Goal: Task Accomplishment & Management: Complete application form

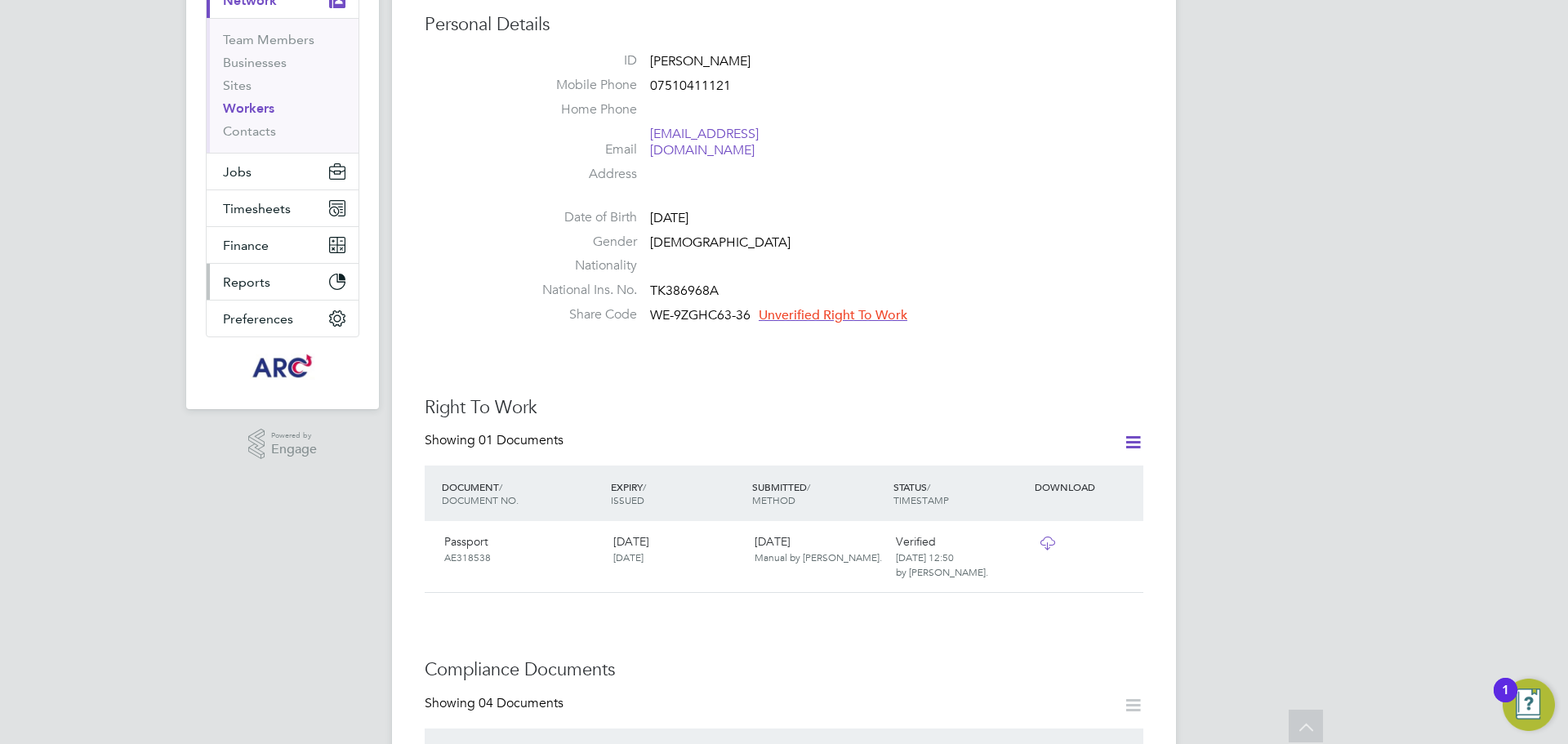
scroll to position [82, 0]
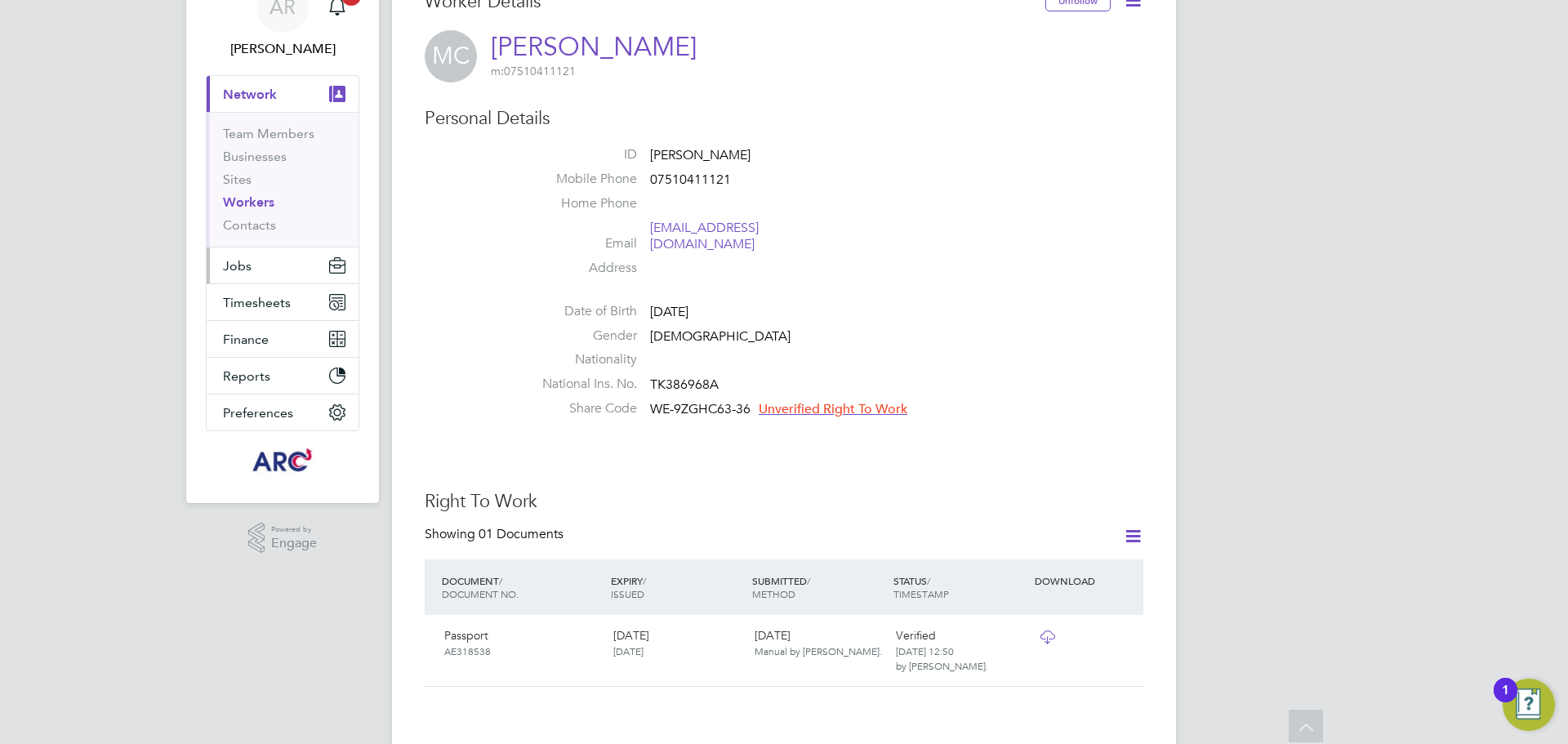
click at [260, 268] on button "Jobs" at bounding box center [282, 265] width 152 height 36
click at [278, 251] on button "Jobs" at bounding box center [282, 265] width 152 height 36
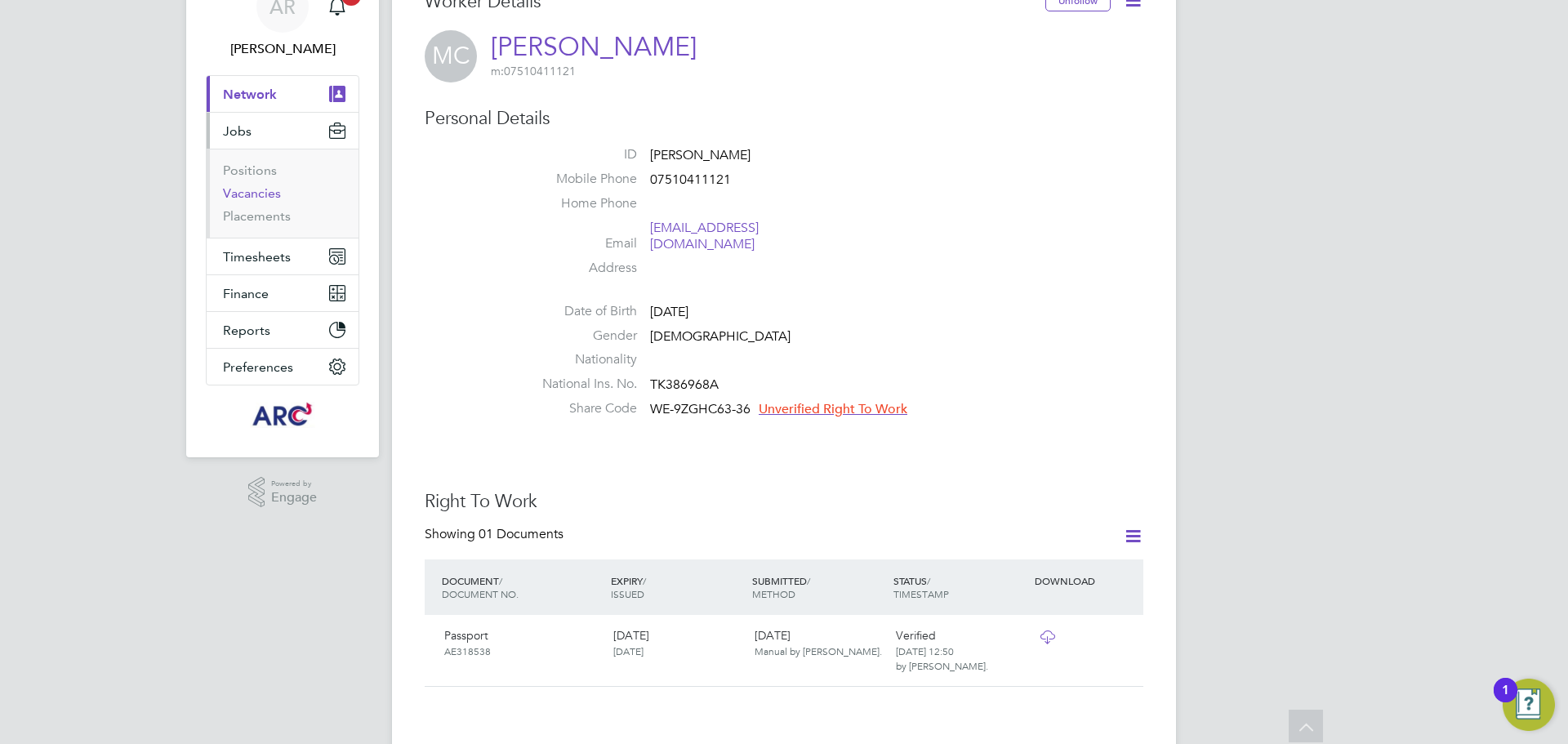
click at [262, 194] on link "Vacancies" at bounding box center [252, 193] width 58 height 16
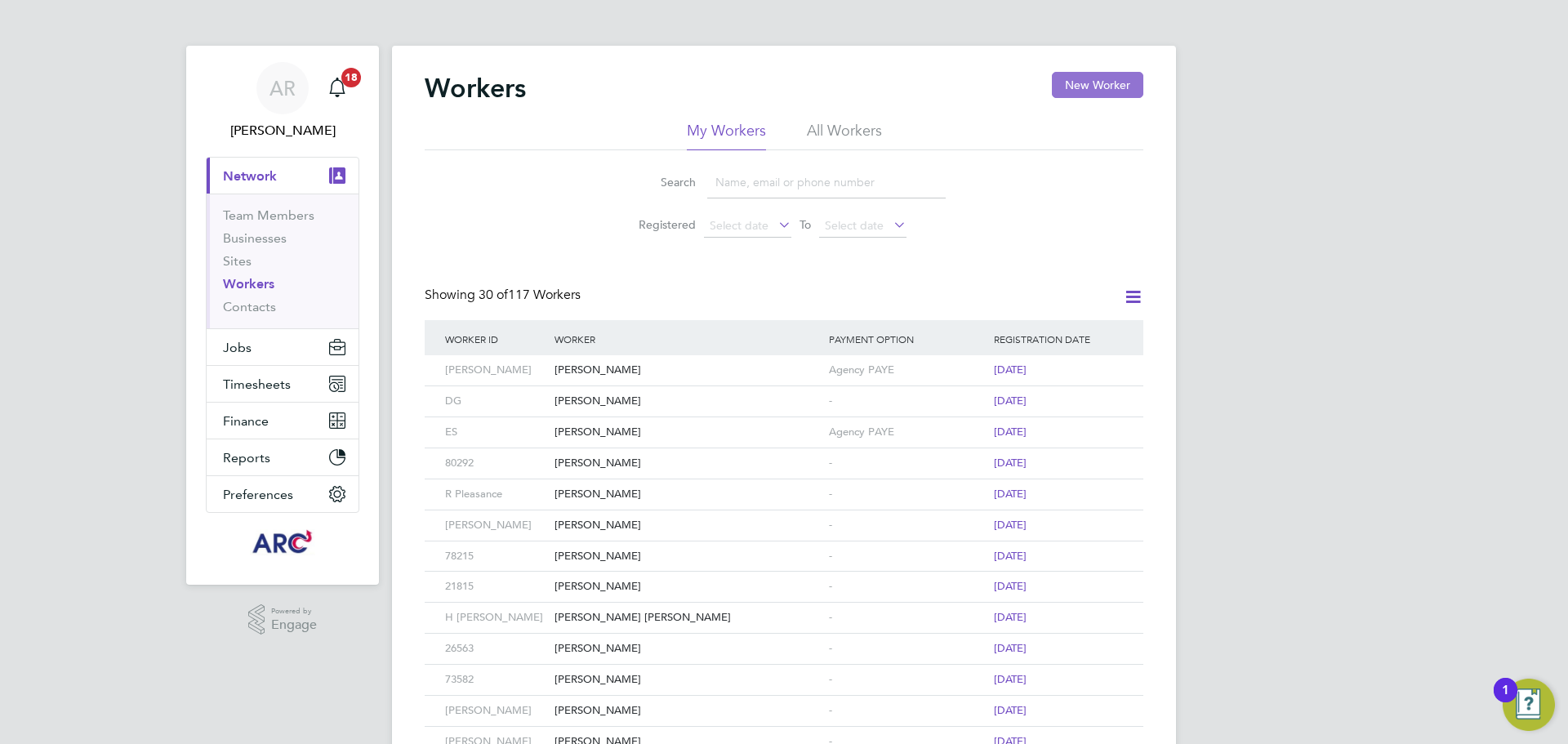
click at [1115, 94] on button "New Worker" at bounding box center [1098, 84] width 92 height 26
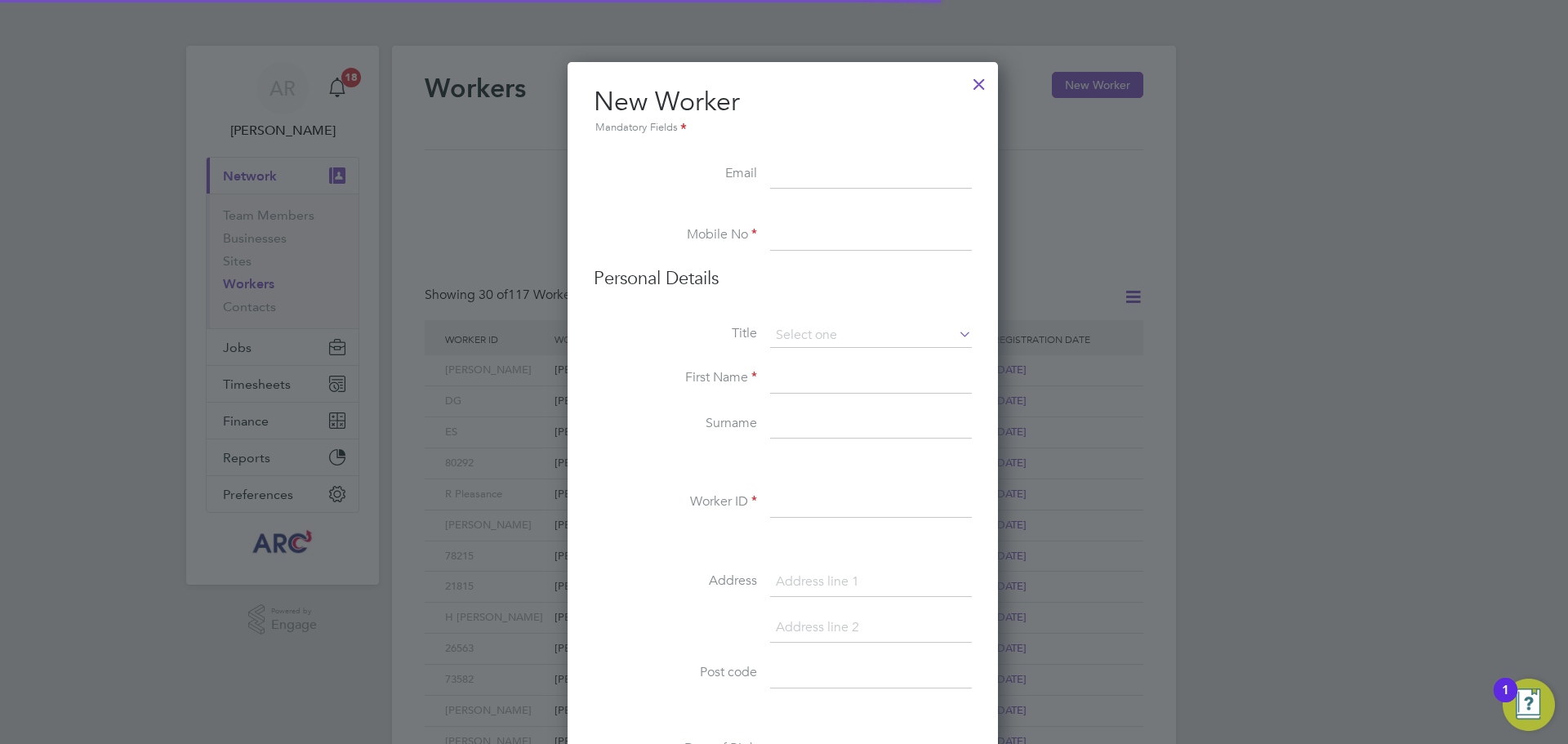
scroll to position [1390, 433]
click at [790, 179] on input at bounding box center [871, 174] width 201 height 29
drag, startPoint x: 837, startPoint y: 167, endPoint x: 867, endPoint y: 187, distance: 36.1
click at [837, 167] on input at bounding box center [871, 174] width 201 height 29
paste input "[EMAIL_ADDRESS][DOMAIN_NAME]"
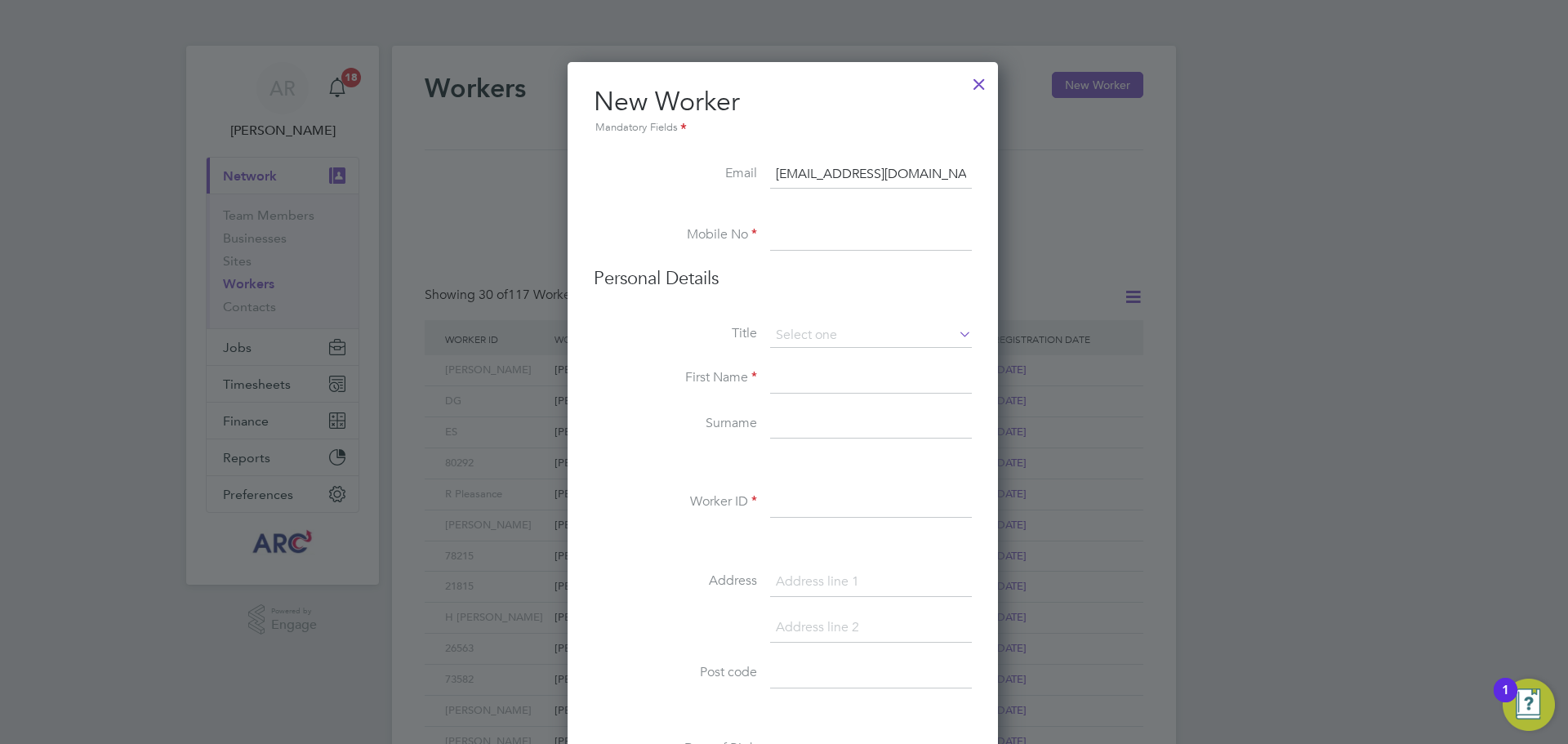
type input "[EMAIL_ADDRESS][DOMAIN_NAME]"
drag, startPoint x: 835, startPoint y: 231, endPoint x: 823, endPoint y: 246, distance: 19.2
click at [835, 231] on input at bounding box center [871, 236] width 201 height 29
paste input "07923487887"
type input "07923487887"
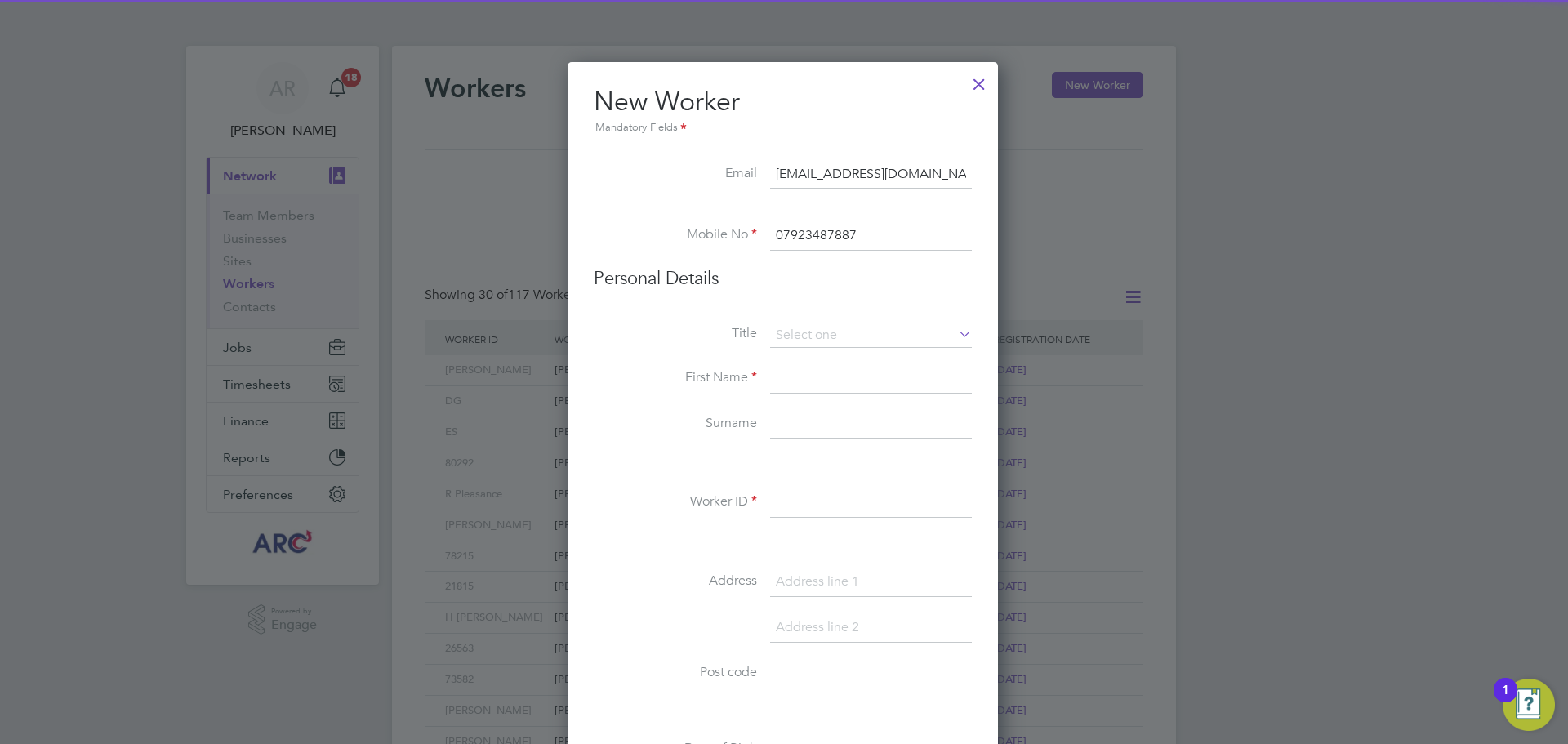
click at [806, 349] on li "Title" at bounding box center [783, 344] width 378 height 41
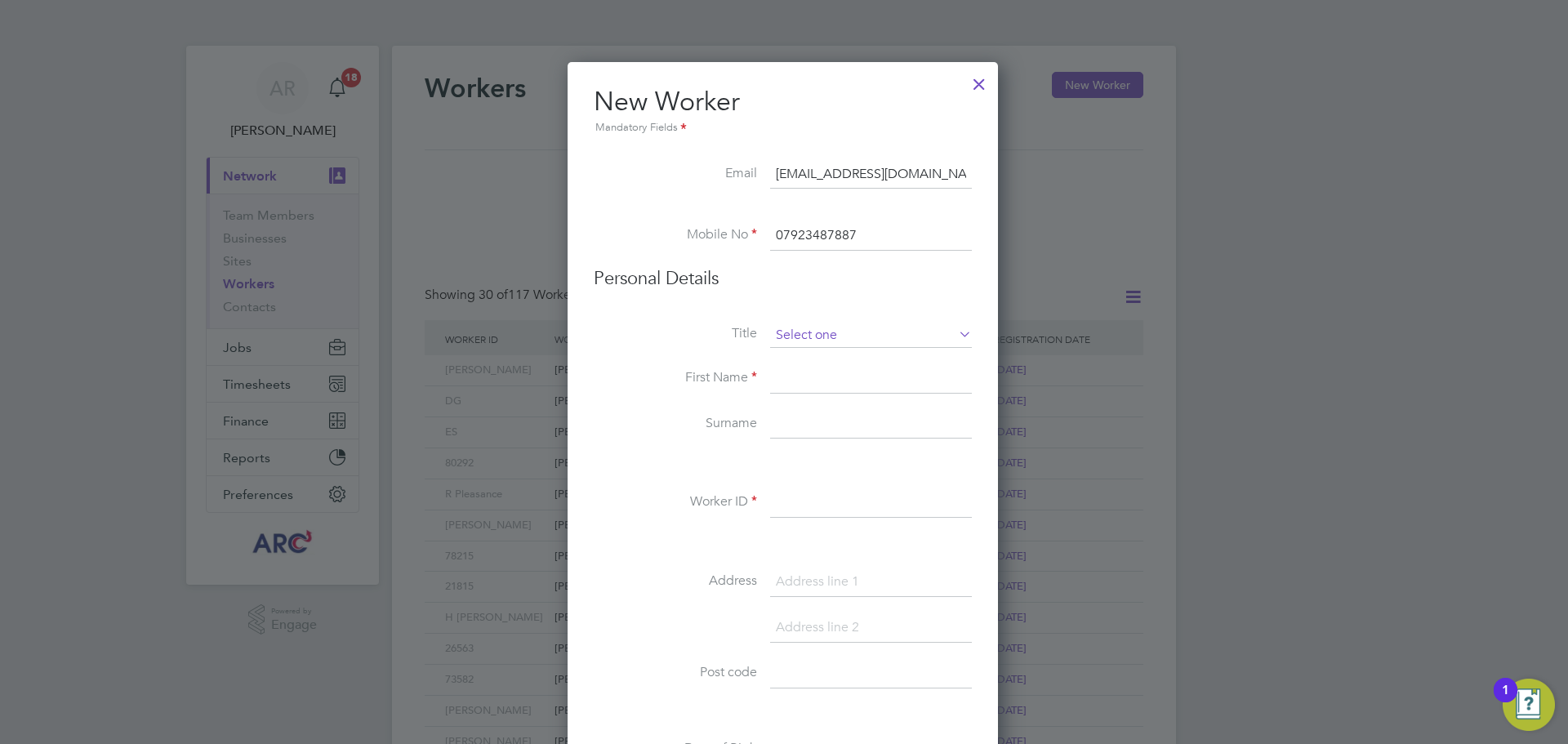
click at [806, 337] on input at bounding box center [871, 335] width 201 height 24
drag, startPoint x: 791, startPoint y: 380, endPoint x: 801, endPoint y: 359, distance: 23.3
click at [801, 359] on div "Workers New Worker My Workers All Workers Search Registered Select date To Sele…" at bounding box center [784, 705] width 784 height 1319
click at [811, 336] on input at bounding box center [871, 335] width 201 height 24
click at [801, 360] on li "Mr" at bounding box center [871, 359] width 203 height 22
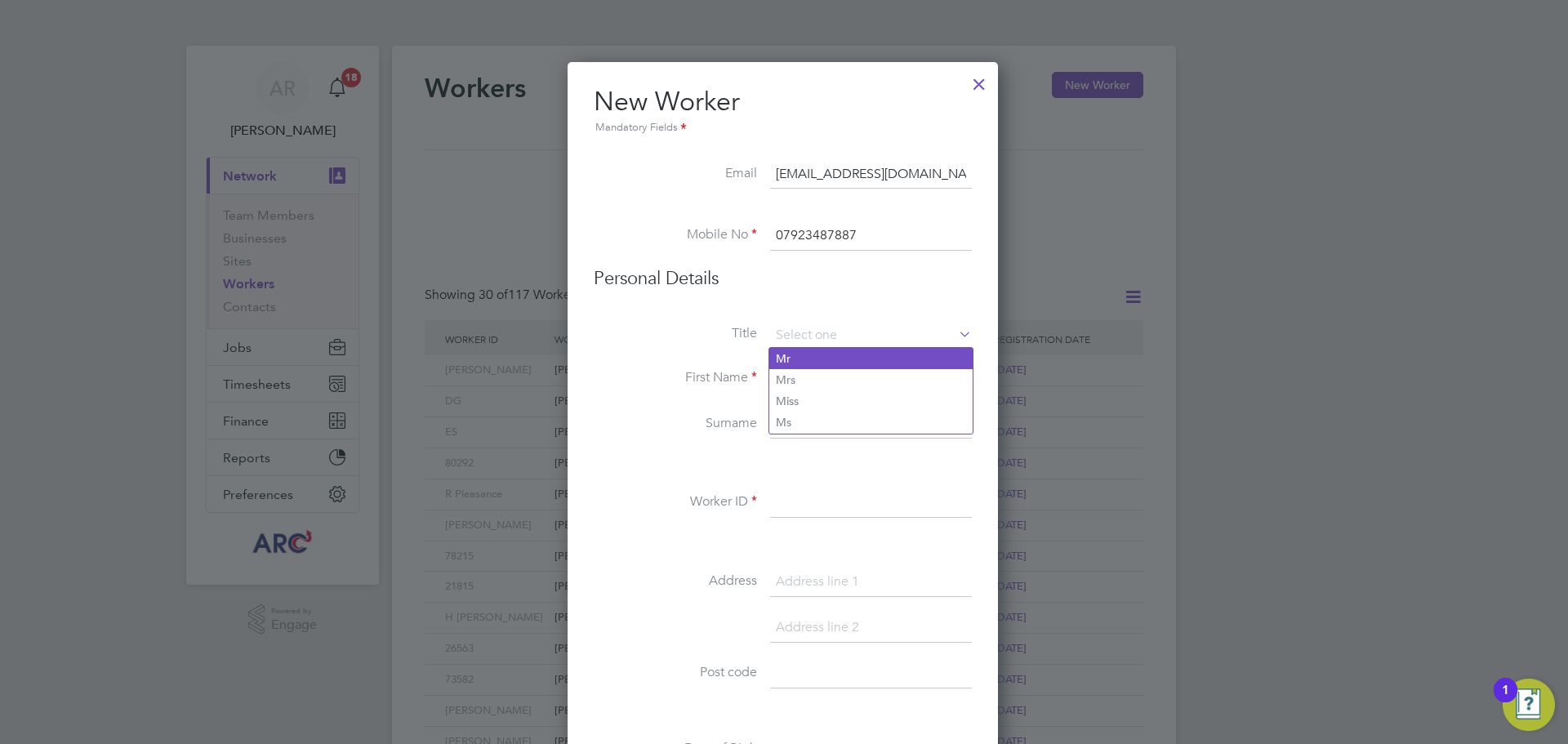
type input "Mr"
click at [801, 373] on input at bounding box center [871, 379] width 201 height 29
type input "Damian"
click at [823, 424] on input at bounding box center [871, 424] width 201 height 29
paste input "Carruthers"
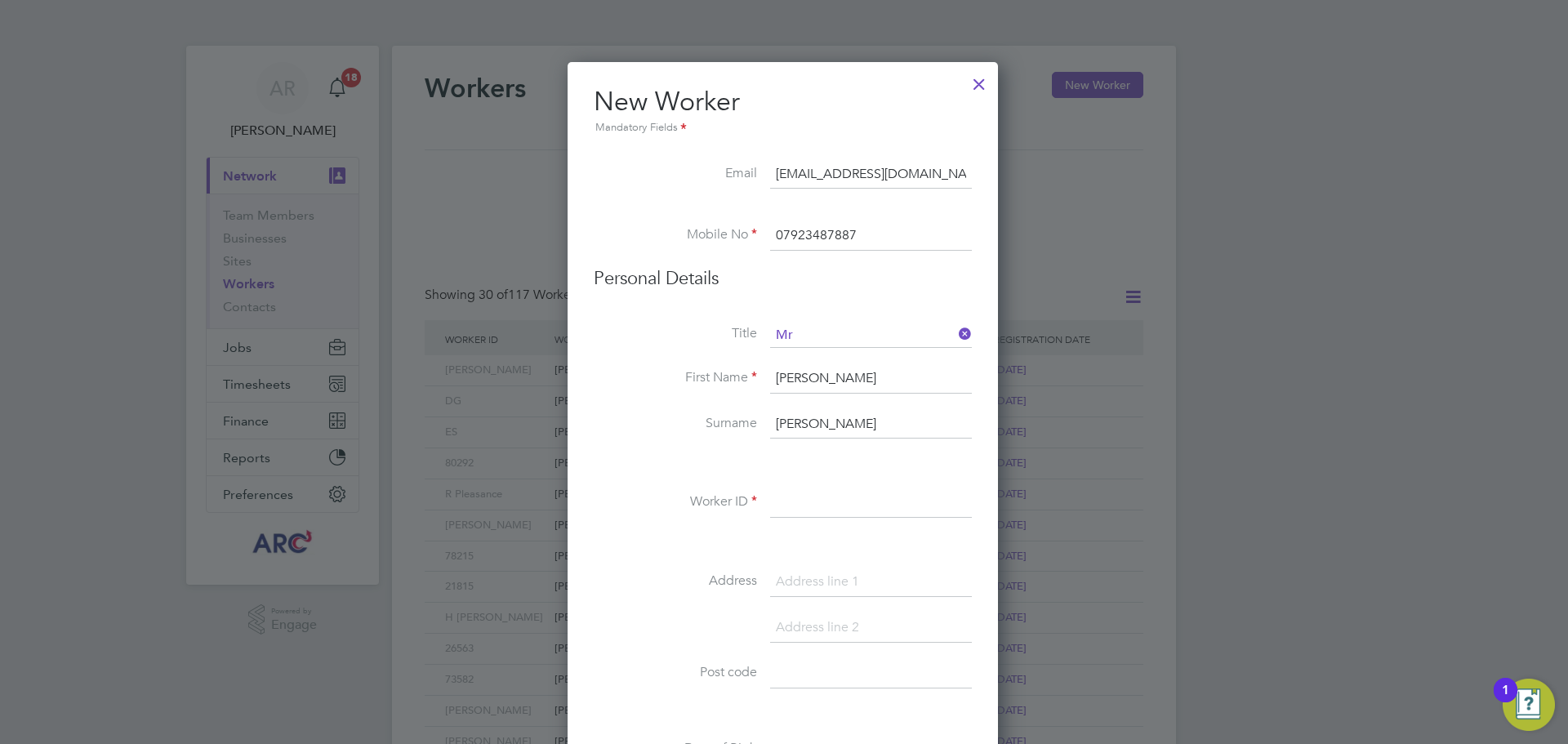
type input "Carruthers"
click at [784, 503] on input at bounding box center [871, 503] width 201 height 29
paste input "Carruthers"
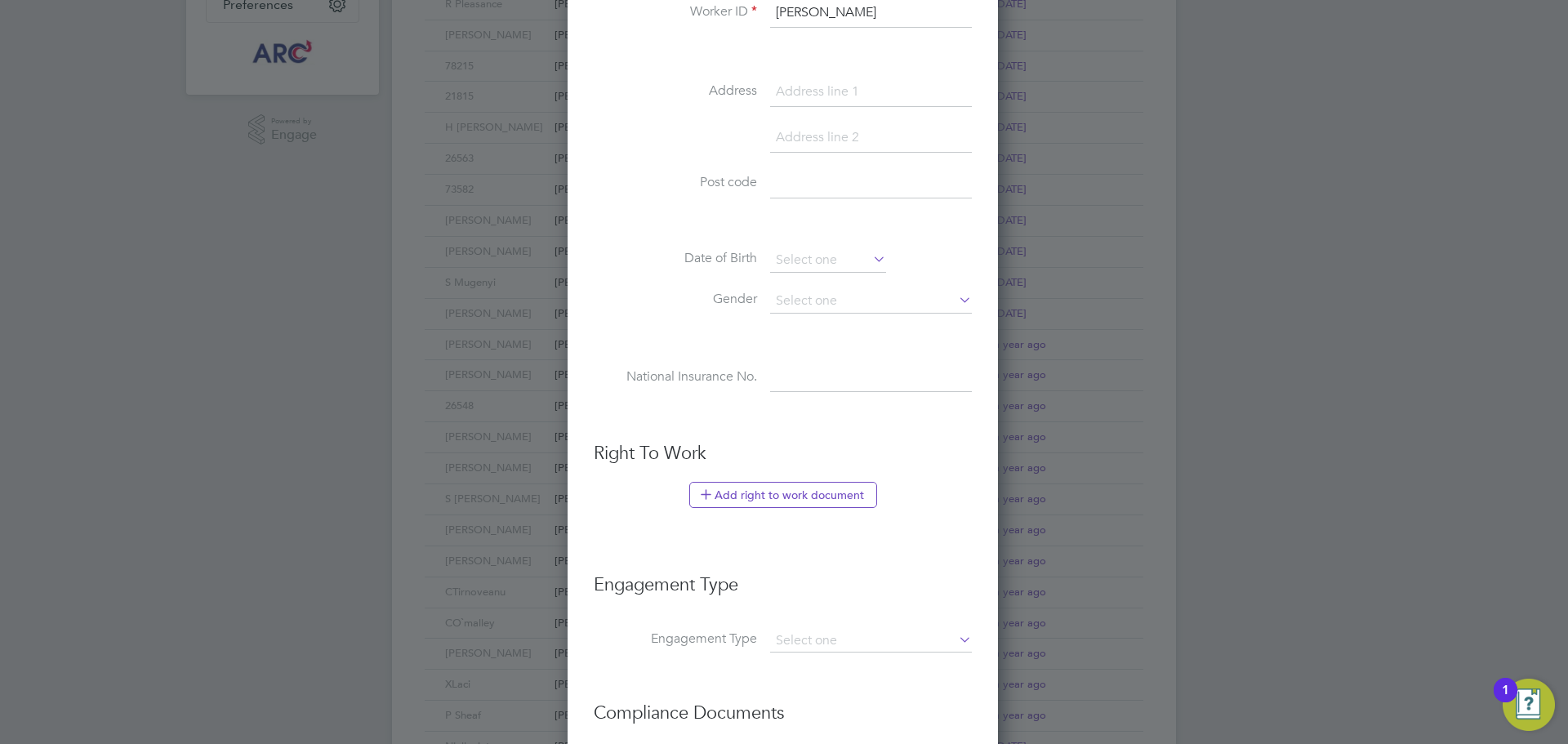
scroll to position [653, 0]
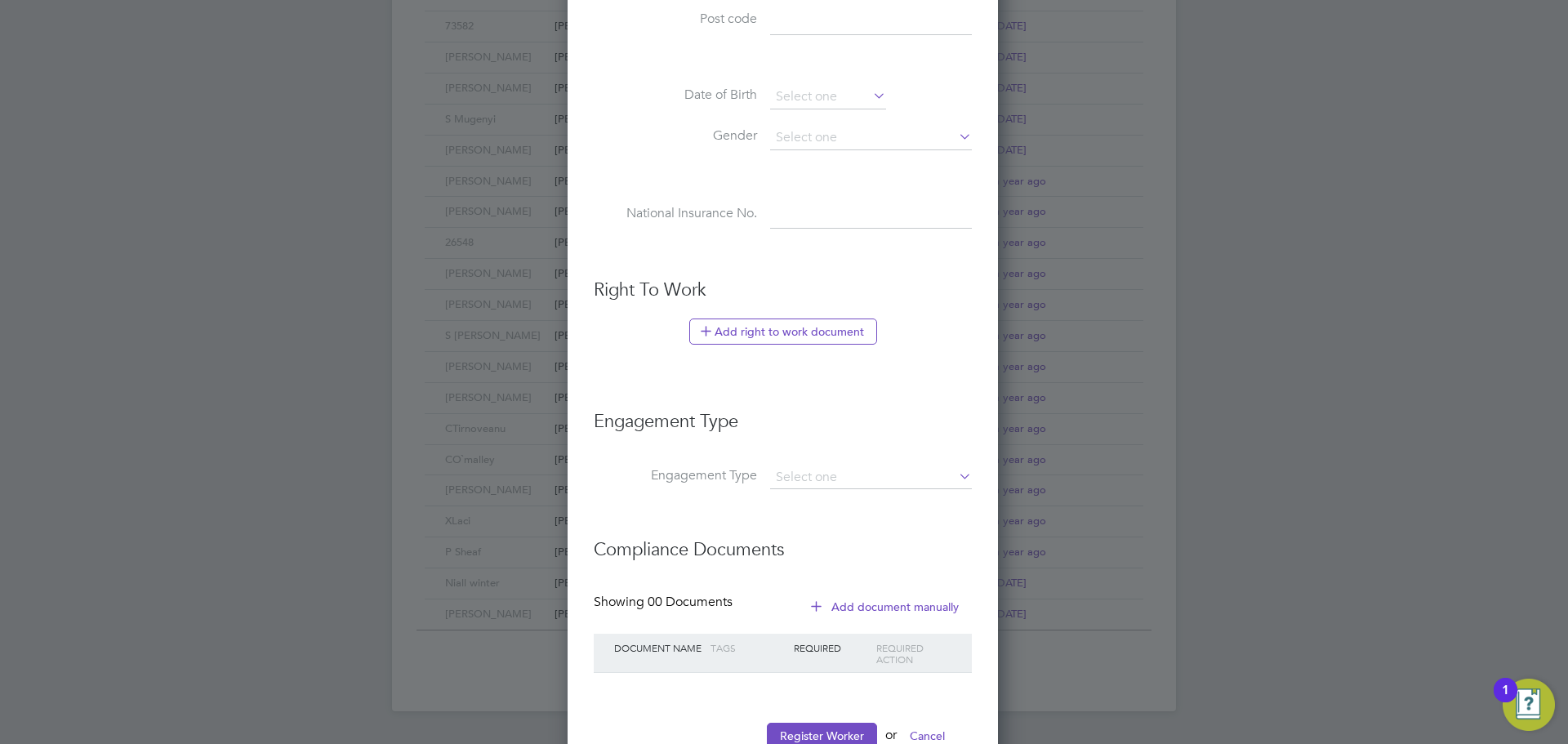
type input "D Carruthers"
click at [863, 464] on li "Engagement Type" at bounding box center [783, 429] width 378 height 72
click at [848, 470] on input at bounding box center [871, 477] width 201 height 22
click at [831, 518] on li "PAYE Direct" at bounding box center [871, 524] width 203 height 23
type input "PAYE Direct"
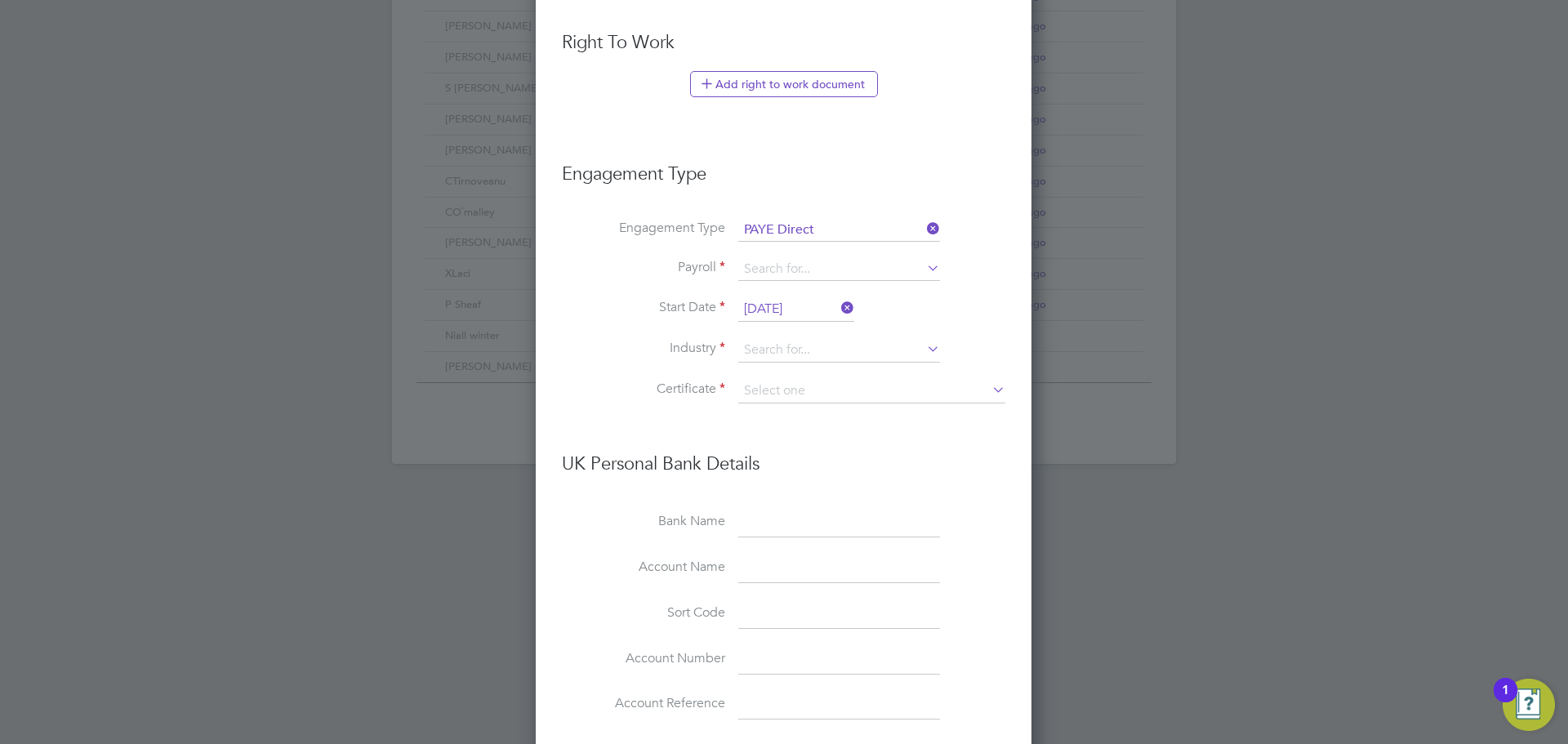
scroll to position [980, 0]
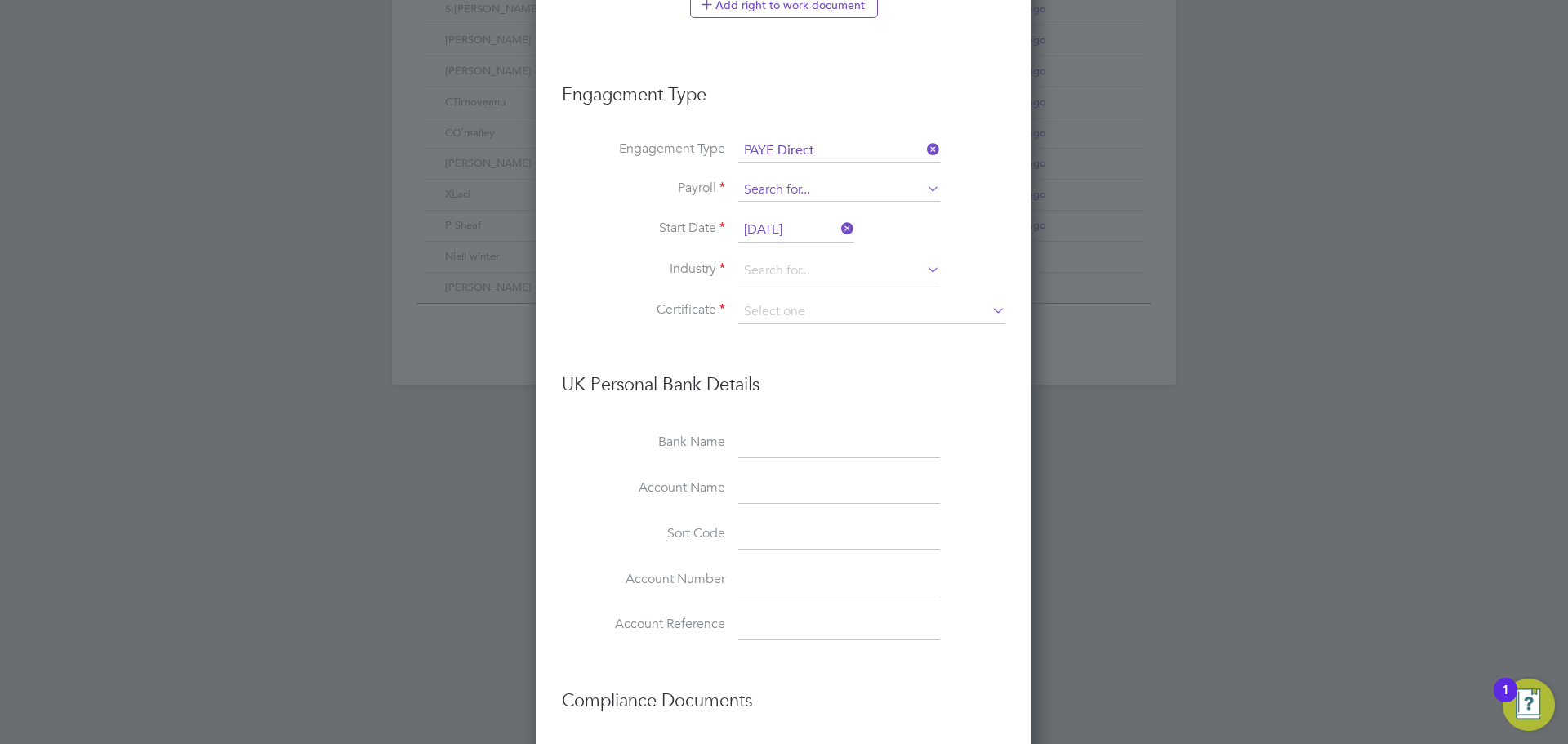
click at [864, 198] on input at bounding box center [839, 190] width 201 height 22
click at [796, 213] on li "Agency PAYE" at bounding box center [839, 213] width 203 height 23
type input "Agency PAYE"
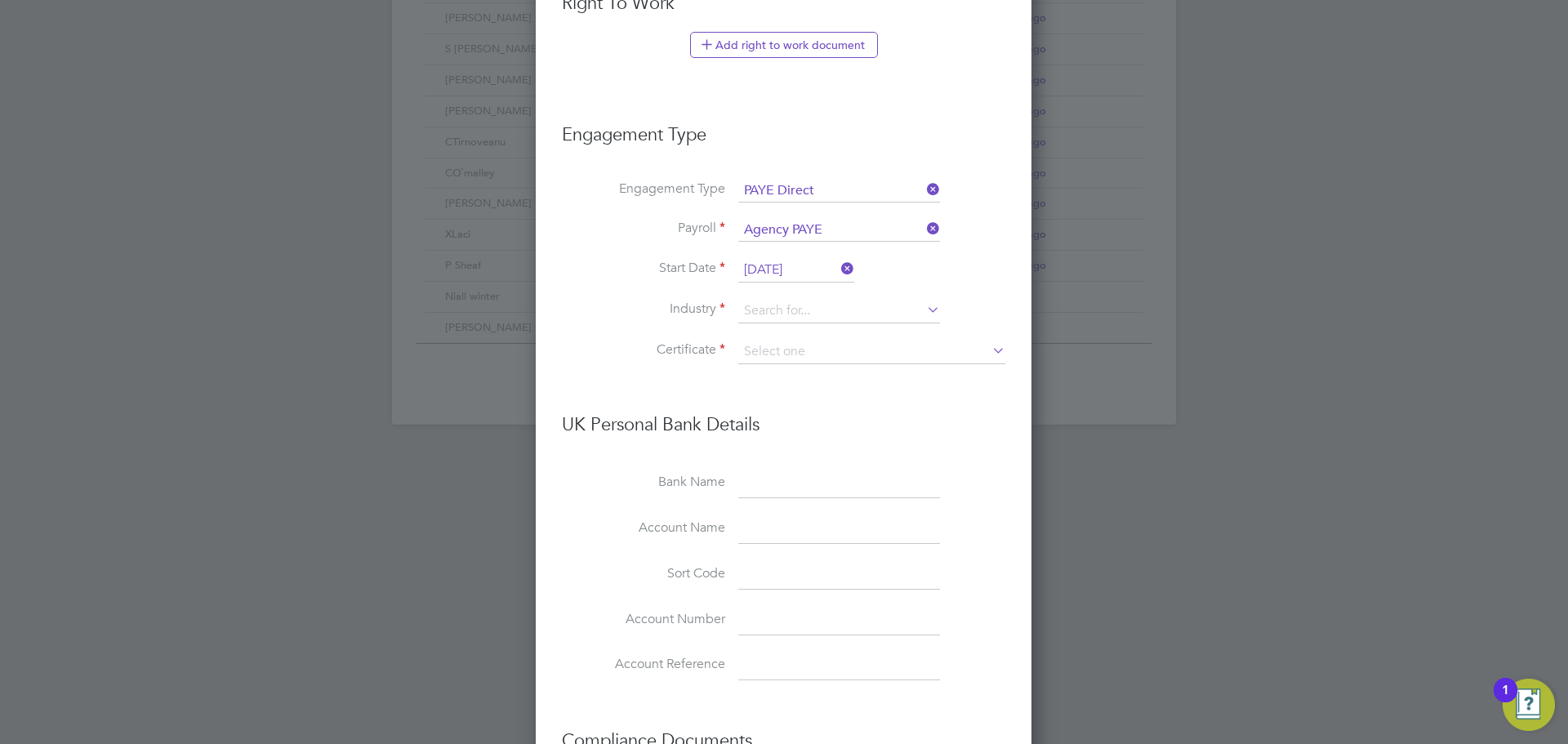
scroll to position [859, 0]
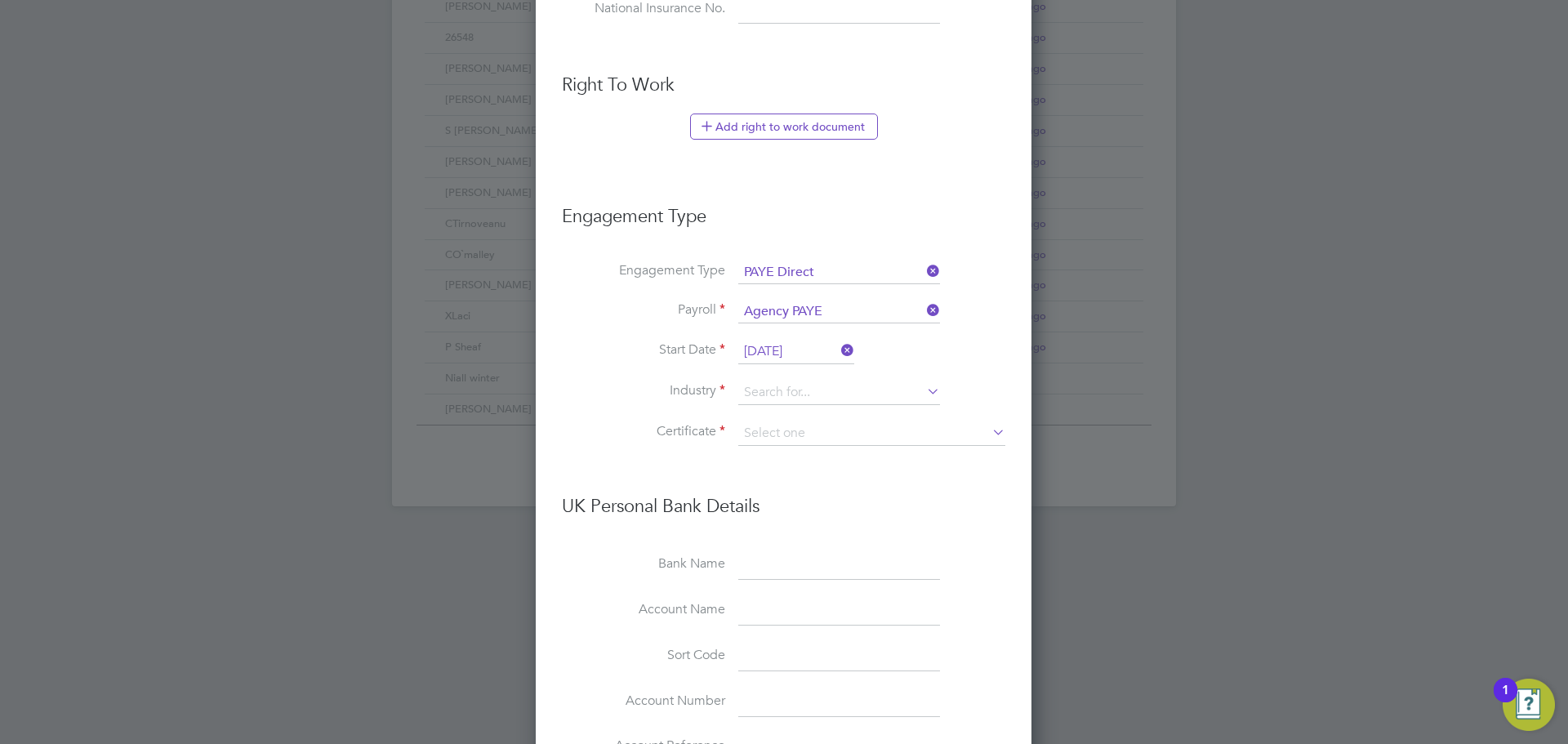
click at [924, 266] on icon at bounding box center [924, 270] width 0 height 22
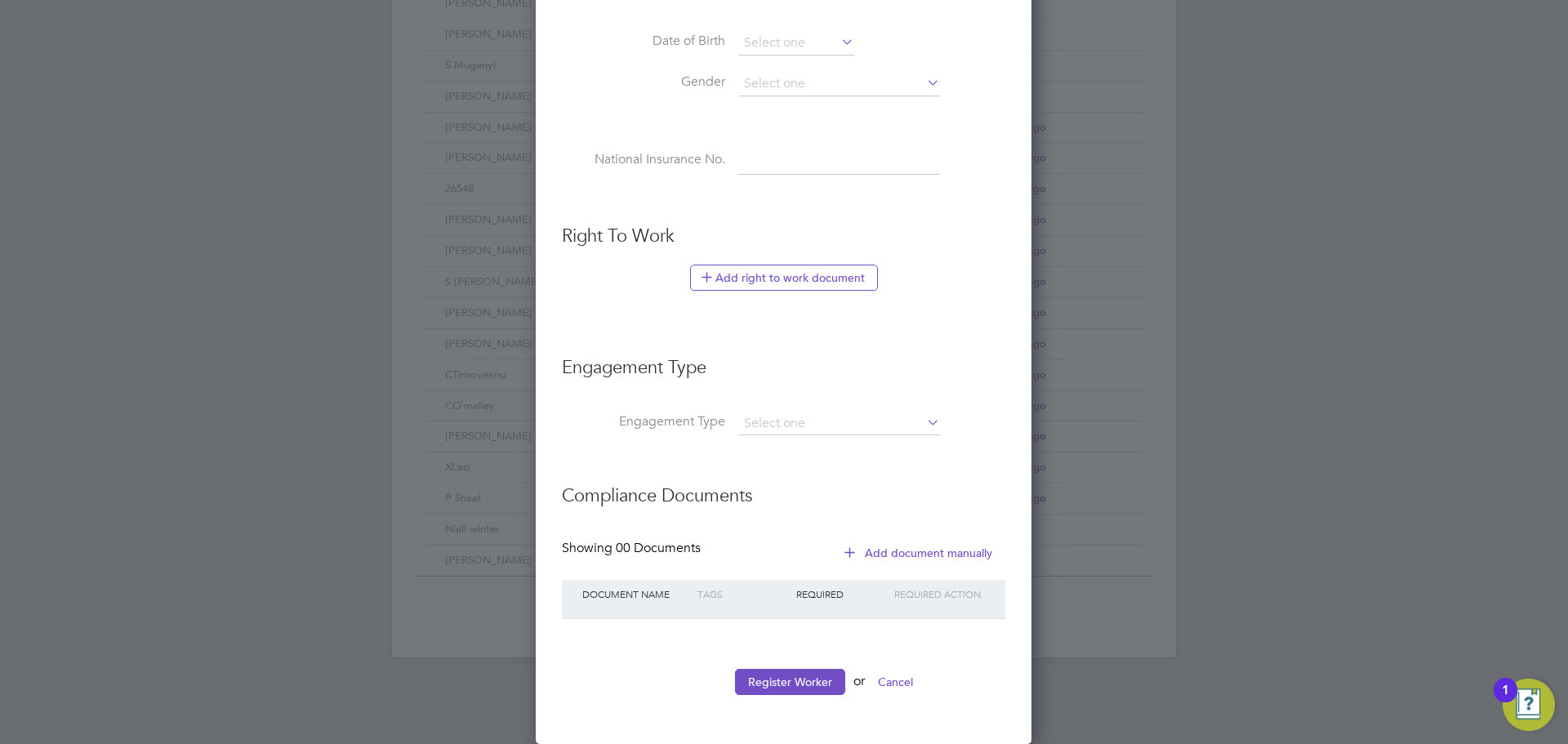
scroll to position [8, 8]
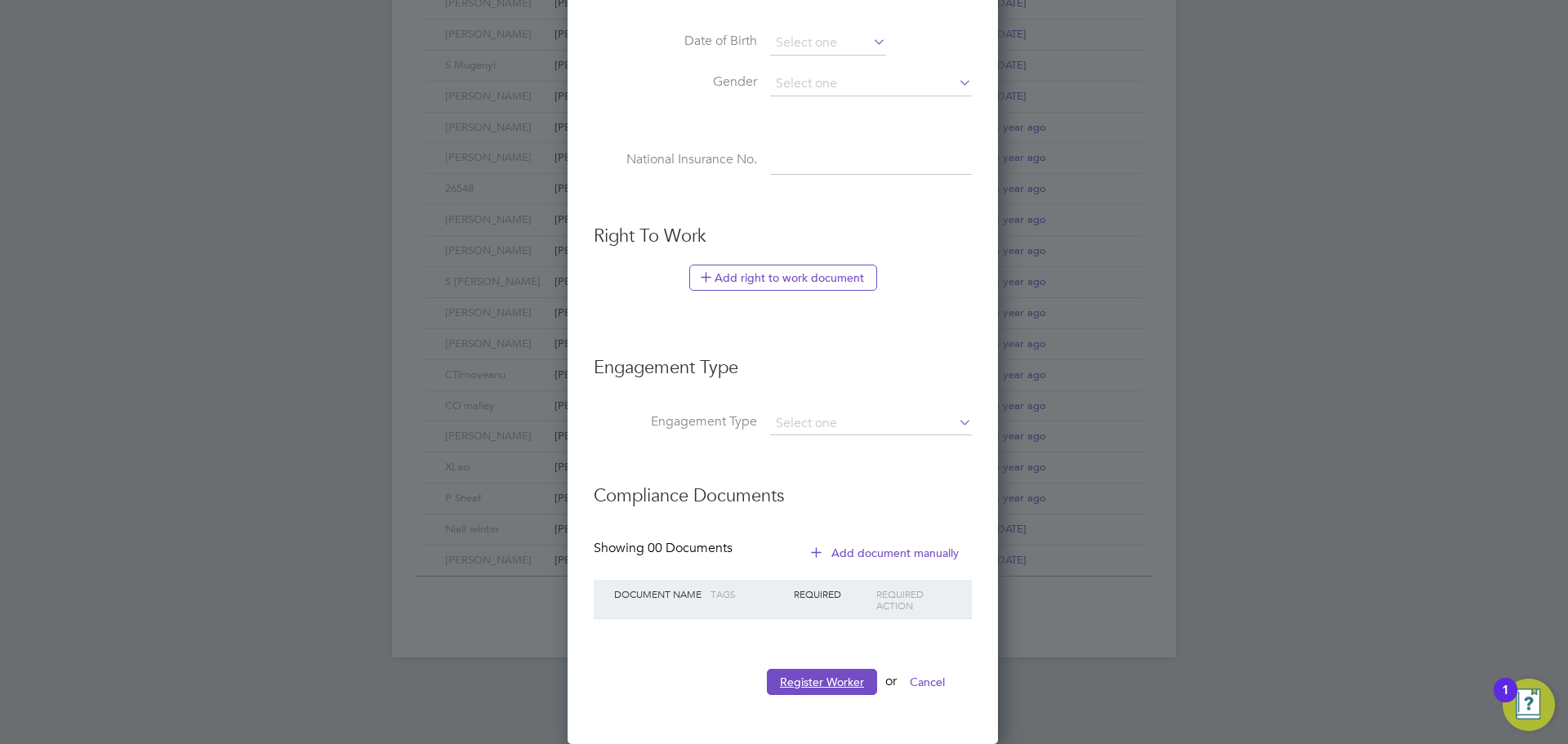
drag, startPoint x: 833, startPoint y: 682, endPoint x: 767, endPoint y: 330, distance: 358.1
click at [772, 361] on ul "New Worker Mandatory Fields Email damocarruthers80@gmail.com Mobile No 07923487…" at bounding box center [783, 44] width 378 height 1334
click at [776, 270] on button "Add right to work document" at bounding box center [783, 277] width 188 height 26
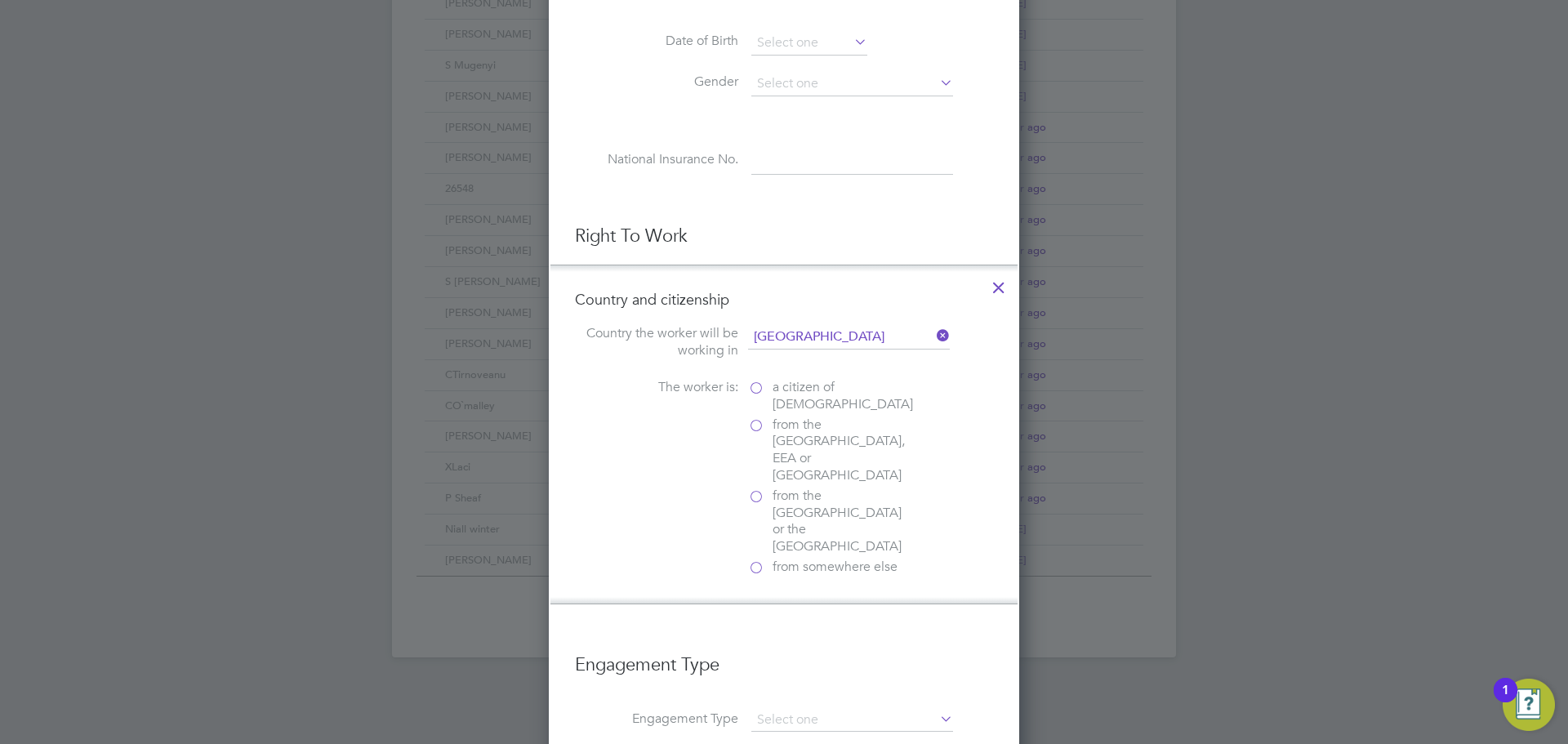
click at [764, 387] on label "a citizen of United Kingdom" at bounding box center [830, 395] width 163 height 34
click at [0, 0] on input "a citizen of United Kingdom" at bounding box center [0, 0] width 0 height 0
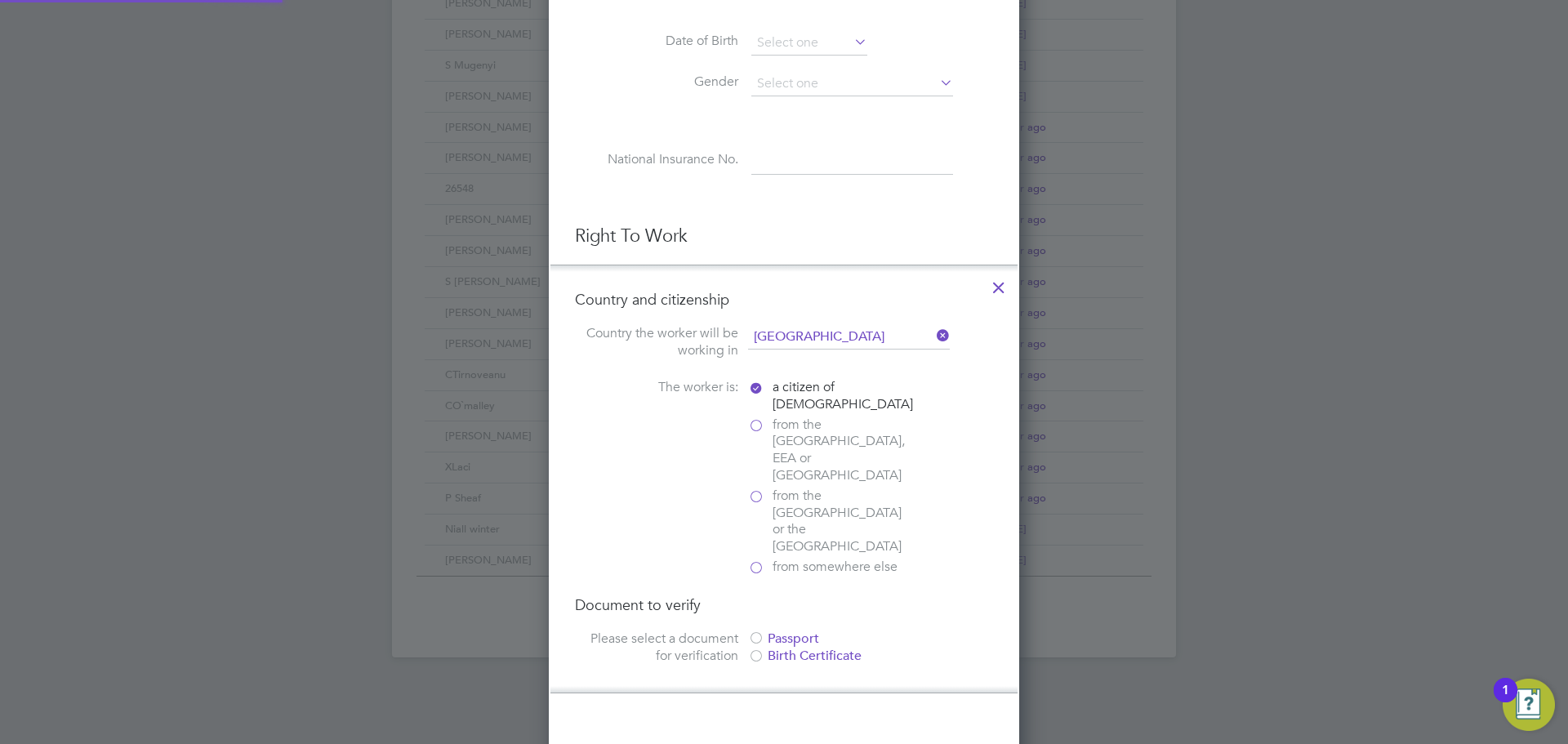
scroll to position [1725, 471]
click at [756, 632] on div at bounding box center [757, 640] width 17 height 17
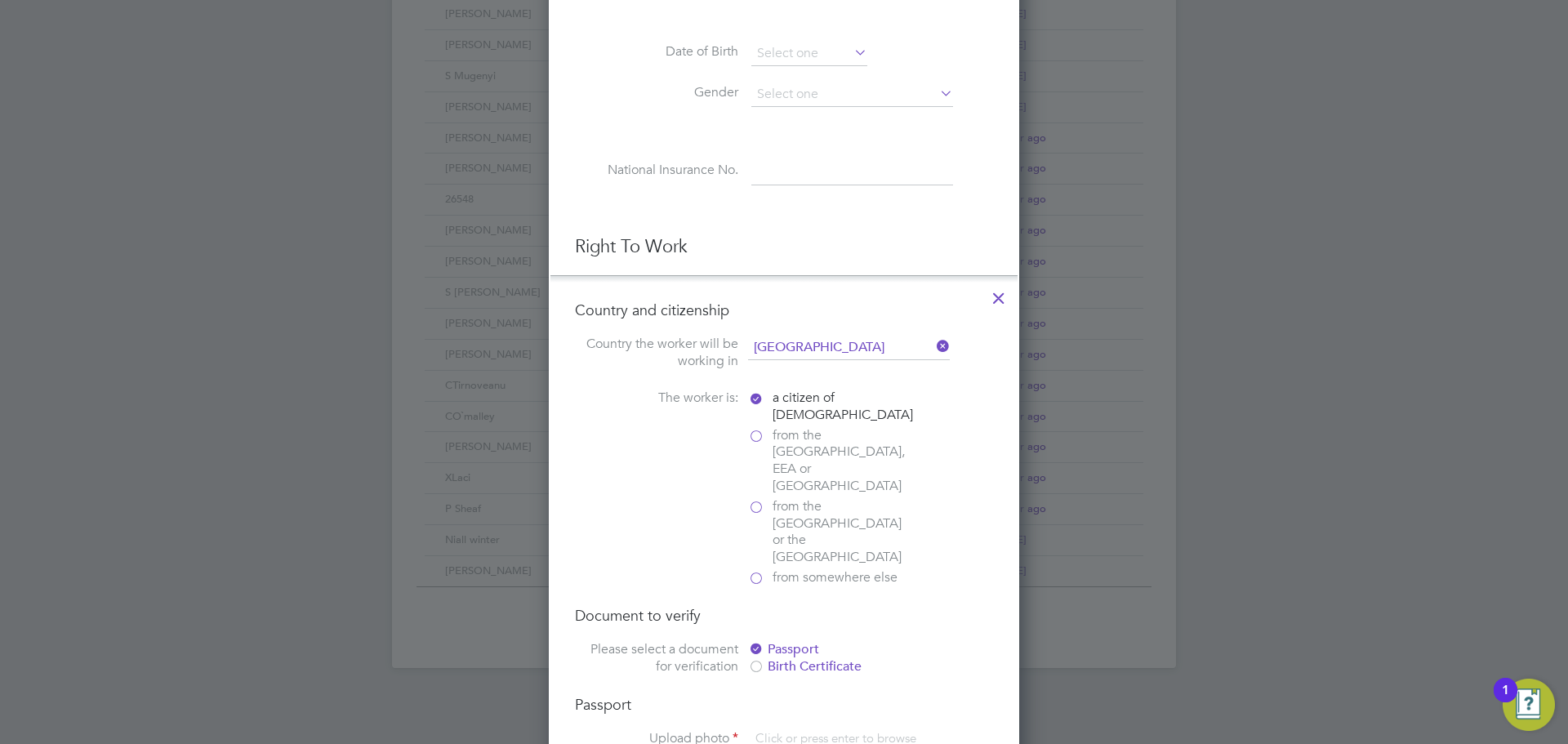
scroll to position [952, 0]
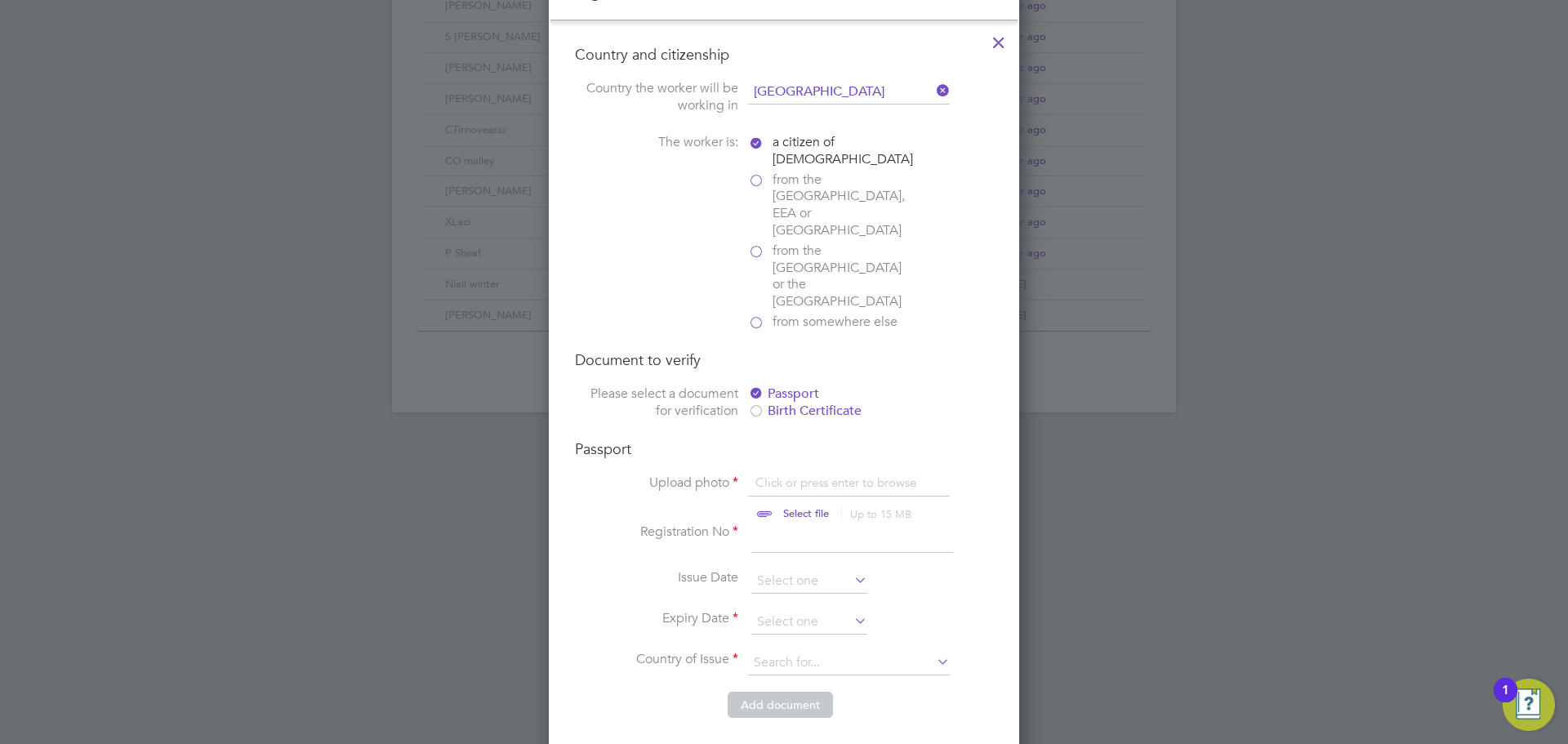
click at [777, 474] on input "file" at bounding box center [821, 498] width 256 height 49
type input "C:\fakepath\Passport.jpg"
click at [778, 523] on input at bounding box center [852, 538] width 201 height 29
type input "134720729"
click at [781, 569] on input at bounding box center [809, 581] width 116 height 24
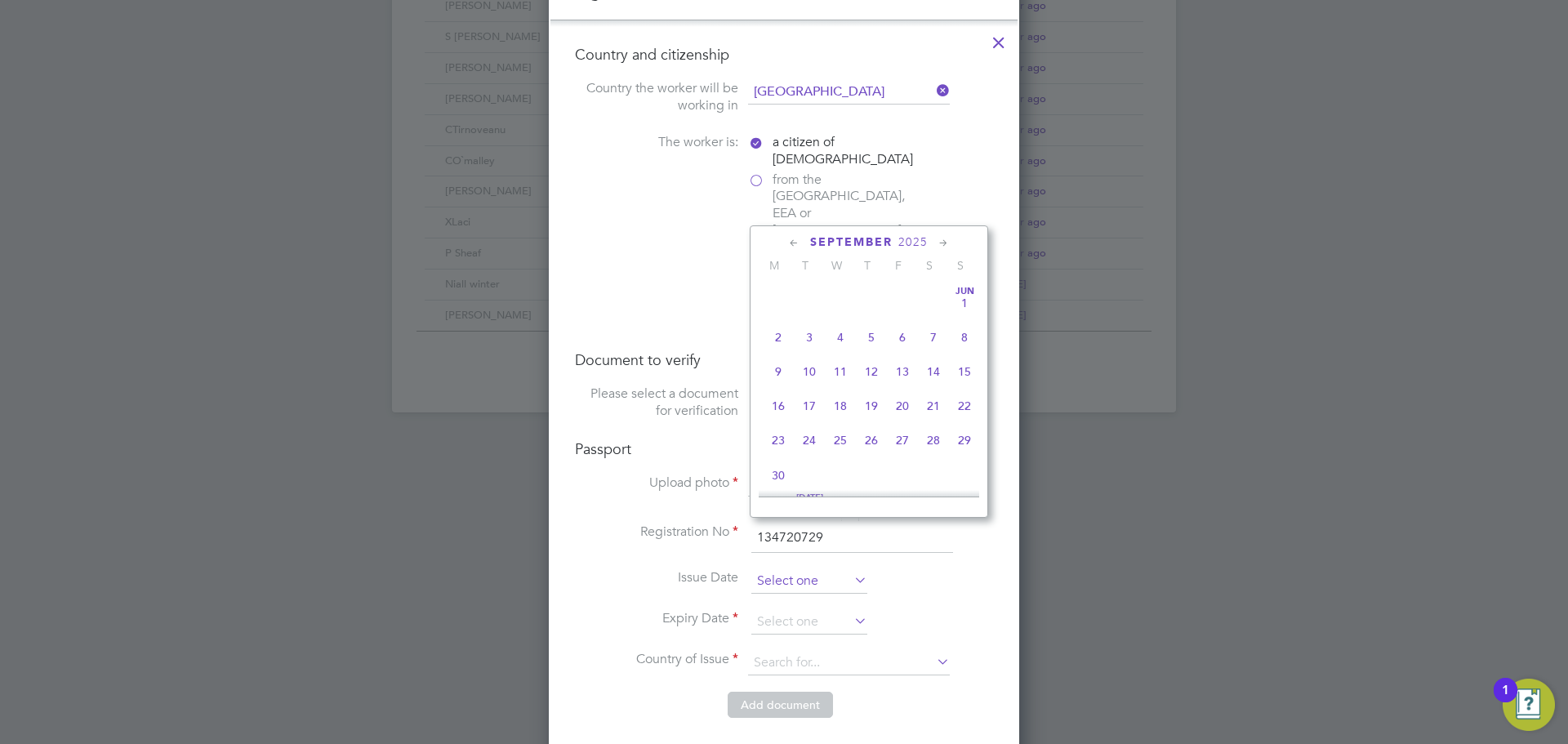
scroll to position [495, 0]
click at [906, 240] on span "2025" at bounding box center [913, 242] width 29 height 14
click at [906, 353] on span "2022" at bounding box center [902, 351] width 31 height 31
click at [839, 360] on span "31" at bounding box center [840, 351] width 31 height 31
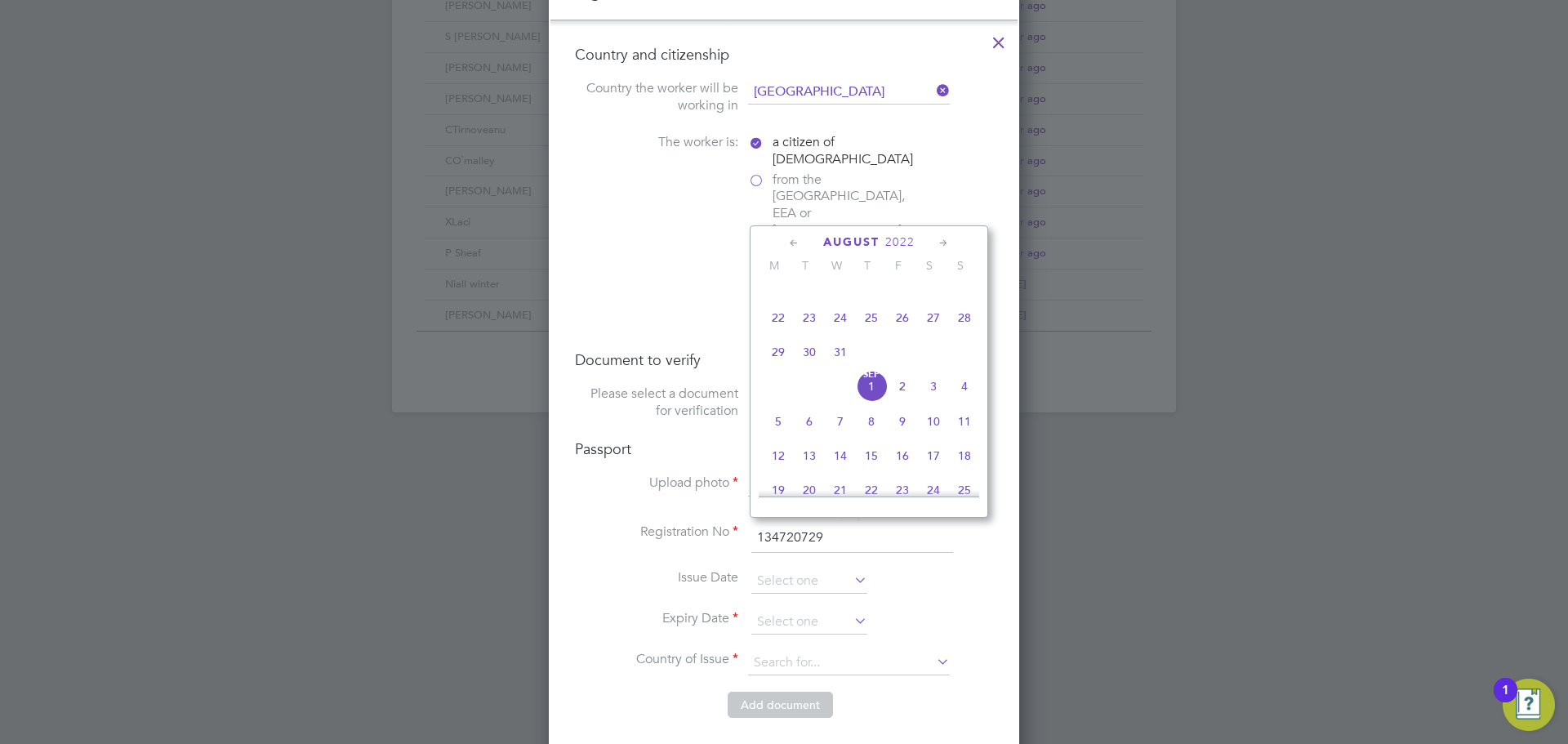
type input "31 Aug 2022"
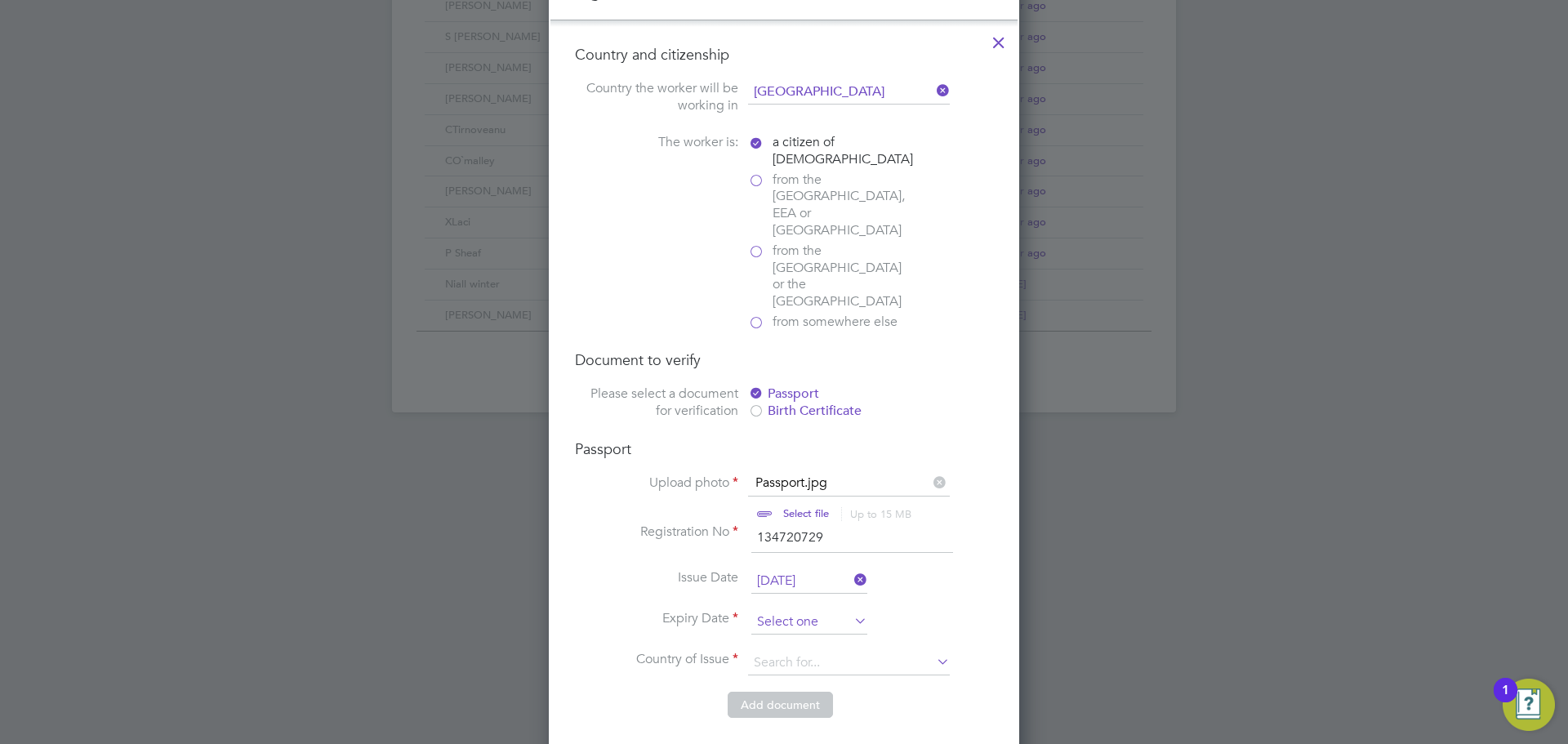
click at [784, 610] on input at bounding box center [809, 622] width 116 height 24
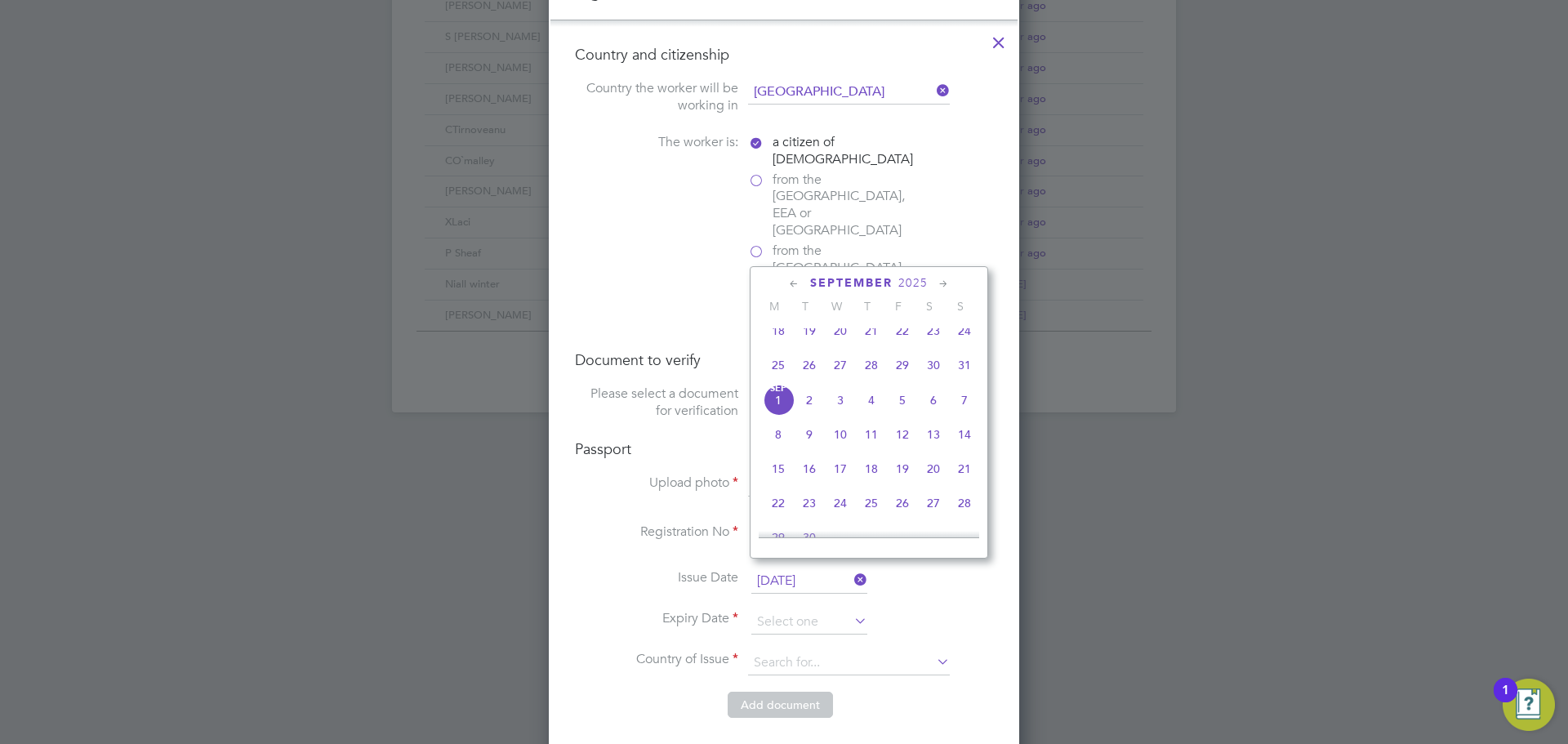
click at [917, 282] on span "2025" at bounding box center [913, 283] width 29 height 14
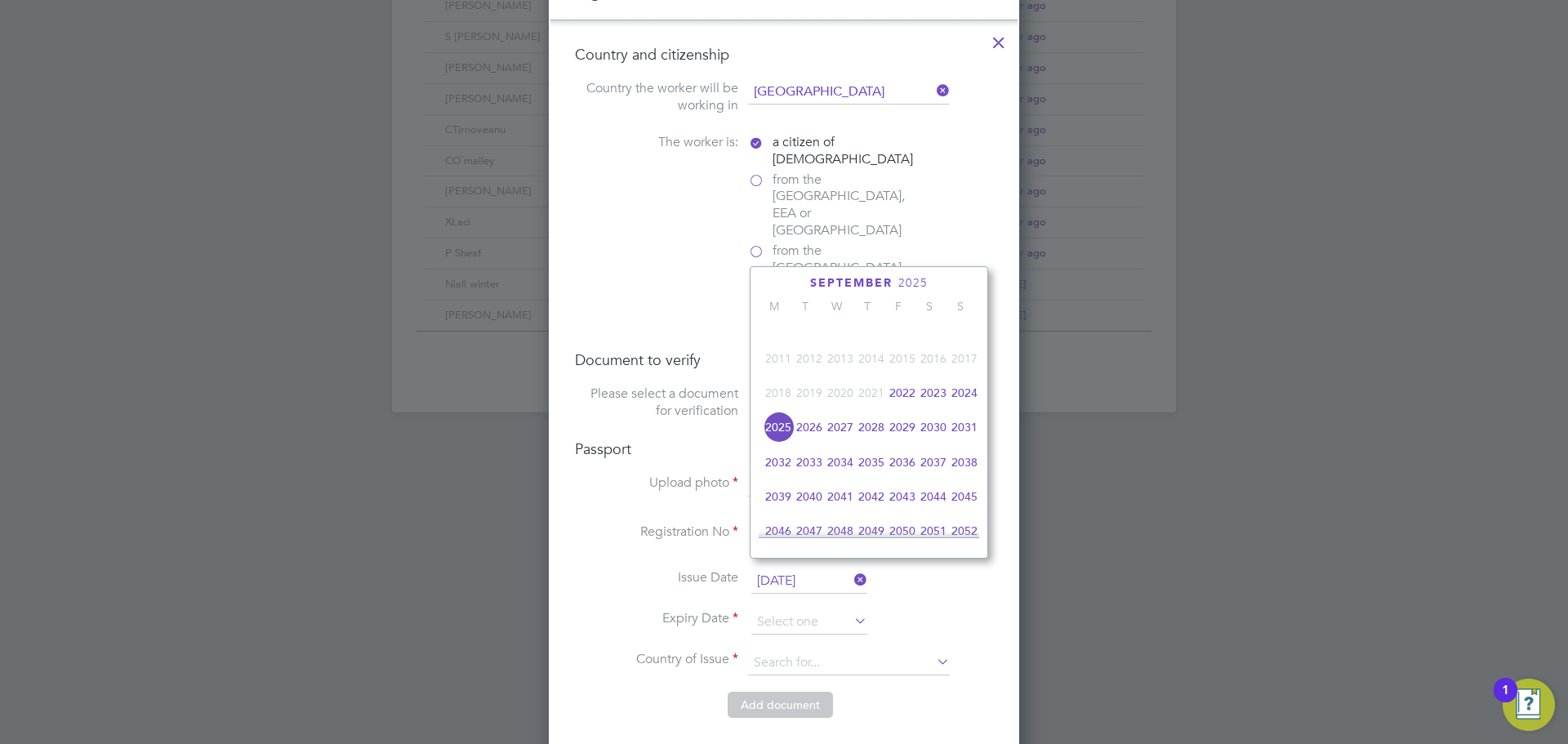
click at [782, 476] on span "2032" at bounding box center [778, 462] width 31 height 31
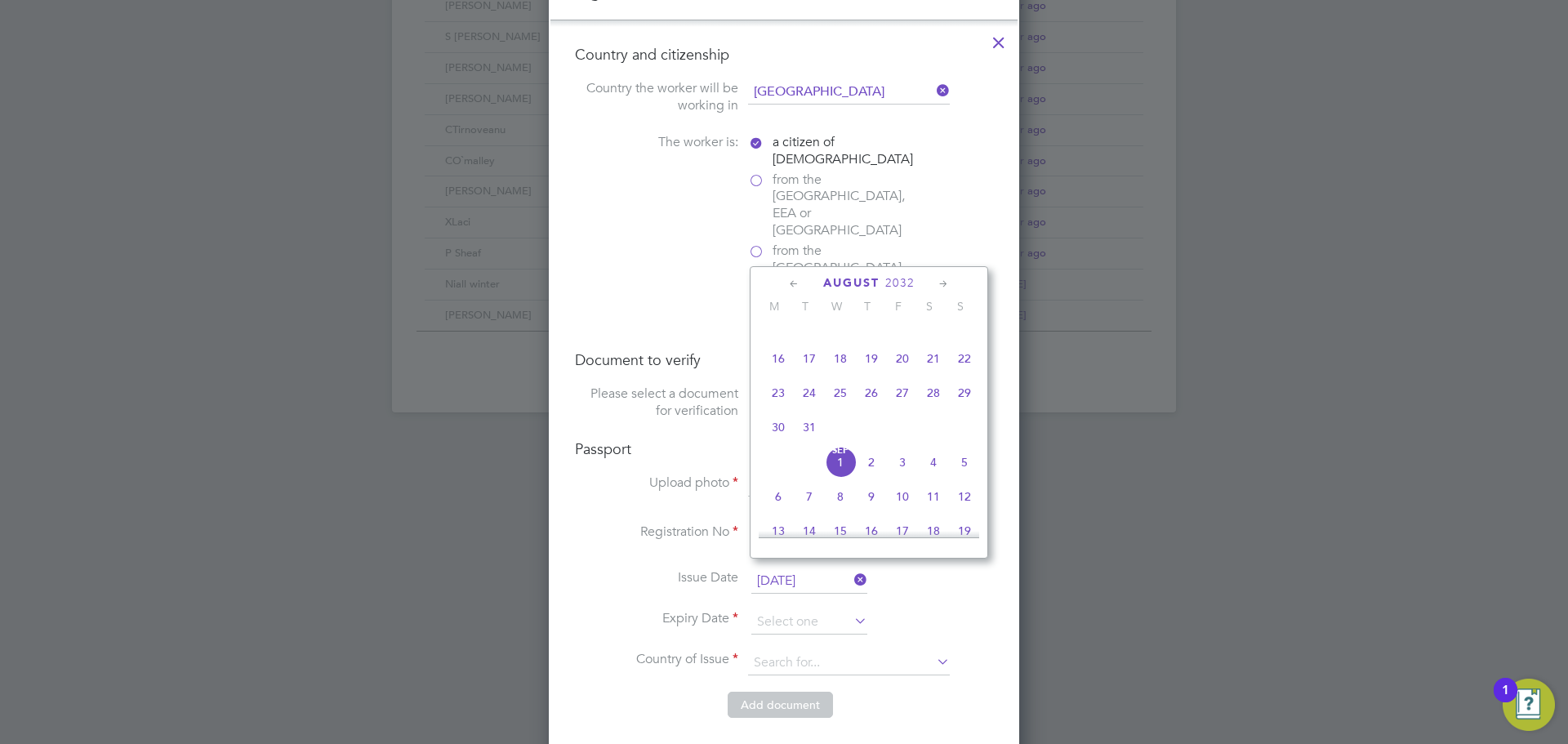
click at [812, 431] on span "31" at bounding box center [809, 427] width 31 height 31
type input "31 Aug 2032"
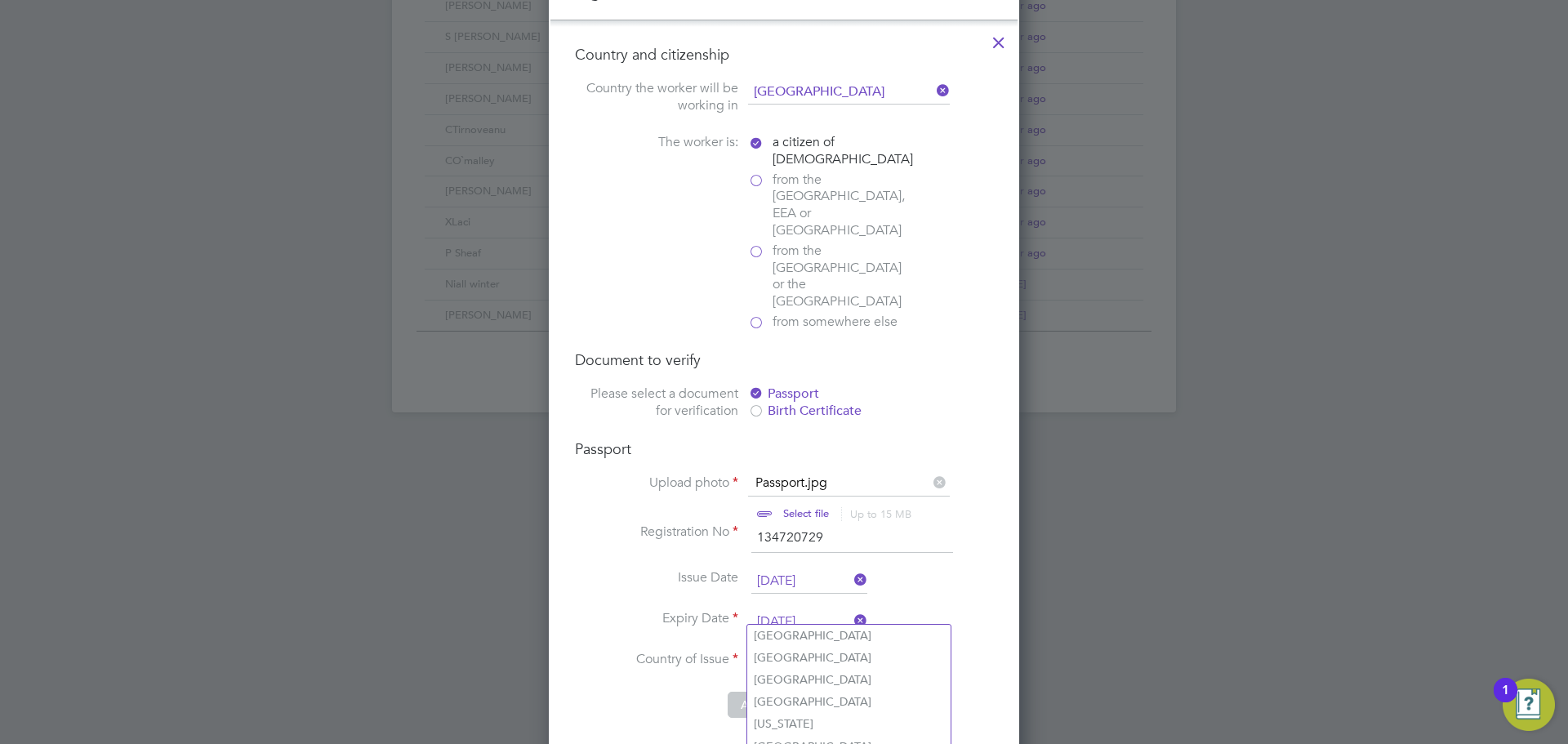
click at [831, 651] on input at bounding box center [849, 662] width 201 height 24
click at [821, 678] on li "Unite d Kingdom" at bounding box center [864, 680] width 233 height 22
type input "United Kingdom"
click at [787, 692] on button "Add document" at bounding box center [780, 704] width 106 height 26
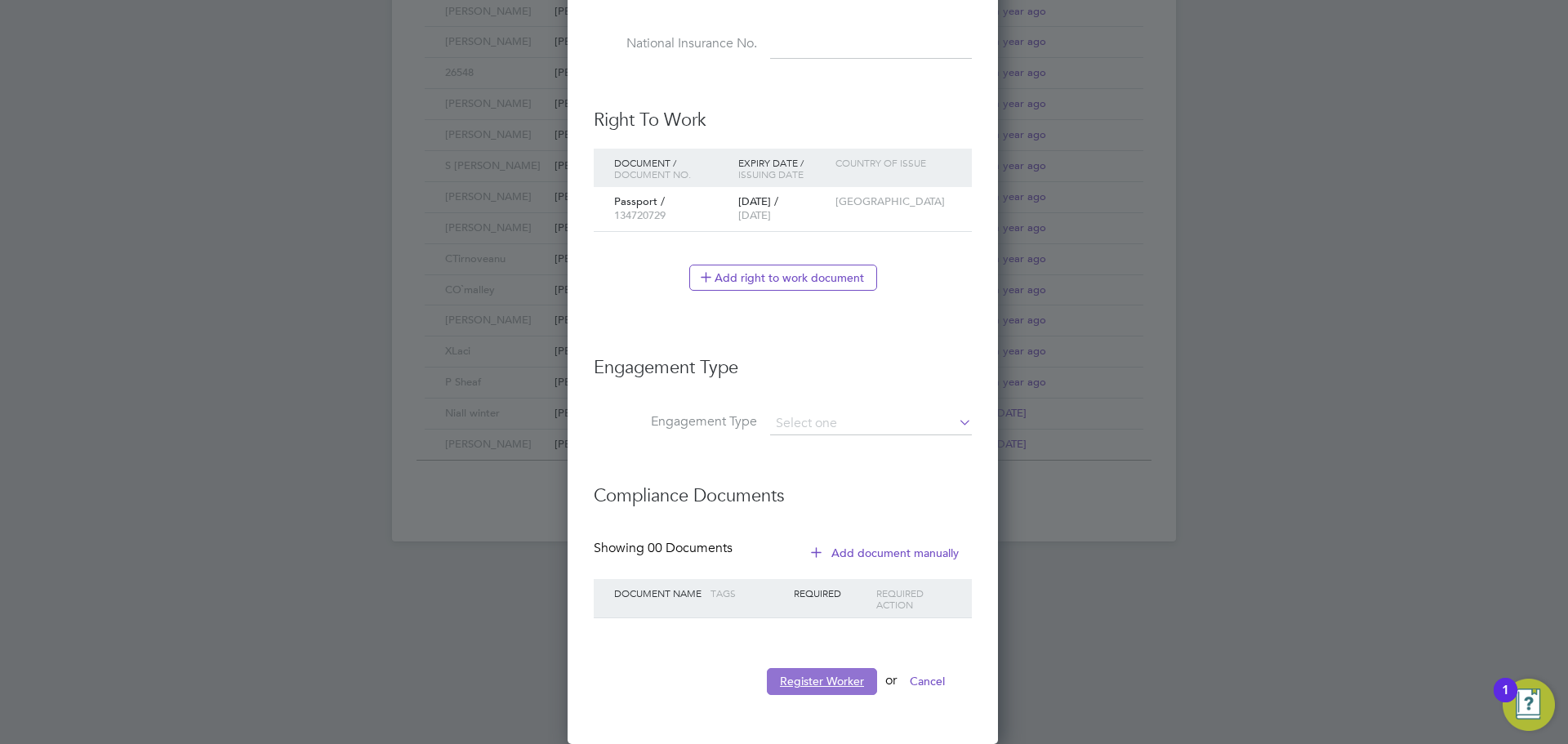
click at [826, 694] on button "Register Worker" at bounding box center [822, 681] width 110 height 26
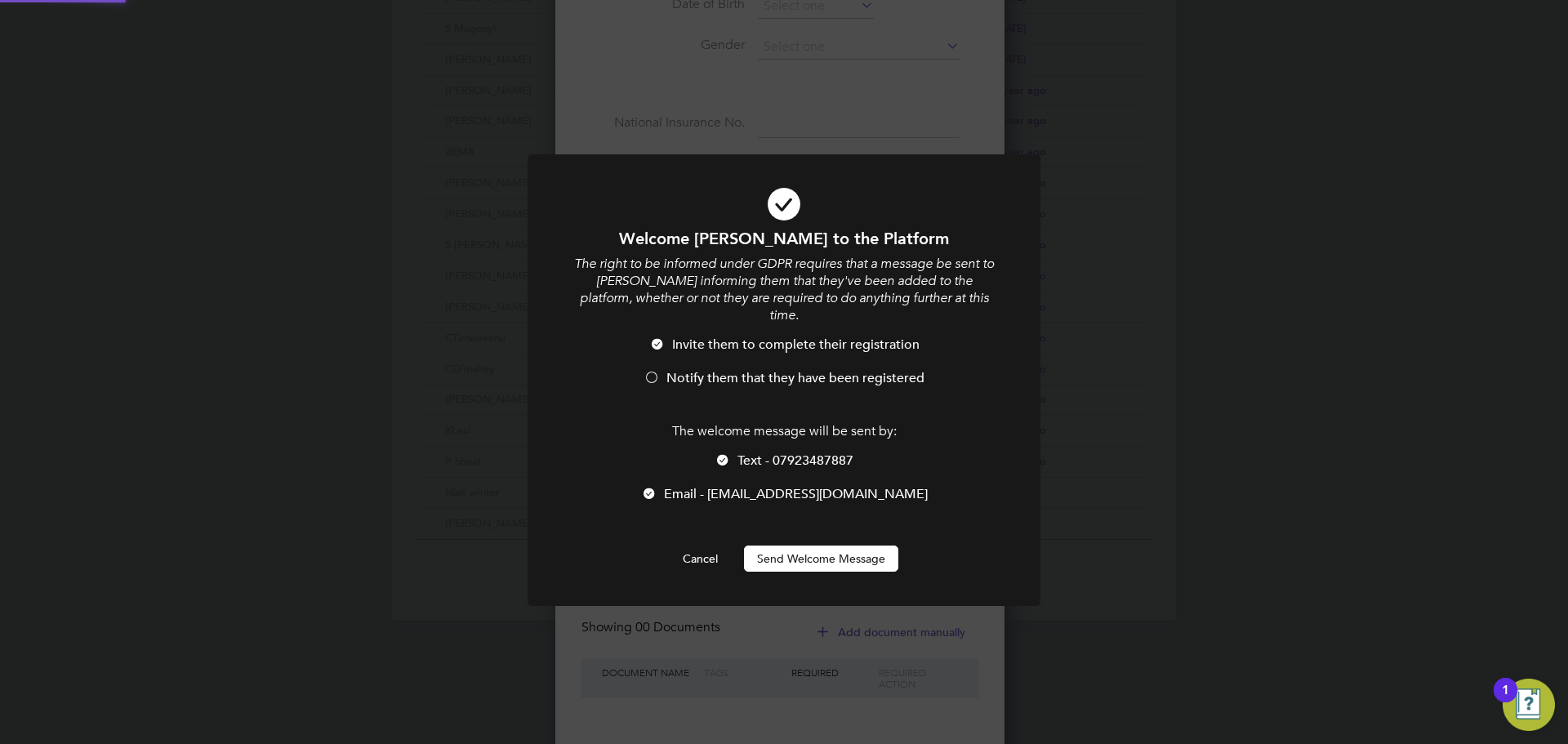
scroll to position [0, 0]
click at [681, 370] on span "Notify them that they have been registered" at bounding box center [796, 379] width 258 height 17
click at [657, 315] on div "The right to be informed under GDPR requires that a message be sent to Damian i…" at bounding box center [784, 330] width 424 height 148
click at [668, 336] on li "Invite them to complete their registration" at bounding box center [784, 353] width 424 height 33
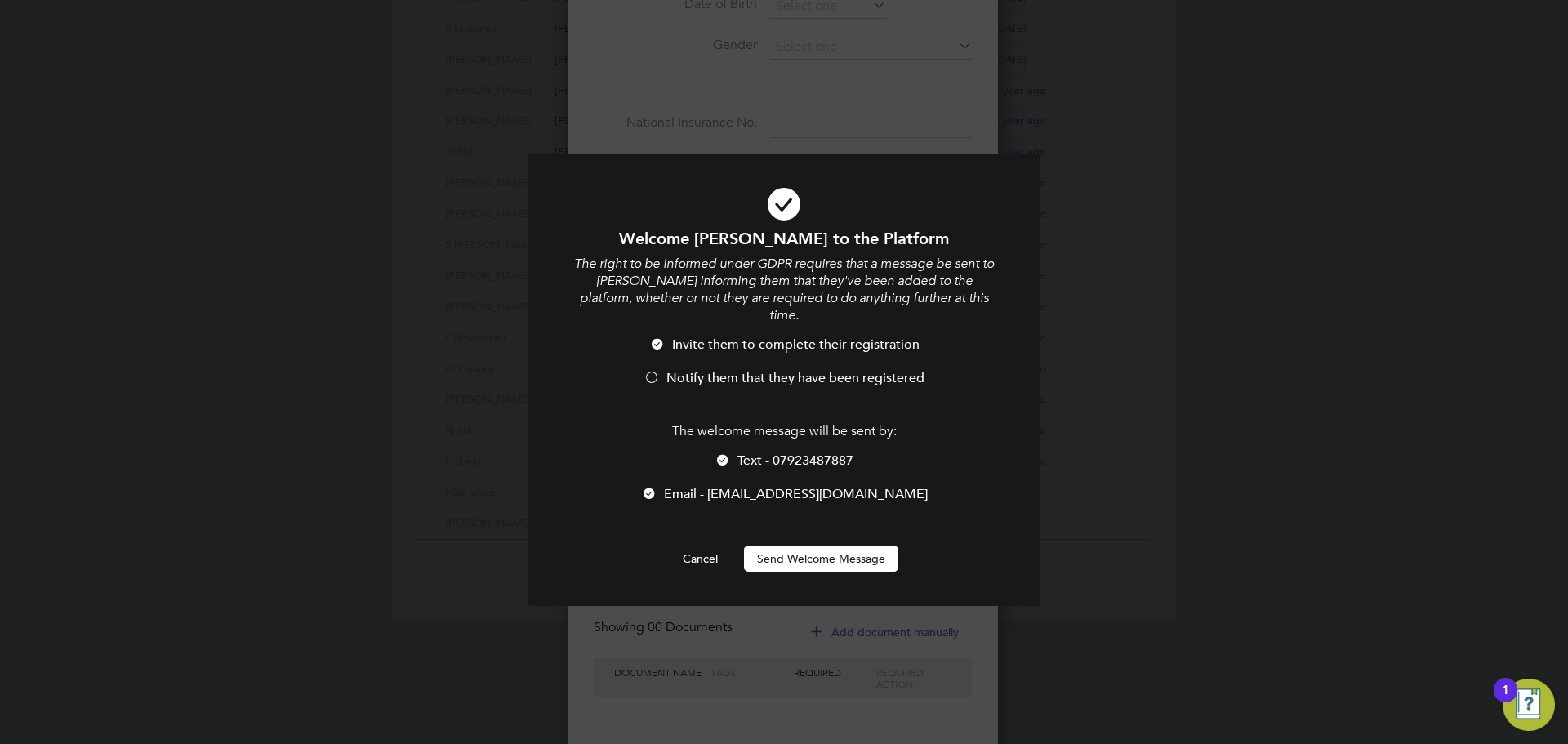
click at [806, 548] on button "Send Welcome Message" at bounding box center [821, 558] width 154 height 26
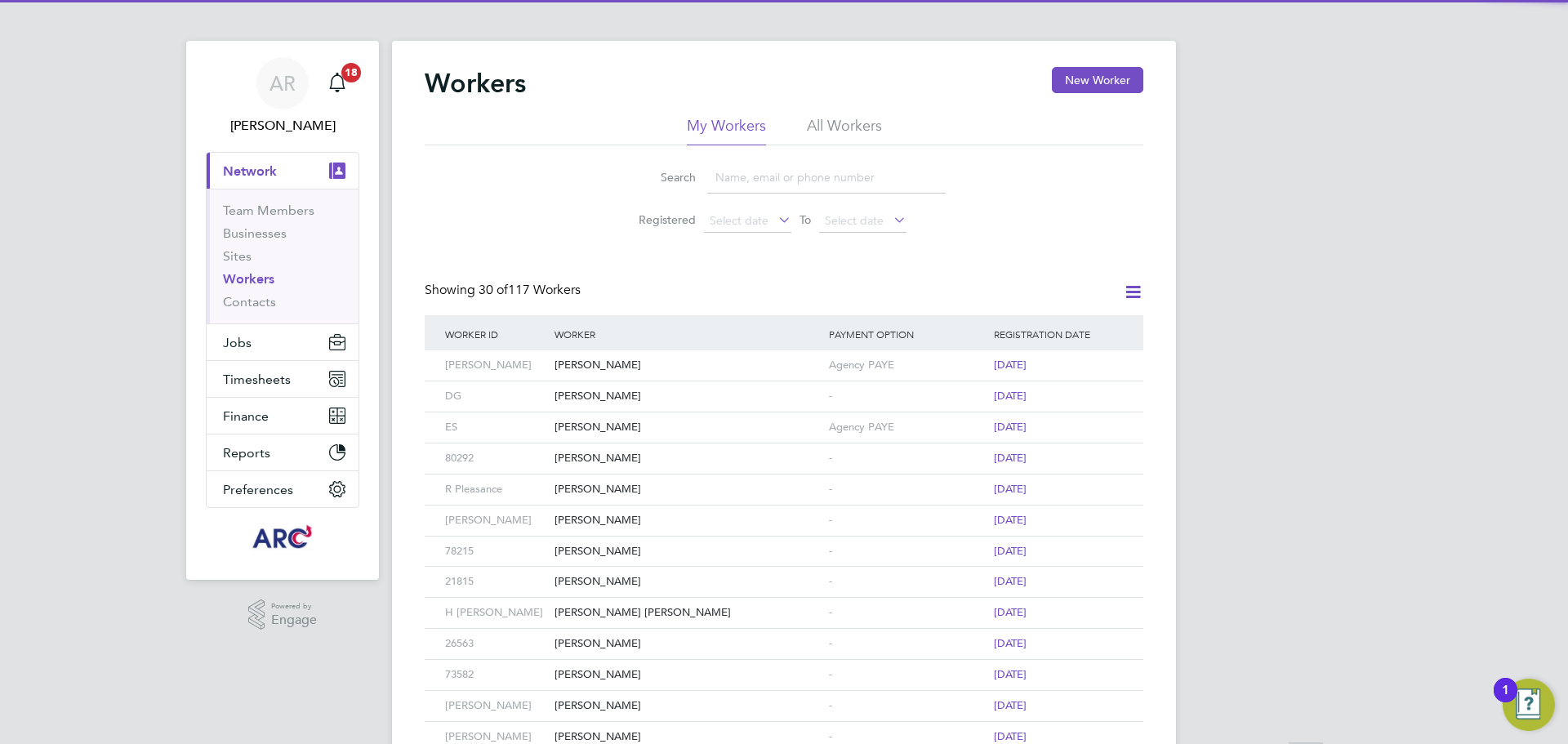
scroll to position [0, 0]
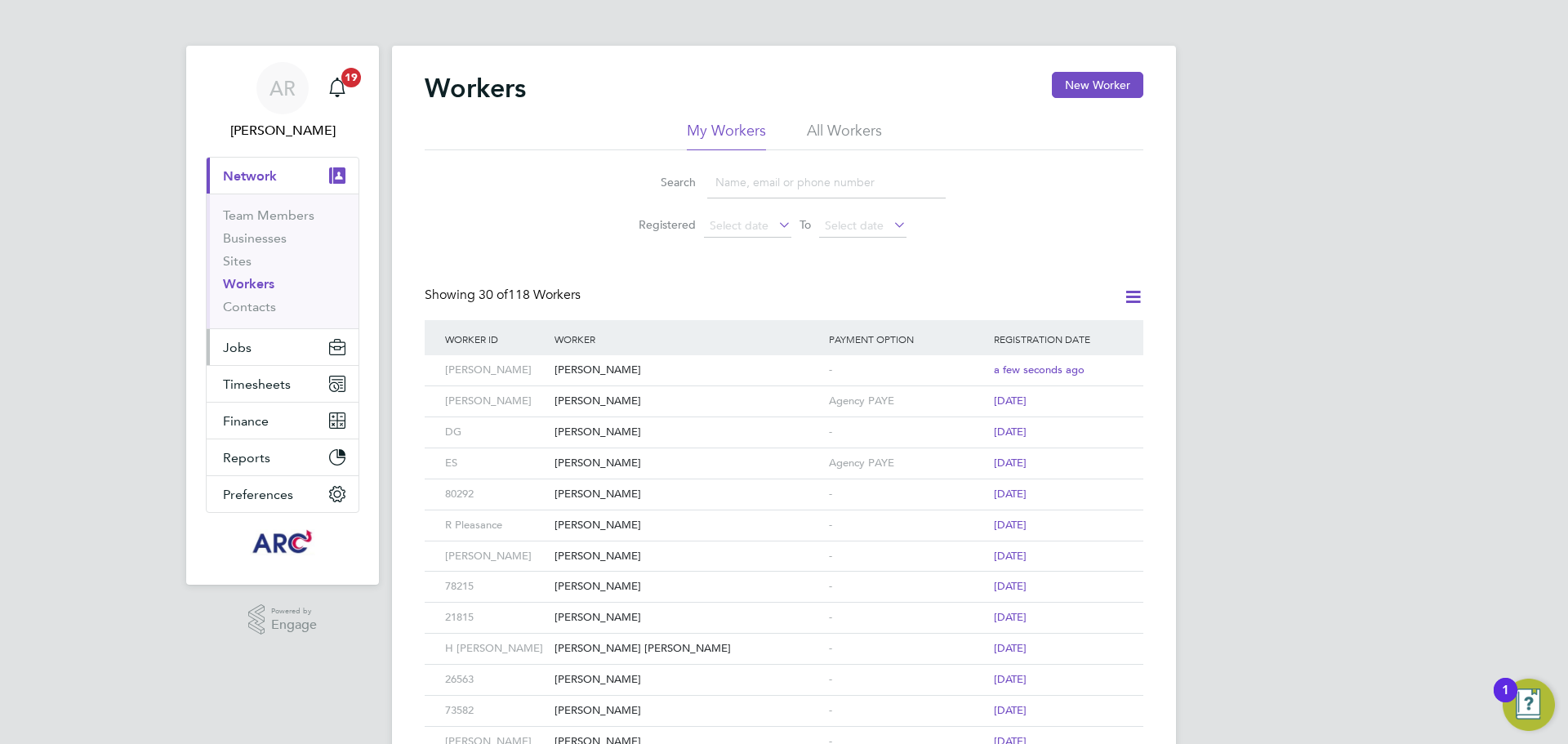
click at [301, 354] on button "Jobs" at bounding box center [282, 347] width 152 height 36
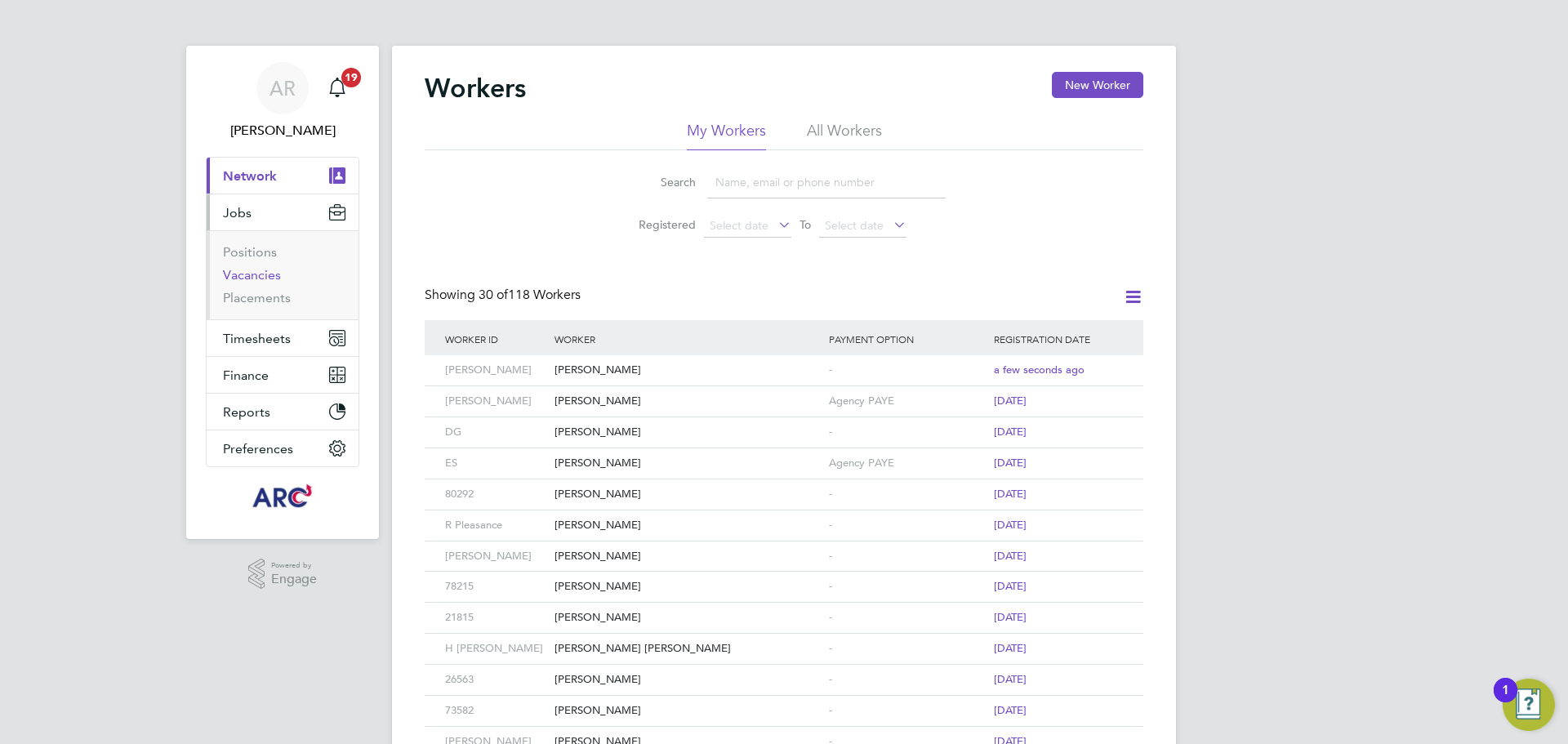
click at [266, 274] on link "Vacancies" at bounding box center [252, 275] width 58 height 16
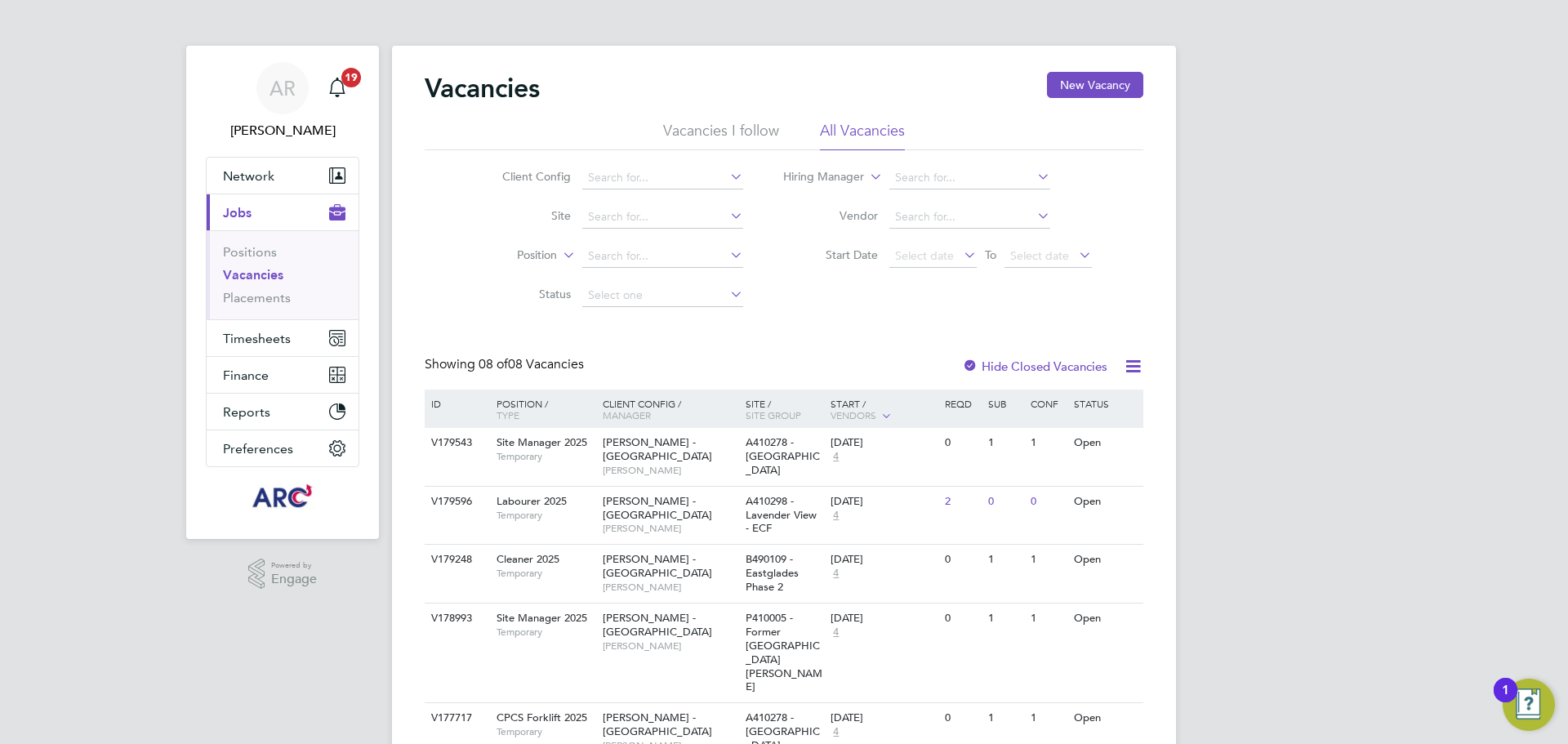
scroll to position [82, 0]
click at [667, 522] on span "[PERSON_NAME]" at bounding box center [670, 528] width 135 height 13
click at [251, 343] on span "Timesheets" at bounding box center [256, 338] width 67 height 16
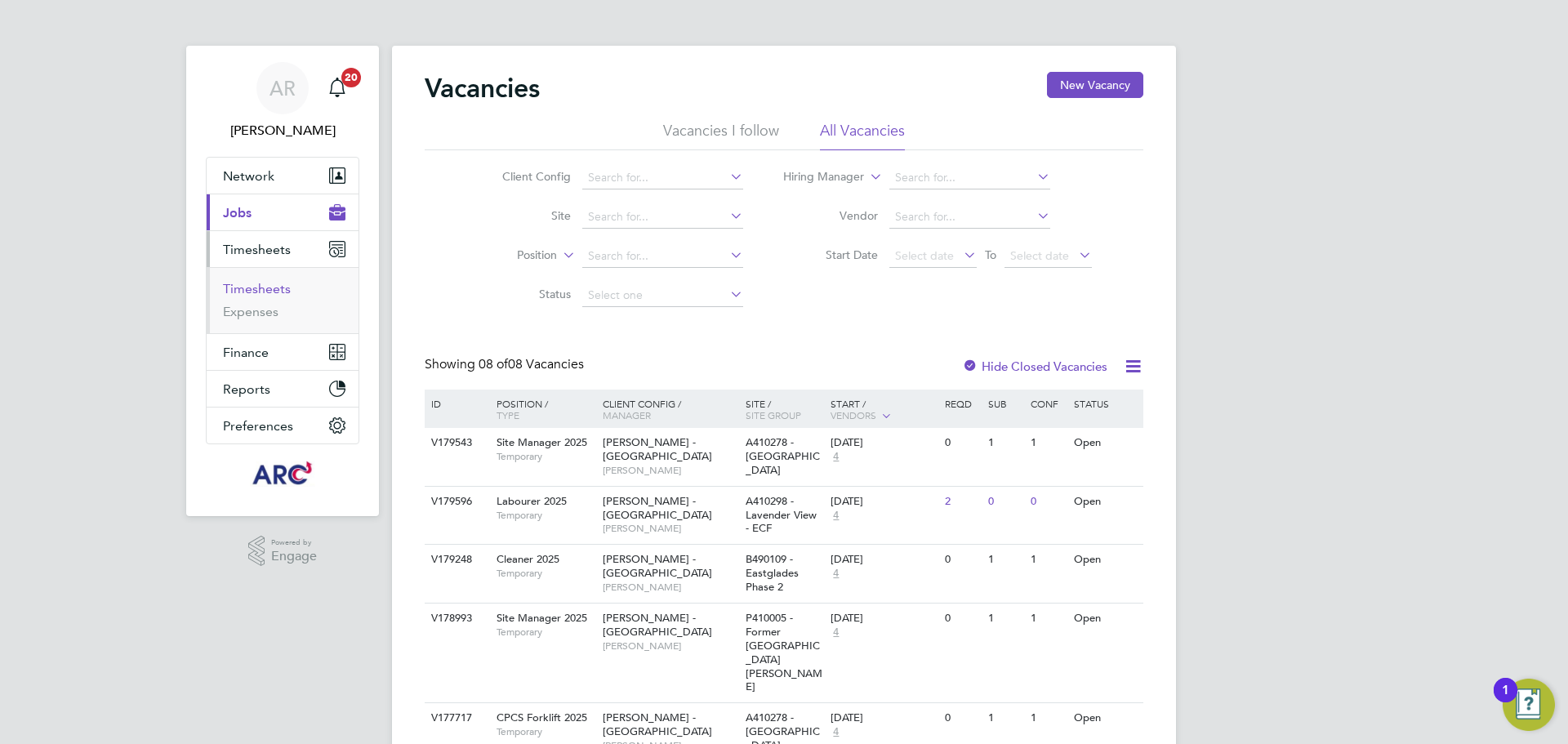
click at [256, 293] on link "Timesheets" at bounding box center [256, 289] width 67 height 16
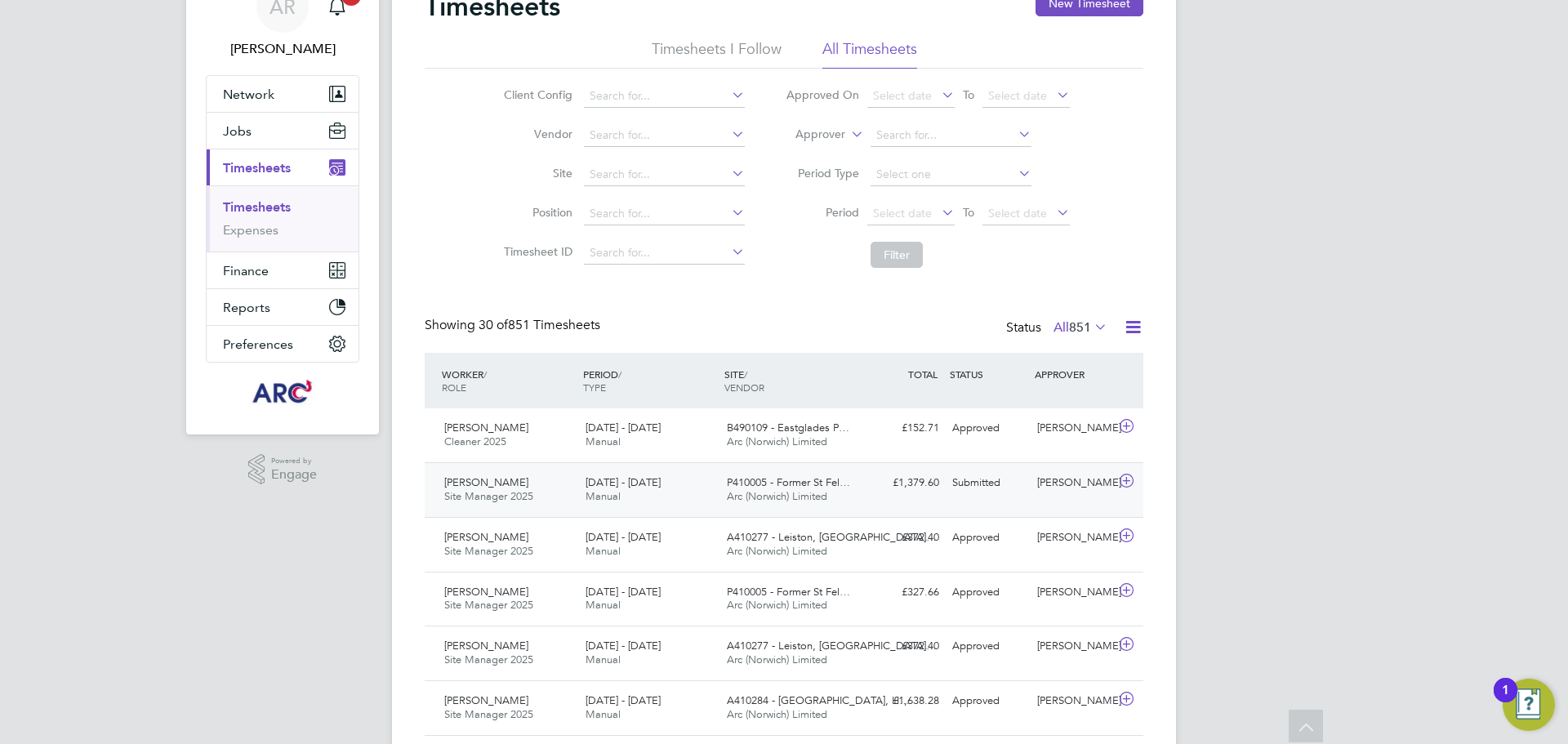
click at [913, 477] on div "£1,379.60 Submitted" at bounding box center [903, 483] width 85 height 27
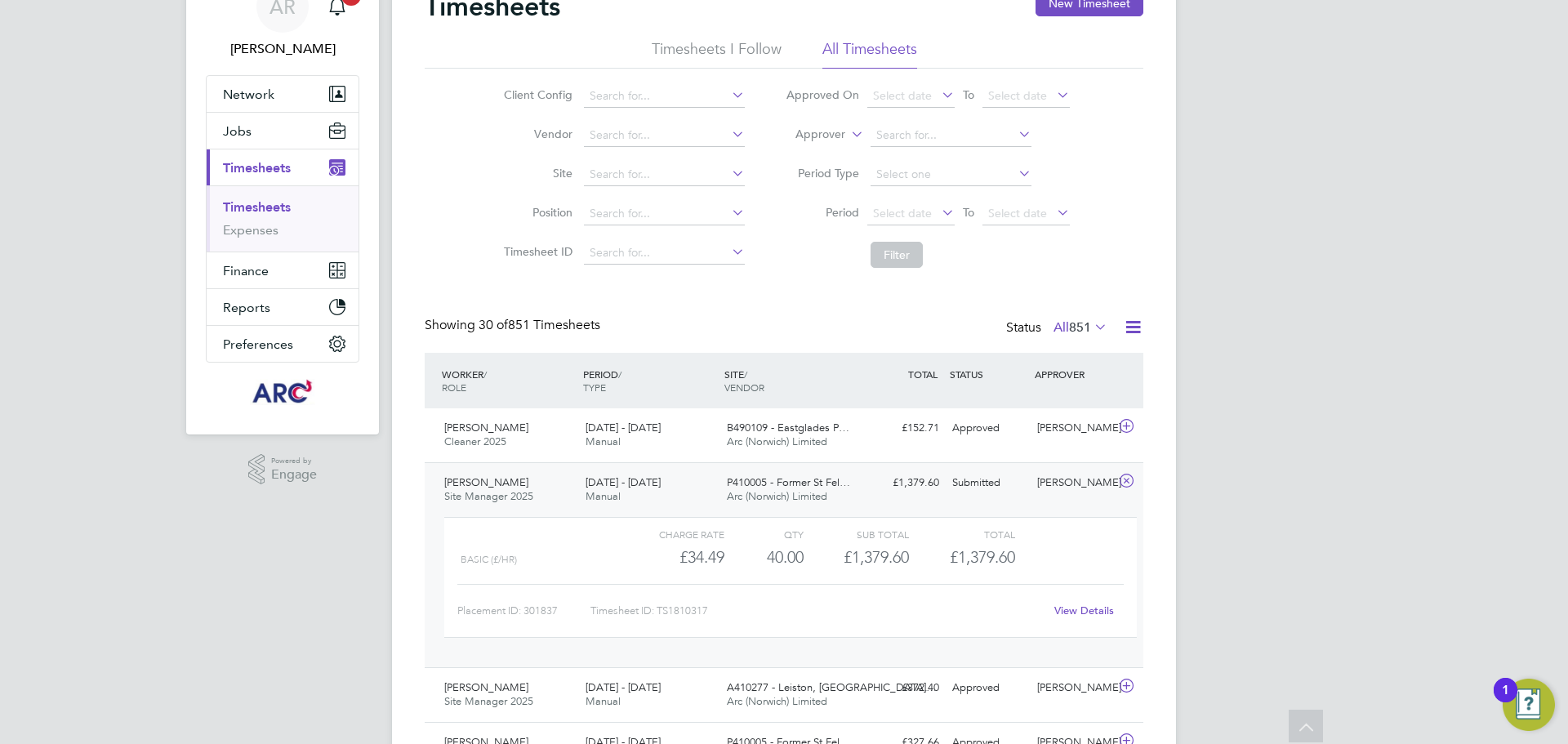
click at [506, 482] on div "Mark Owen Site Manager 2025 23 - 29 Aug 2025" at bounding box center [509, 489] width 141 height 41
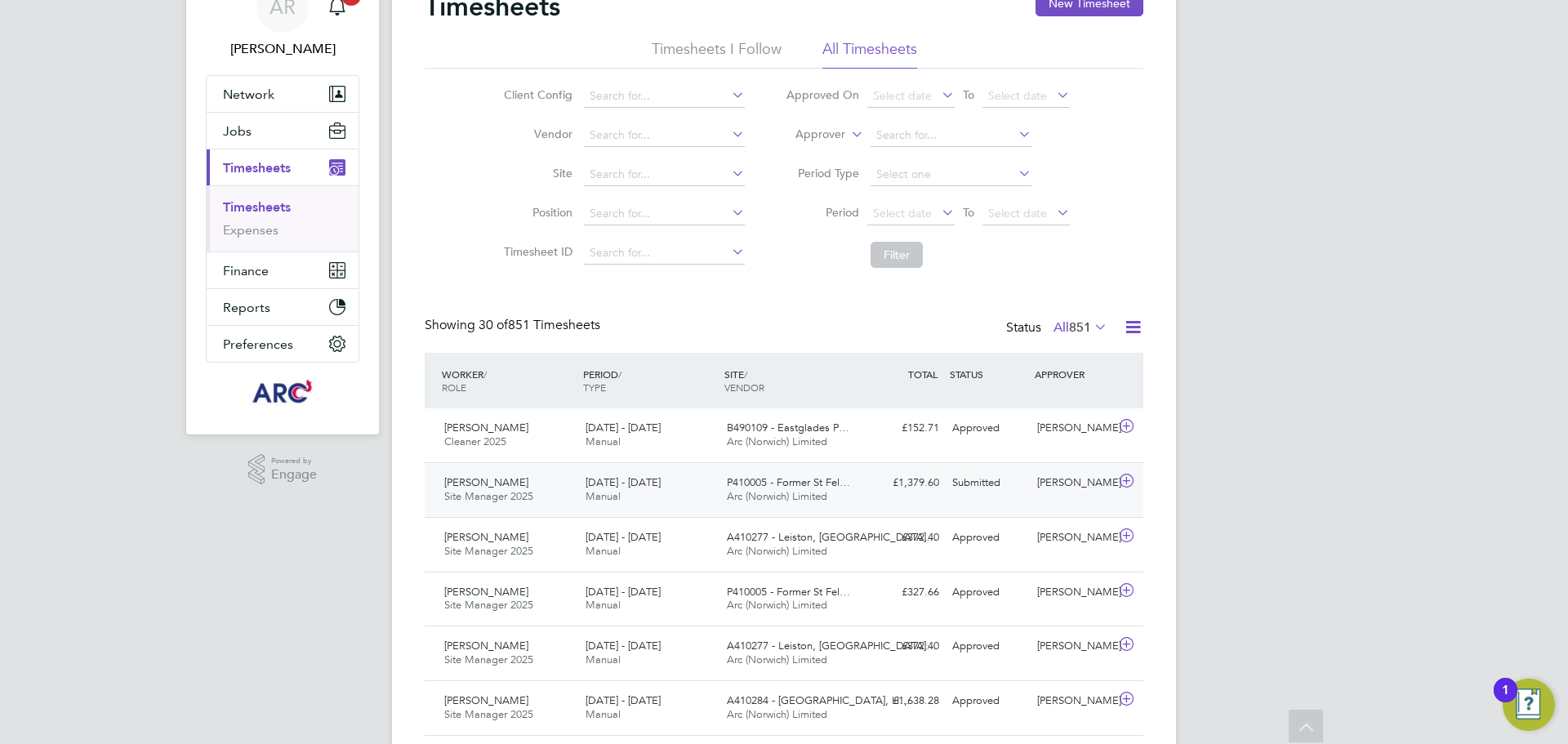
click at [1032, 473] on div "Gareth Roberts" at bounding box center [1074, 483] width 85 height 27
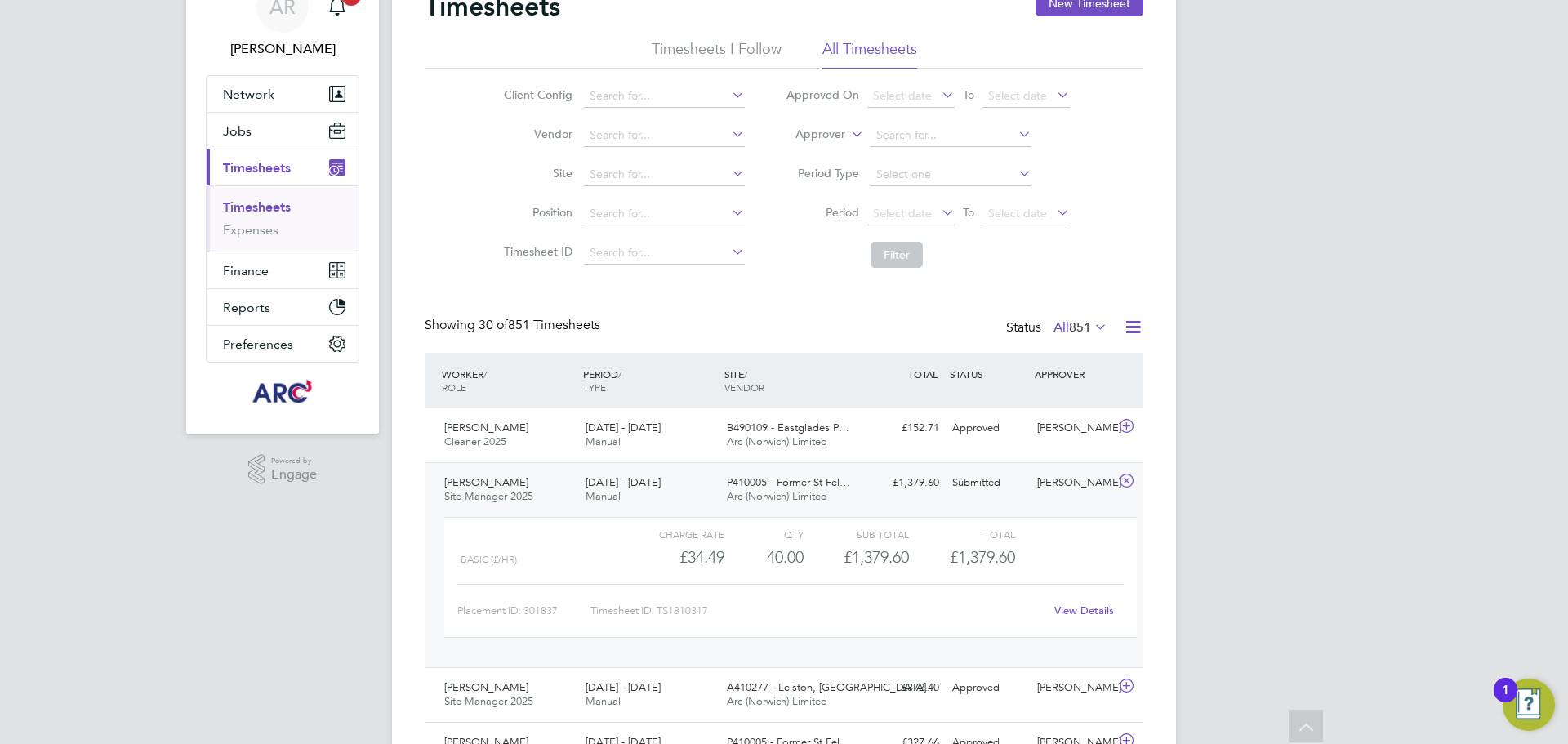
click at [1089, 617] on link "View Details" at bounding box center [1084, 610] width 60 height 14
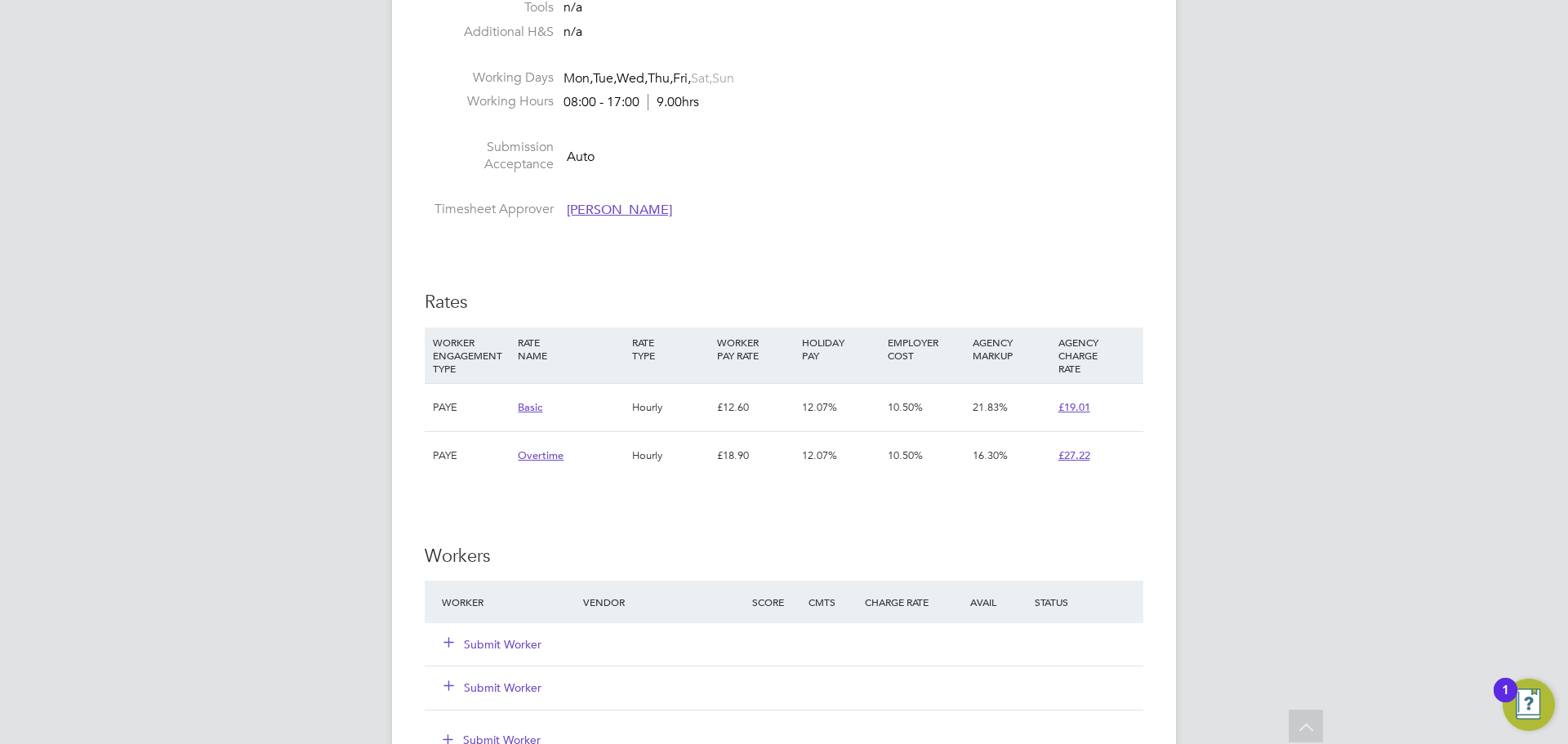
scroll to position [816, 0]
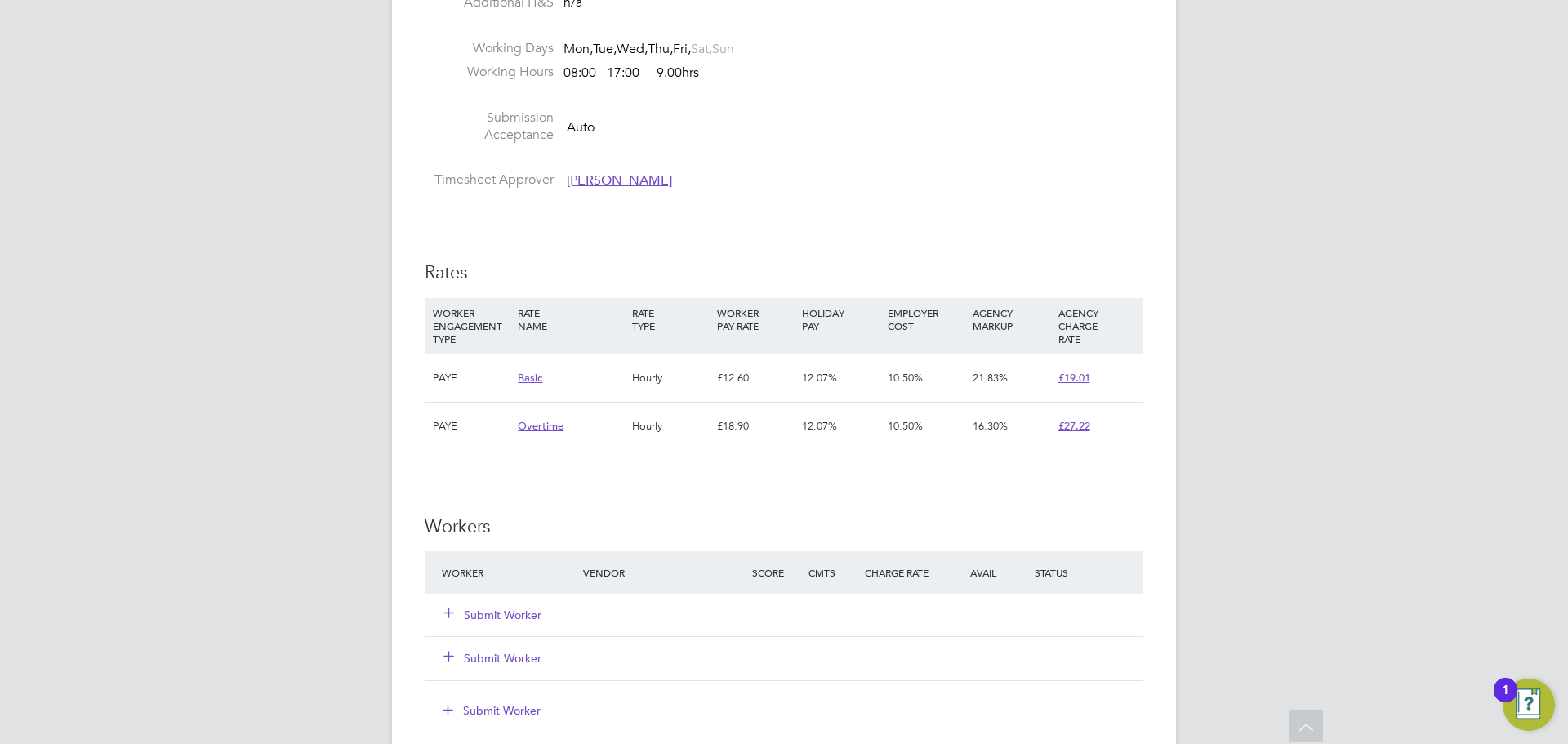
drag, startPoint x: 511, startPoint y: 615, endPoint x: 528, endPoint y: 617, distance: 17.1
click at [512, 615] on button "Submit Worker" at bounding box center [494, 615] width 98 height 17
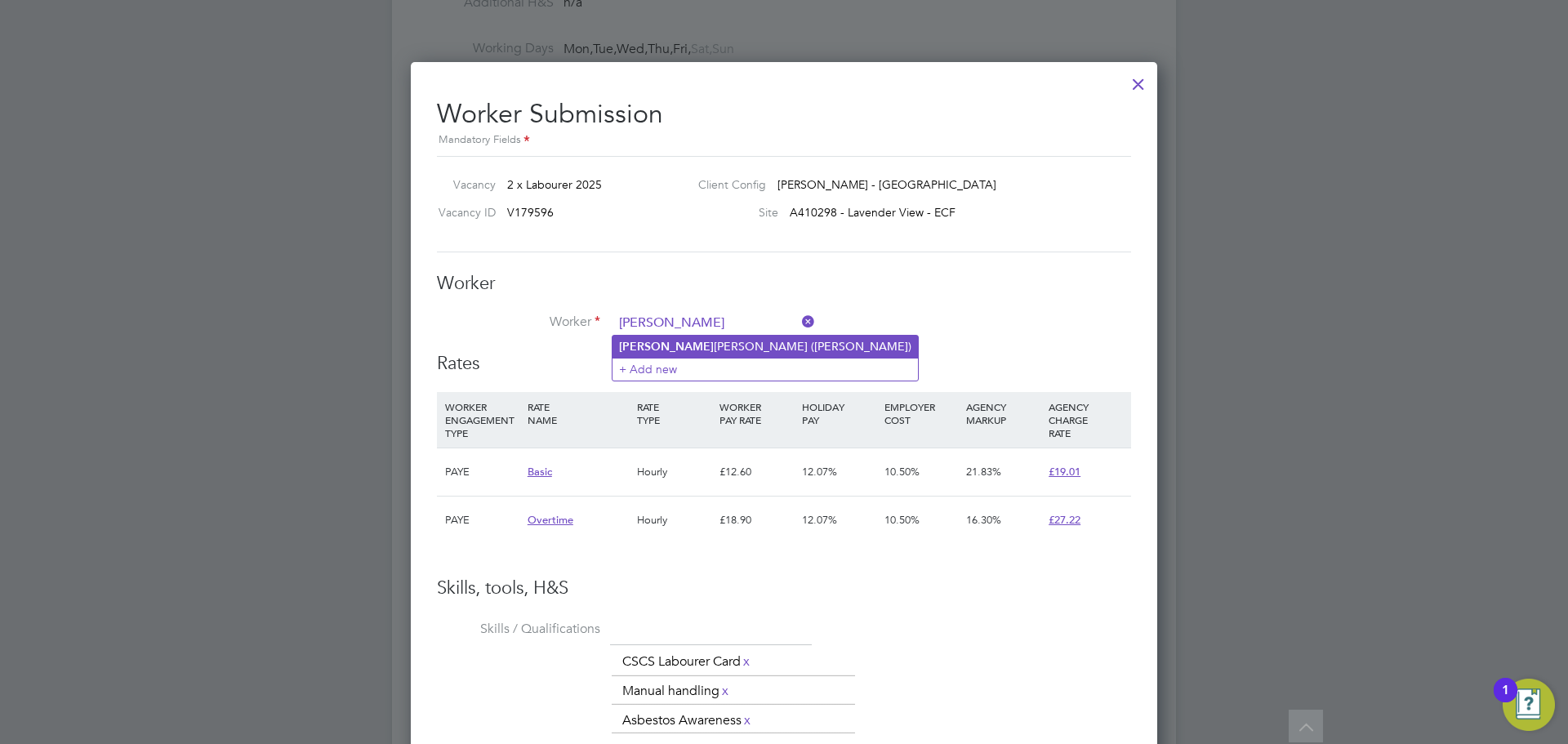
click at [674, 340] on li "Damian Carruthers (D Carruthers)" at bounding box center [765, 346] width 305 height 22
type input "Damian Carruthers (D Carruthers)"
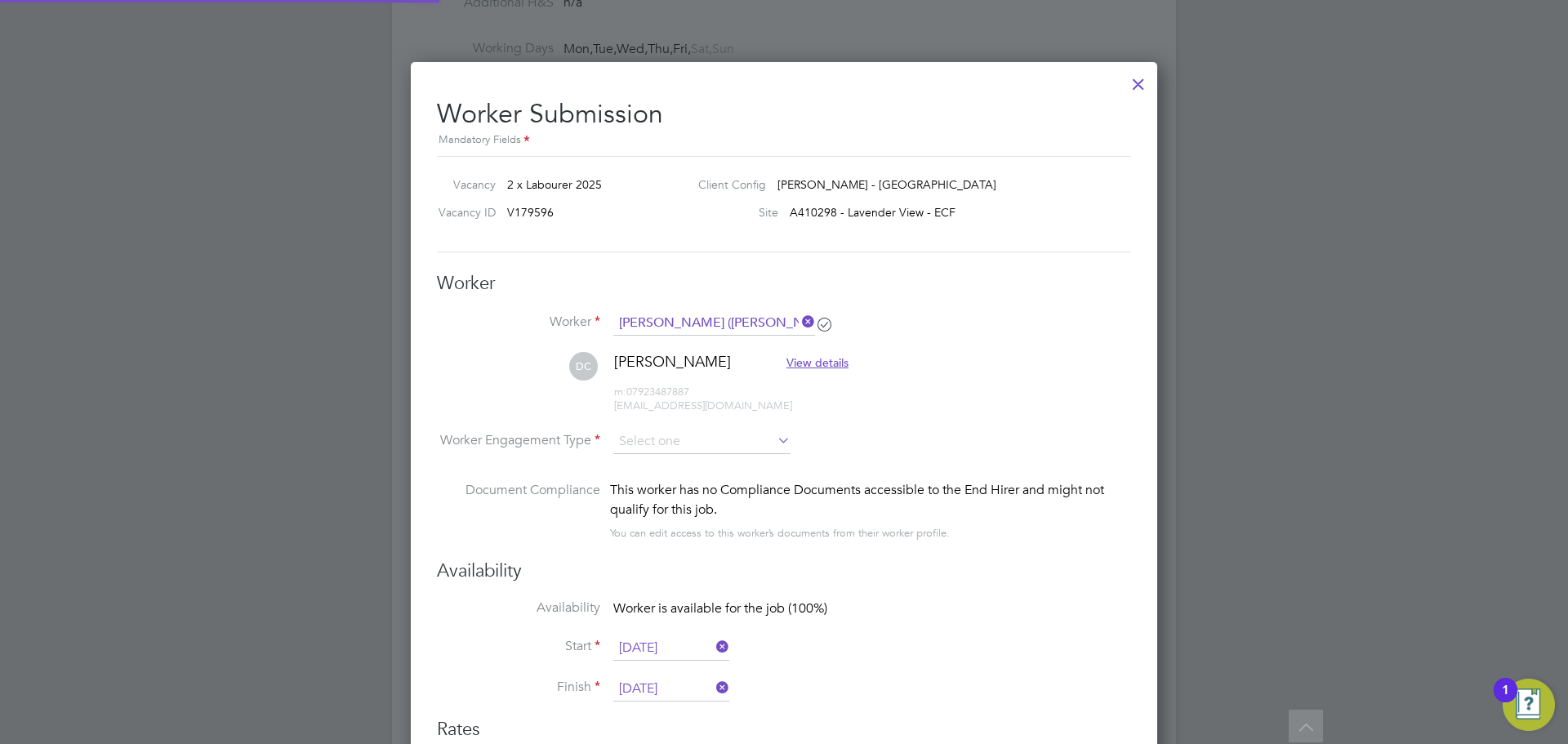
scroll to position [1490, 747]
click at [1128, 77] on div at bounding box center [1138, 80] width 29 height 29
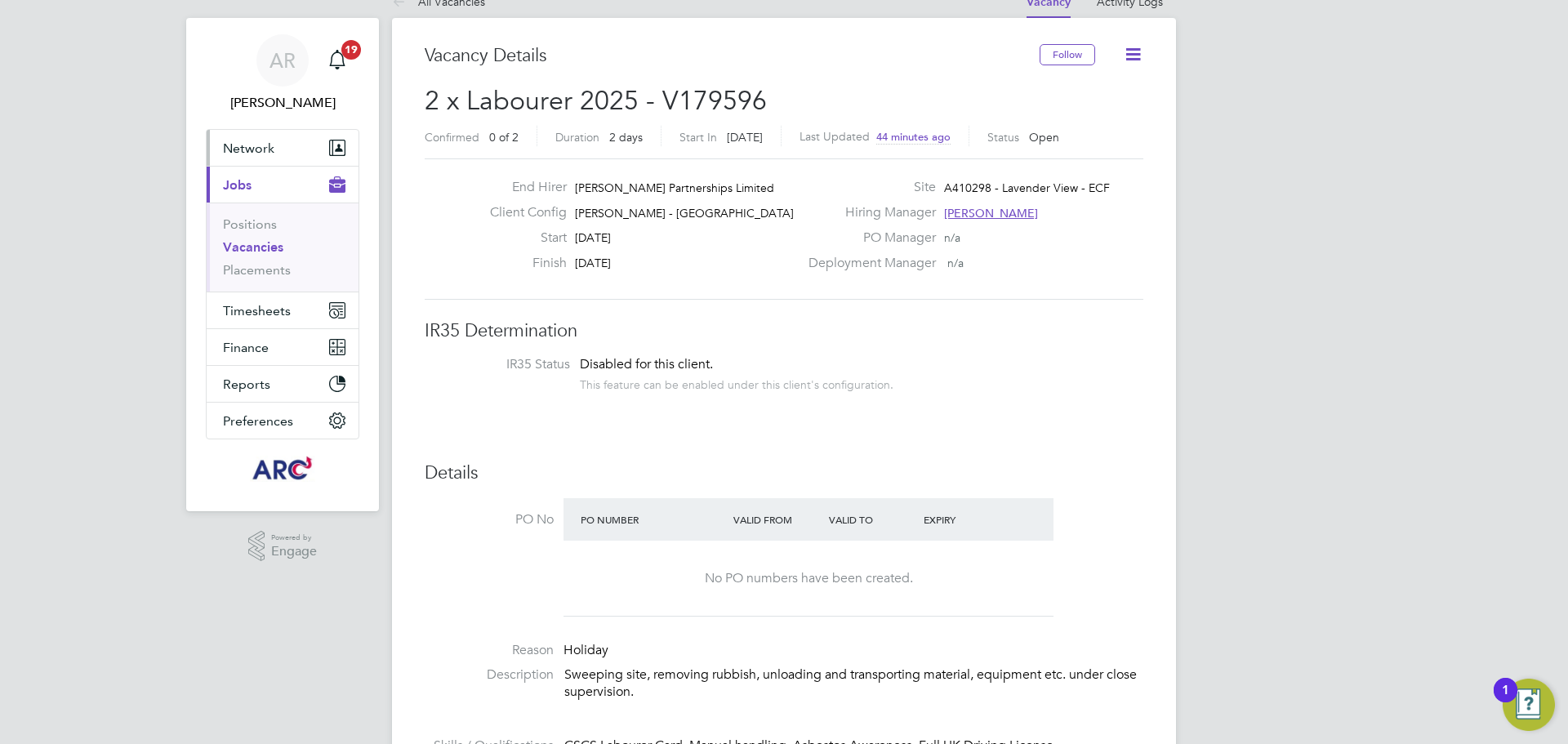
click at [272, 148] on span "Network" at bounding box center [249, 148] width 52 height 16
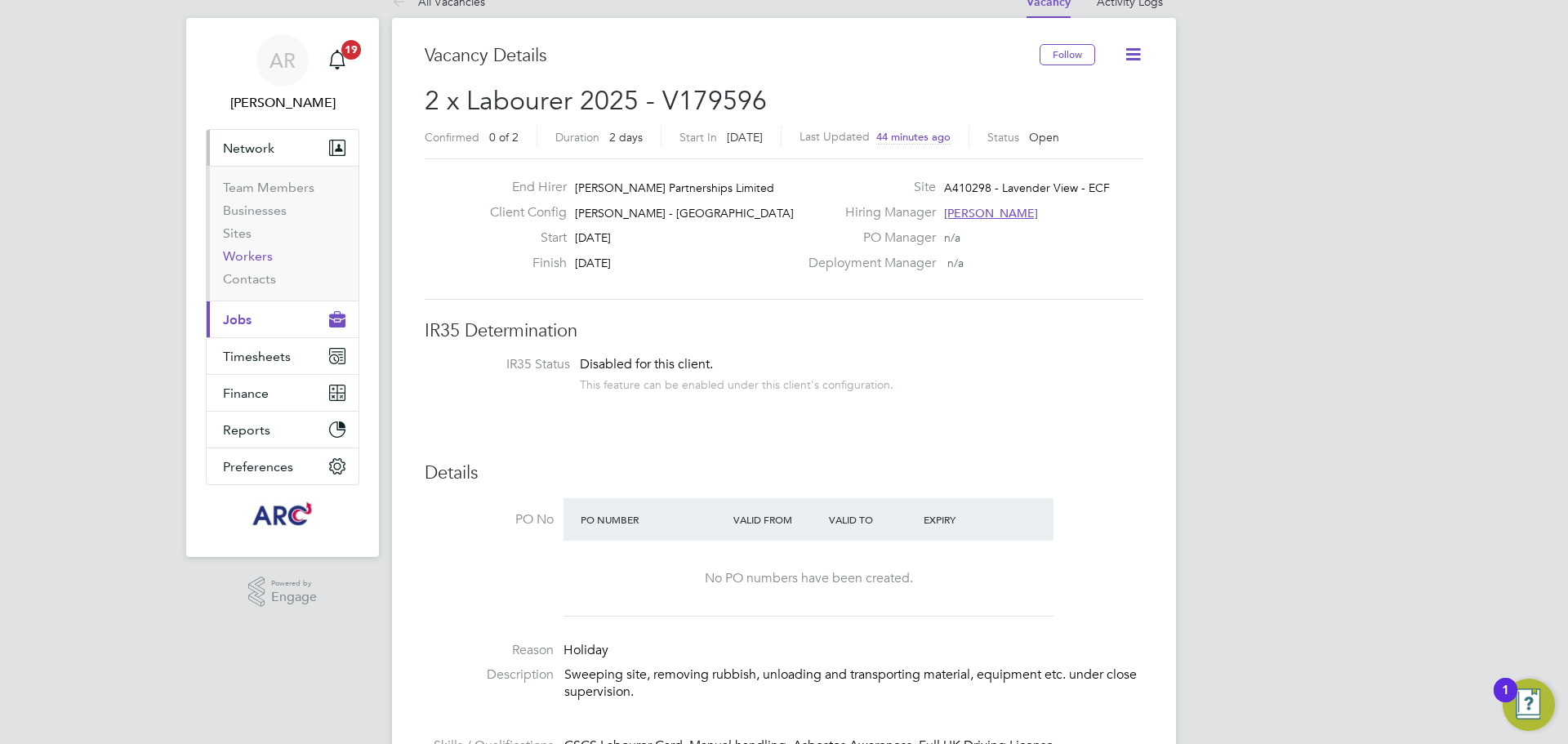
click at [265, 250] on link "Workers" at bounding box center [248, 255] width 50 height 16
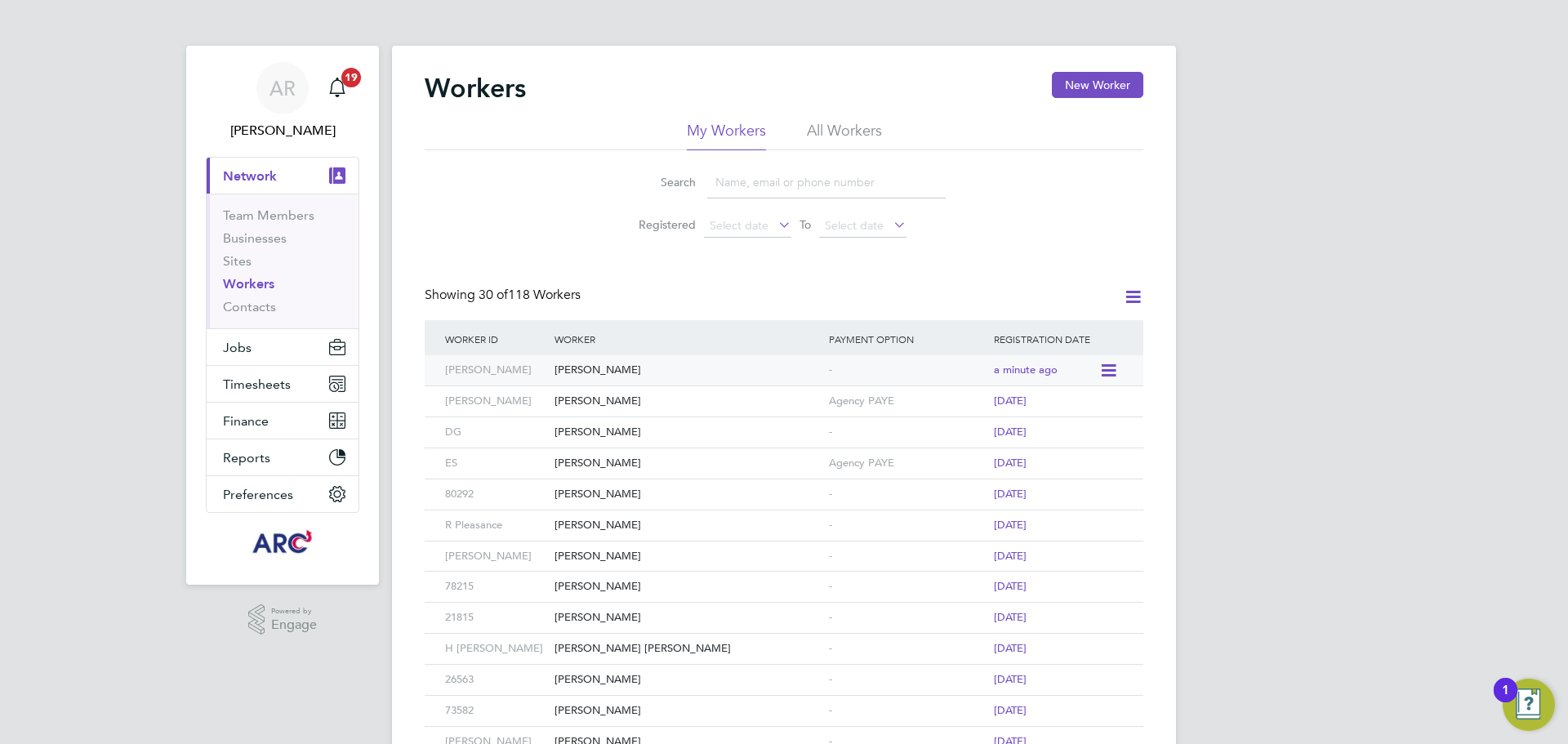
click at [666, 364] on div "[PERSON_NAME]" at bounding box center [687, 370] width 275 height 30
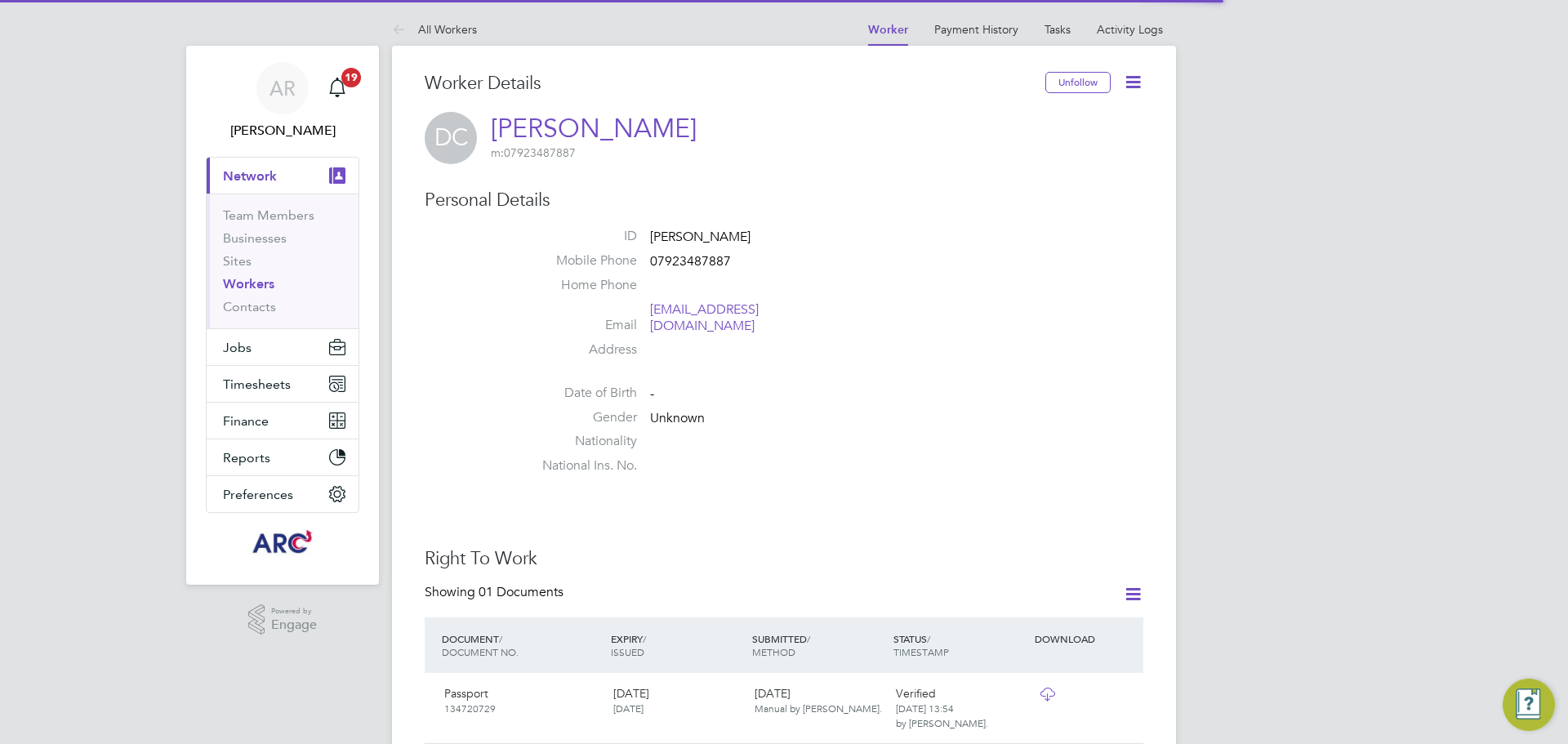
click at [1127, 76] on icon at bounding box center [1133, 82] width 21 height 21
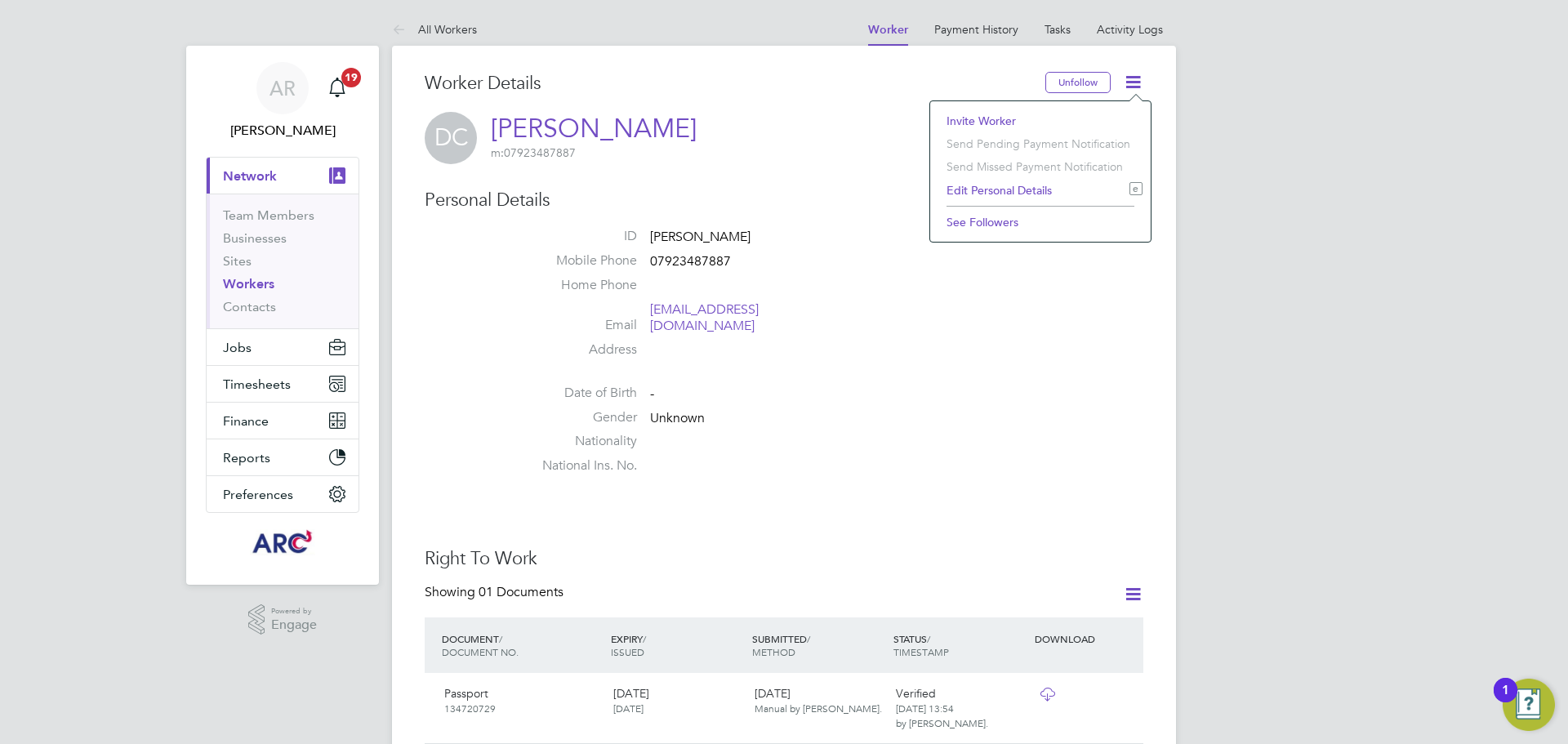
click at [1005, 193] on li "Edit Personal Details e" at bounding box center [1040, 190] width 204 height 22
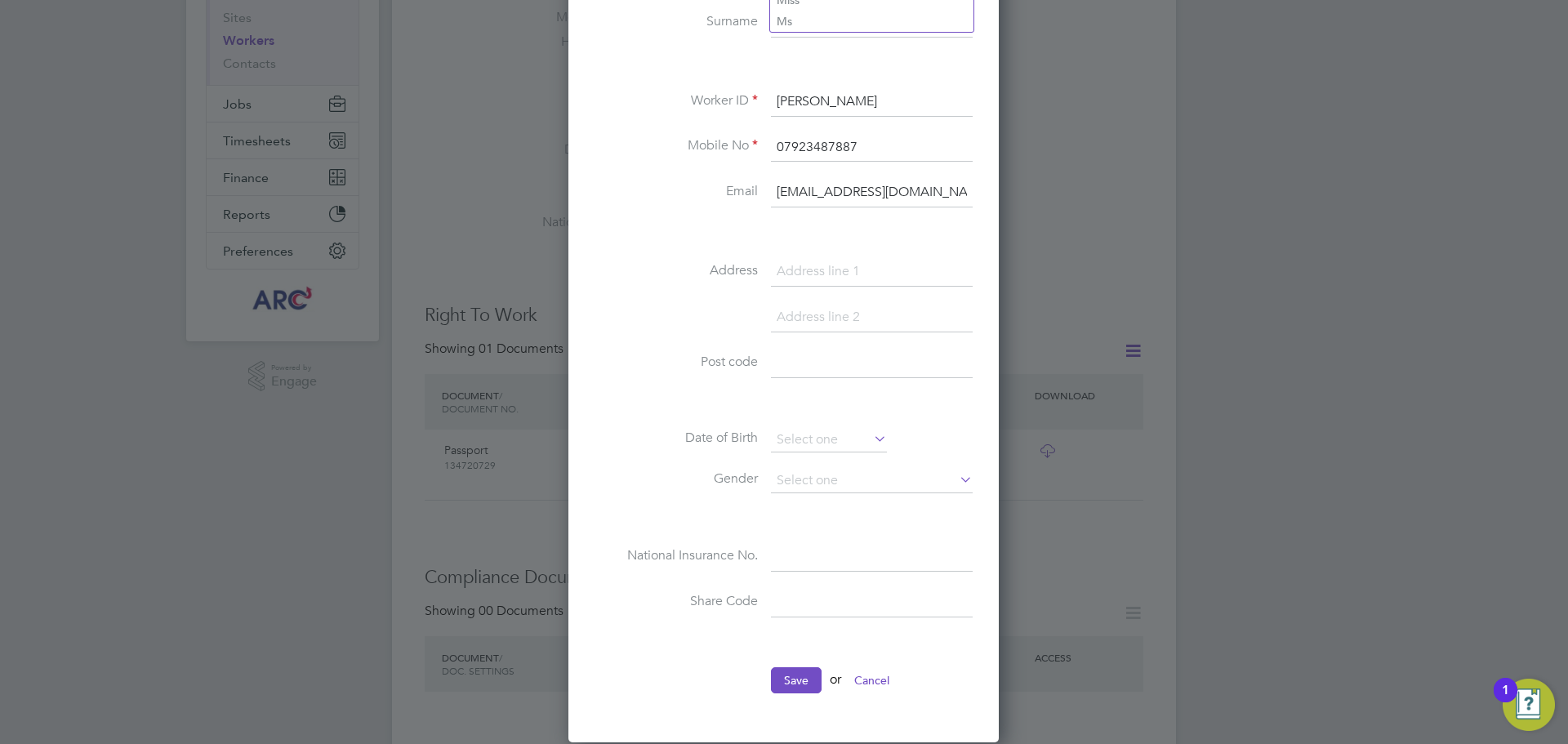
scroll to position [490, 0]
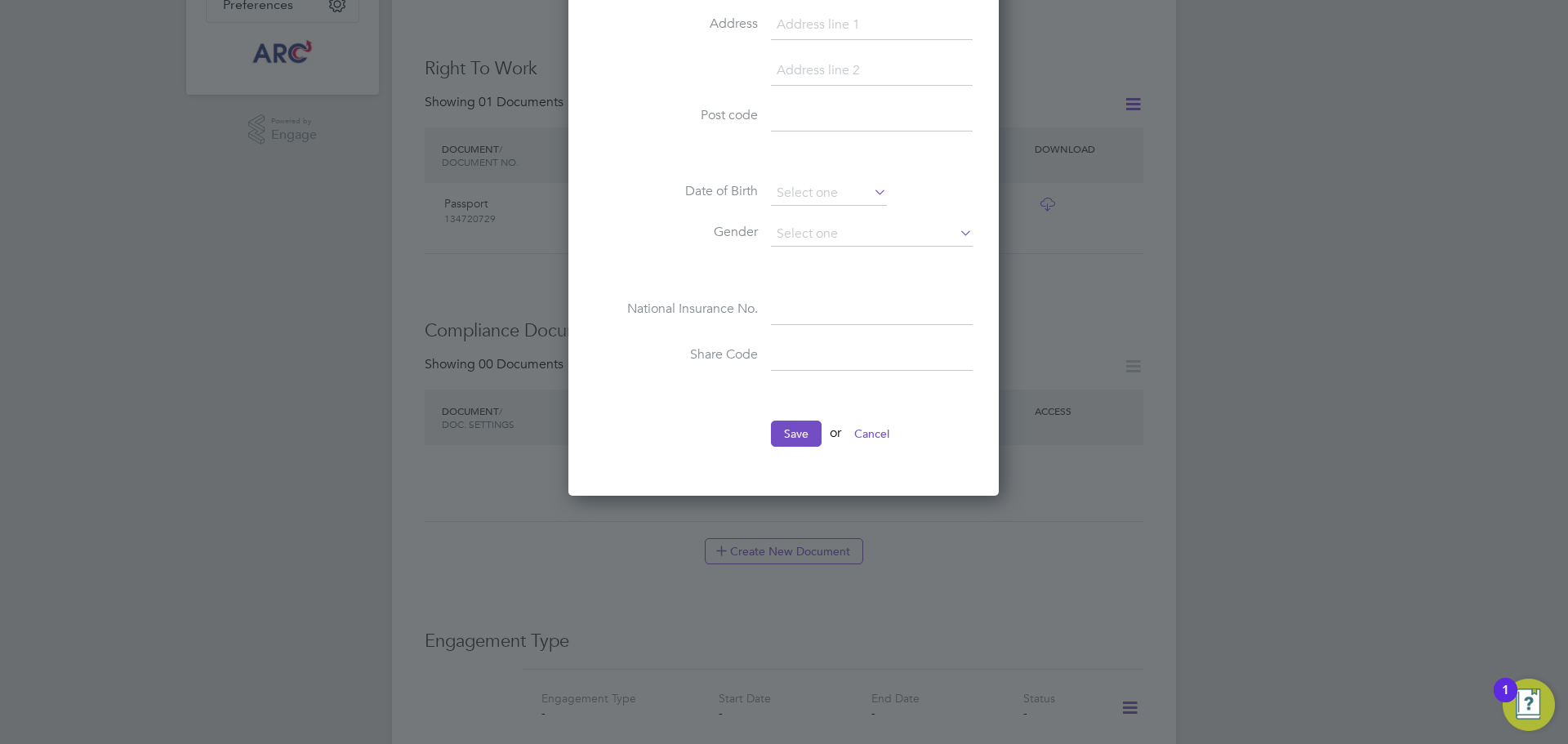
click at [790, 436] on button "Save" at bounding box center [796, 433] width 51 height 26
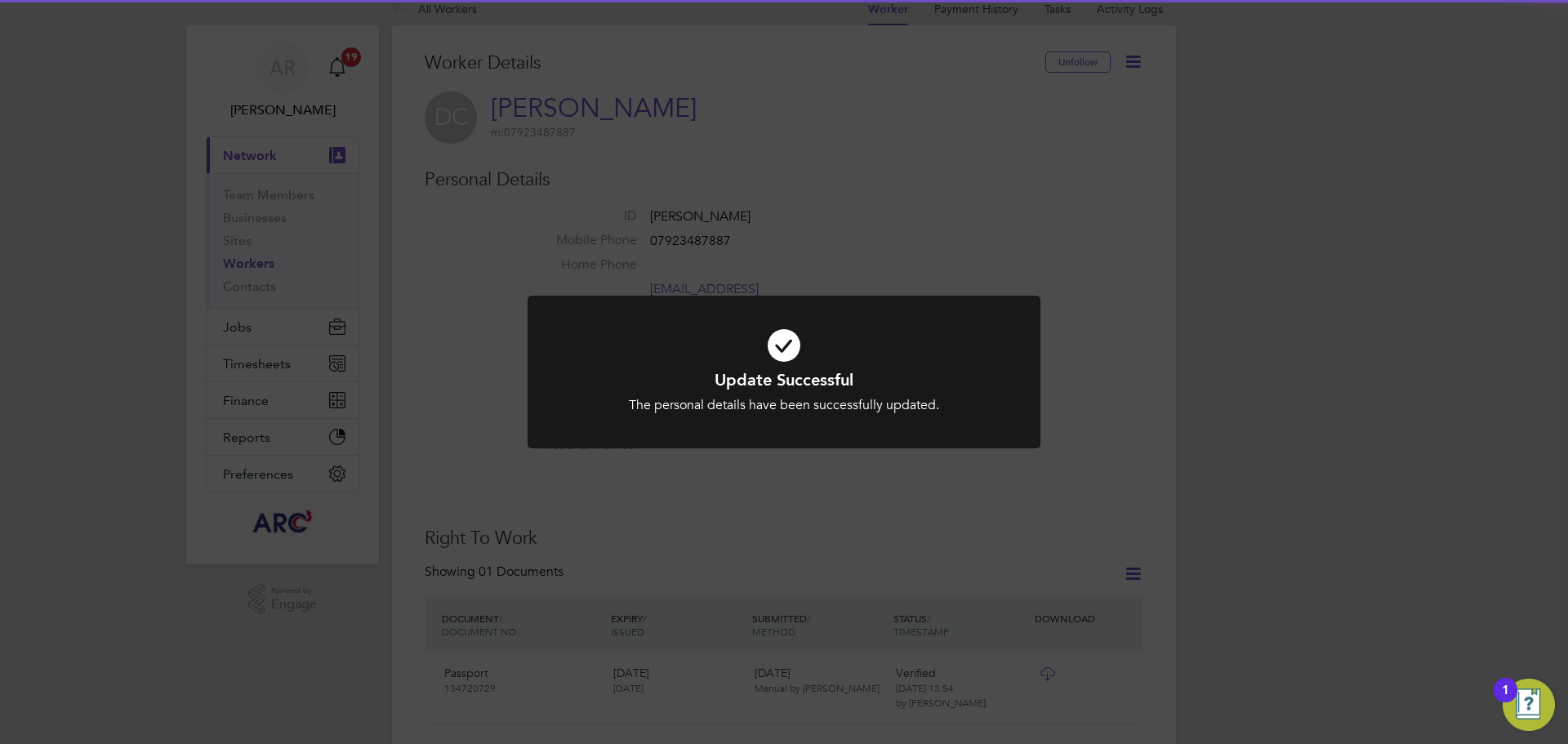
scroll to position [0, 0]
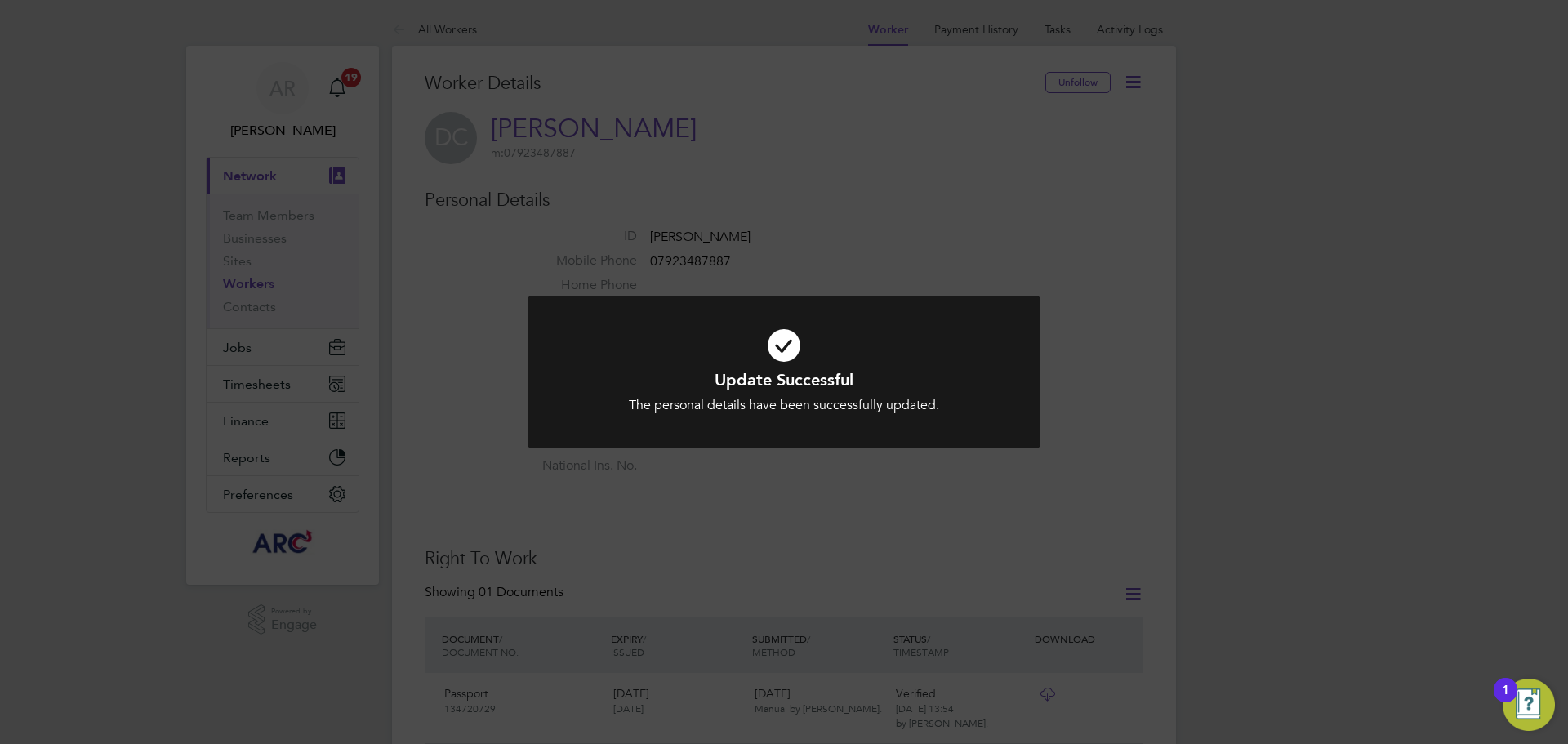
click at [783, 494] on div "Update Successful The personal details have been successfully updated. Cancel O…" at bounding box center [784, 372] width 1568 height 744
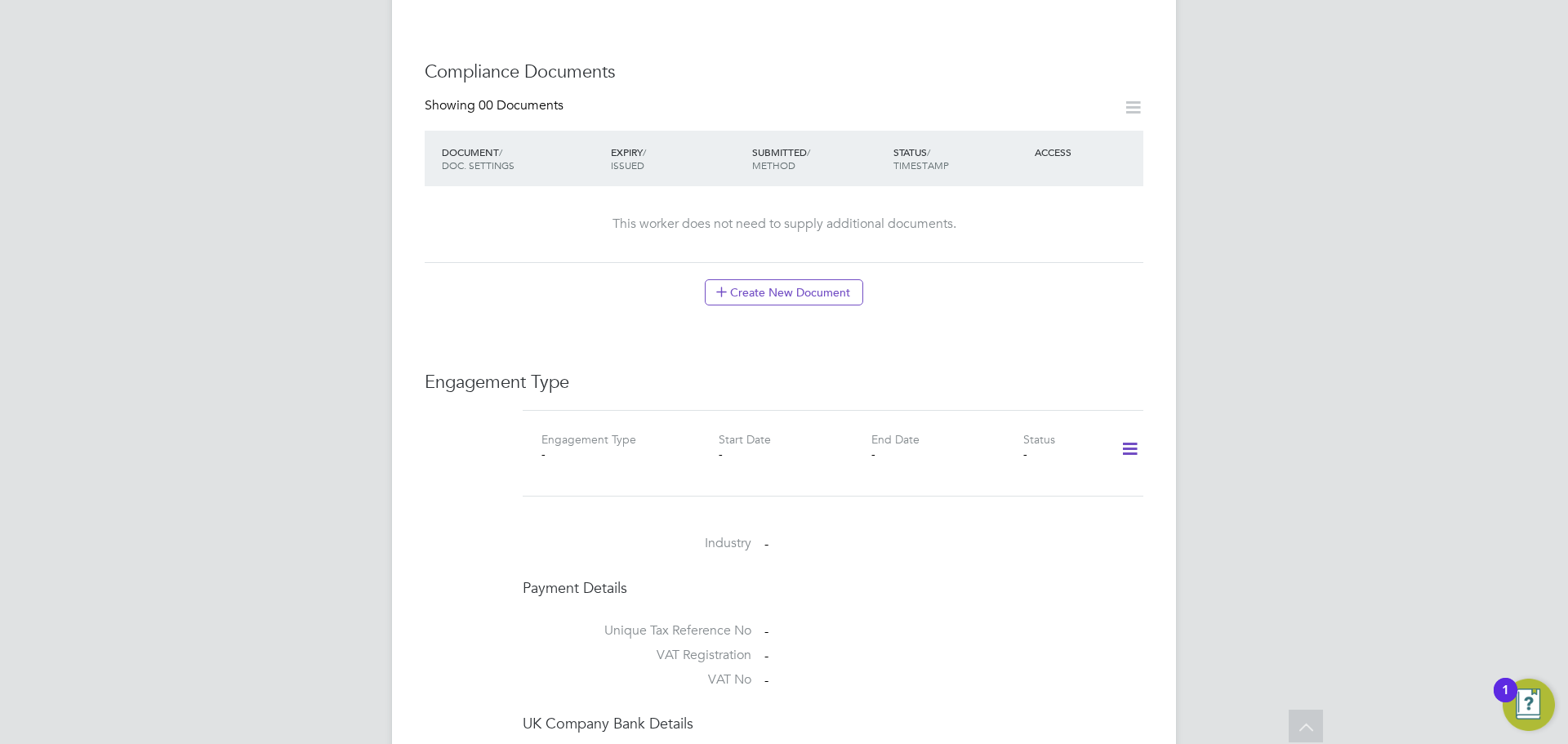
scroll to position [746, 0]
click at [1125, 437] on icon at bounding box center [1130, 452] width 28 height 37
click at [1035, 509] on li "Add Engagement Type" at bounding box center [1045, 506] width 186 height 22
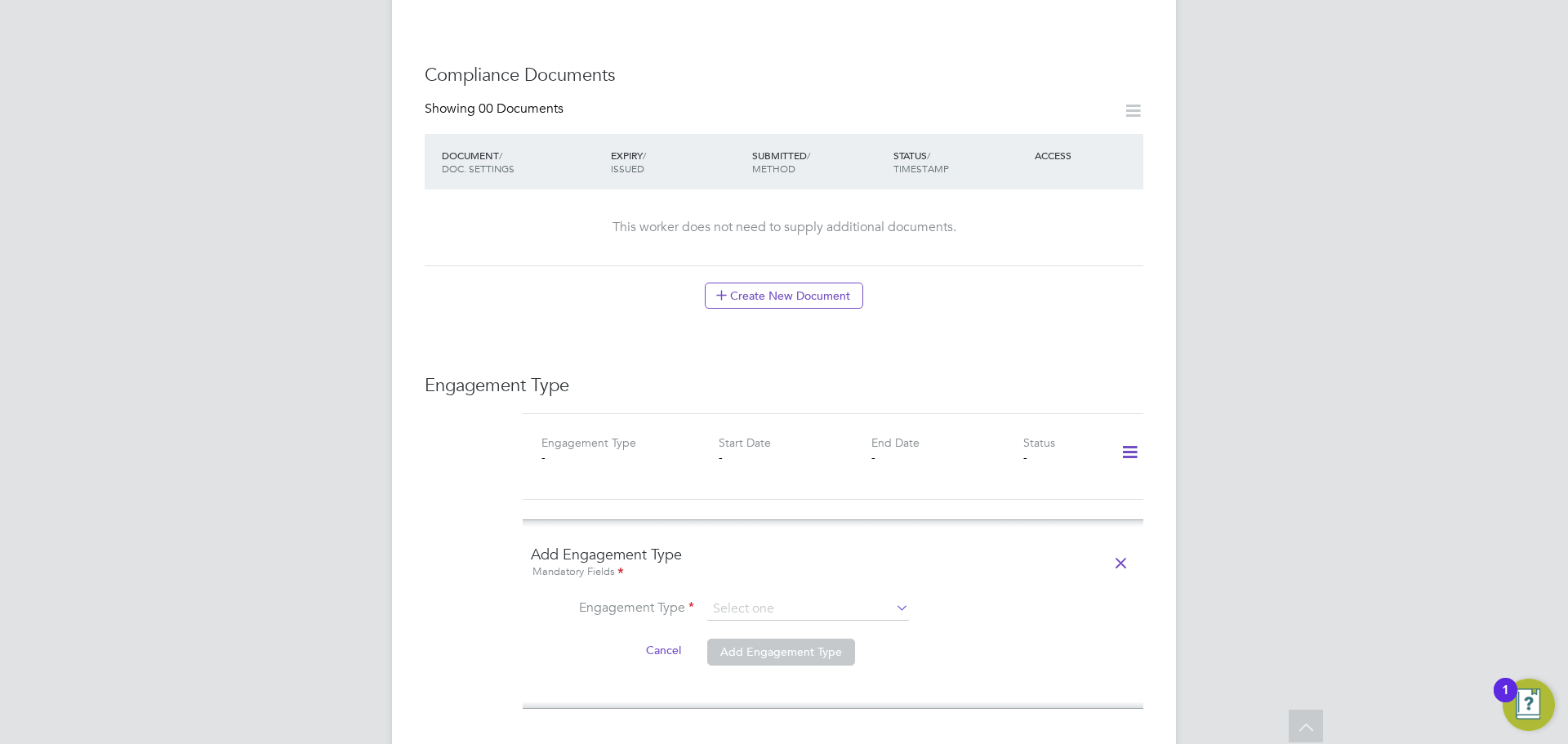
click at [789, 580] on ng-form "Add Engagement Type Mandatory Fields Engagement Type Cancel Add Engagement Type" at bounding box center [833, 614] width 604 height 139
click at [779, 598] on input at bounding box center [808, 608] width 201 height 22
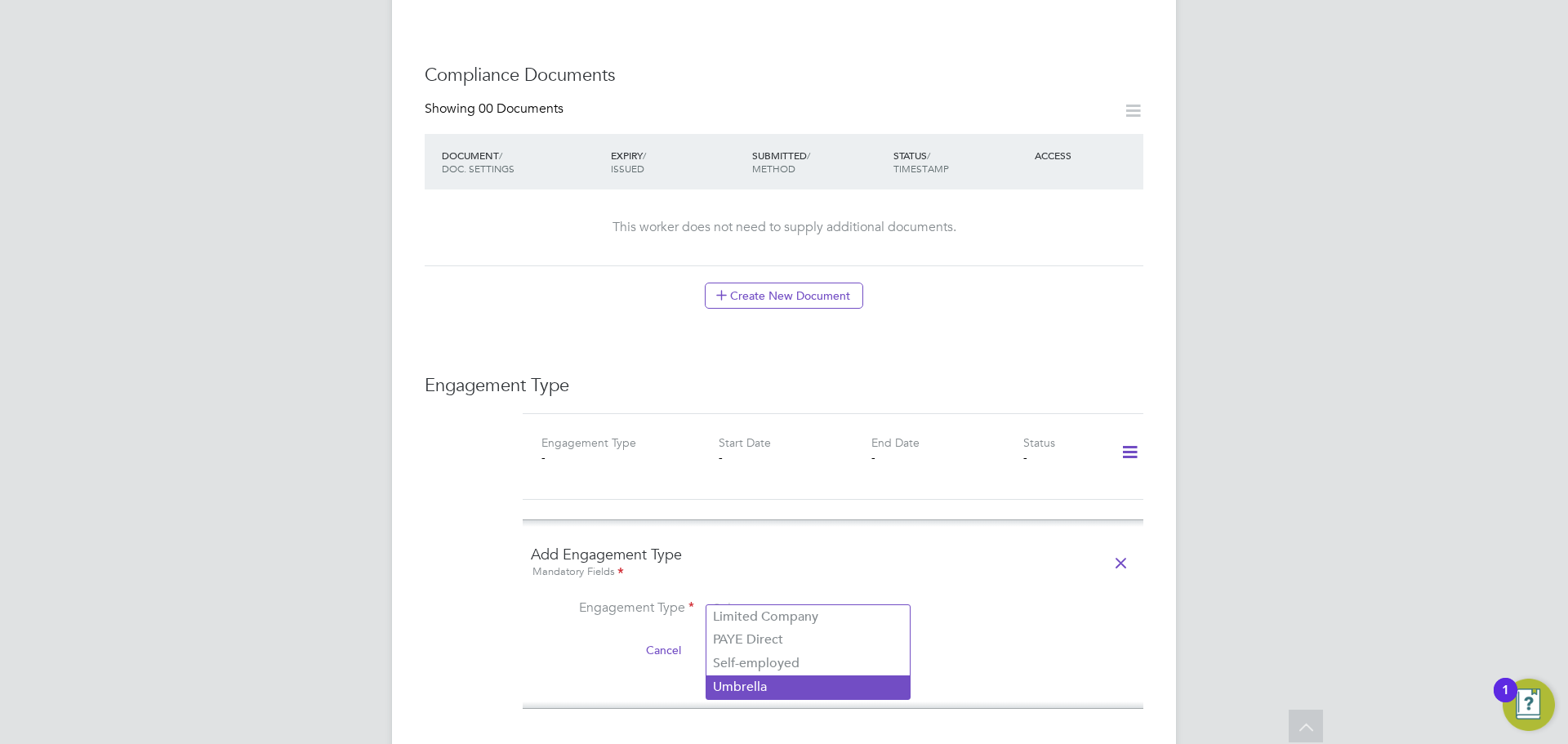
click at [760, 682] on li "Umbrella" at bounding box center [808, 687] width 203 height 23
type input "Umbrella"
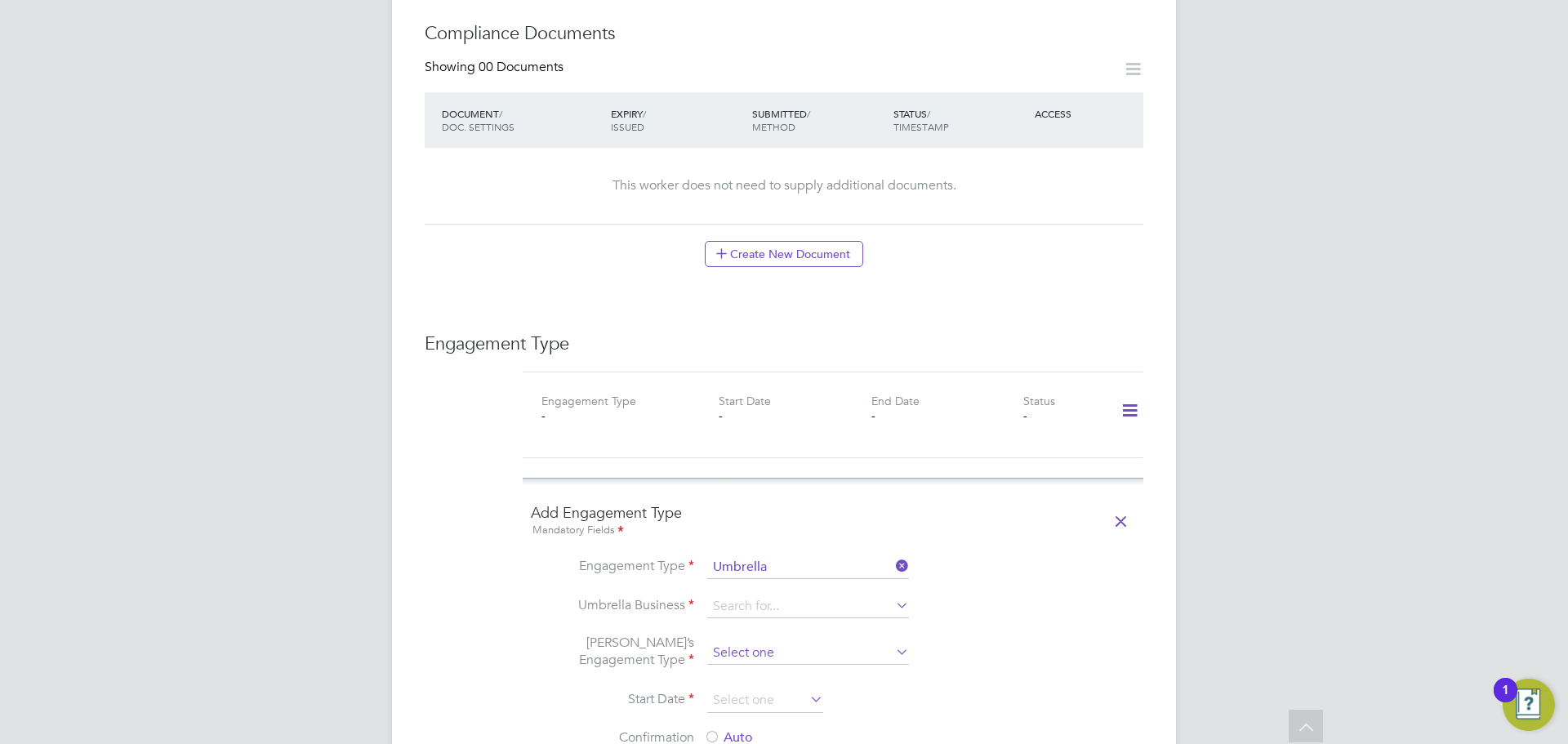
scroll to position [827, 0]
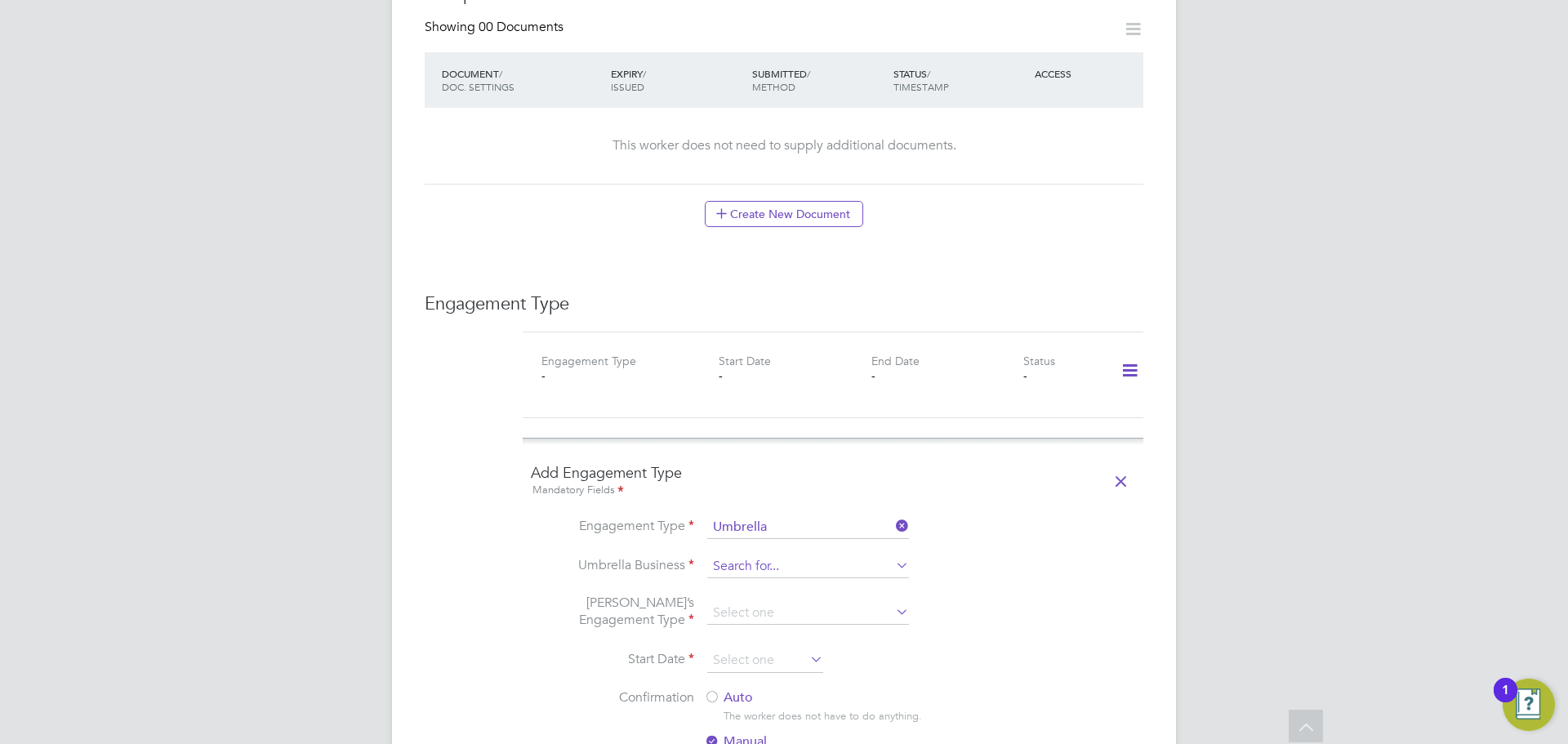
click at [812, 555] on input at bounding box center [808, 566] width 201 height 22
click at [812, 569] on li "UMBRELLA-COMPANY LIMITED" at bounding box center [808, 574] width 204 height 23
type input "UMBRELLA-COMPANY LIMITED"
click at [786, 602] on input at bounding box center [808, 613] width 201 height 22
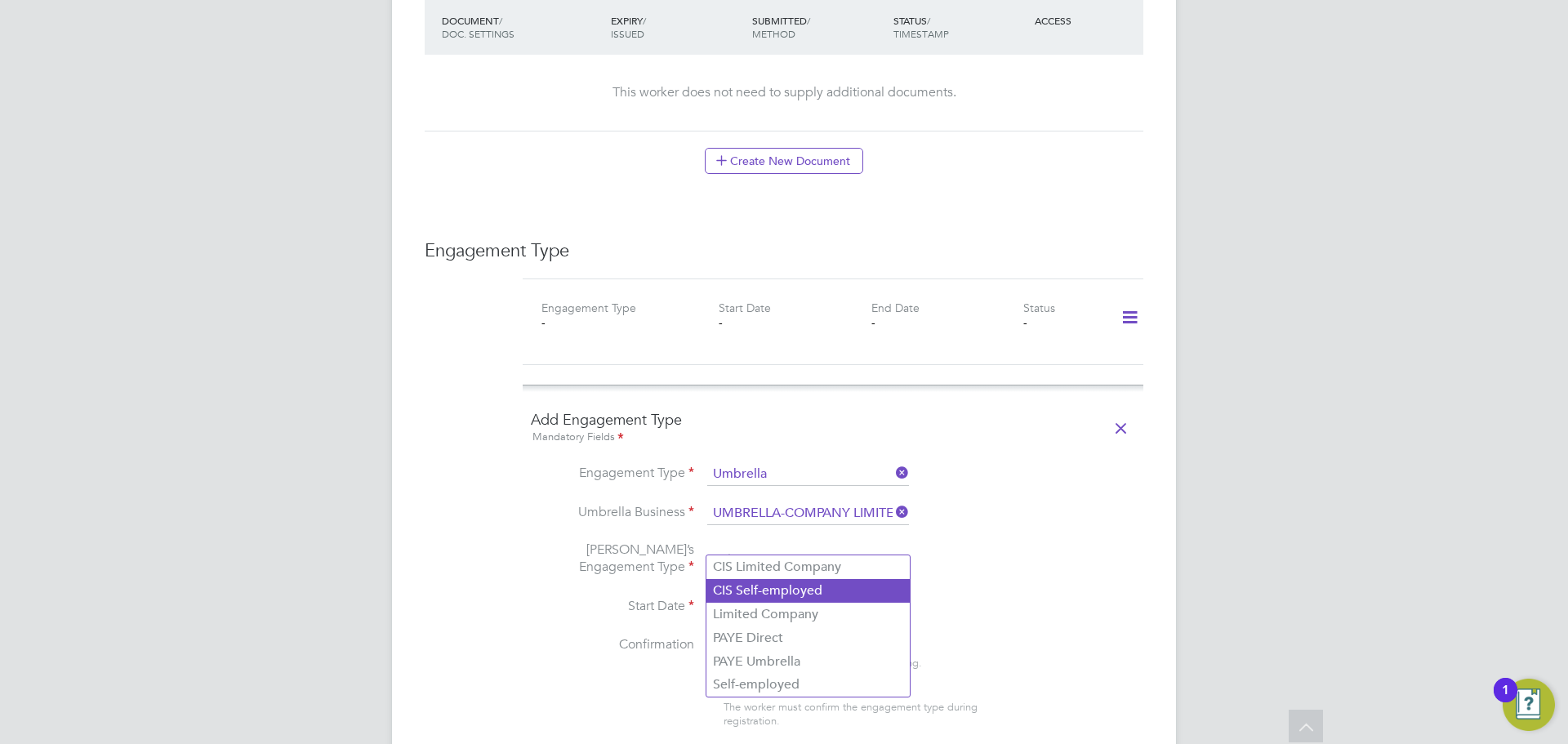
scroll to position [909, 0]
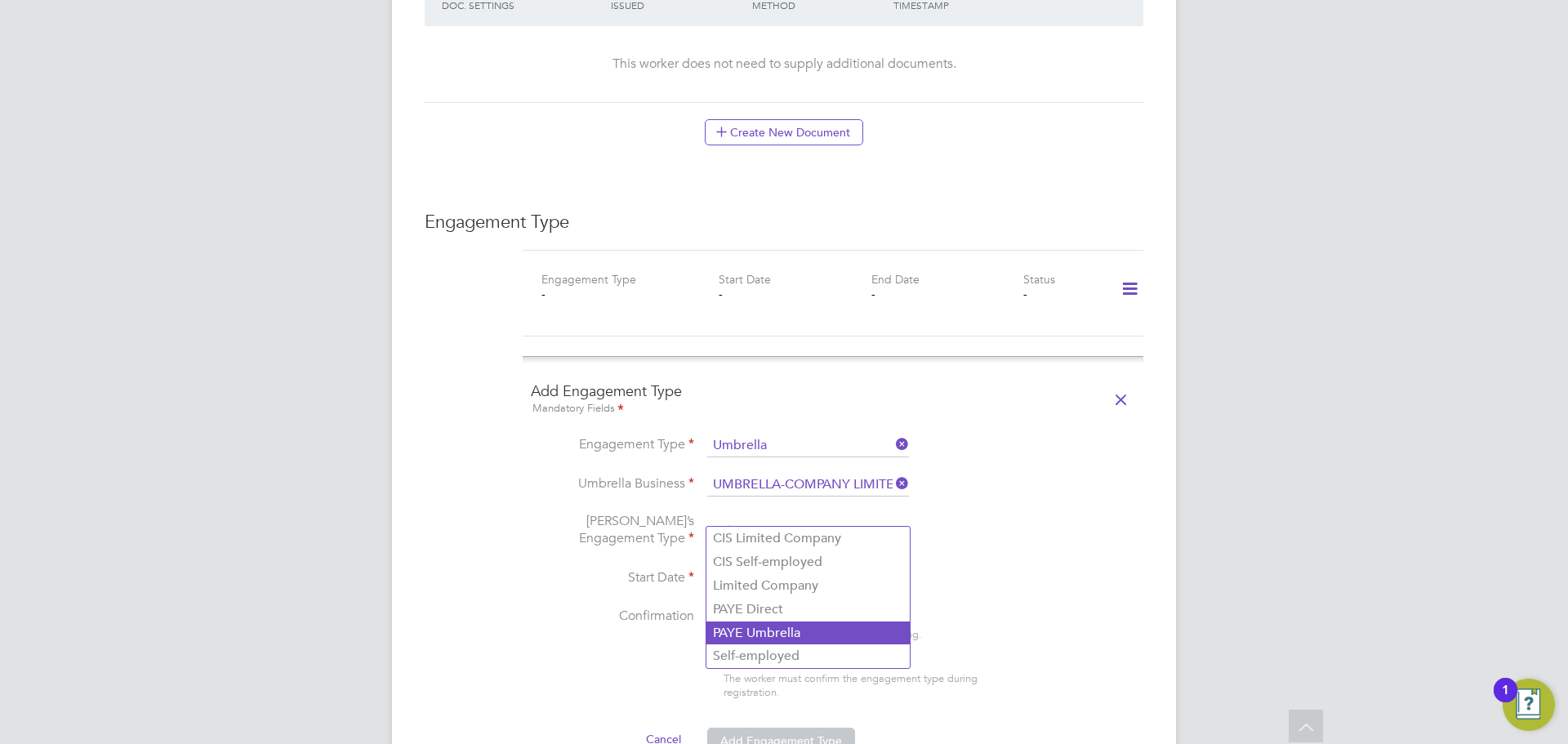
click at [796, 637] on li "PAYE Umbrella" at bounding box center [808, 633] width 203 height 23
type input "PAYE Umbrella"
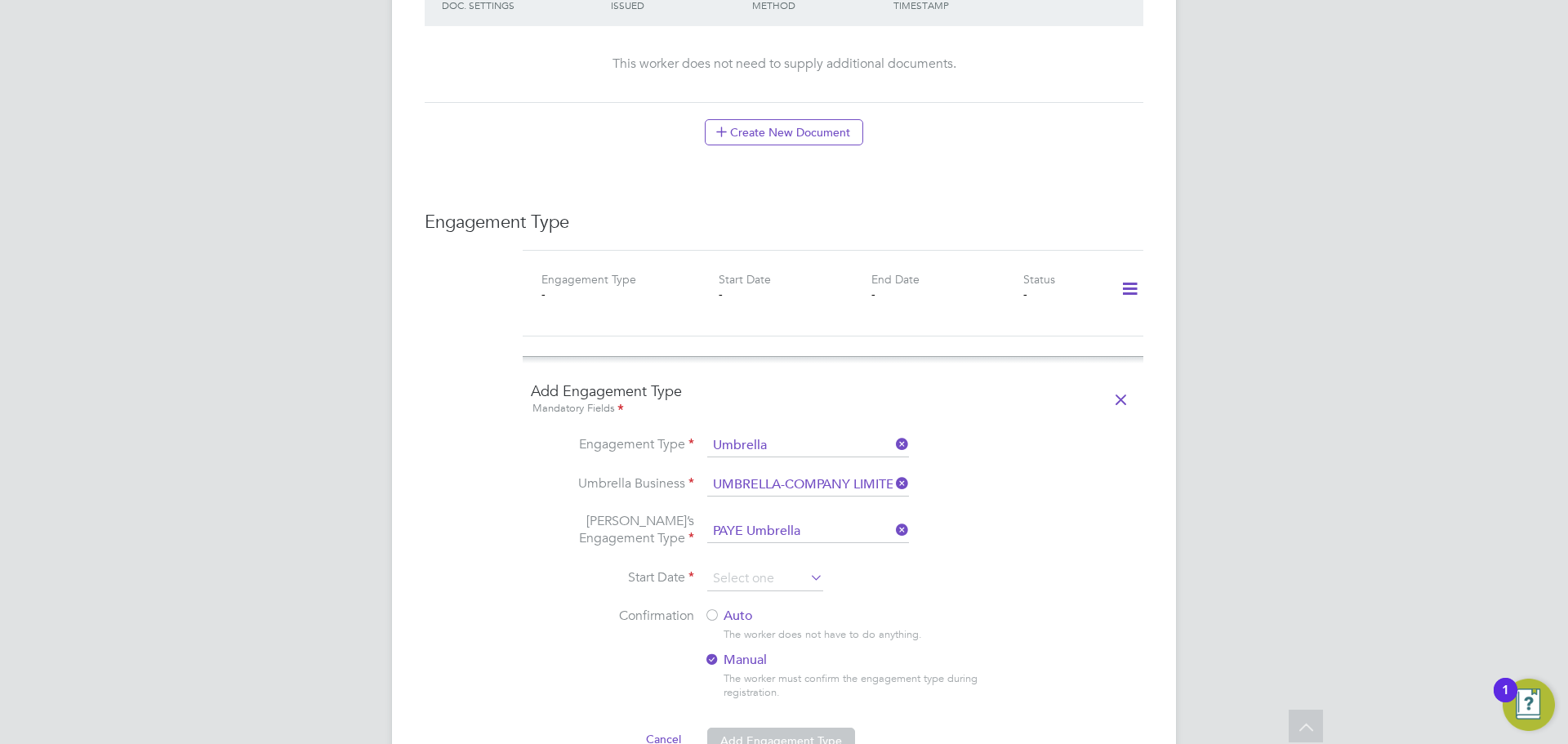
click at [807, 568] on icon at bounding box center [807, 577] width 0 height 22
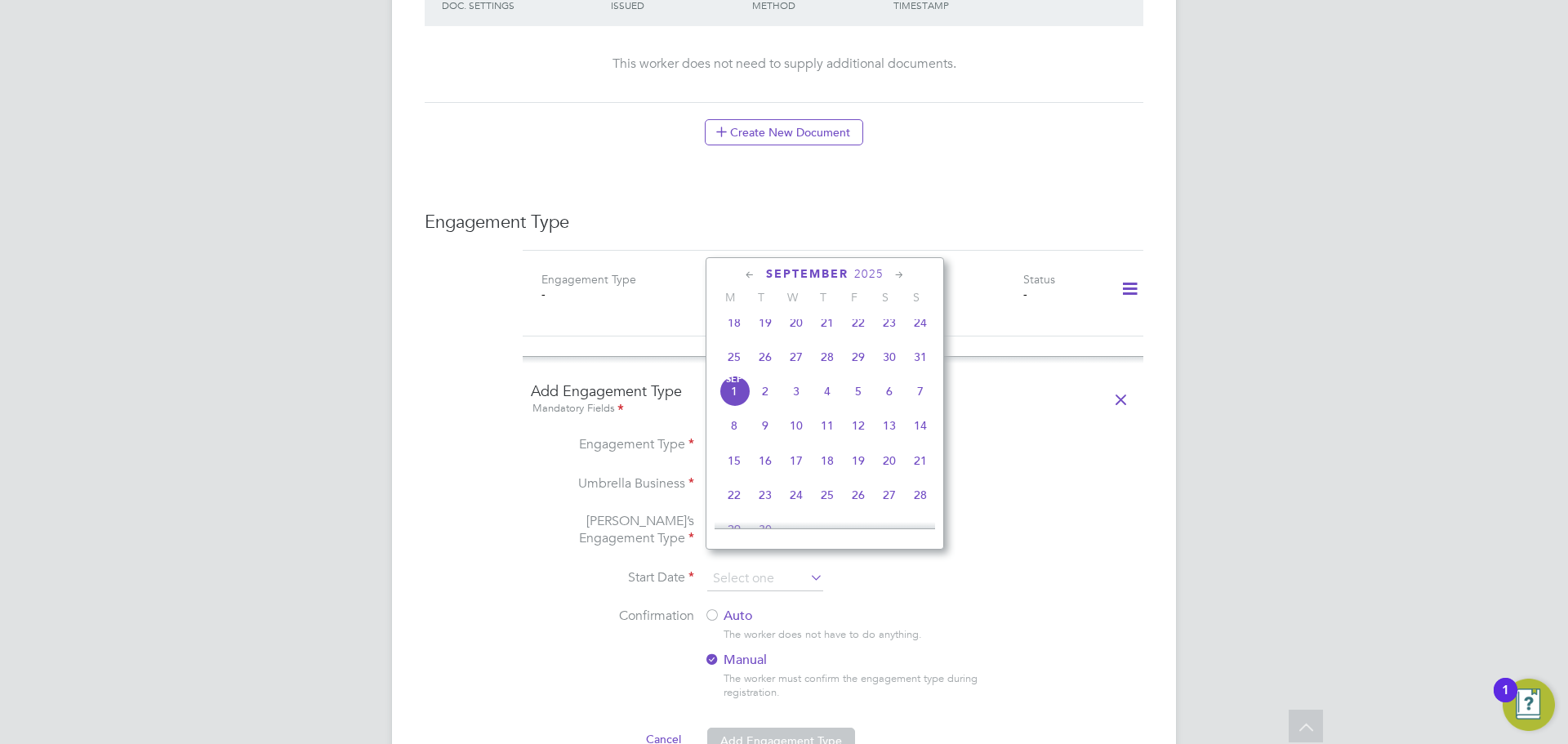
click at [740, 404] on span "Sep 1" at bounding box center [734, 390] width 31 height 31
type input "[DATE]"
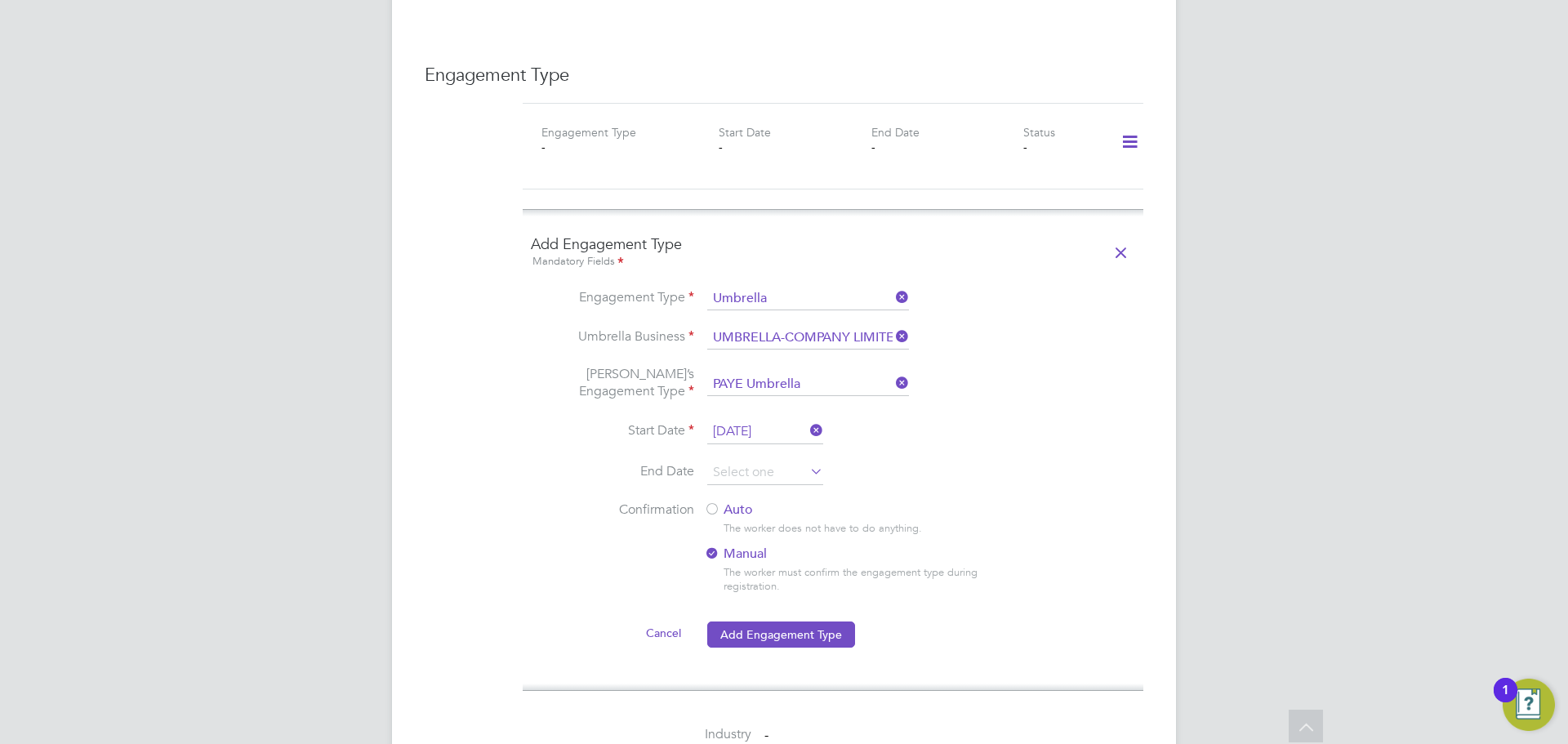
scroll to position [1154, 0]
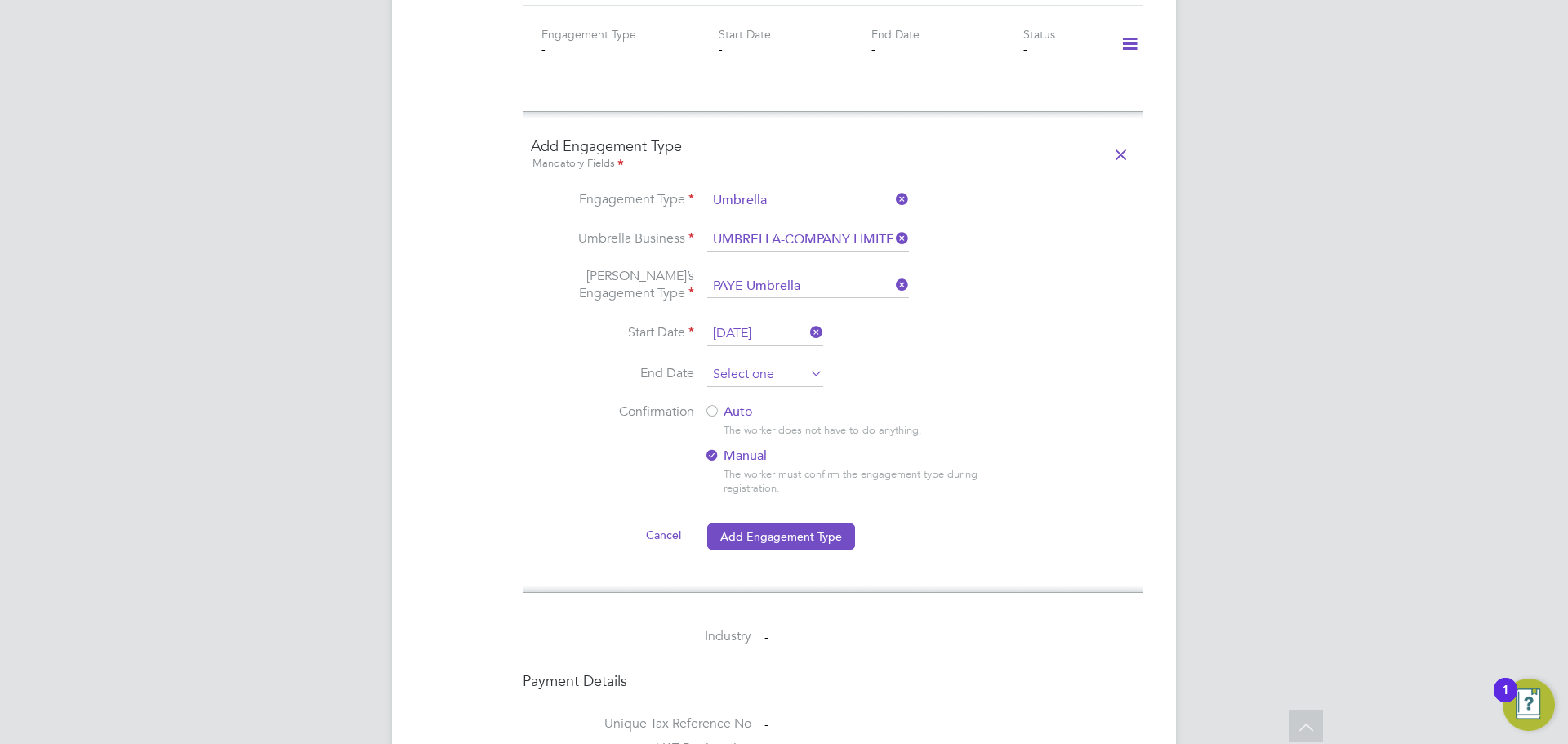
click at [806, 363] on input at bounding box center [765, 374] width 116 height 24
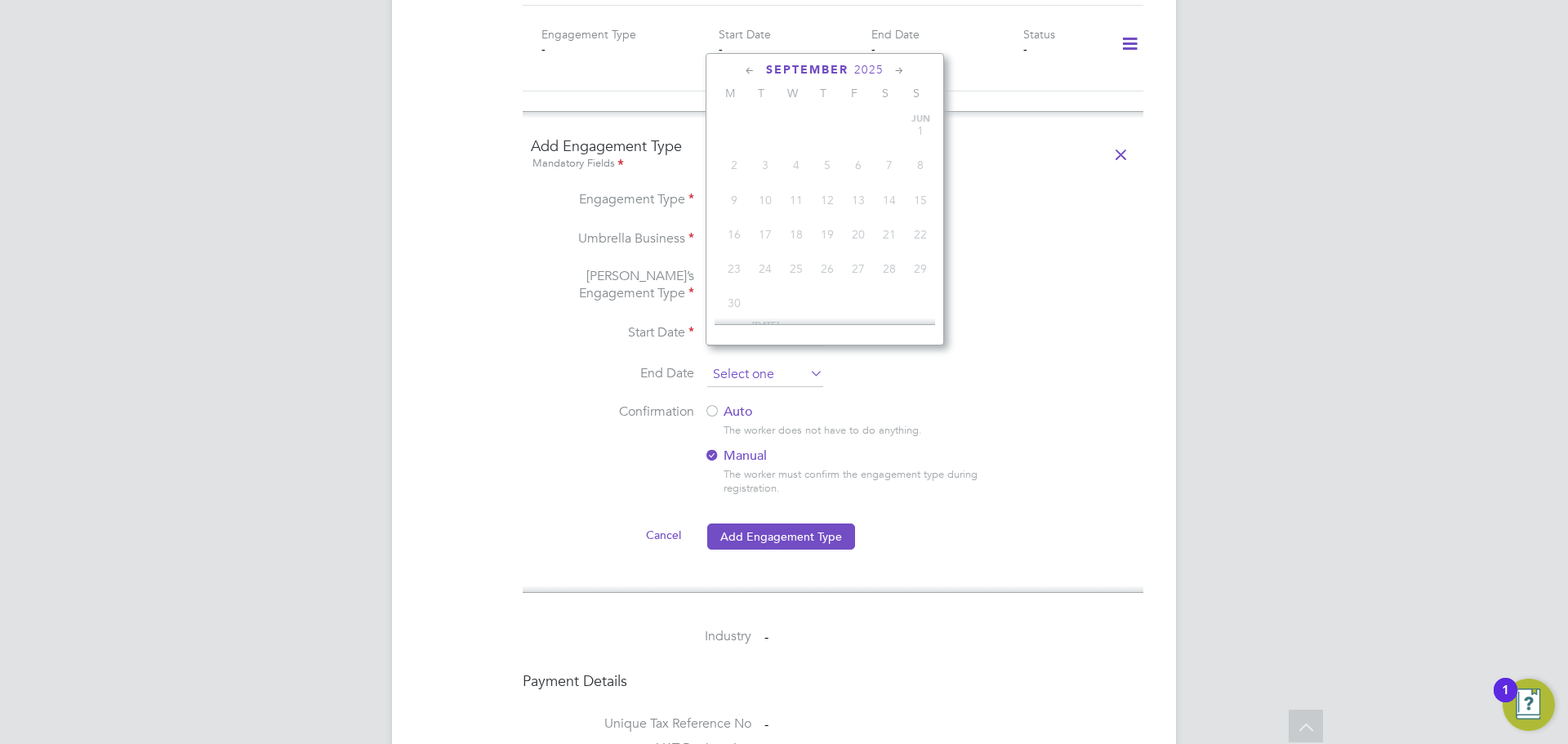
scroll to position [495, 0]
click at [763, 199] on span "2" at bounding box center [765, 186] width 31 height 31
type input "[DATE]"
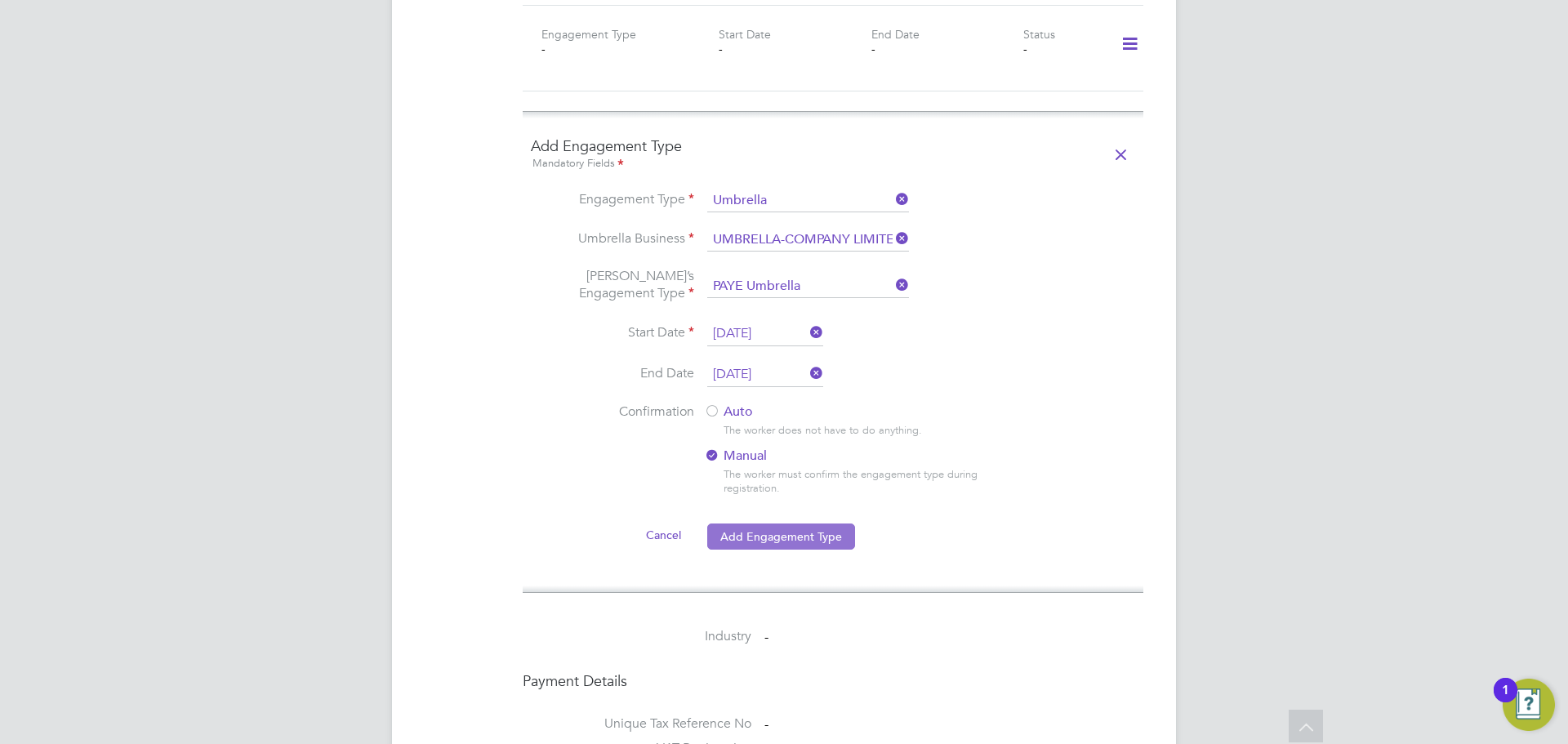
click at [776, 523] on button "Add Engagement Type" at bounding box center [782, 536] width 148 height 26
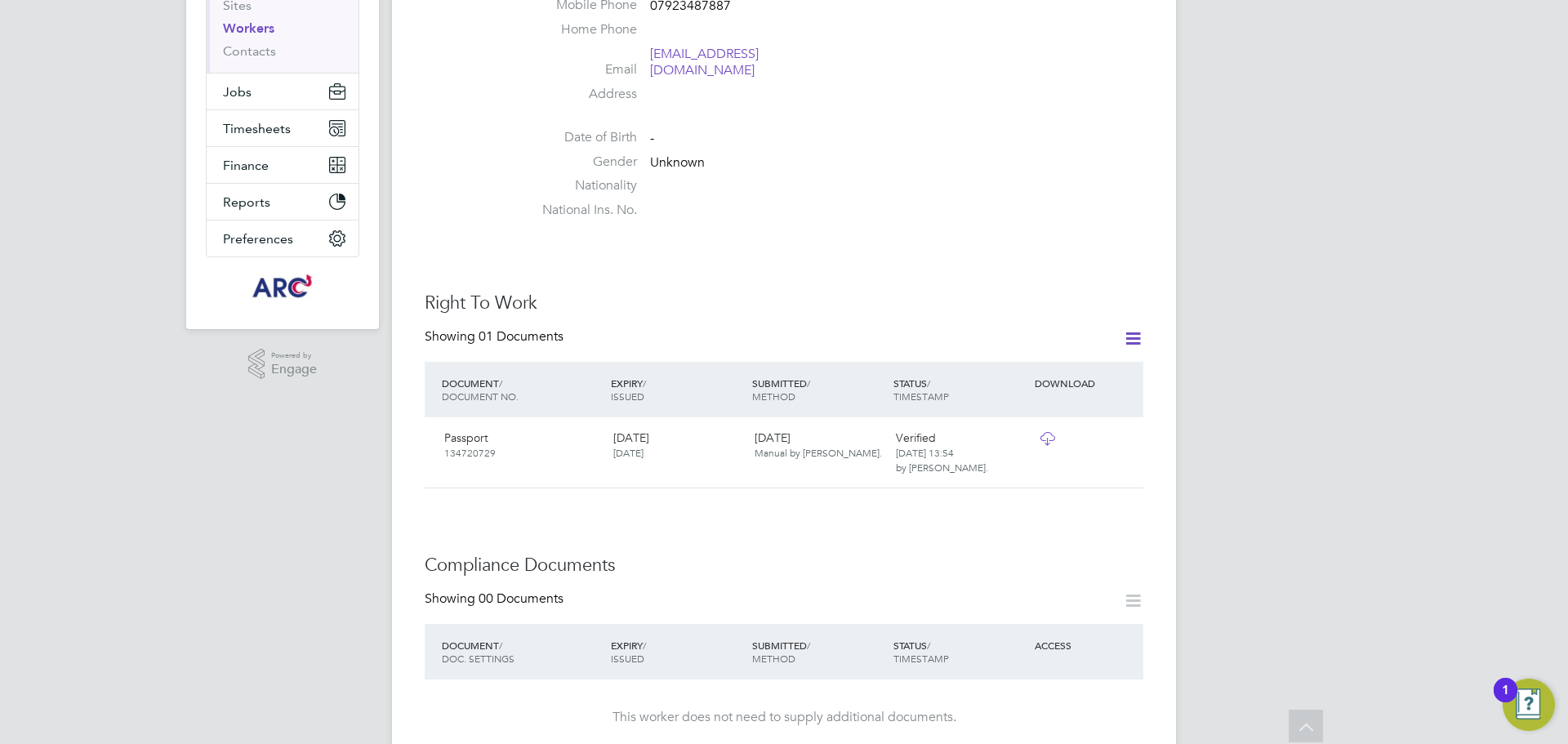
scroll to position [0, 0]
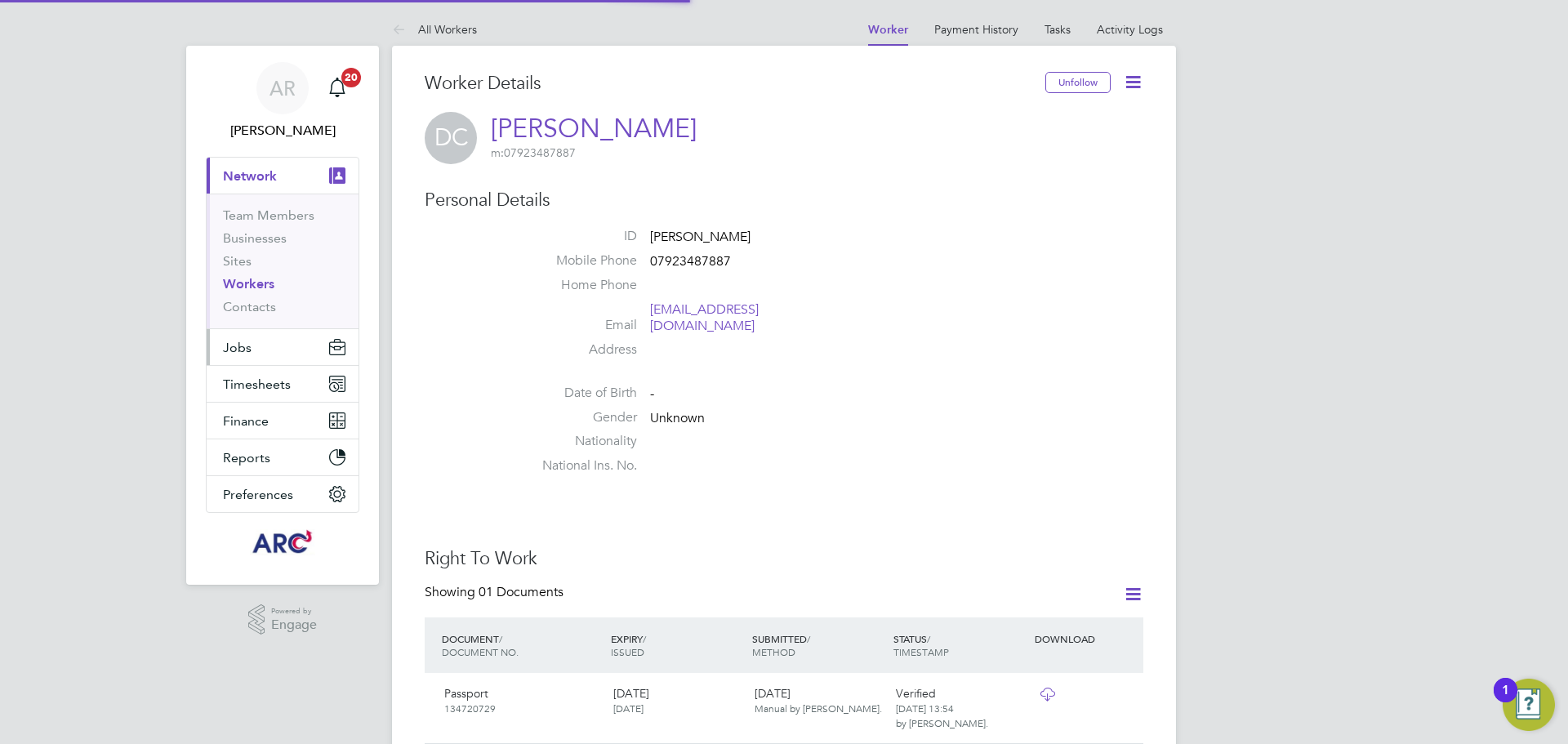
click at [252, 336] on button "Jobs" at bounding box center [282, 347] width 152 height 36
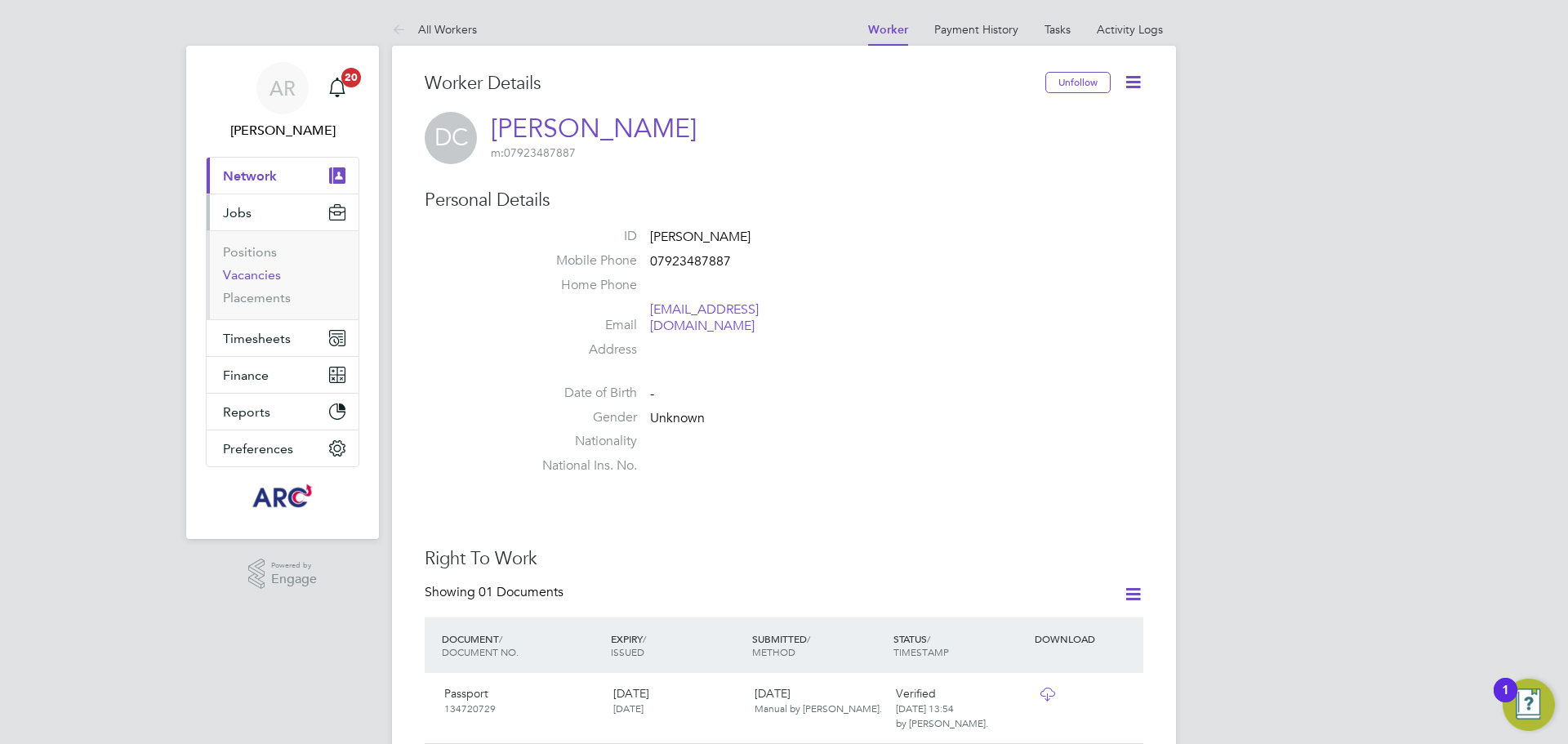
click at [257, 270] on link "Vacancies" at bounding box center [252, 275] width 58 height 16
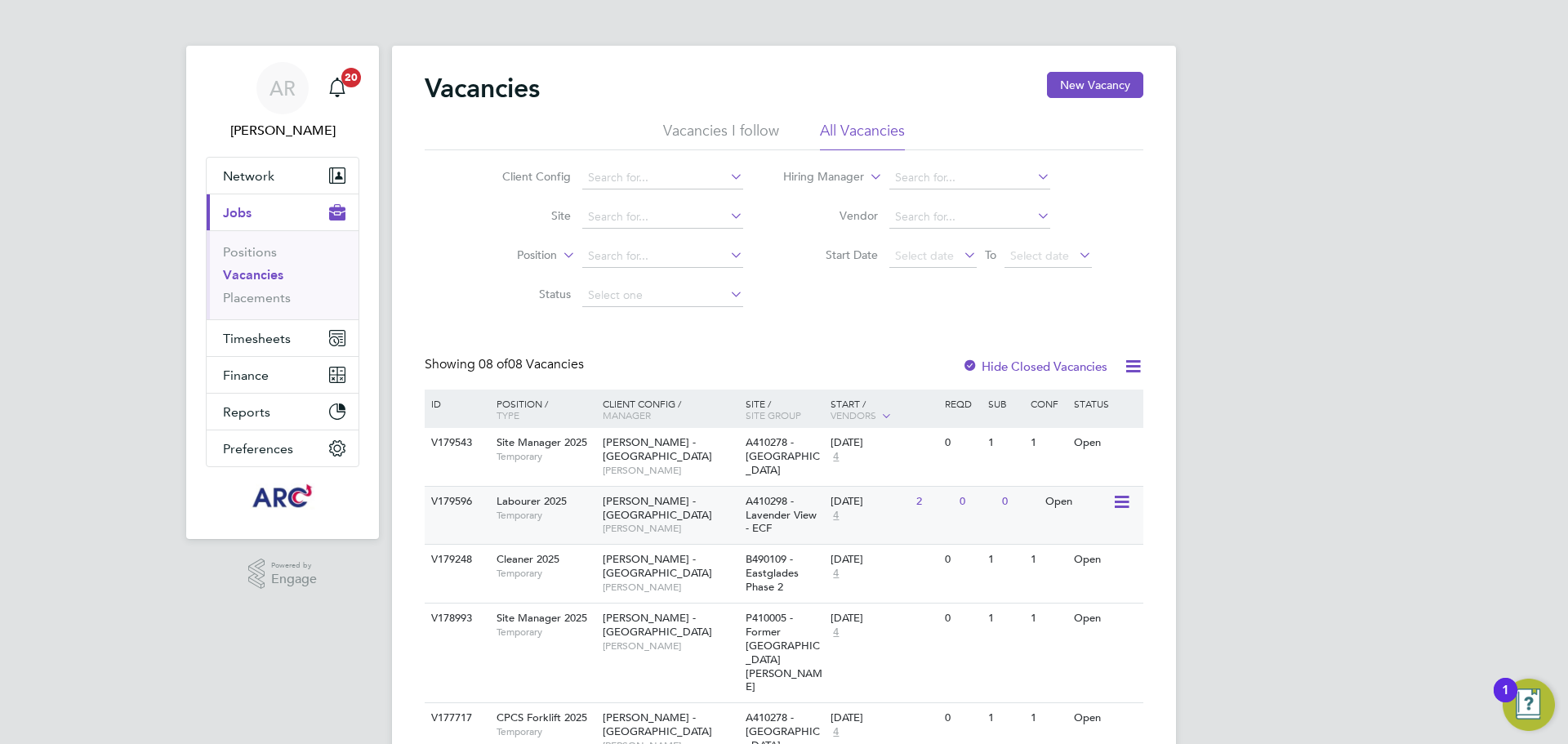
click at [643, 509] on div "Lovell - East Anglia Stuart Middleton" at bounding box center [670, 515] width 143 height 57
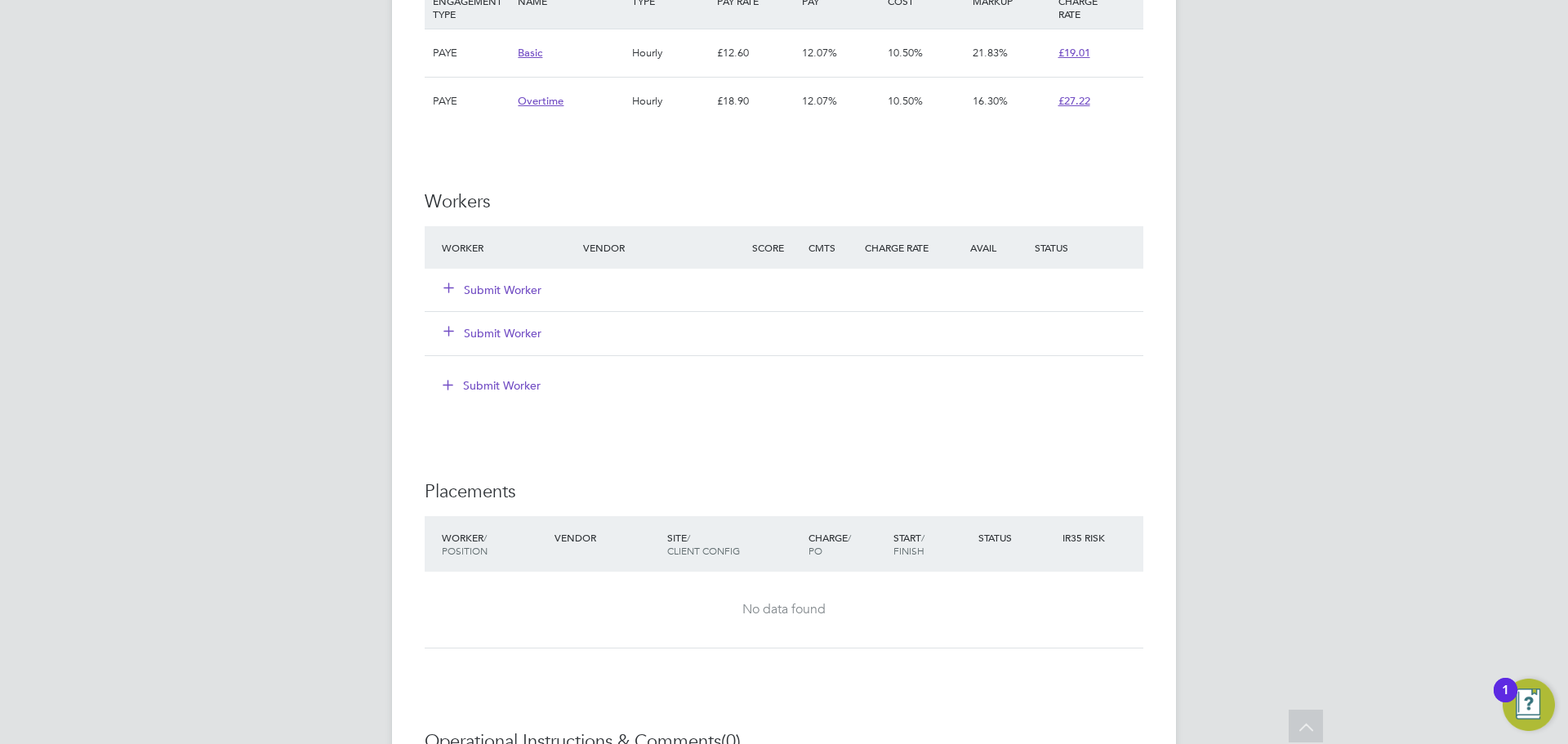
scroll to position [1143, 0]
click at [517, 298] on div "Submit Worker" at bounding box center [522, 288] width 169 height 29
click at [522, 292] on button "Submit Worker" at bounding box center [494, 289] width 98 height 17
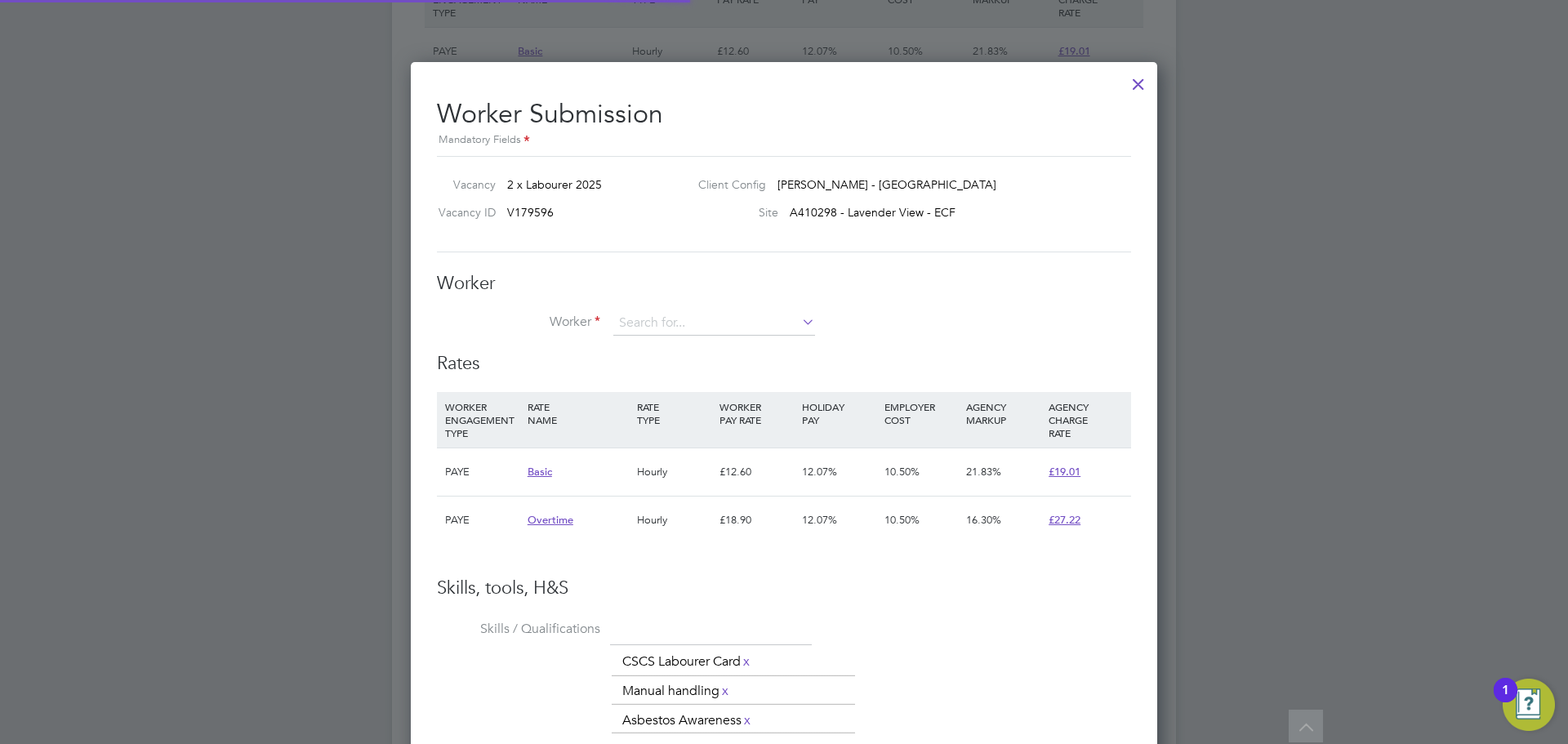
scroll to position [48, 111]
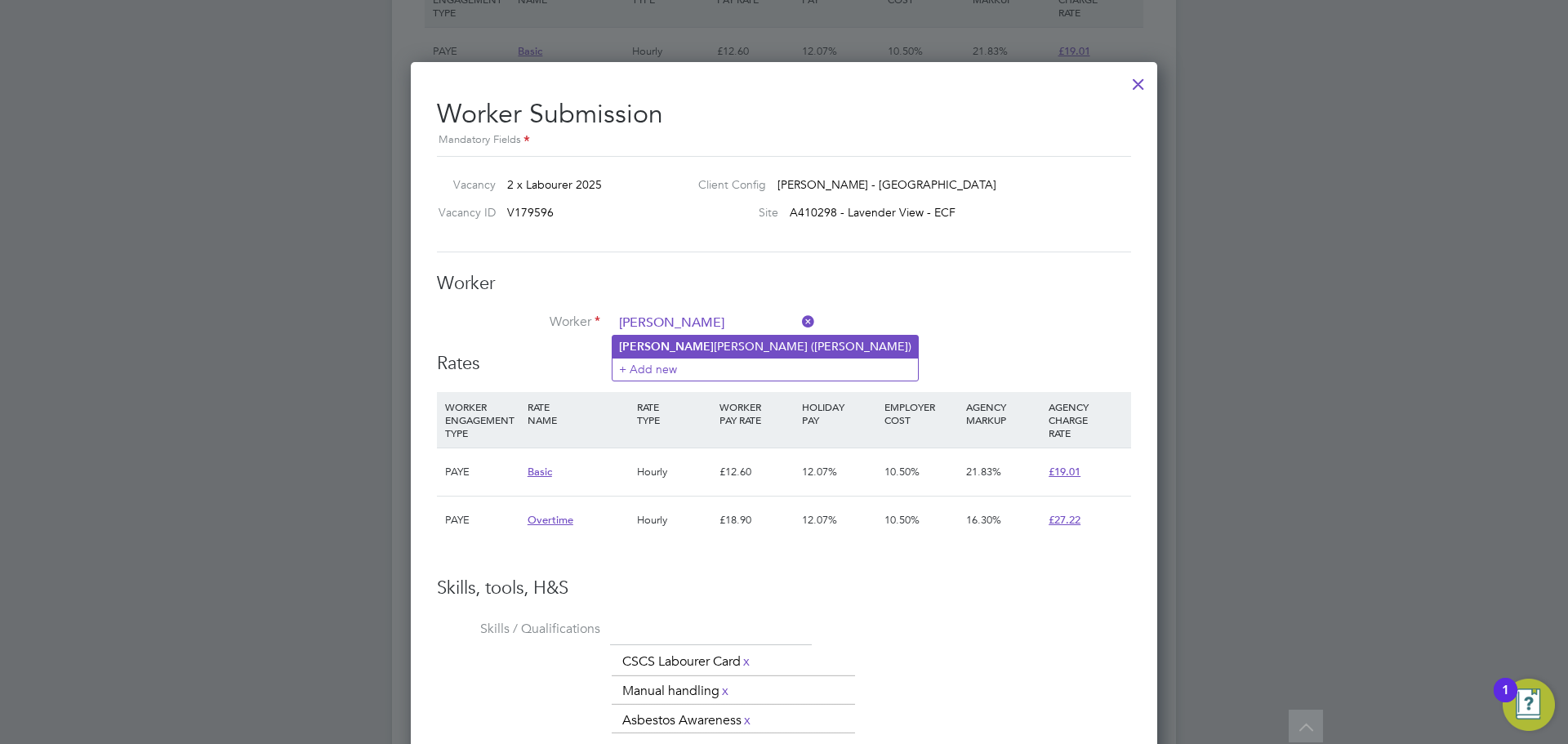
click at [713, 340] on li "Damian Carruthers (D Carruthers)" at bounding box center [765, 346] width 305 height 22
type input "Damian Carruthers (D Carruthers)"
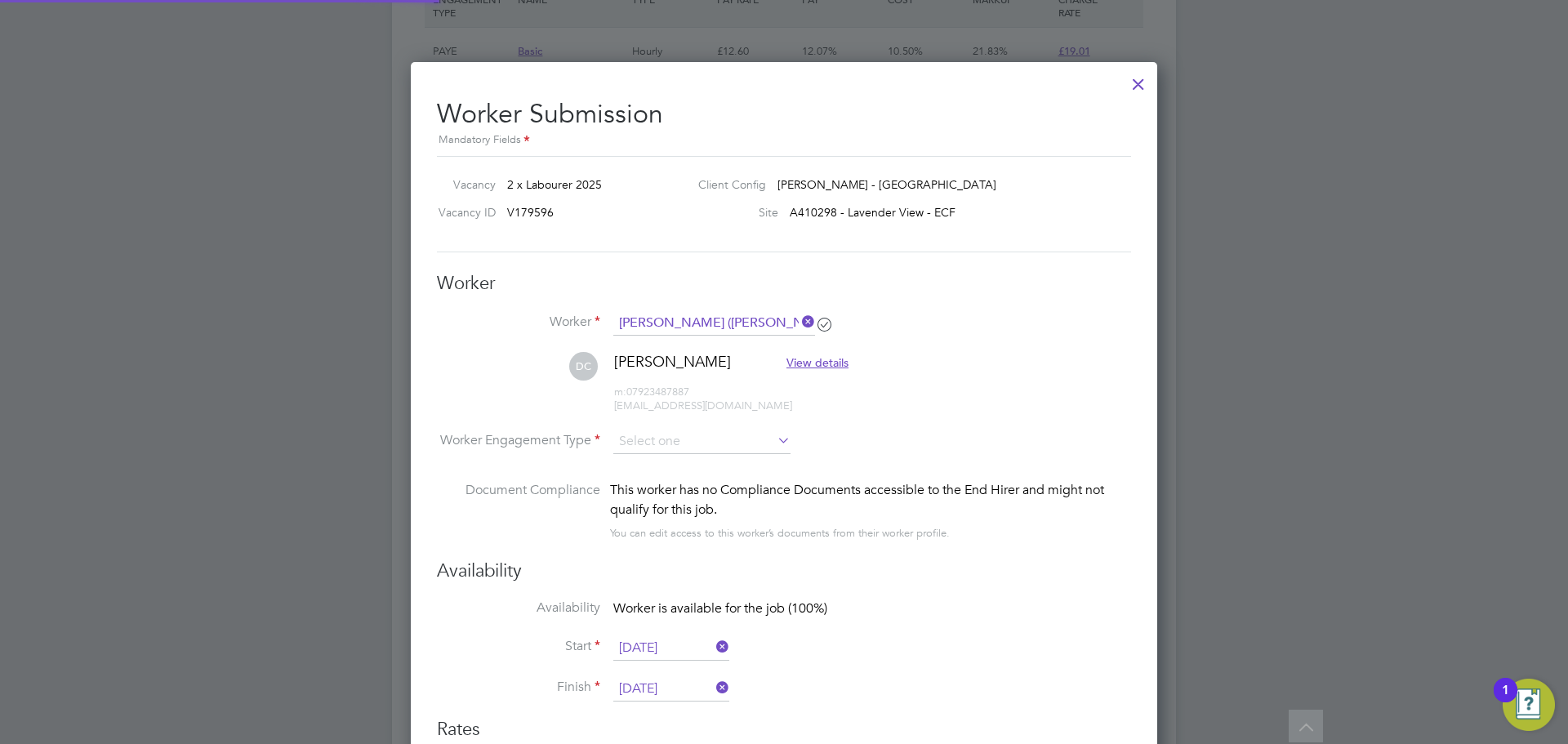
scroll to position [8, 8]
click at [687, 445] on input at bounding box center [702, 442] width 177 height 24
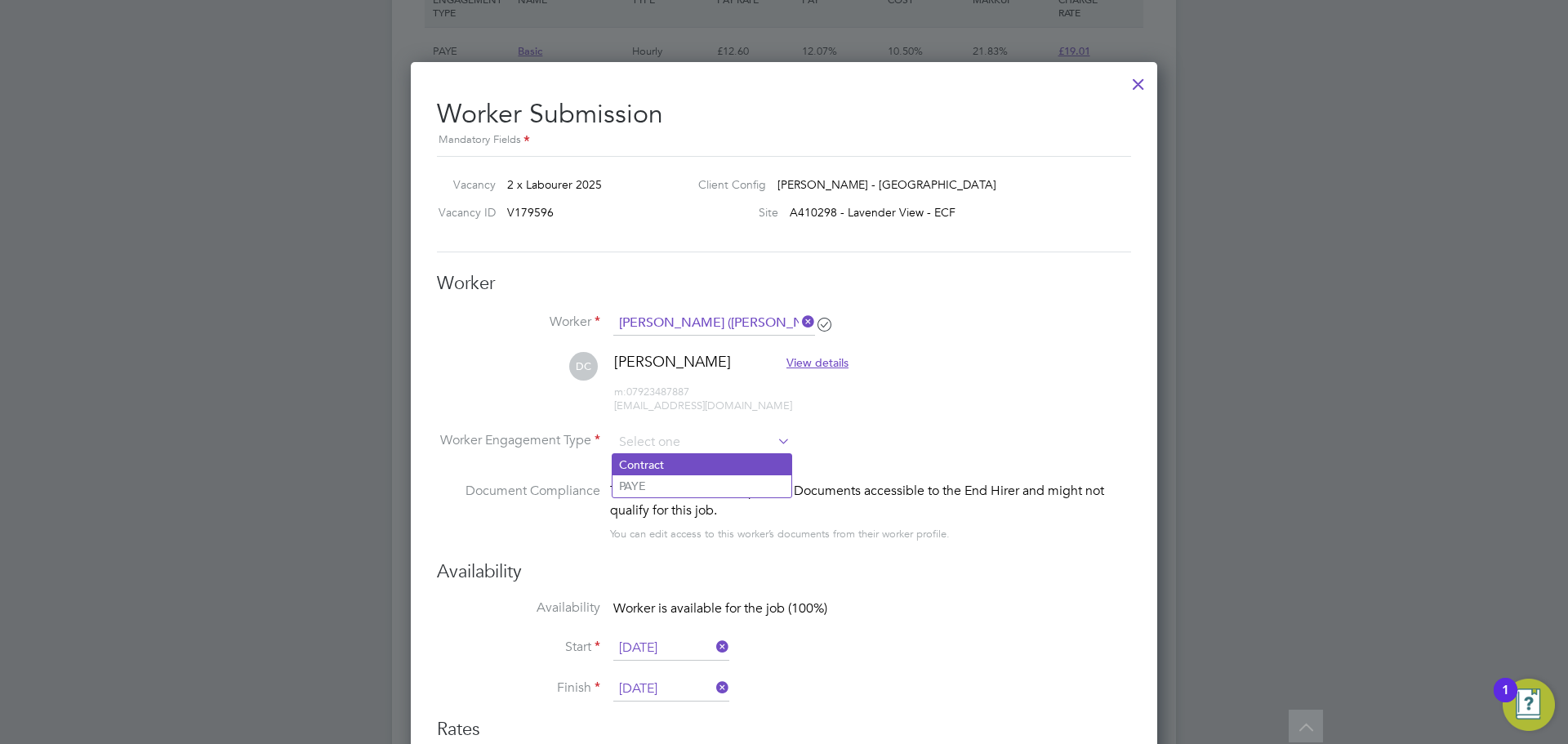
click at [665, 464] on li "Contract" at bounding box center [702, 465] width 179 height 22
type input "Contract"
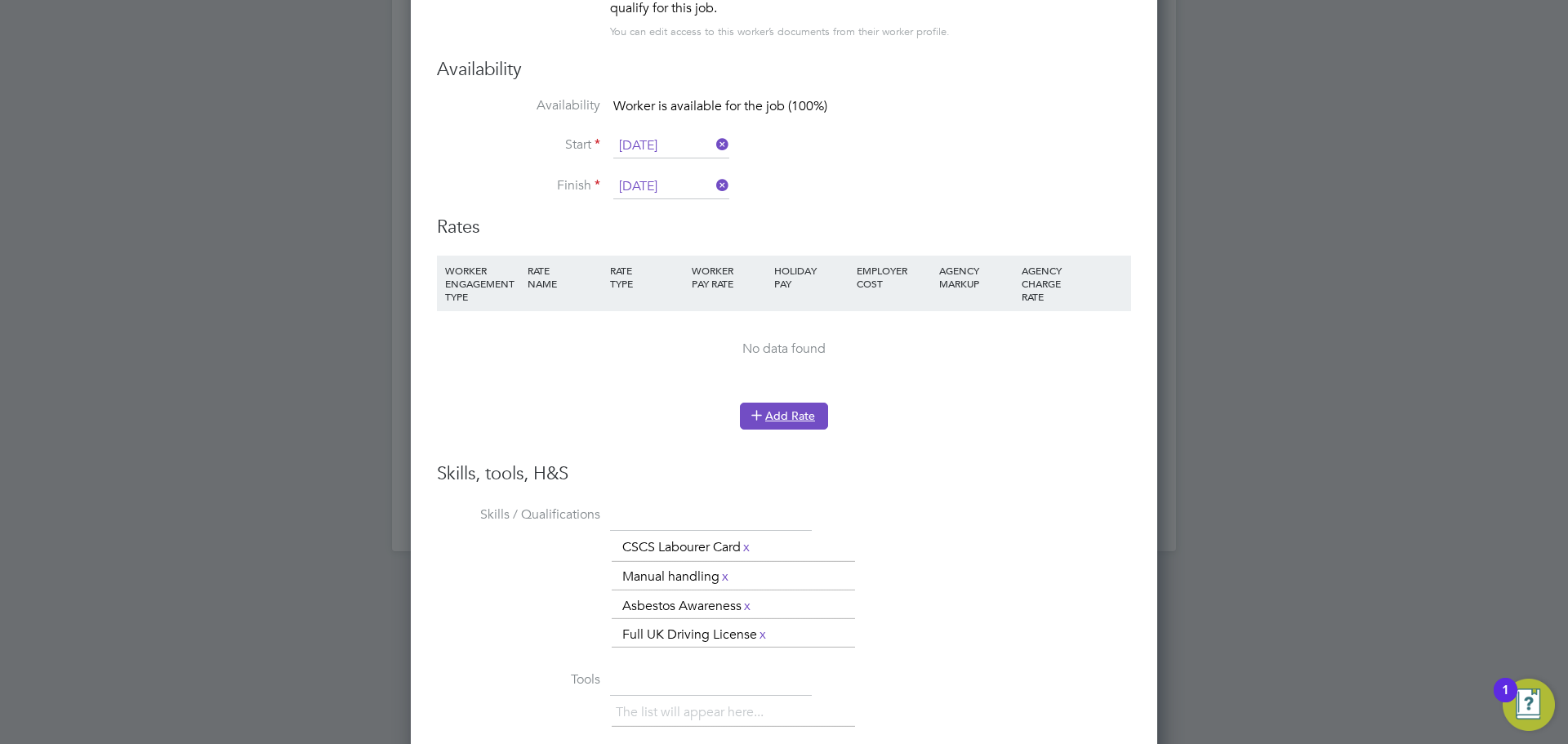
click at [759, 419] on icon at bounding box center [757, 414] width 12 height 12
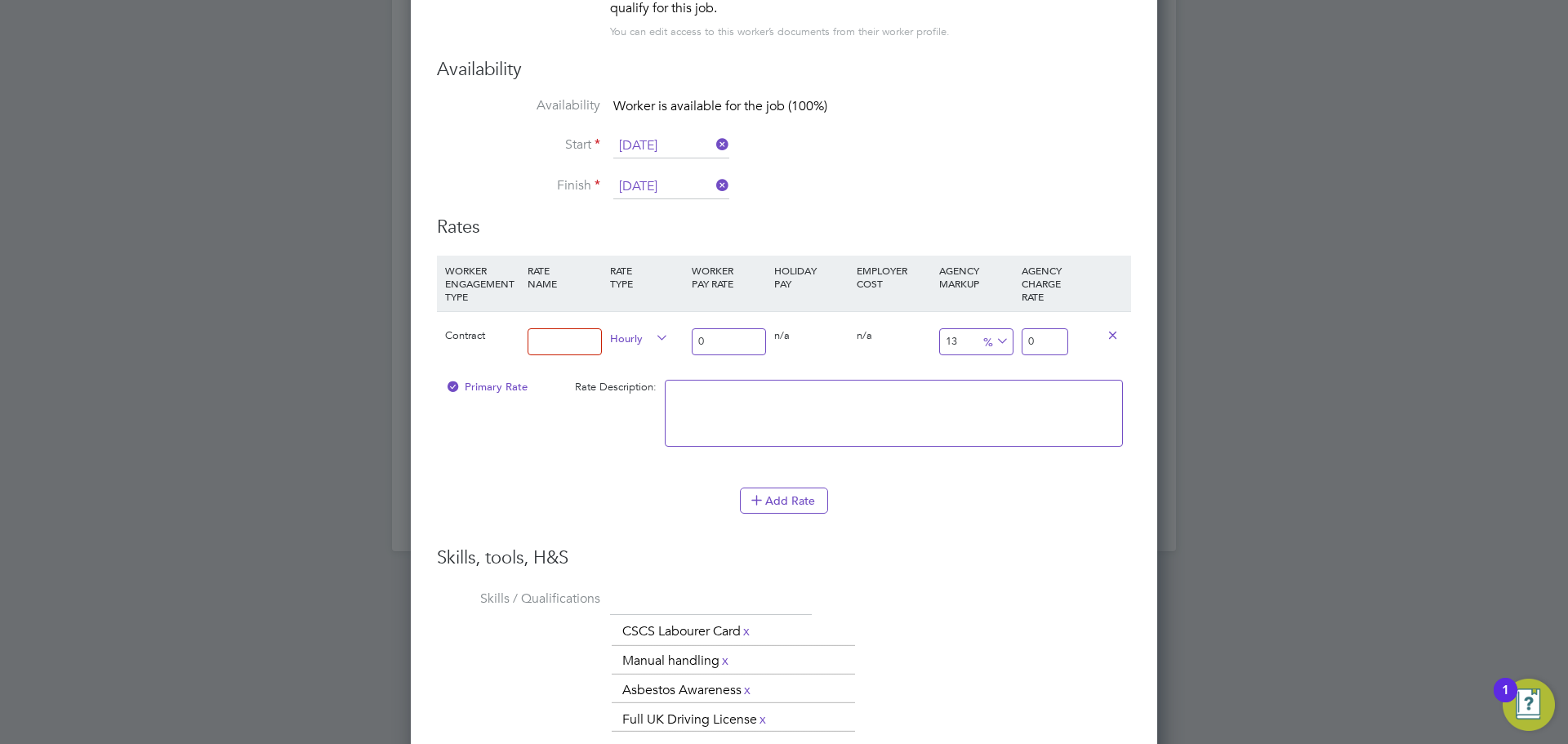
click at [578, 330] on input at bounding box center [564, 342] width 74 height 27
type input "16.41"
click at [736, 346] on input "0" at bounding box center [728, 342] width 74 height 27
drag, startPoint x: 1056, startPoint y: 342, endPoint x: 1003, endPoint y: 345, distance: 53.1
click at [1003, 345] on div "Contract 16.41 Hourly 0 0 n/a 0 n/a 13 0 % 0" at bounding box center [784, 341] width 694 height 61
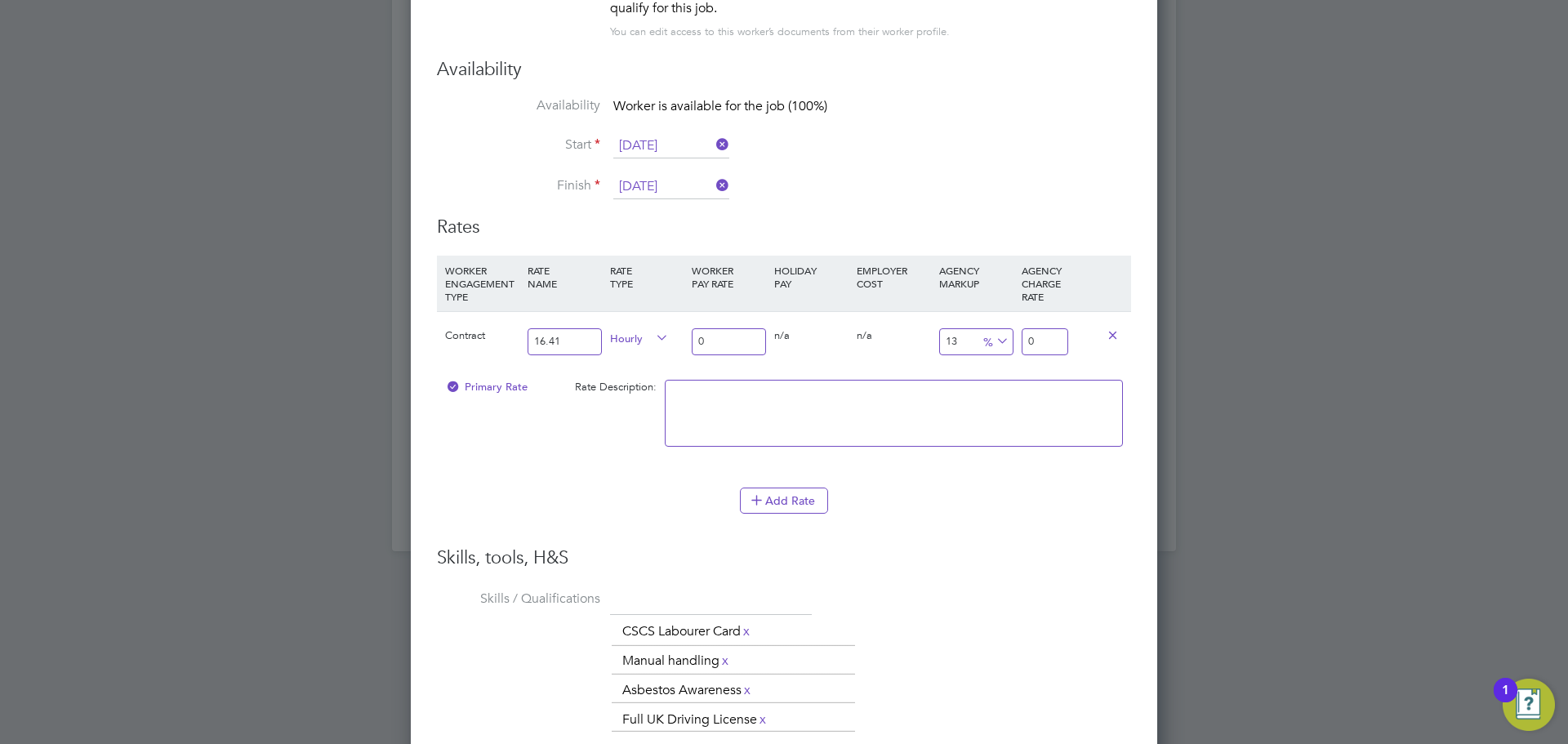
type input "1"
type input "0"
type input "1"
type input "1800"
type input "19.0"
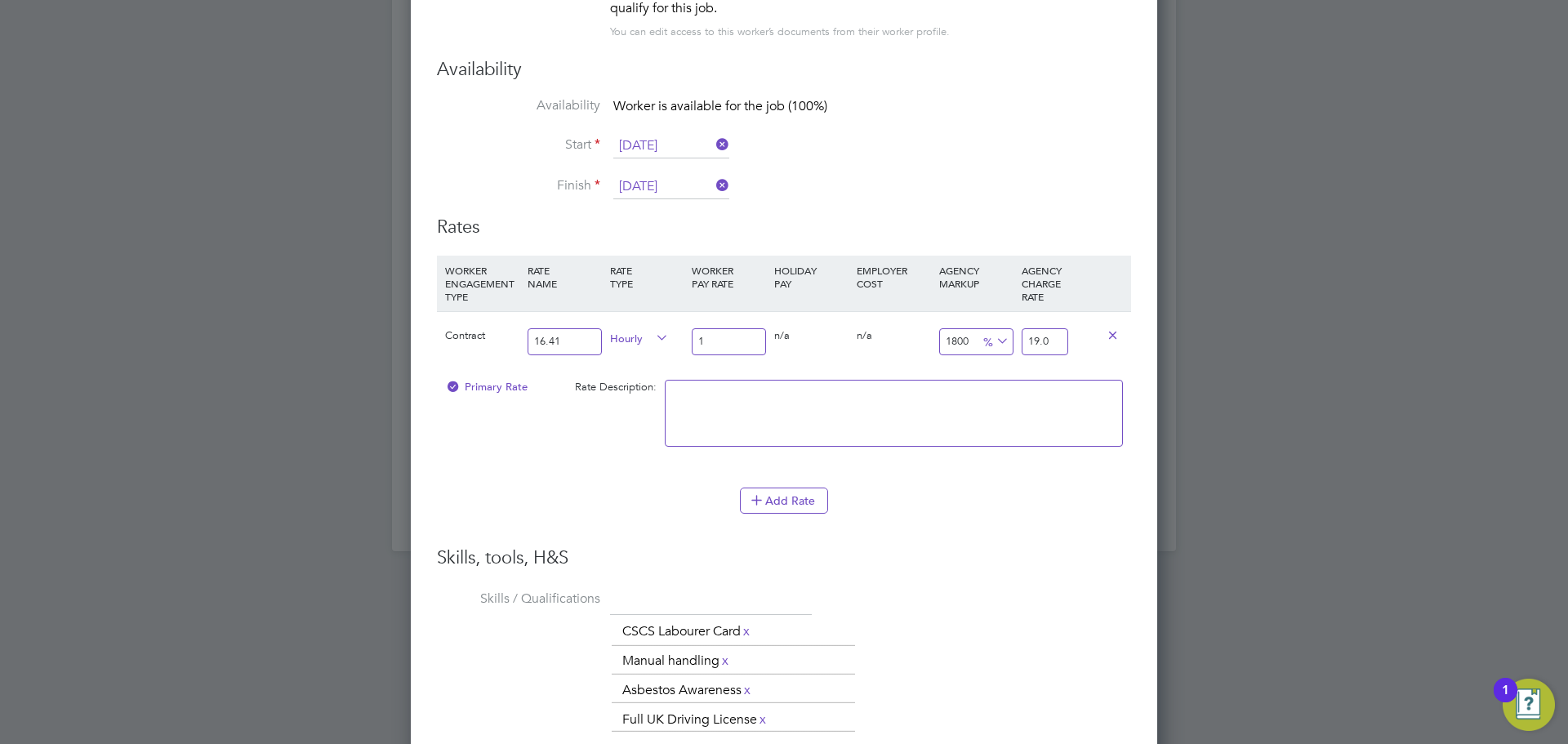
type input "1801"
type input "19.01"
click at [1000, 410] on textarea at bounding box center [894, 413] width 459 height 67
type textarea "umbrella rate"
click at [801, 496] on button "Add Rate" at bounding box center [784, 500] width 88 height 26
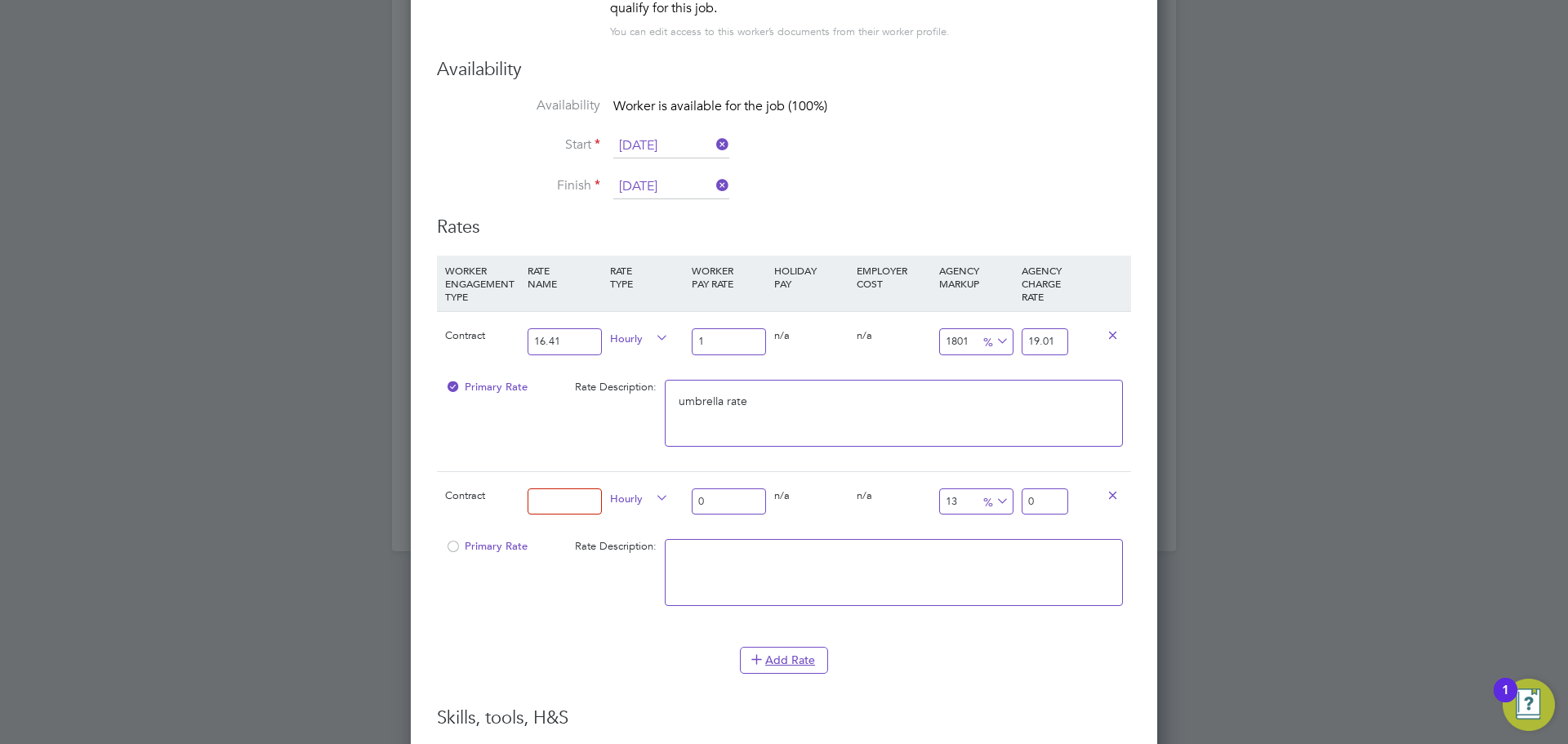
click at [1115, 498] on icon at bounding box center [1113, 494] width 12 height 12
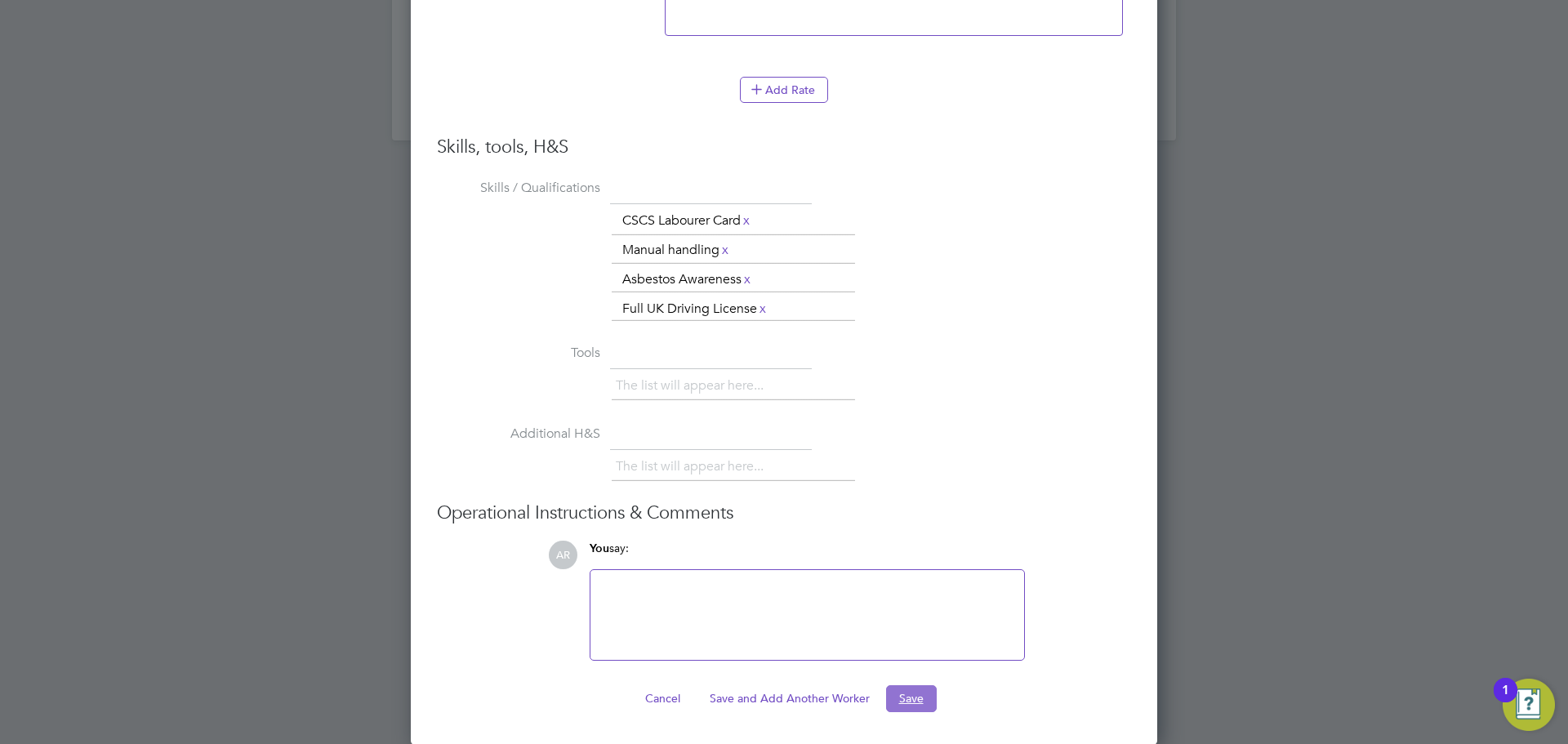
click at [917, 694] on button "Save" at bounding box center [911, 697] width 51 height 26
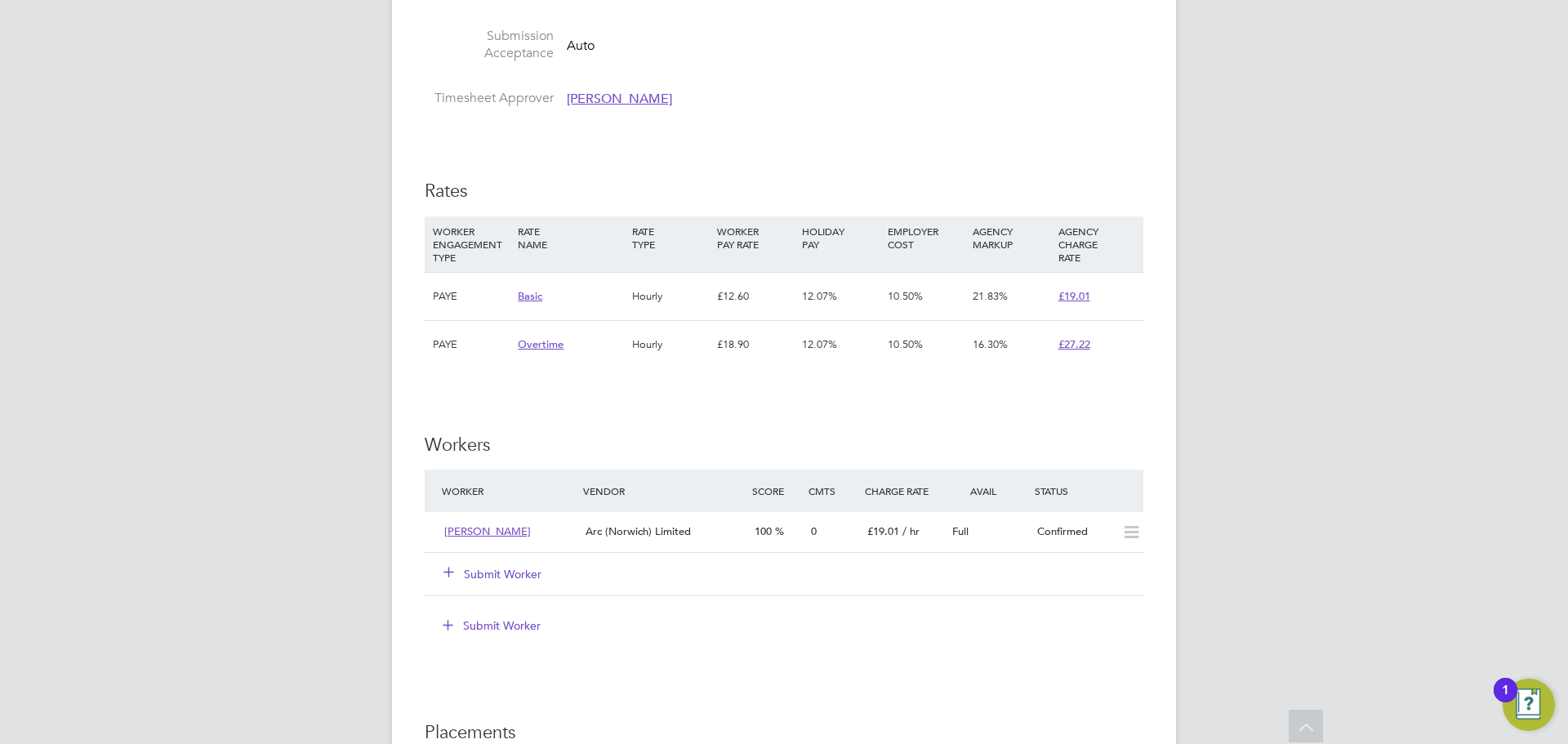
click at [1100, 379] on div "IR35 Determination IR35 Status Disabled for this client. This feature can be en…" at bounding box center [784, 355] width 719 height 1813
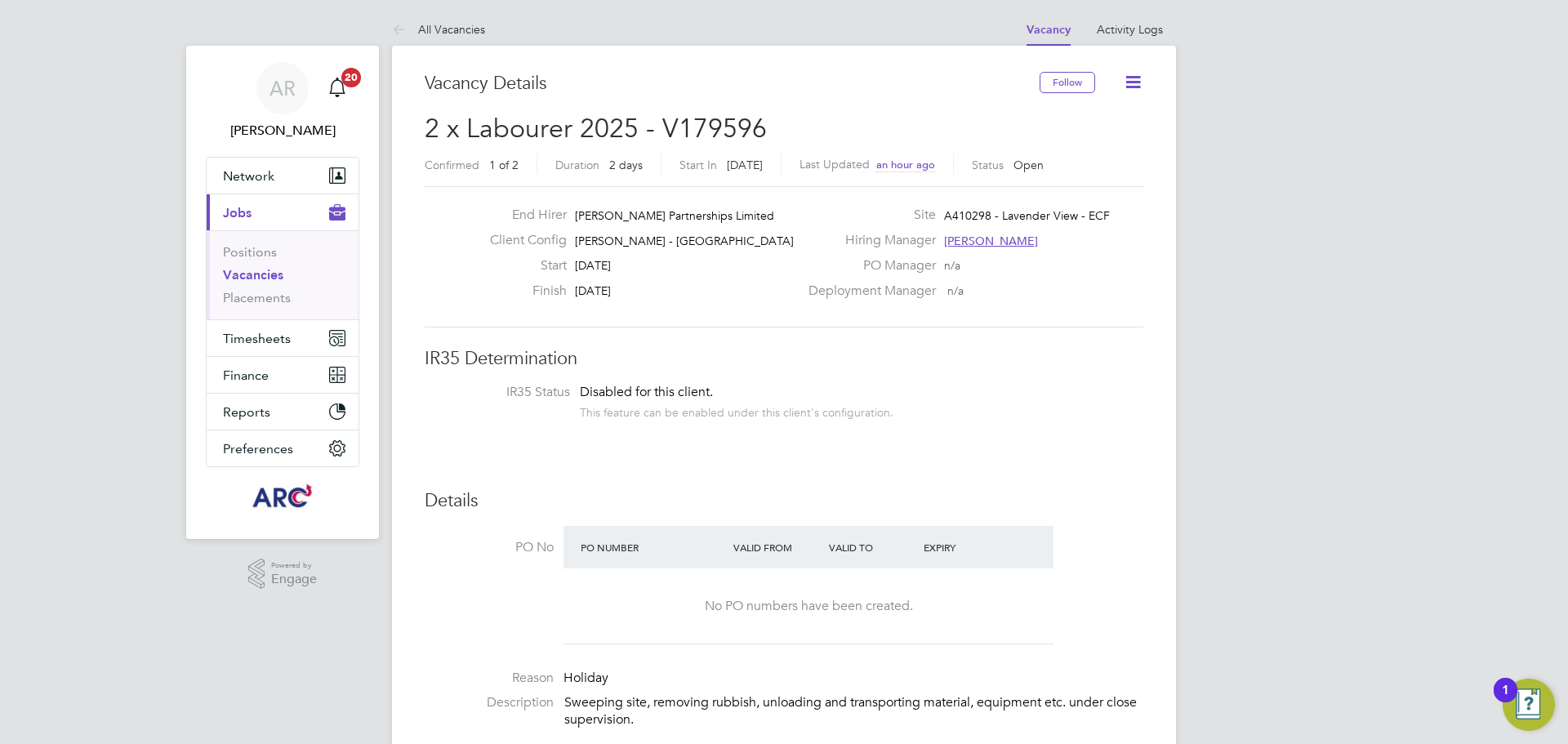
click at [1130, 82] on icon at bounding box center [1133, 82] width 21 height 21
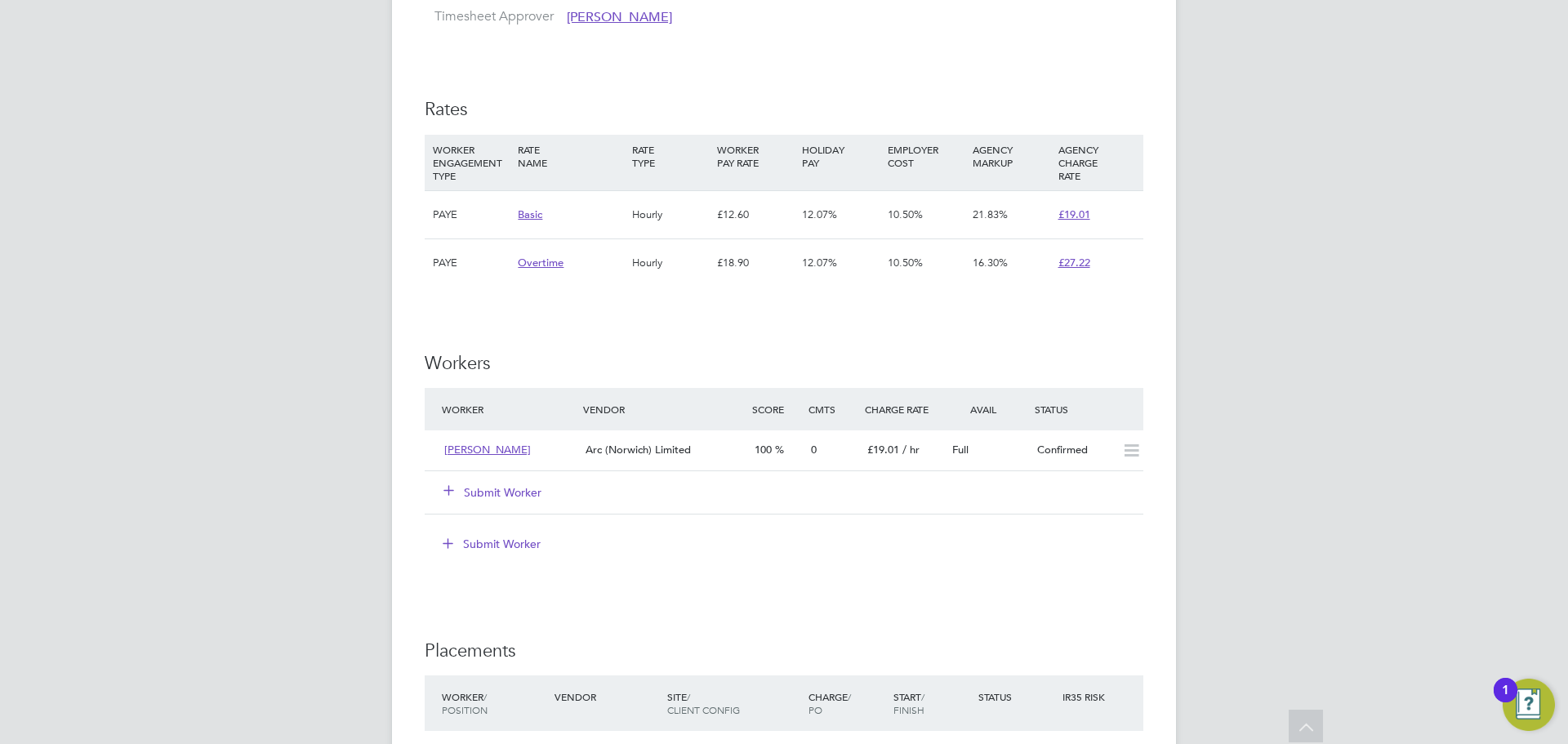
click at [671, 340] on div "IR35 Determination IR35 Status Disabled for this client. This feature can be en…" at bounding box center [784, 273] width 719 height 1813
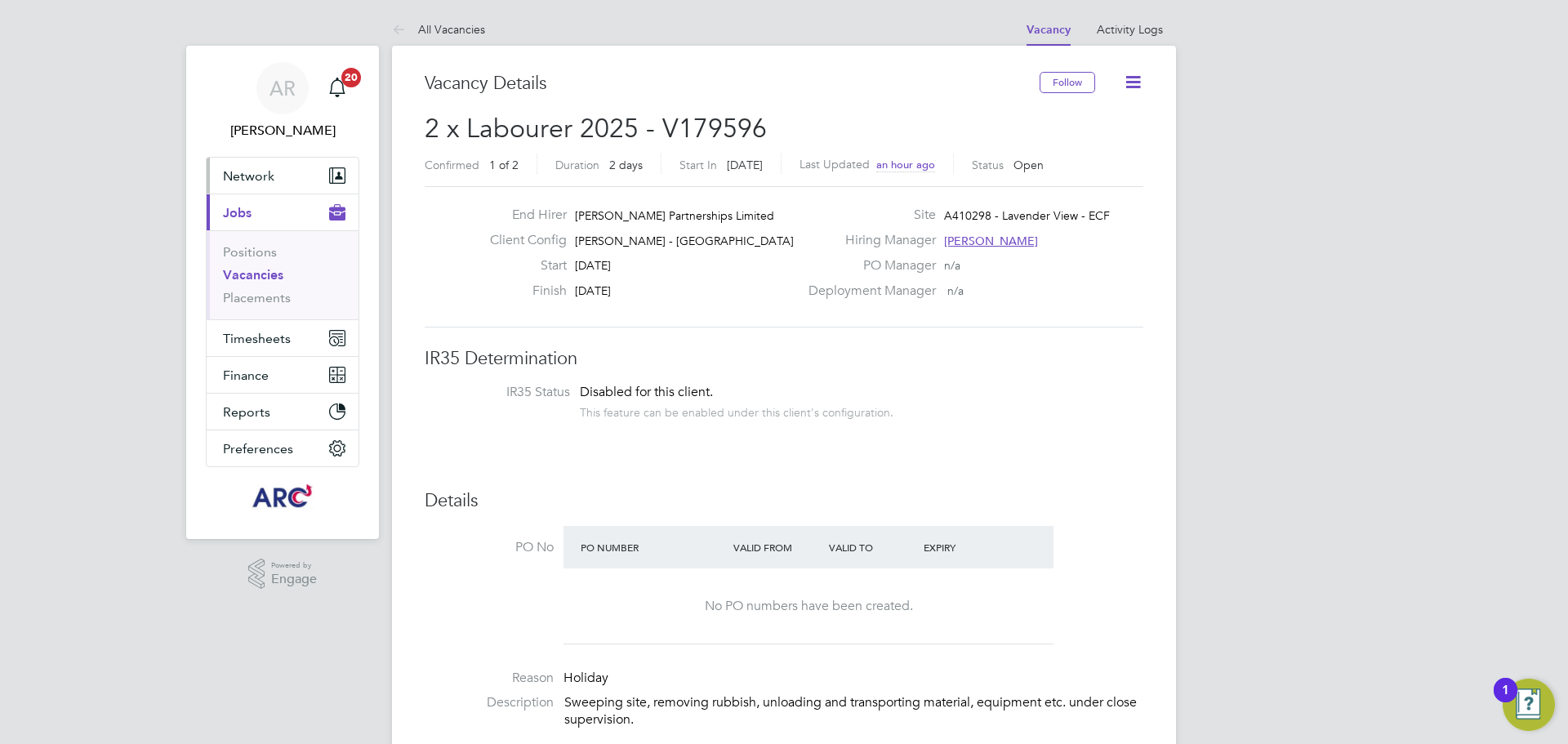
drag, startPoint x: 280, startPoint y: 188, endPoint x: 271, endPoint y: 192, distance: 9.8
click at [280, 188] on button "Network" at bounding box center [282, 175] width 152 height 36
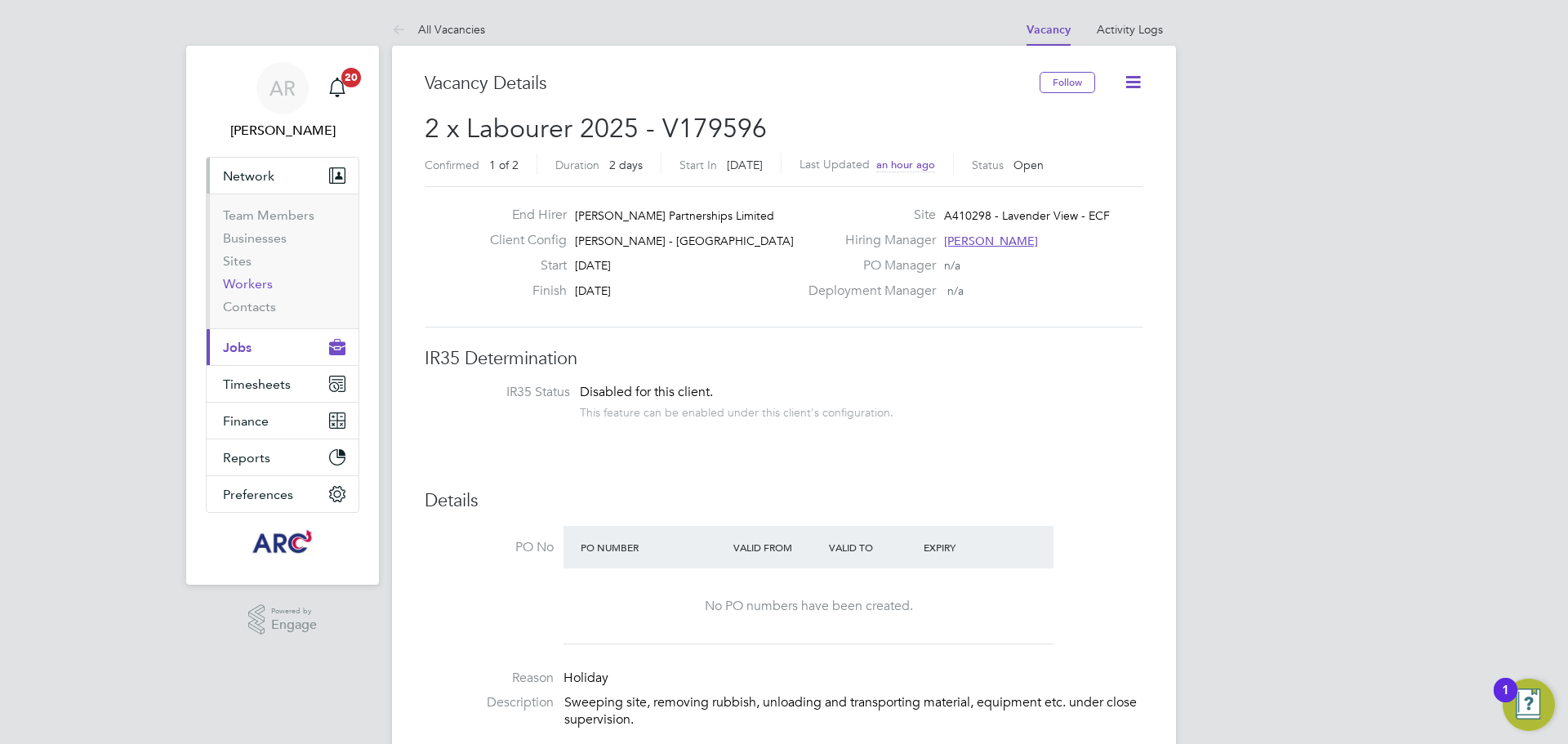
drag, startPoint x: 258, startPoint y: 280, endPoint x: 1374, endPoint y: 316, distance: 1116.6
click at [258, 280] on link "Workers" at bounding box center [248, 284] width 50 height 16
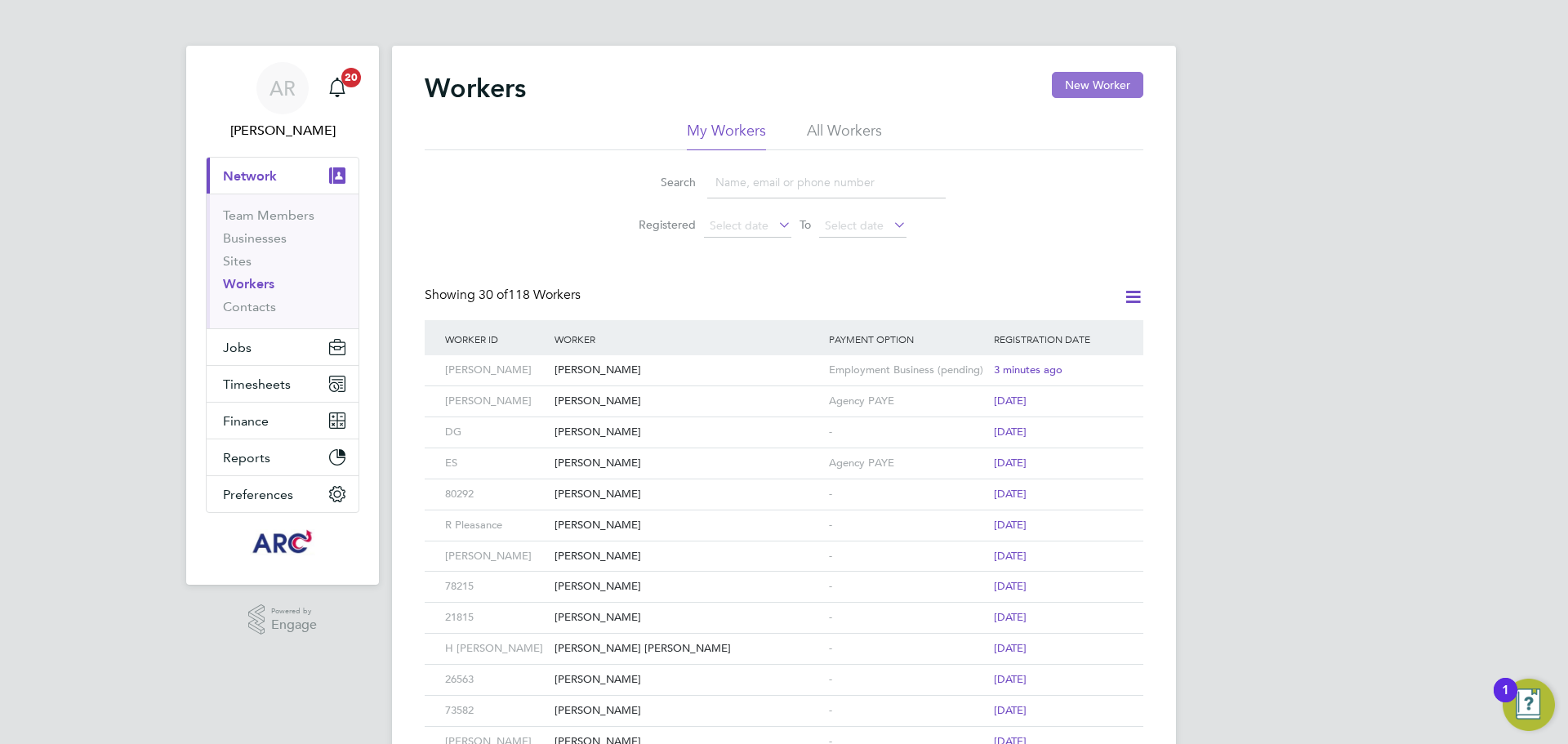
click at [1100, 78] on button "New Worker" at bounding box center [1098, 84] width 92 height 26
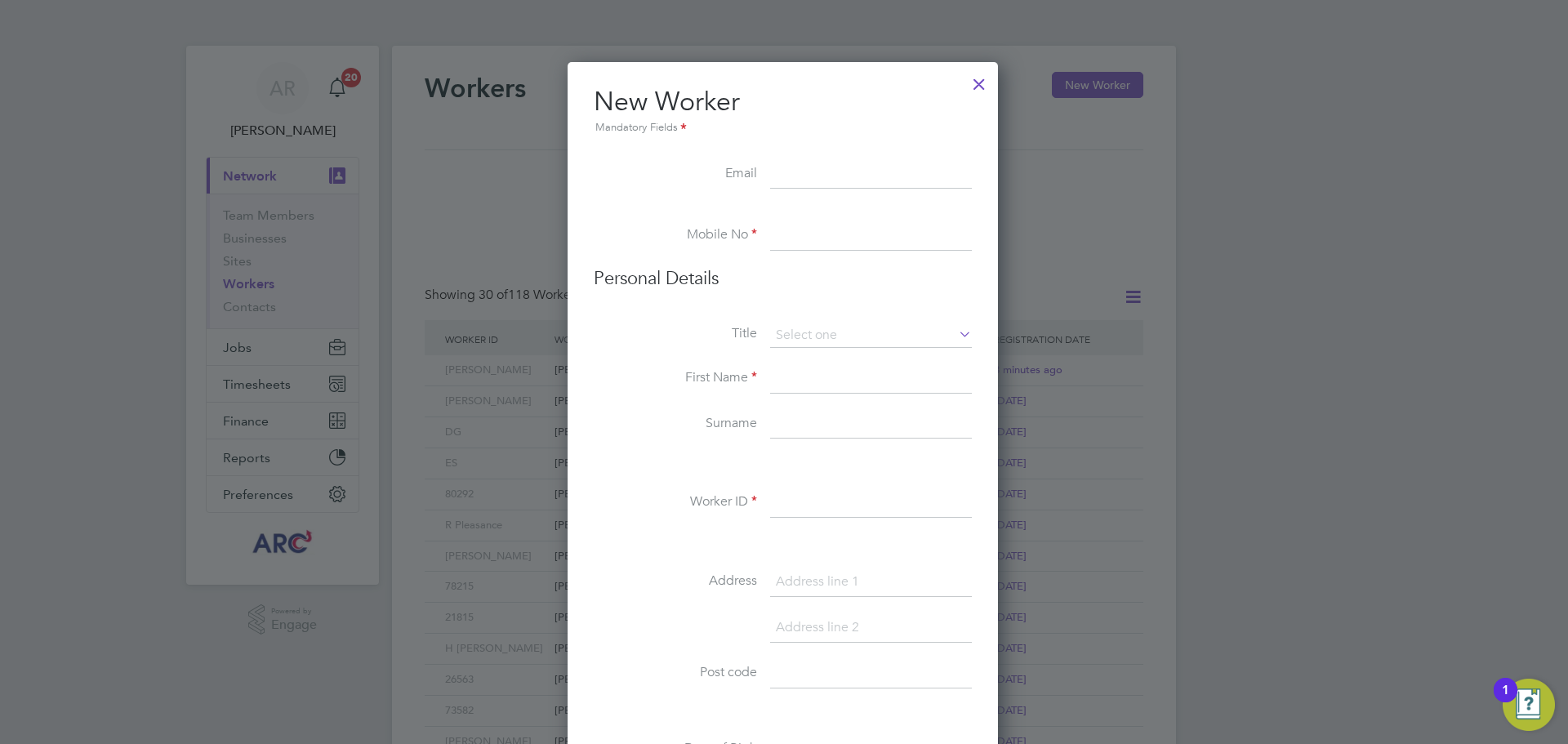
click at [805, 165] on input at bounding box center [871, 174] width 201 height 29
paste input "lisahardy86@icloud.com"
type input "lisahardy86@icloud.com"
click at [834, 234] on input at bounding box center [871, 236] width 201 height 29
paste input "07706714775"
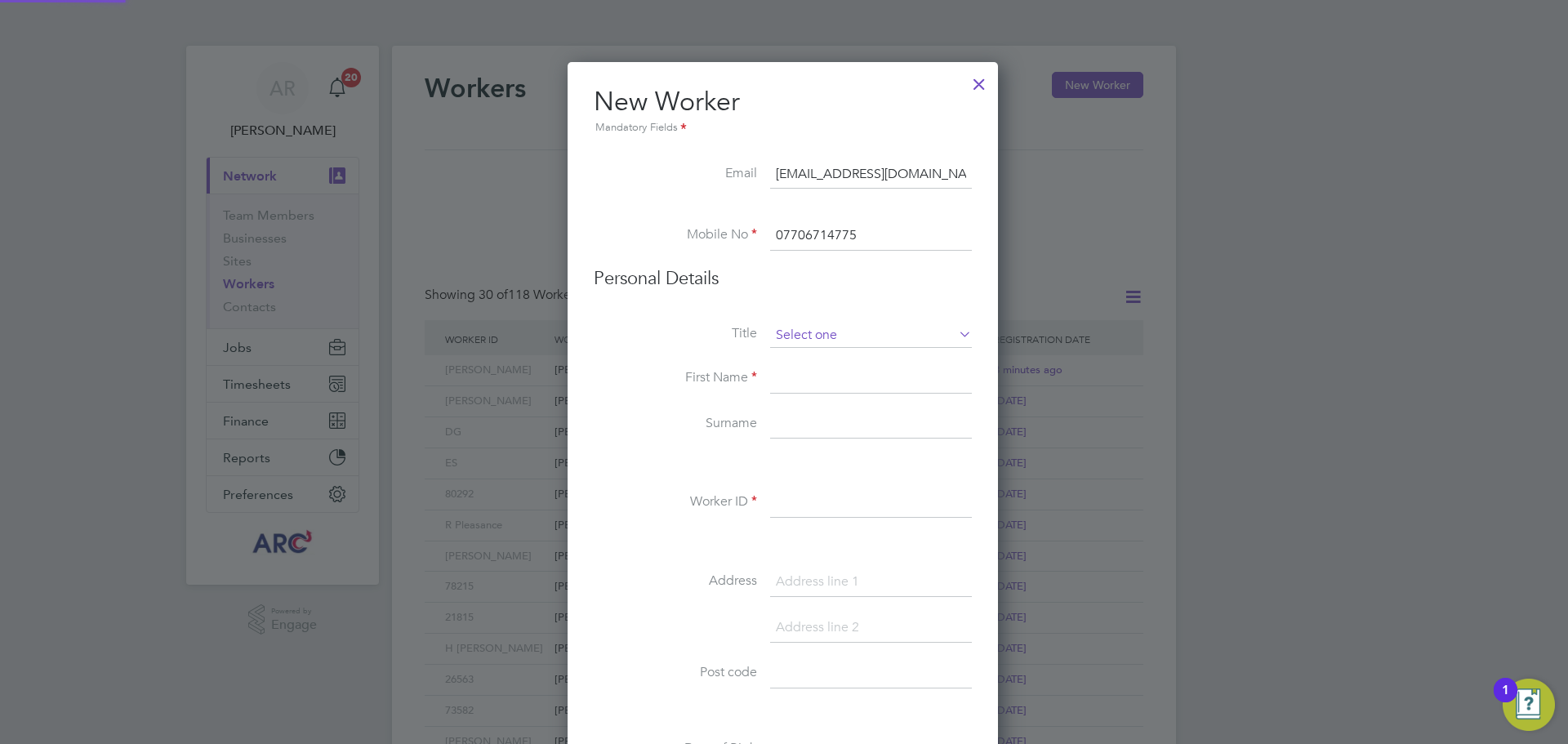
type input "07706714775"
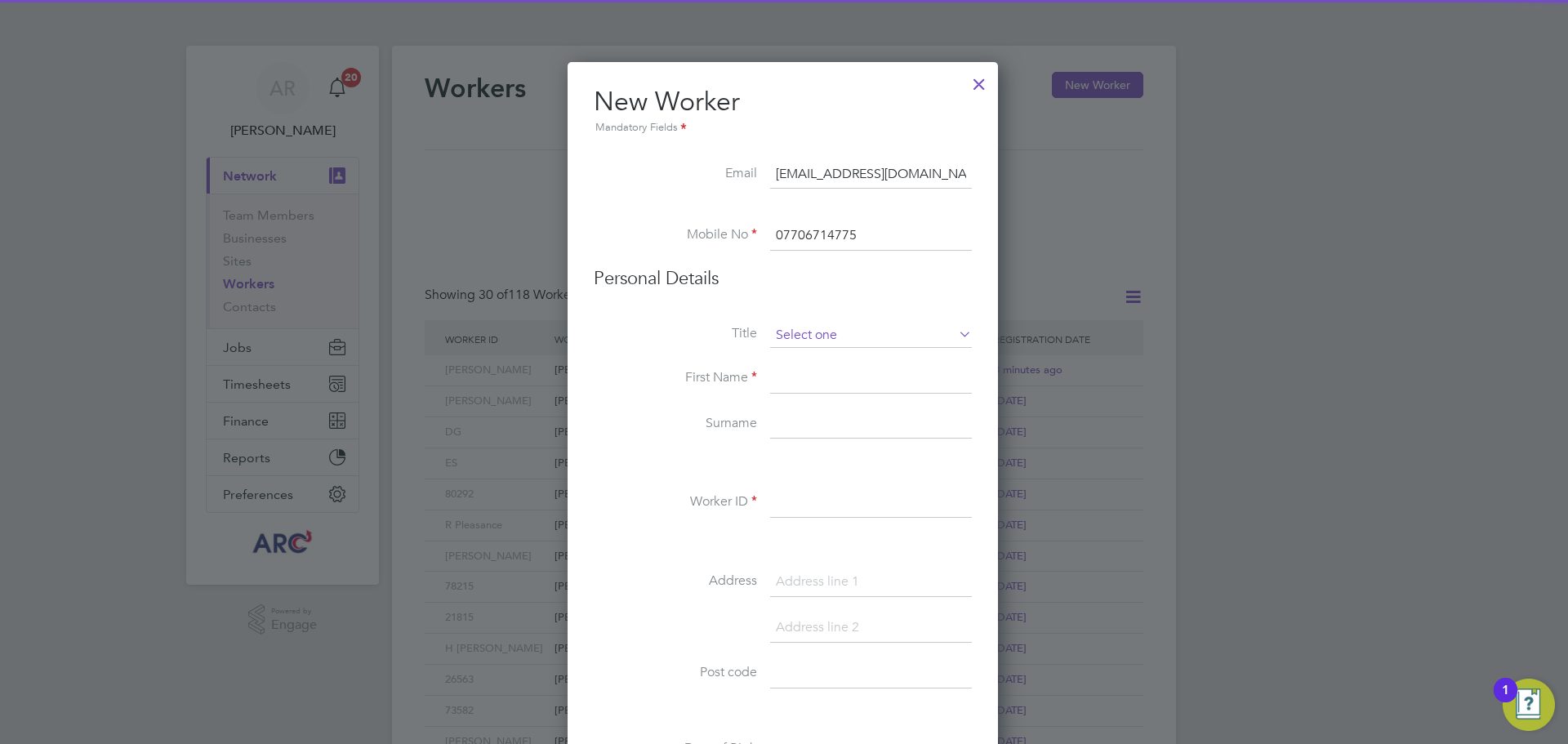
click at [811, 337] on input at bounding box center [871, 335] width 201 height 24
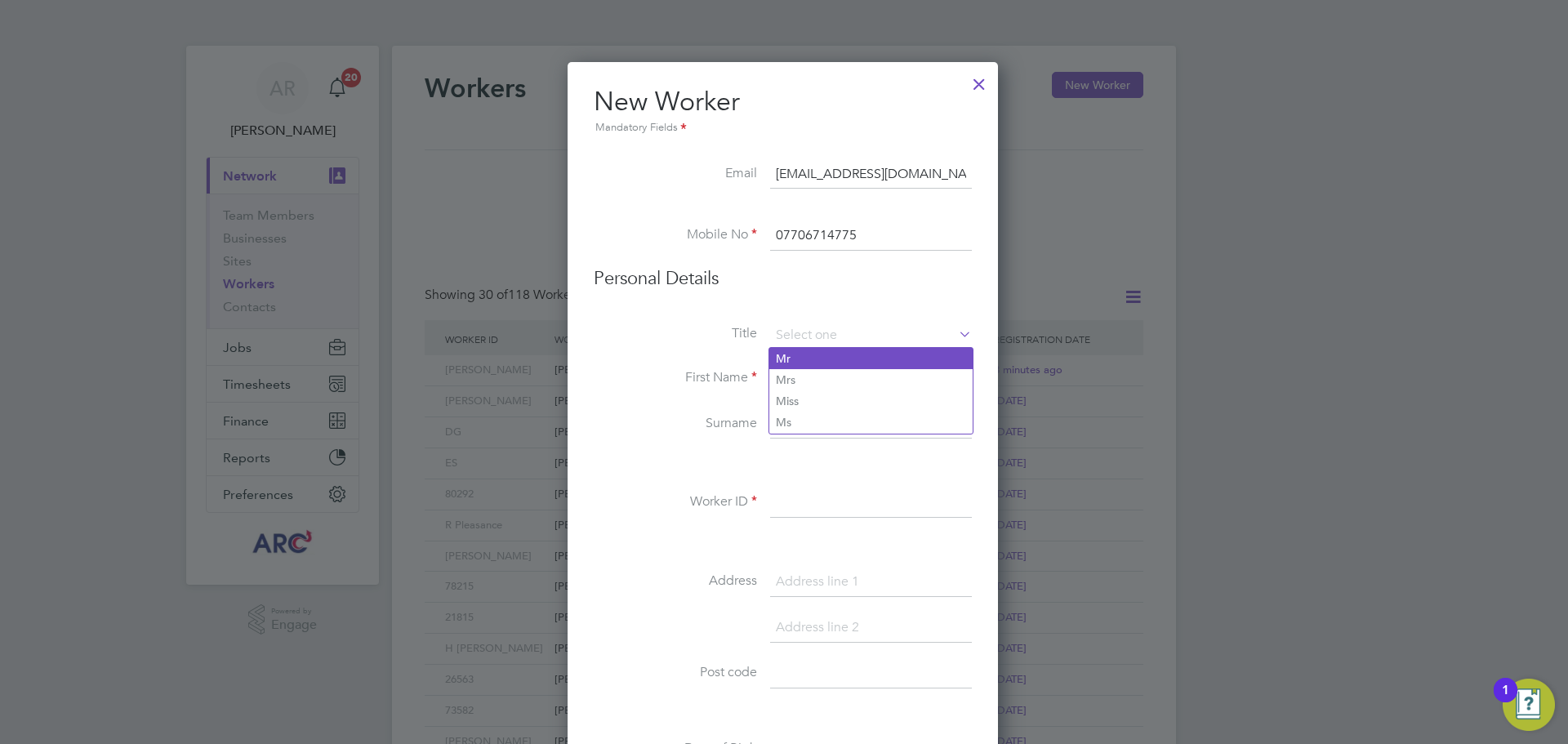
click at [821, 364] on li "Mr" at bounding box center [871, 359] width 203 height 22
type input "Mr"
click at [801, 382] on input at bounding box center [871, 379] width 201 height 29
type input "Dylan"
type input "Hardy"
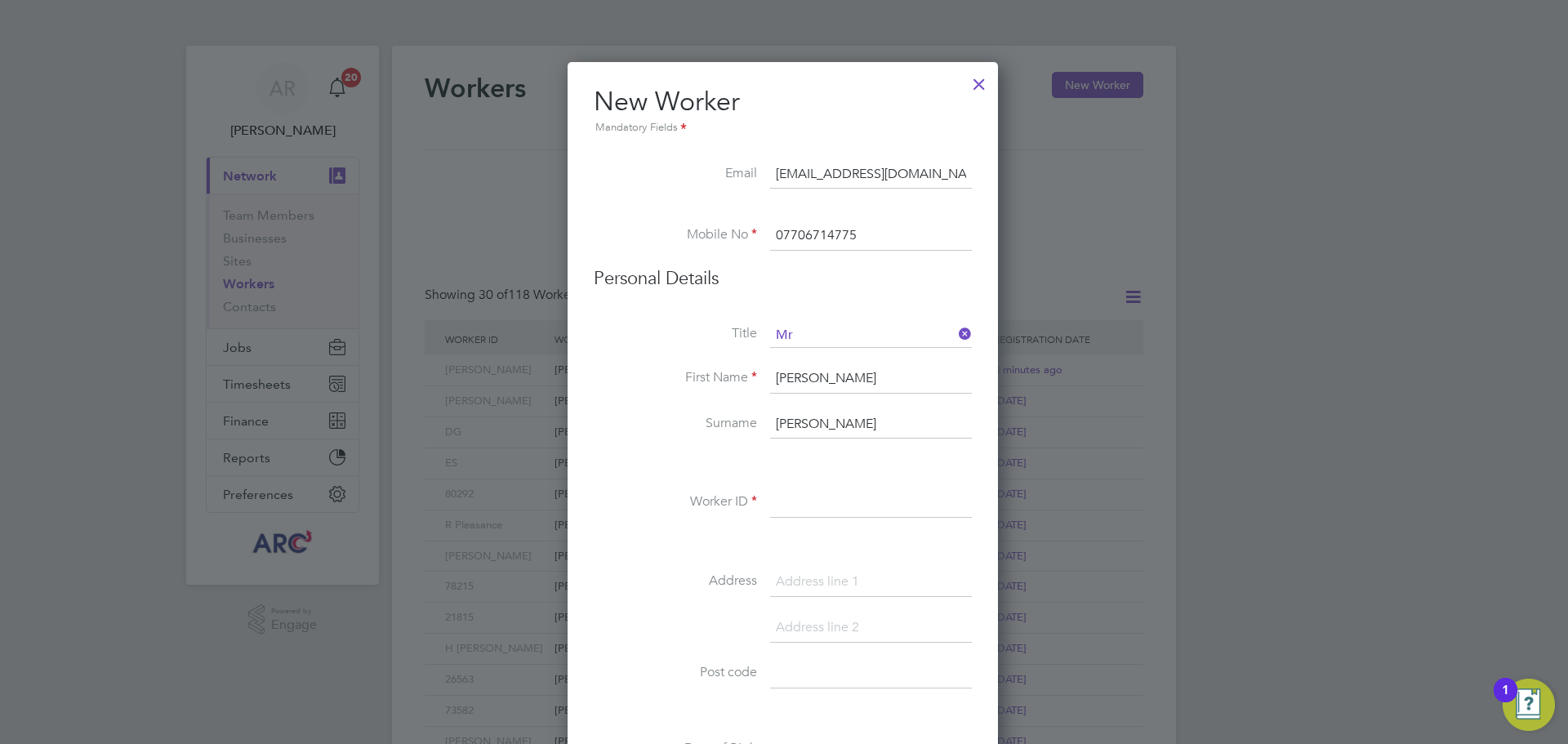
click at [858, 498] on input at bounding box center [871, 503] width 201 height 29
type input "D Hardy"
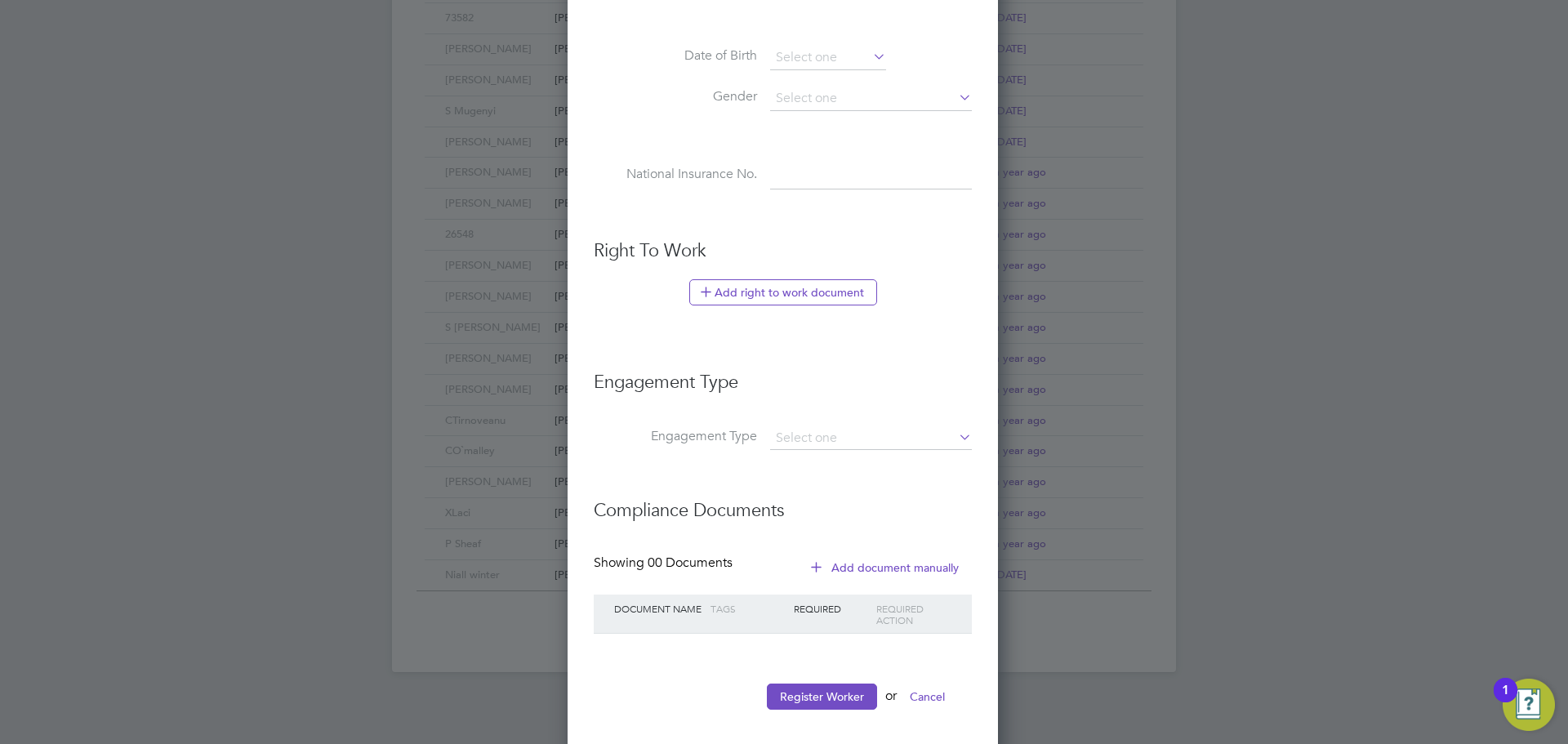
scroll to position [707, 0]
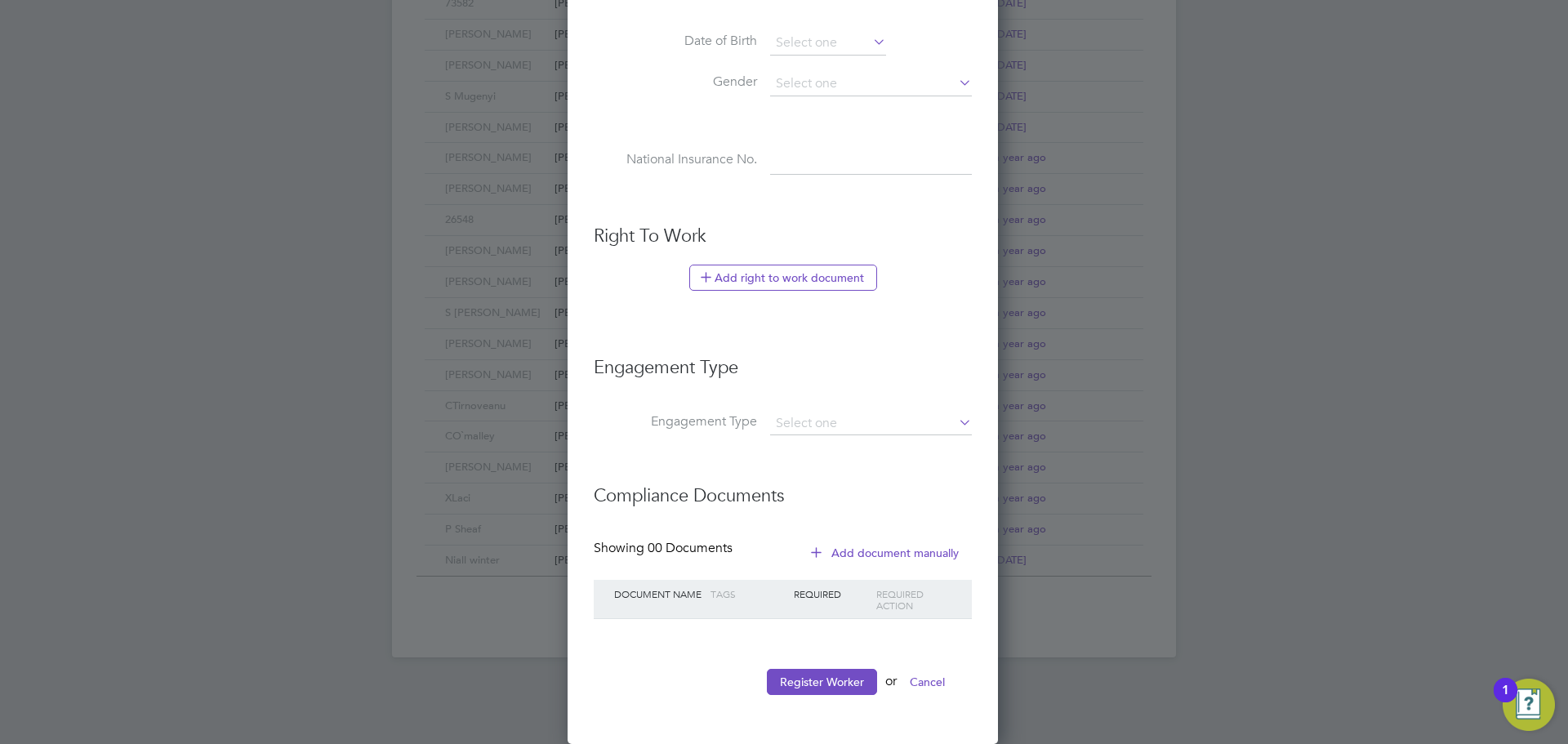
drag, startPoint x: 777, startPoint y: 280, endPoint x: 821, endPoint y: 281, distance: 44.0
click at [777, 280] on button "Add right to work document" at bounding box center [783, 277] width 188 height 26
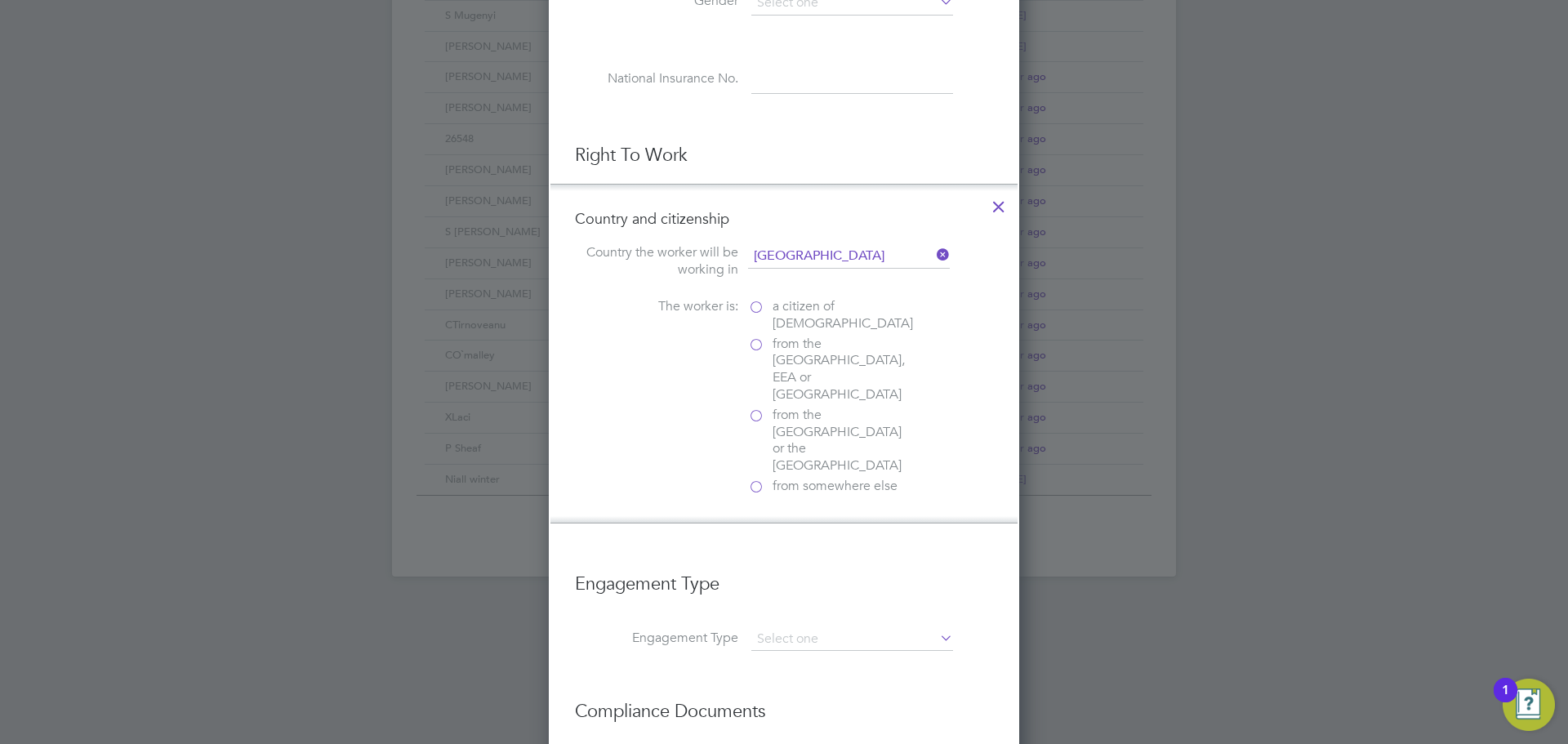
scroll to position [953, 0]
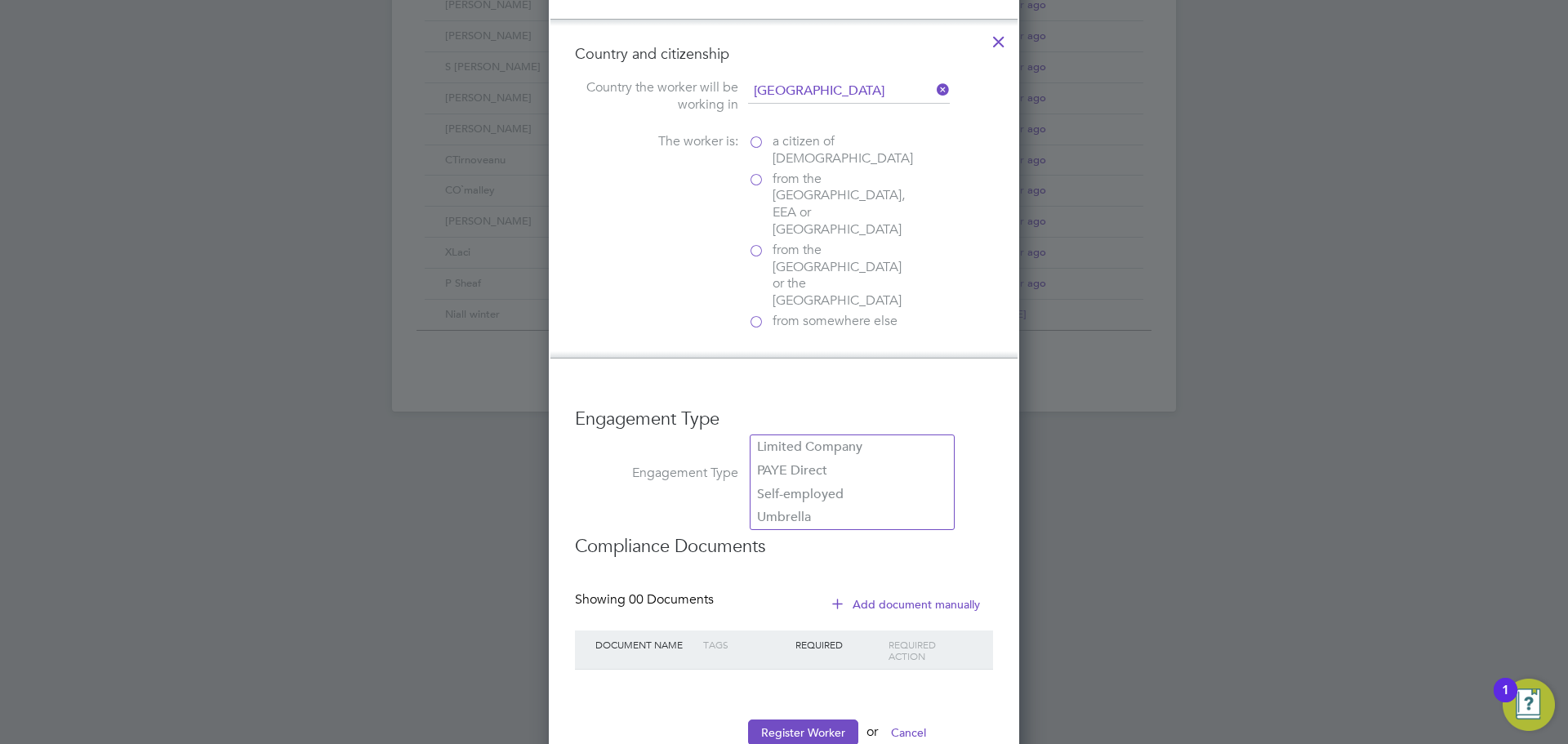
click at [806, 463] on input at bounding box center [852, 474] width 201 height 22
click at [800, 510] on li "Umbrella" at bounding box center [852, 518] width 203 height 23
type input "Umbrella"
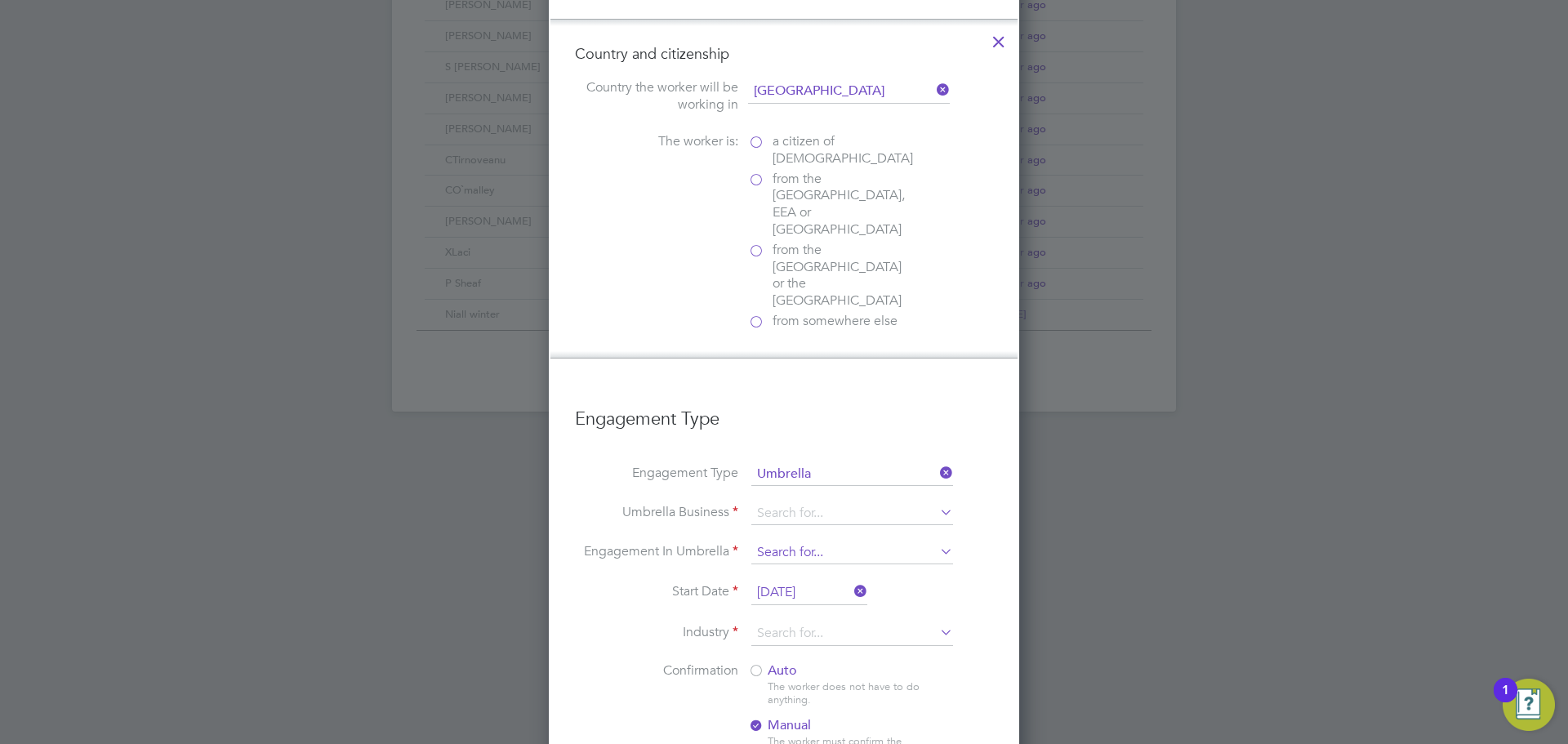
scroll to position [1938, 471]
click at [828, 503] on input at bounding box center [852, 513] width 201 height 22
click at [806, 489] on li "UMBRELLA-COMPANY LIMITED" at bounding box center [852, 486] width 204 height 23
type input "UMBRELLA-COMPANY LIMITED"
click at [815, 542] on input at bounding box center [852, 553] width 201 height 22
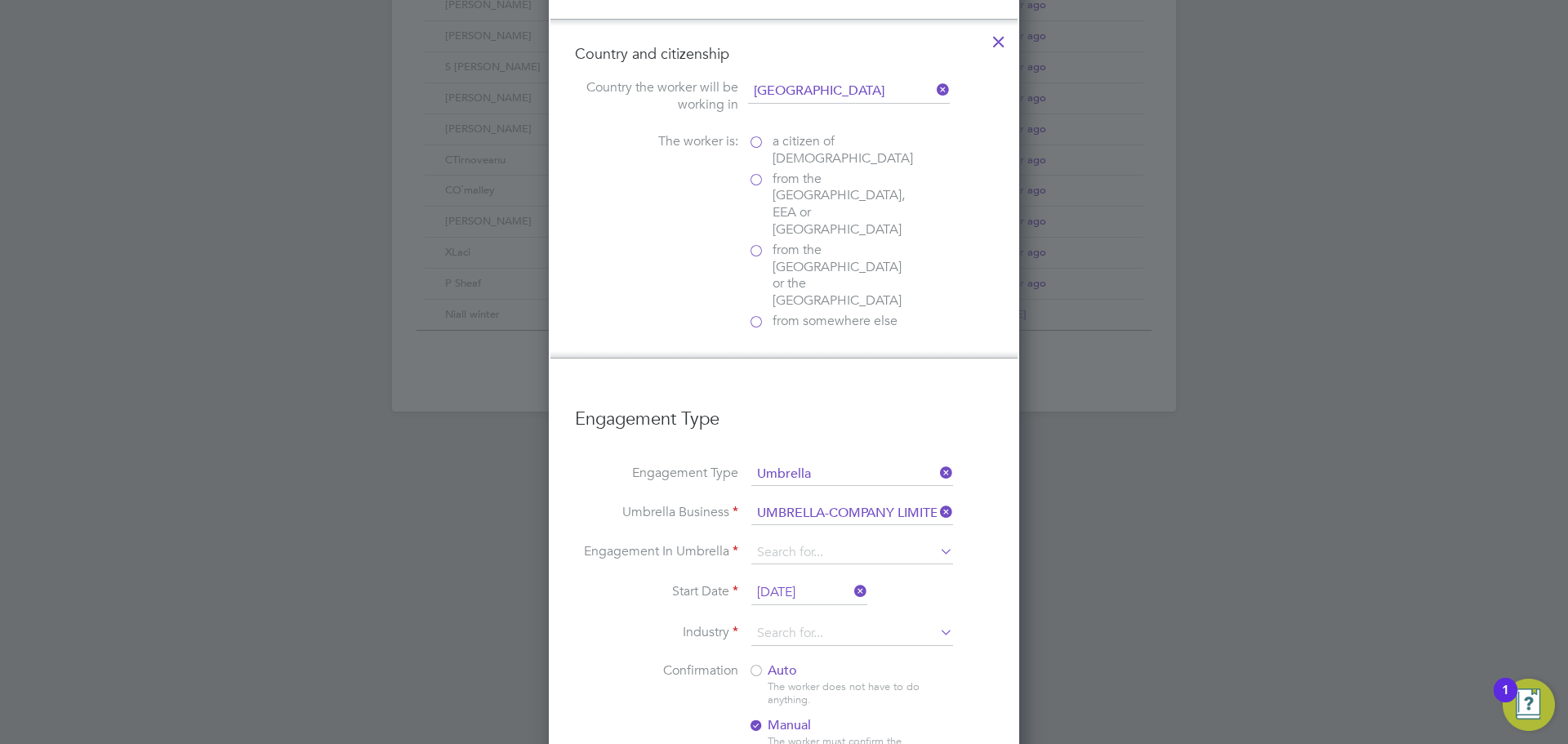
click at [807, 619] on li "PAYE Umbrella" at bounding box center [852, 619] width 203 height 23
type input "PAYE Umbrella"
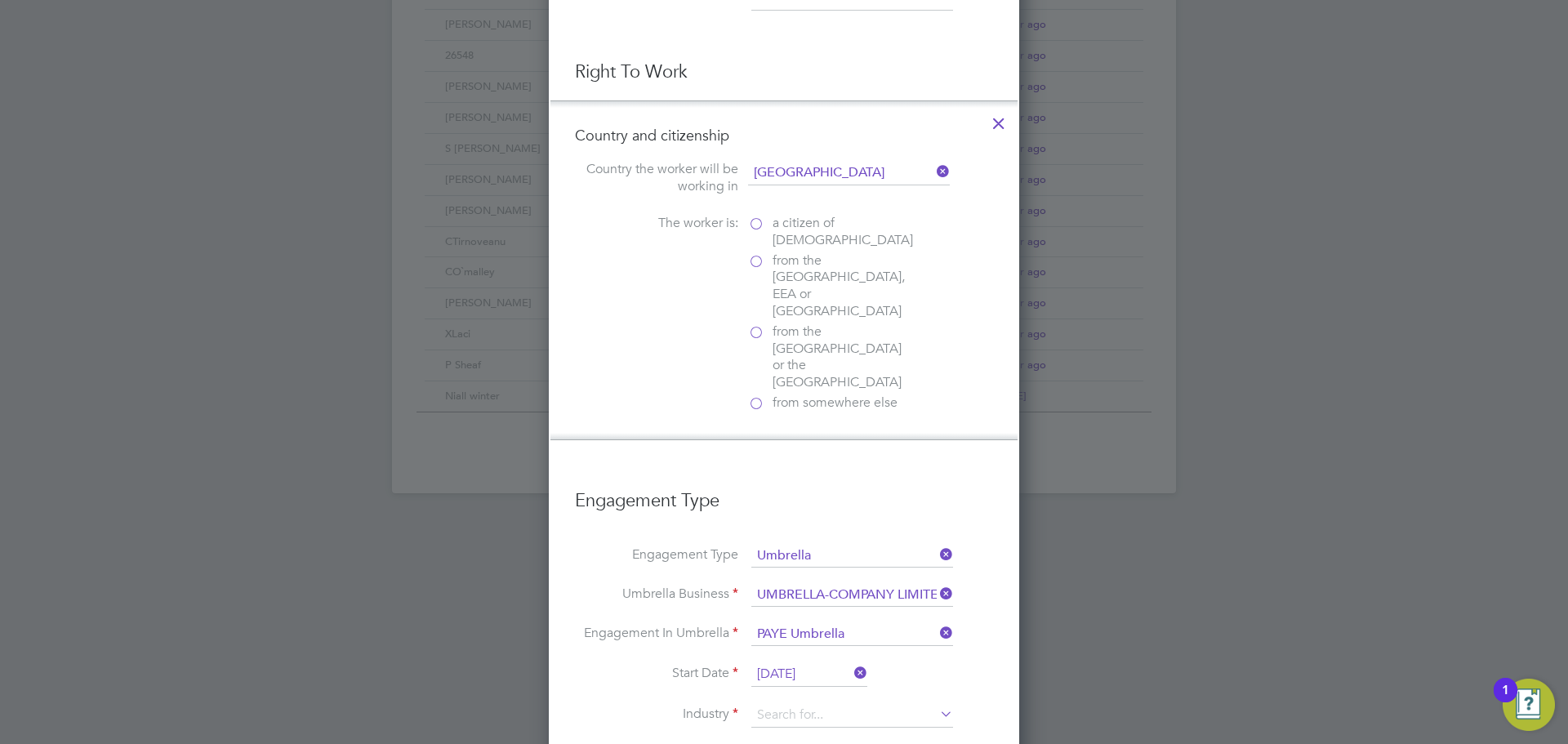
click at [757, 230] on label "a citizen of United Kingdom" at bounding box center [830, 231] width 163 height 34
click at [0, 0] on input "a citizen of United Kingdom" at bounding box center [0, 0] width 0 height 0
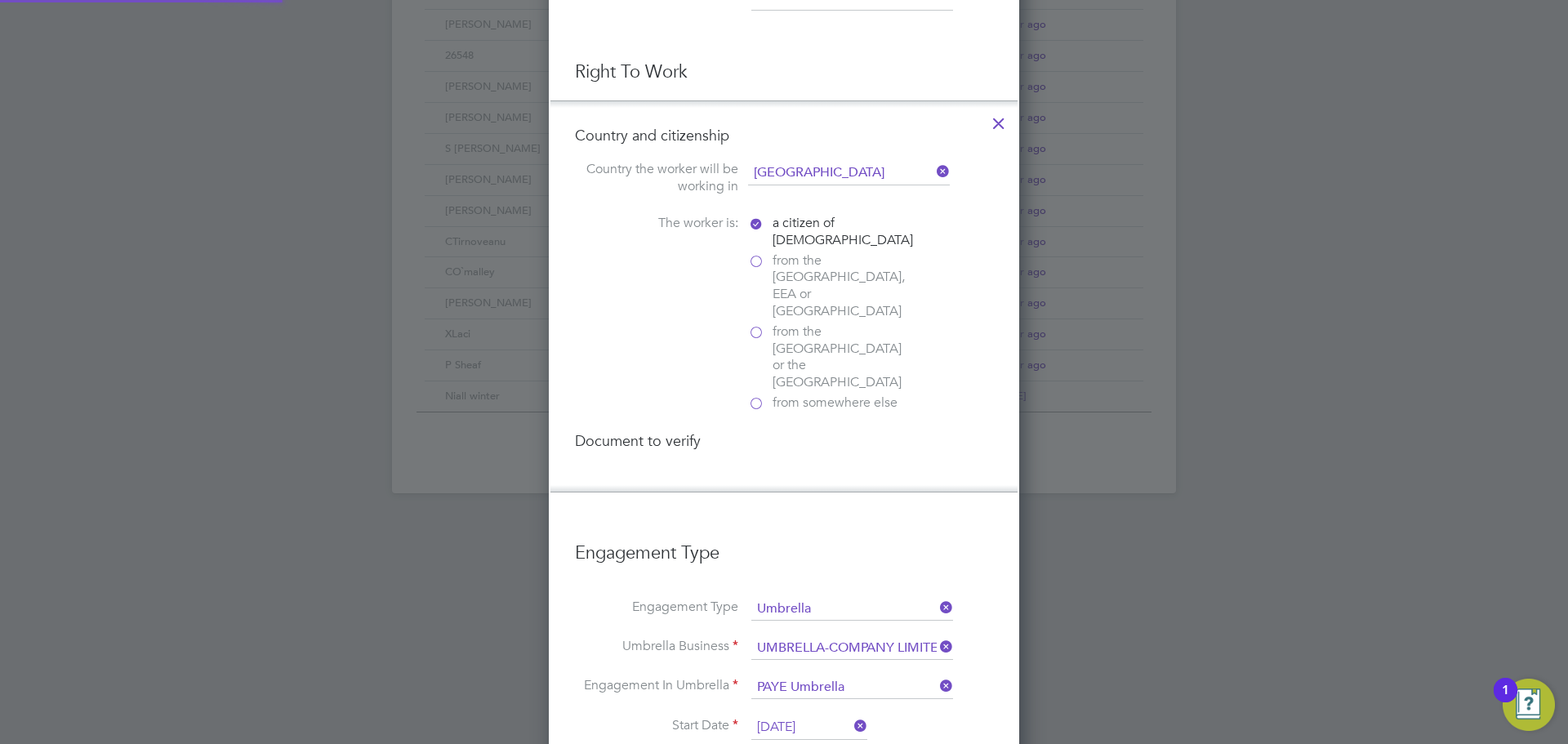
scroll to position [8, 8]
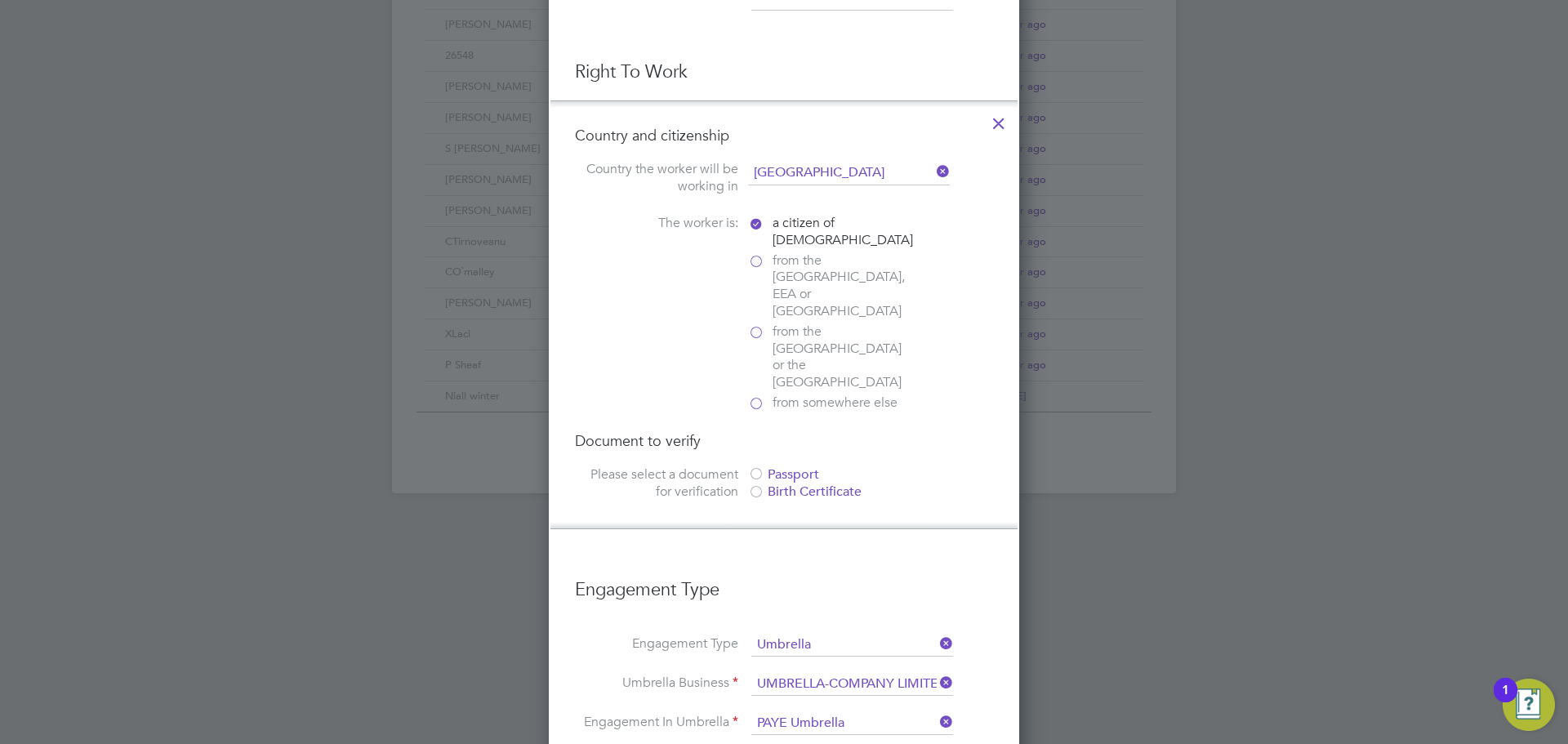
click at [765, 466] on div "Passport" at bounding box center [871, 474] width 245 height 17
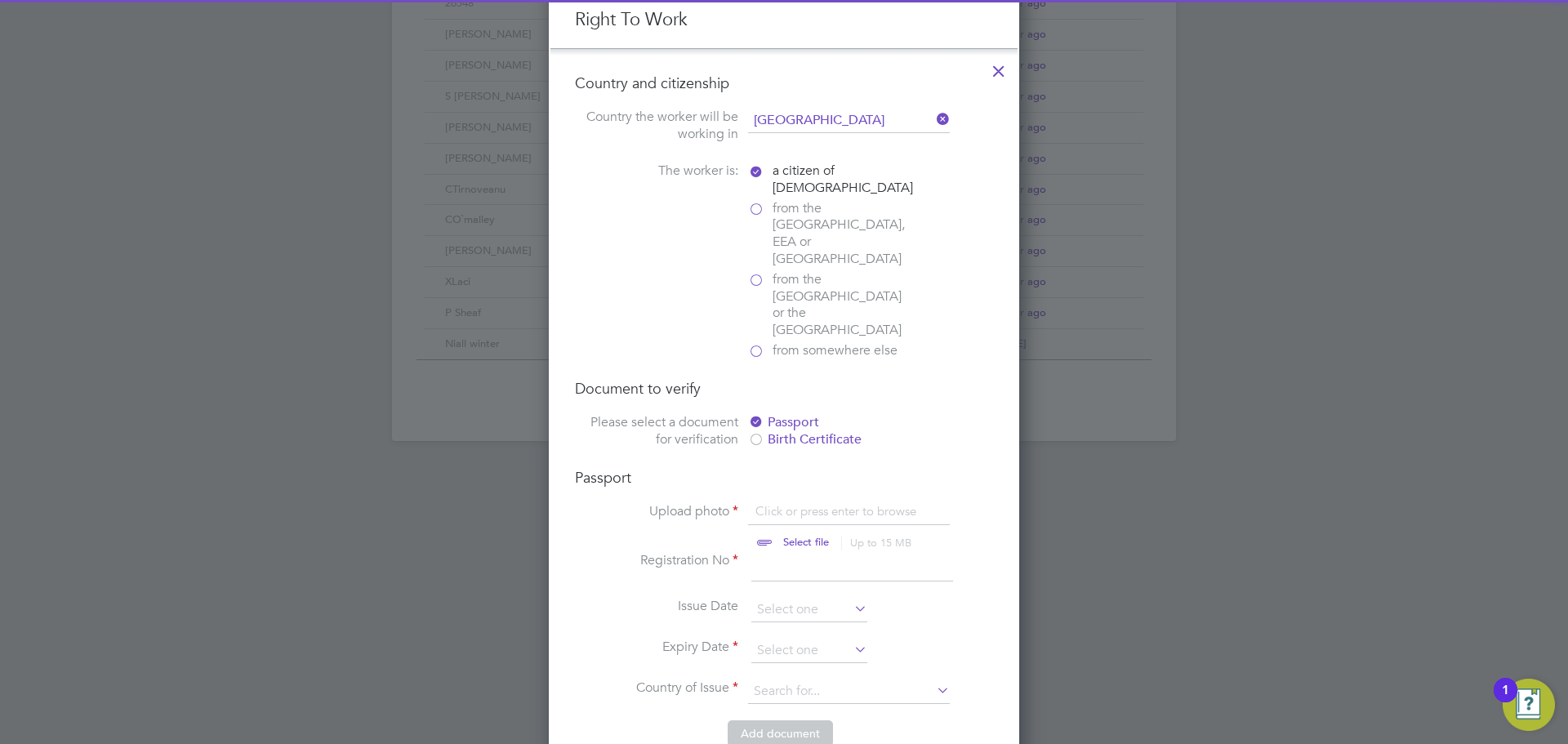
scroll to position [953, 0]
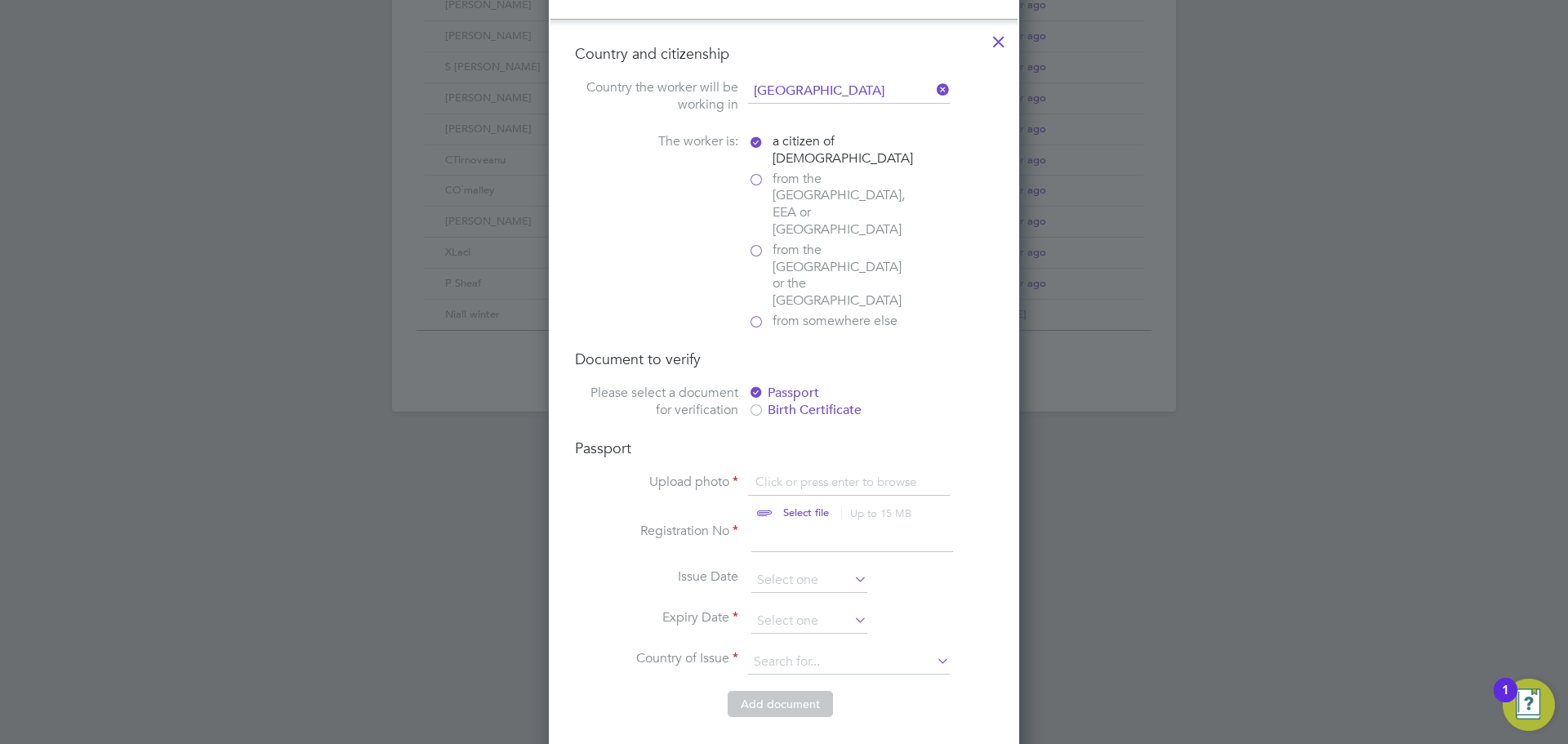
click at [791, 474] on input "file" at bounding box center [821, 498] width 256 height 49
type input "C:\fakepath\DH - Passport.pdf"
click at [780, 523] on input at bounding box center [852, 537] width 201 height 29
click at [799, 523] on input at bounding box center [852, 537] width 201 height 29
type input "154353380"
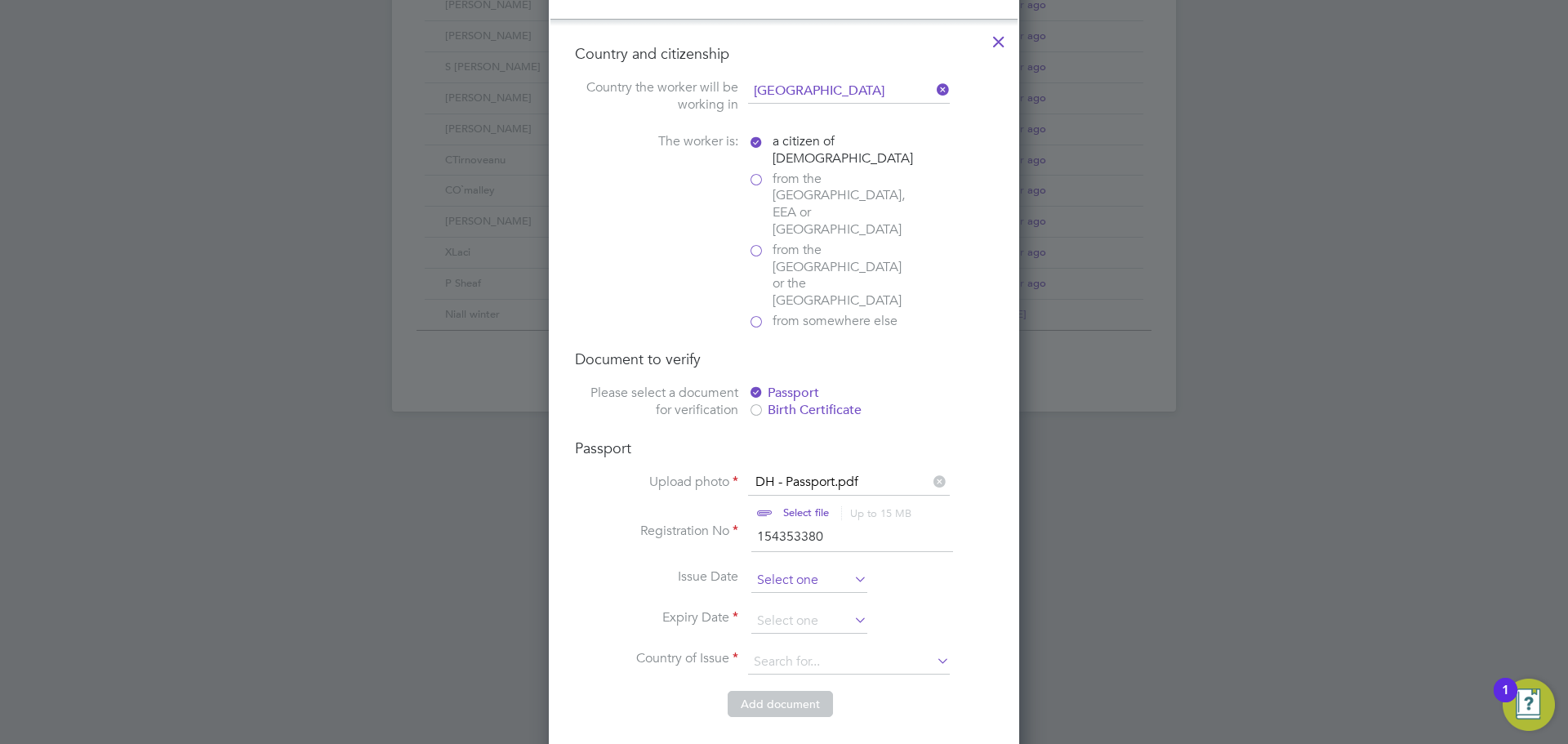
click at [811, 568] on input at bounding box center [809, 580] width 116 height 24
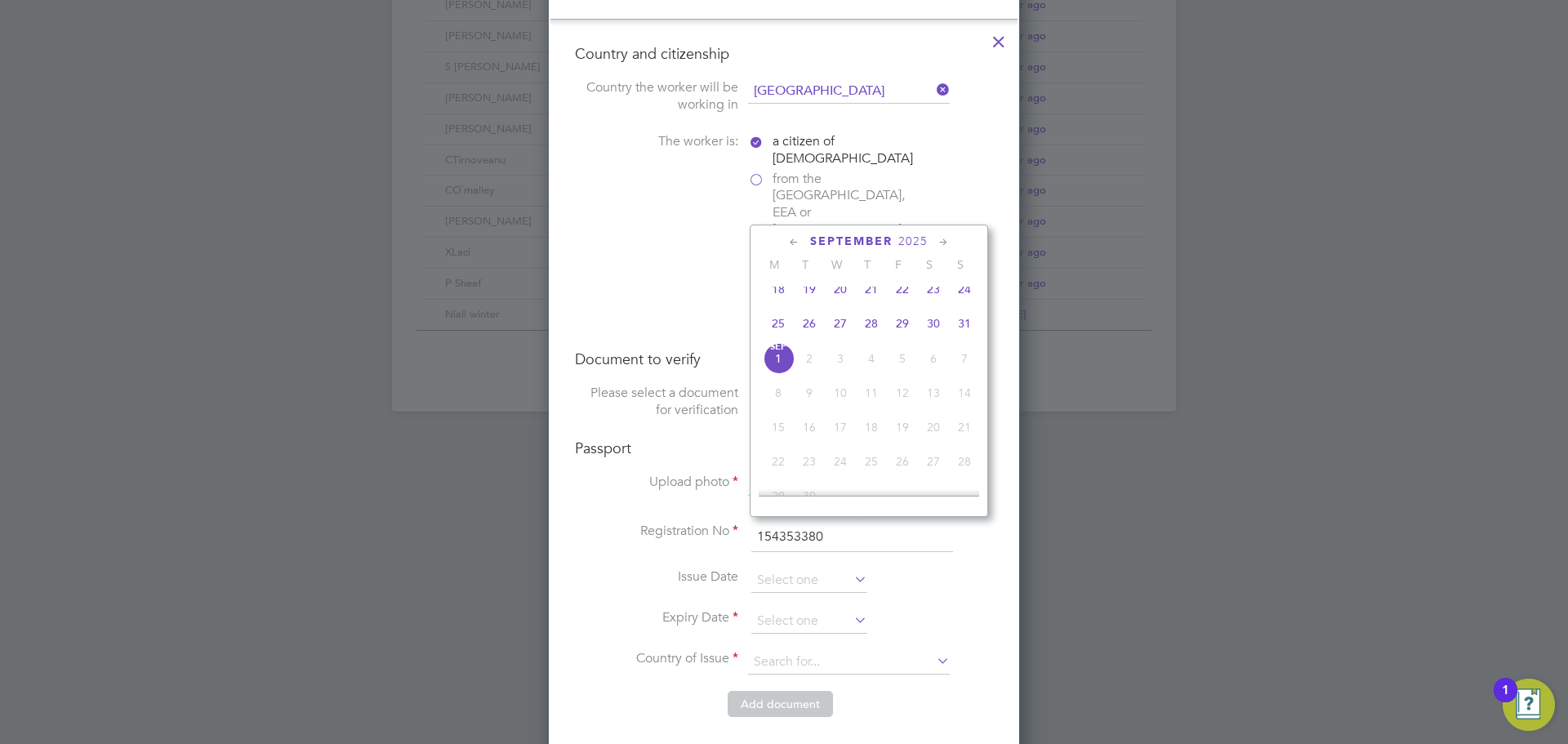
click at [796, 243] on icon at bounding box center [794, 243] width 16 height 18
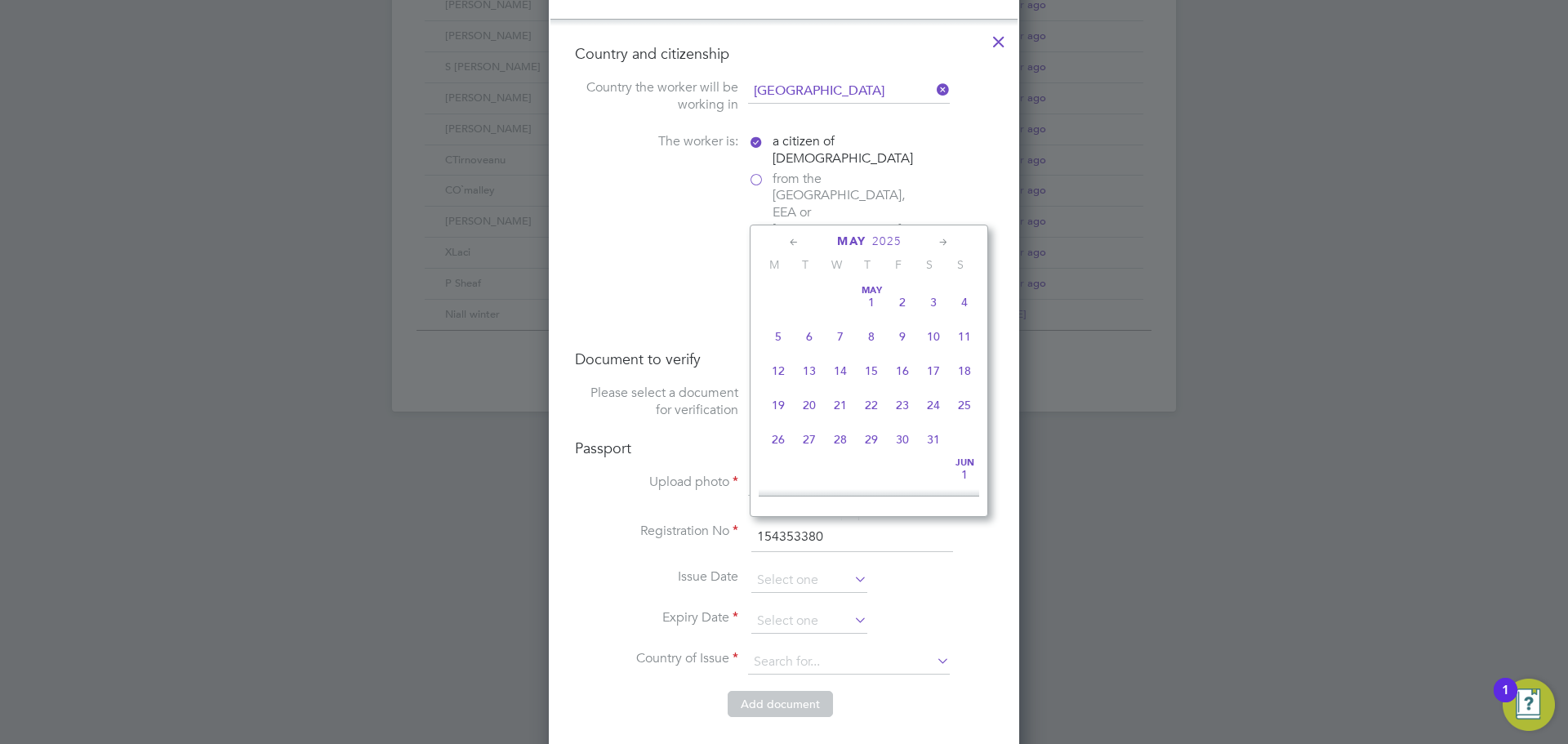
click at [796, 243] on icon at bounding box center [794, 243] width 16 height 18
click at [774, 334] on span "7" at bounding box center [778, 336] width 31 height 31
type input "07 Apr 2025"
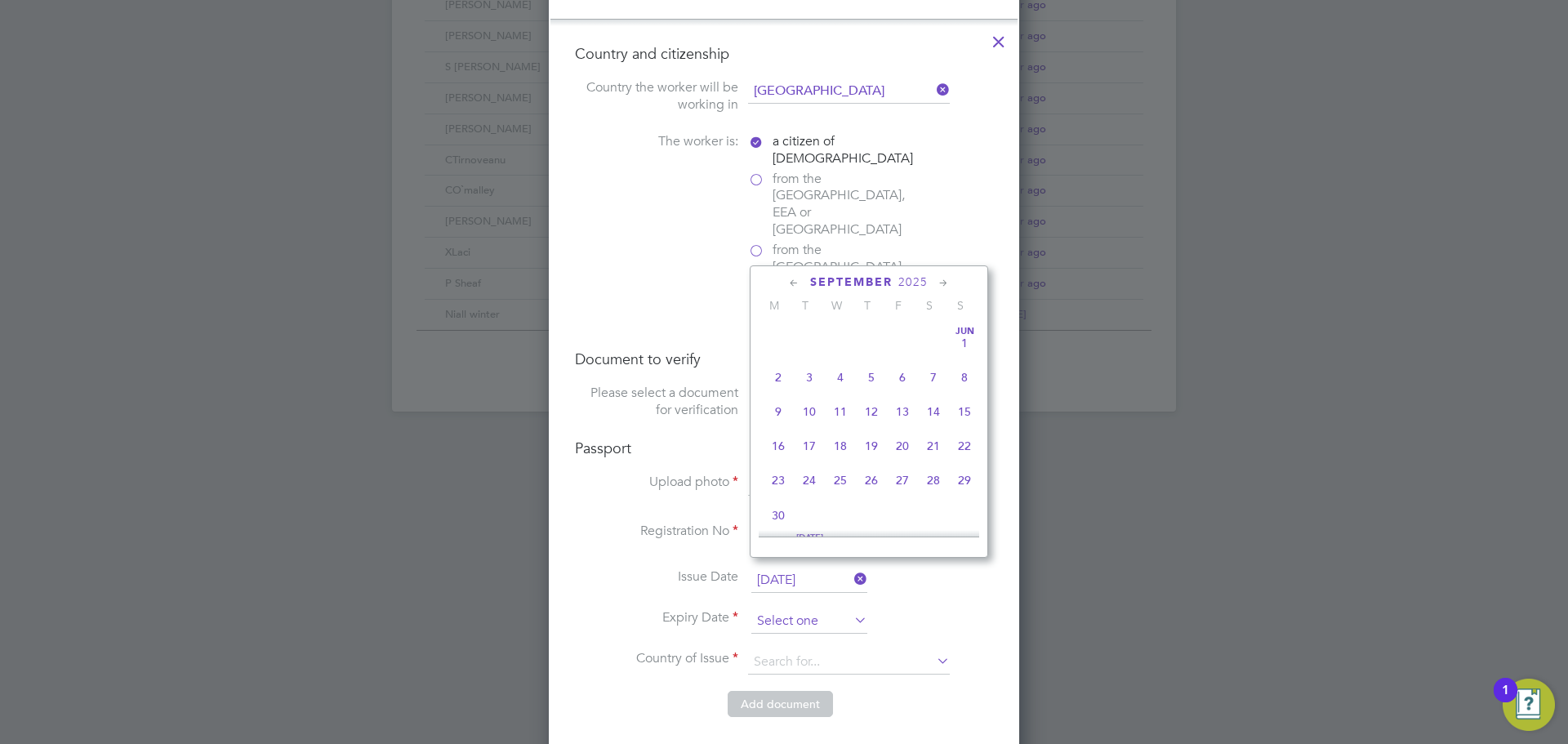
click at [784, 609] on input at bounding box center [809, 621] width 116 height 24
click at [923, 283] on span "2025" at bounding box center [913, 282] width 29 height 14
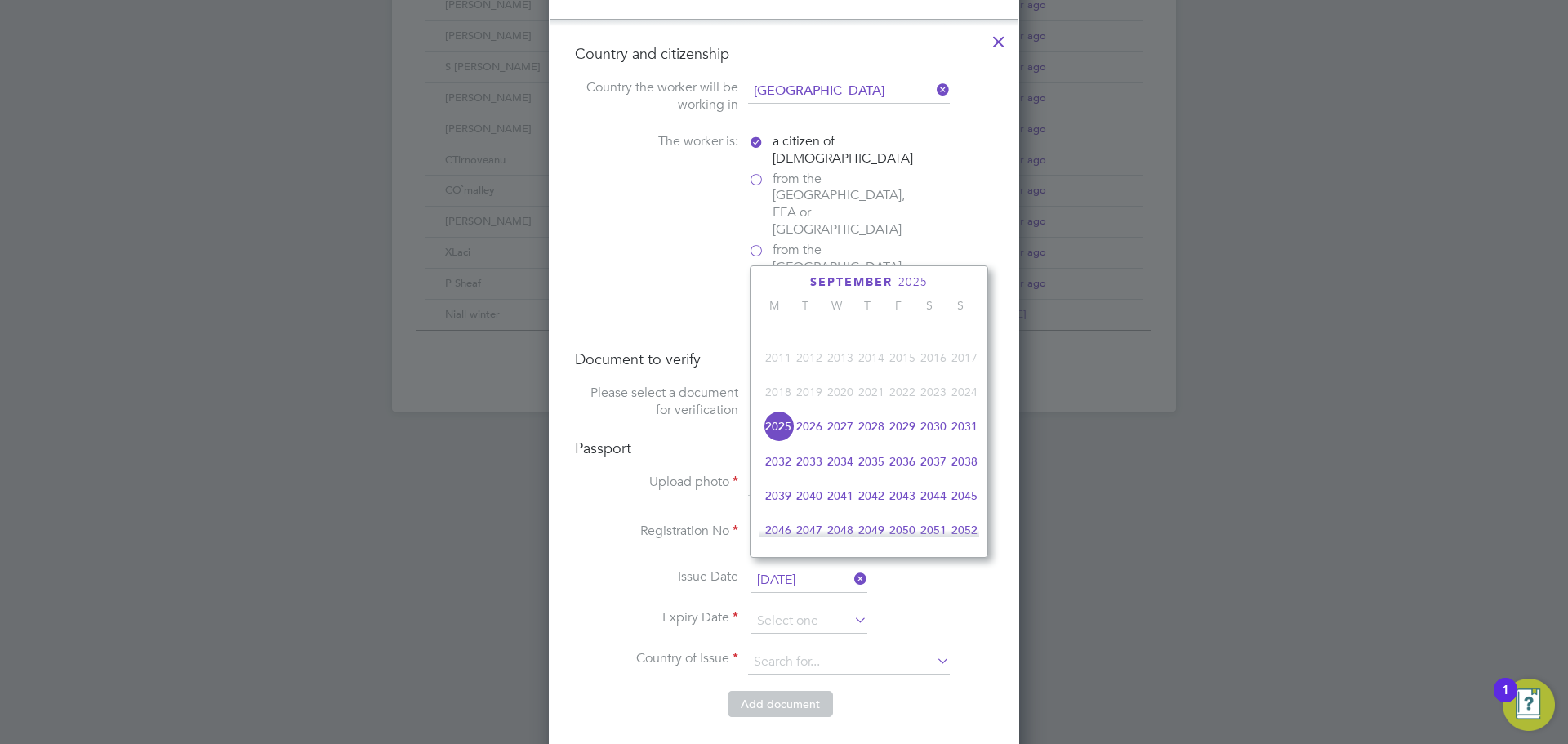
click at [864, 472] on span "2035" at bounding box center [871, 461] width 31 height 31
click at [790, 283] on icon at bounding box center [794, 284] width 16 height 18
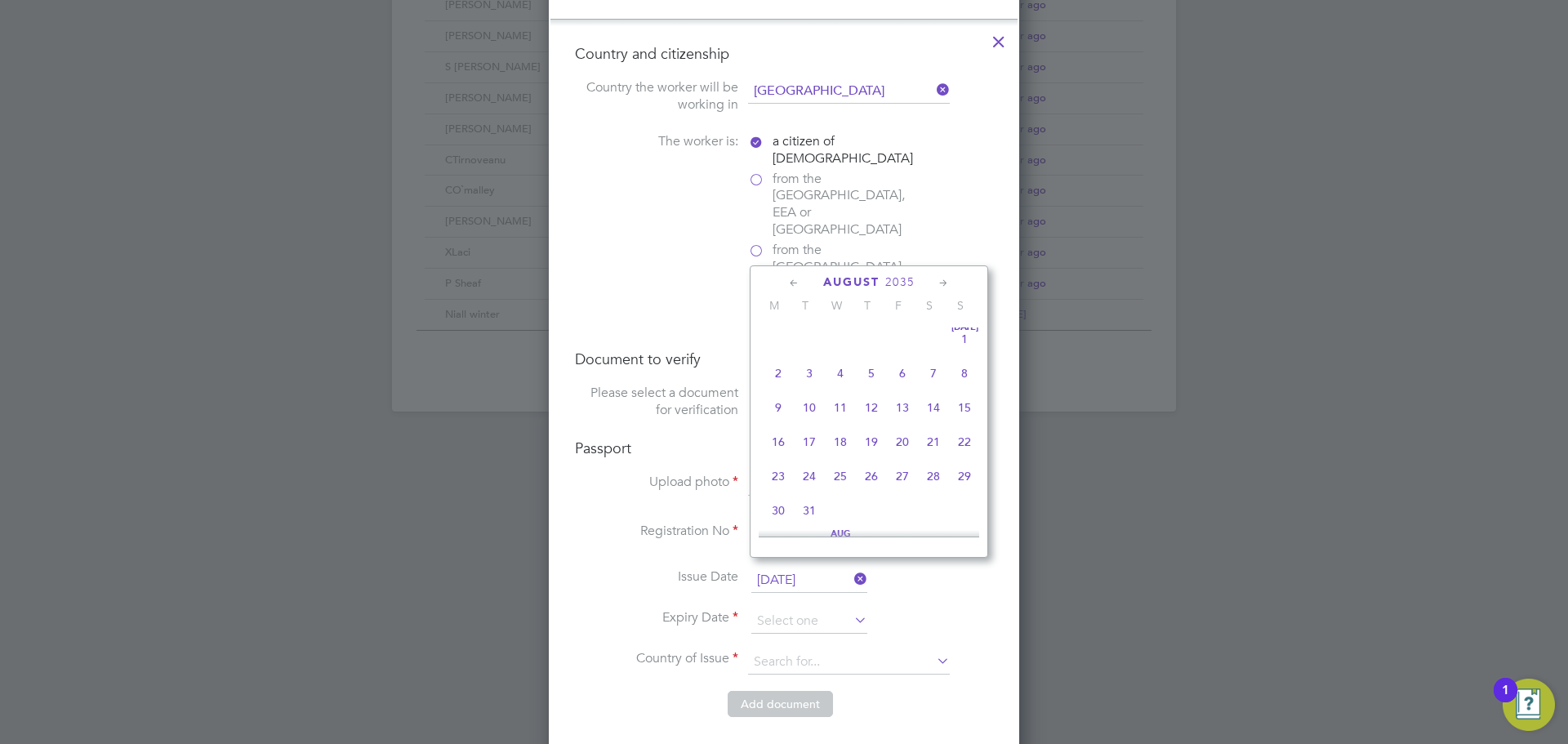
click at [790, 283] on icon at bounding box center [794, 284] width 16 height 18
click at [936, 375] on span "7" at bounding box center [933, 377] width 31 height 31
type input "07 Apr 2035"
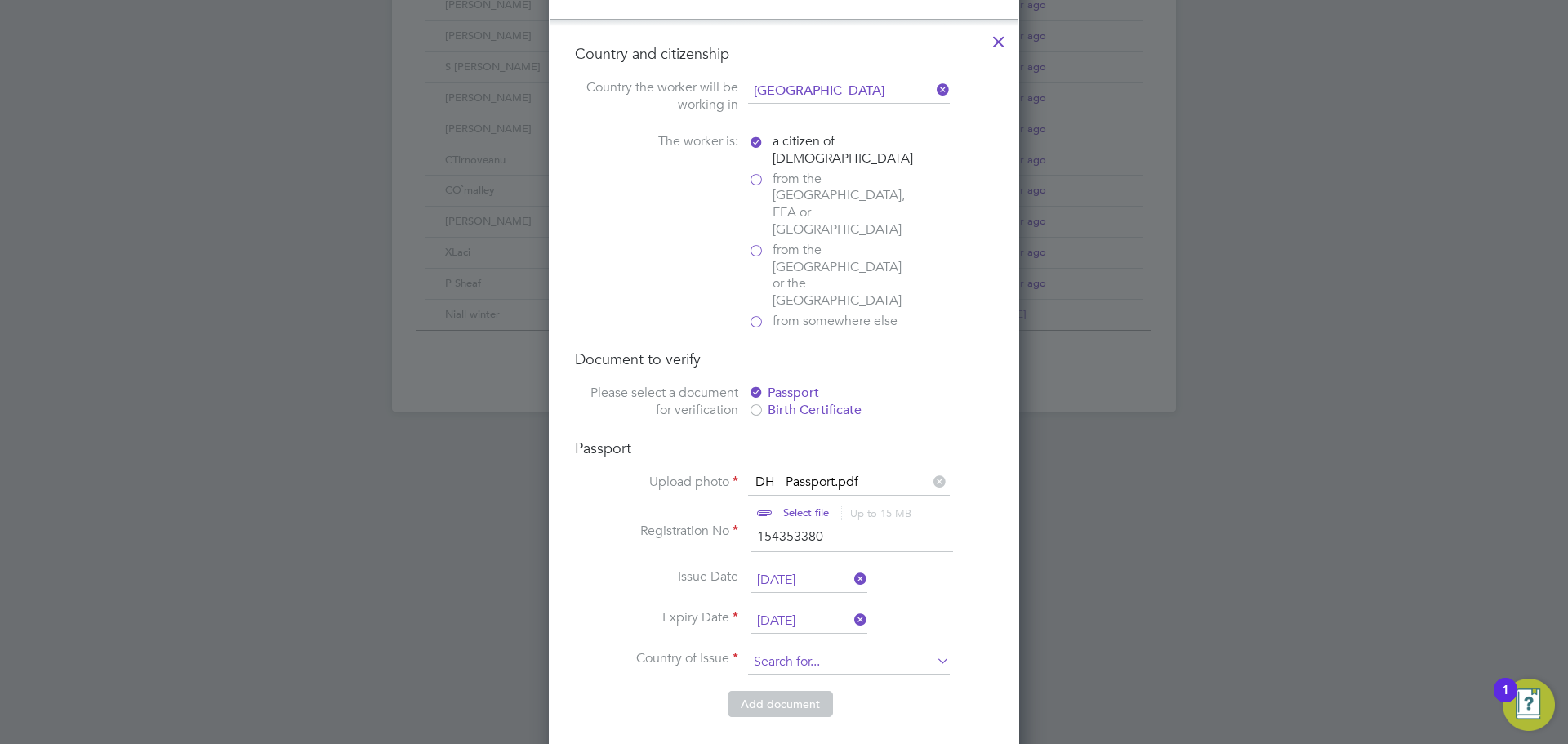
scroll to position [953, 0]
click at [798, 650] on input at bounding box center [849, 662] width 201 height 24
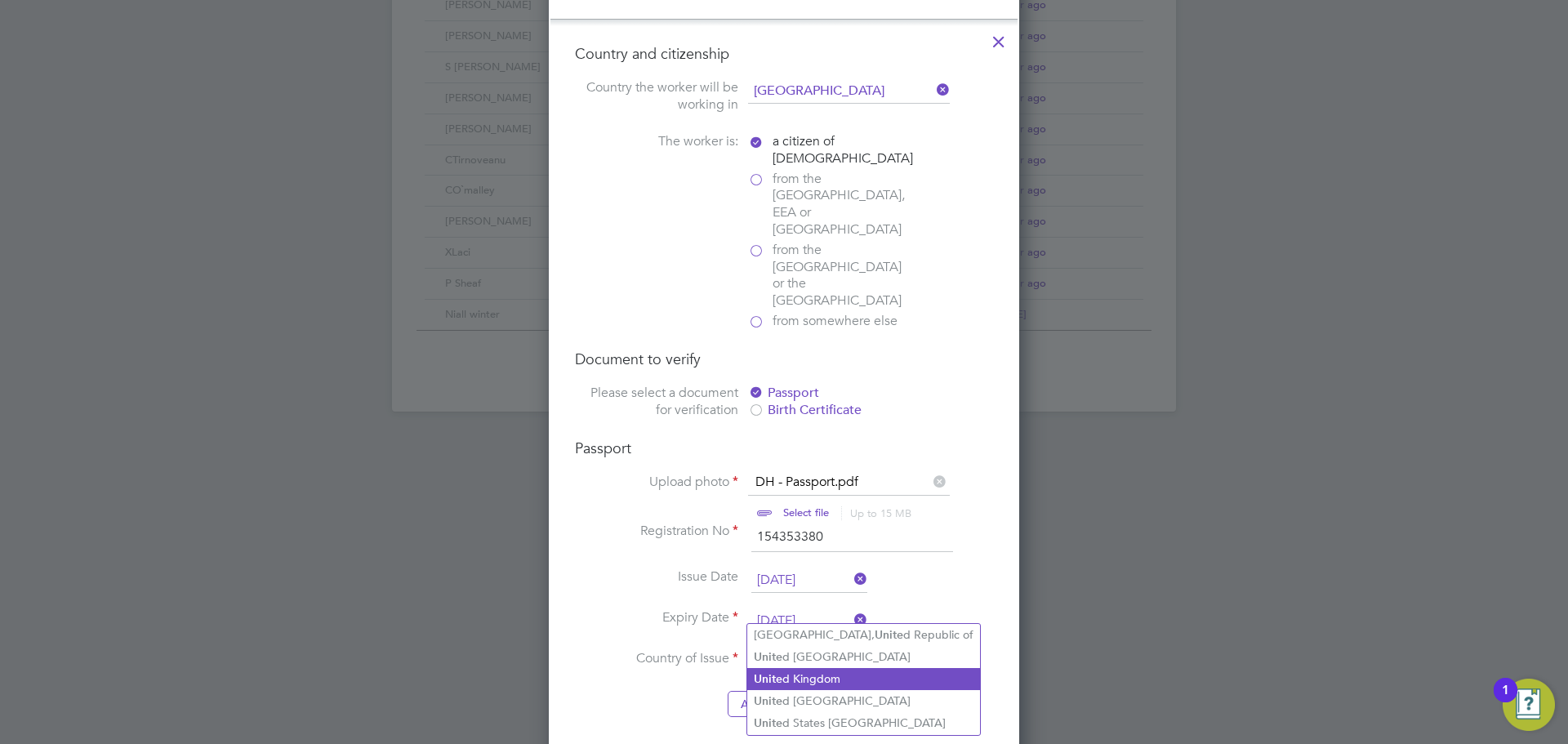
click at [830, 675] on li "Unite d Kingdom" at bounding box center [864, 679] width 233 height 22
type input "United Kingdom"
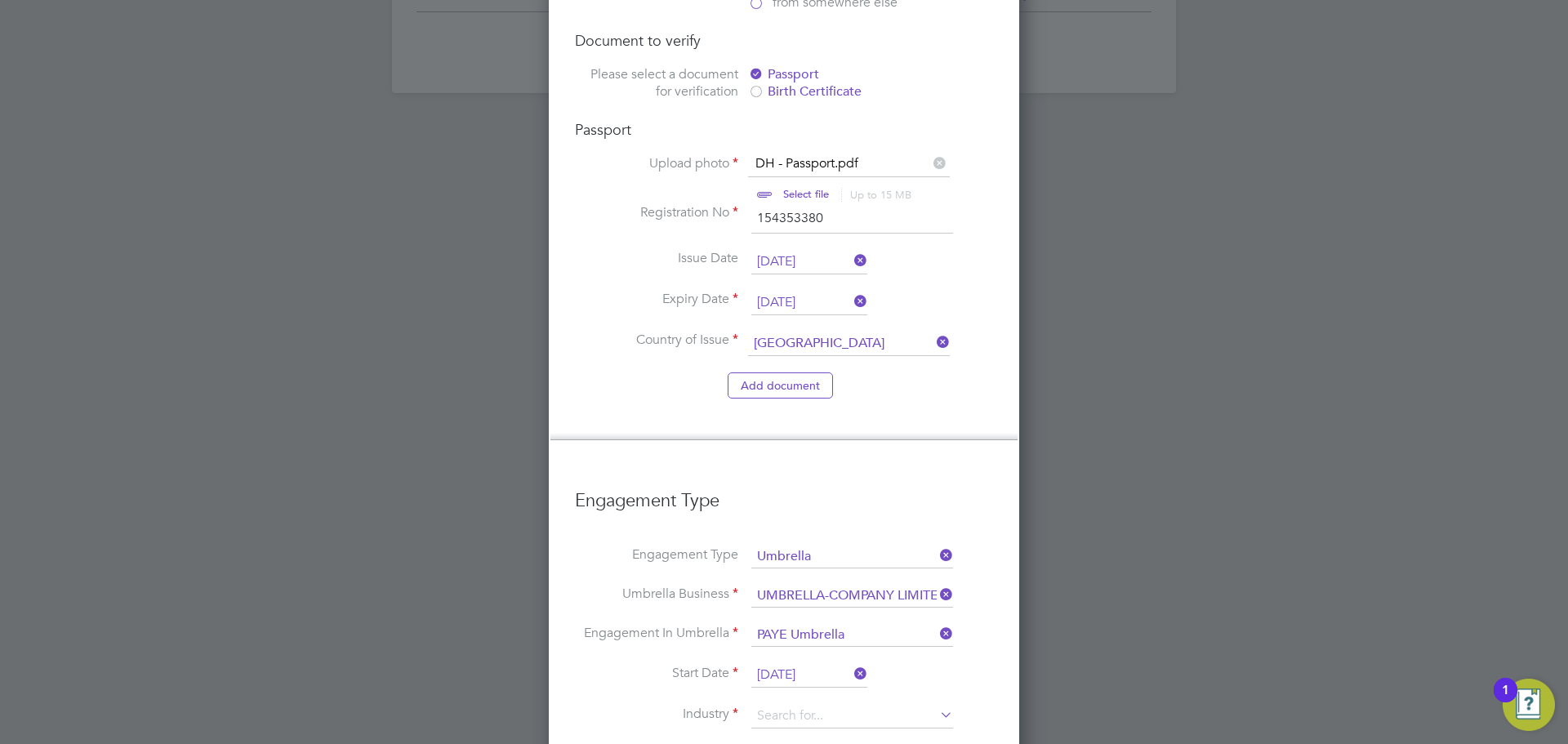
scroll to position [1443, 0]
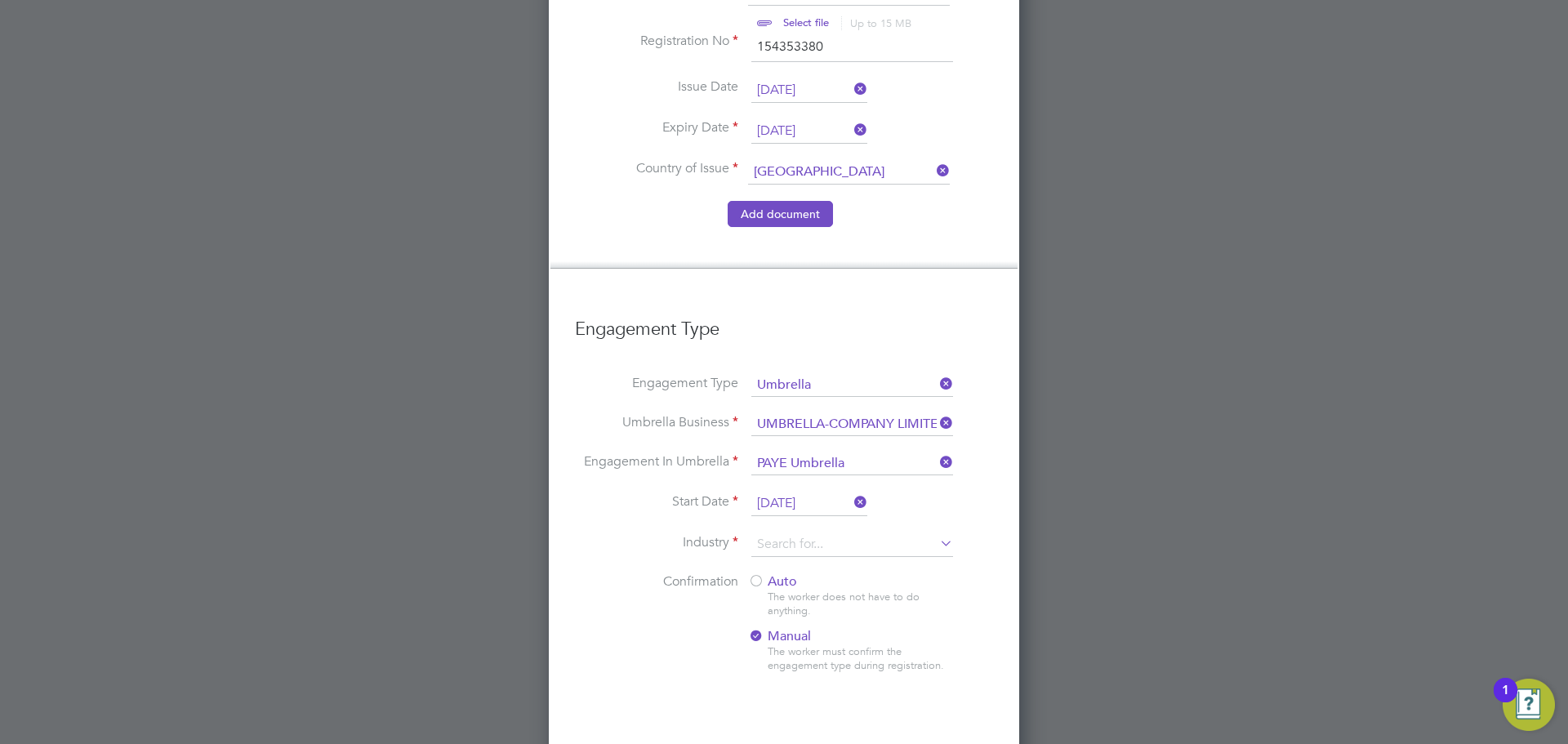
click at [788, 201] on button "Add document" at bounding box center [780, 213] width 106 height 26
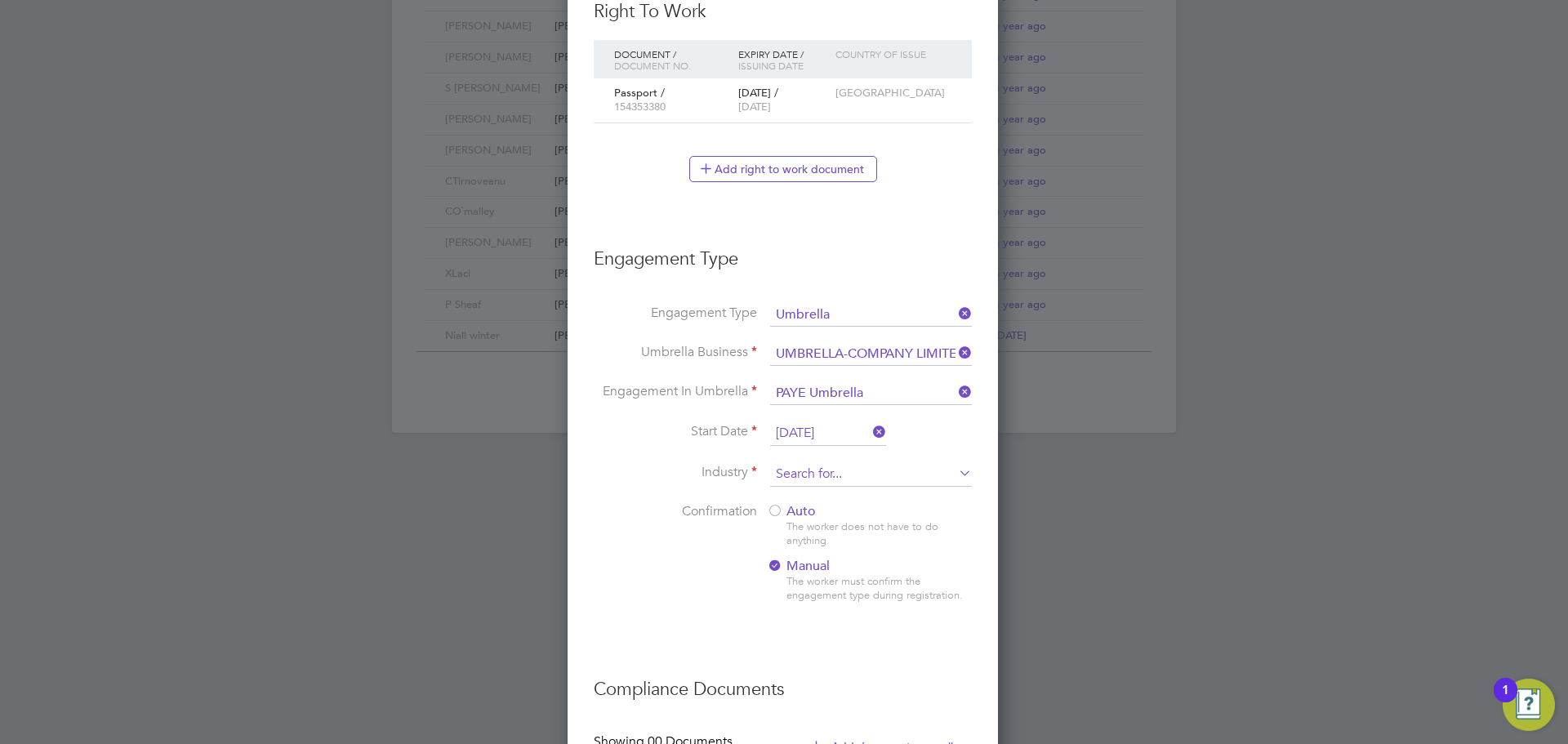
click at [813, 484] on input at bounding box center [871, 474] width 201 height 24
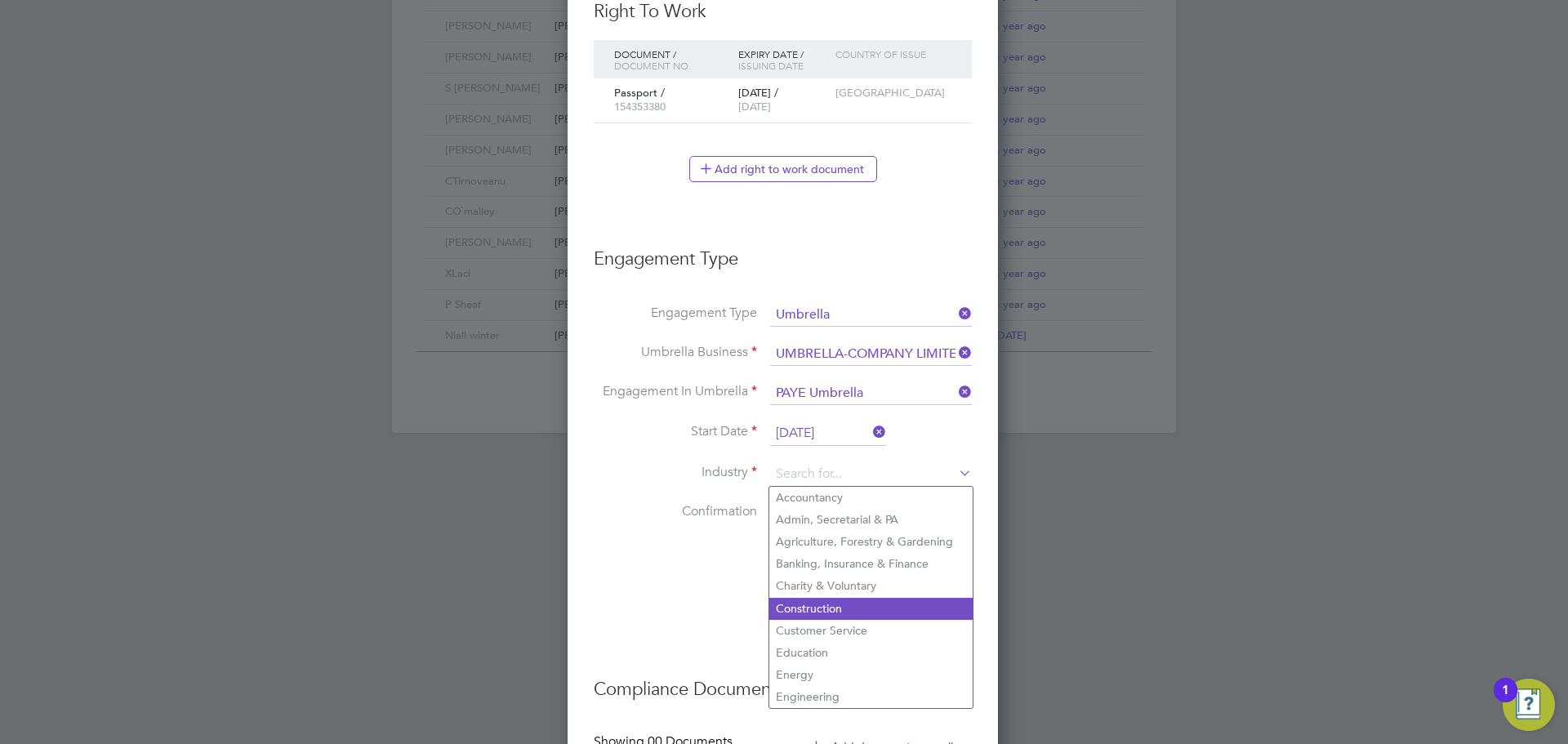
click at [822, 604] on li "Construction" at bounding box center [871, 608] width 203 height 22
type input "Construction"
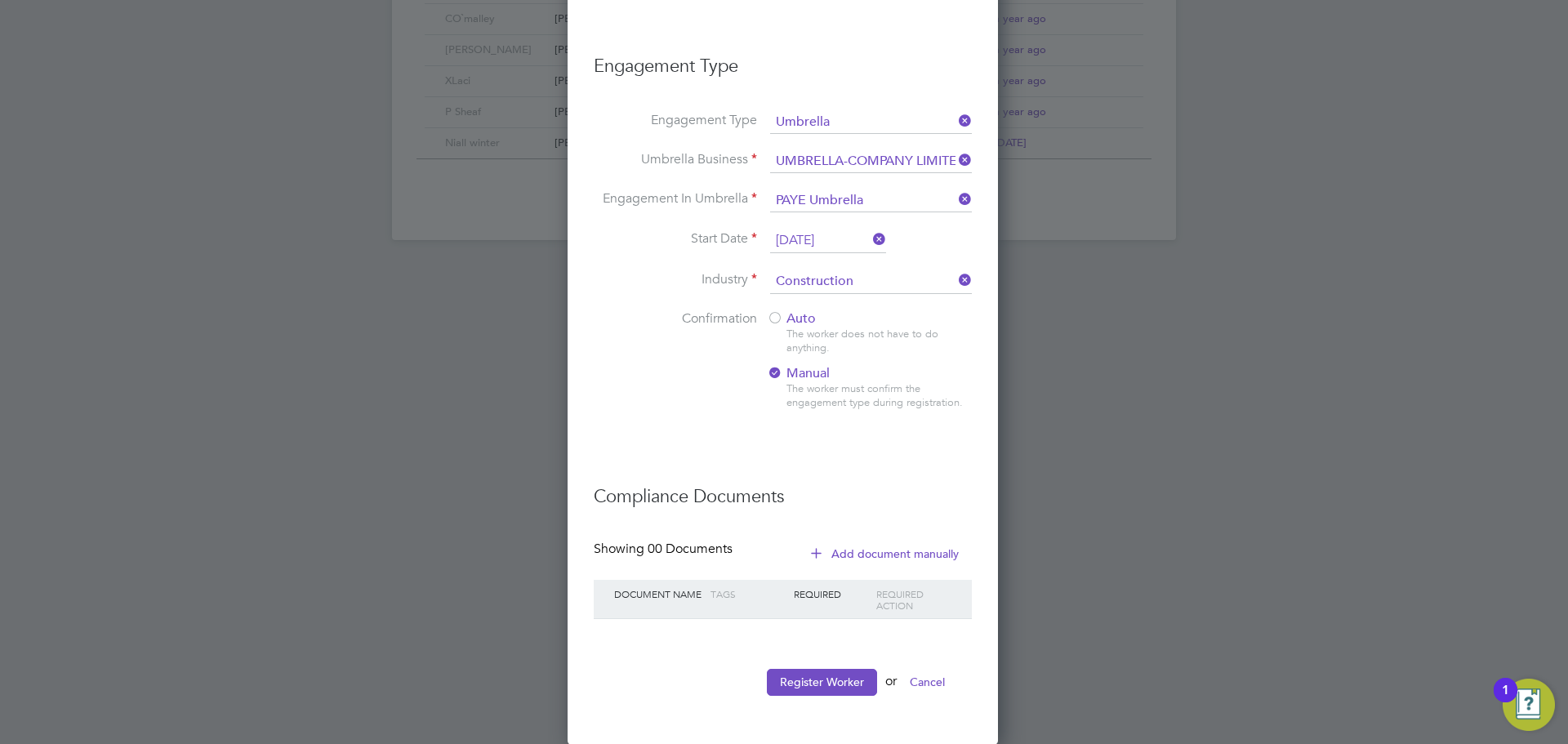
scroll to position [1125, 0]
click at [826, 684] on button "Register Worker" at bounding box center [822, 681] width 110 height 26
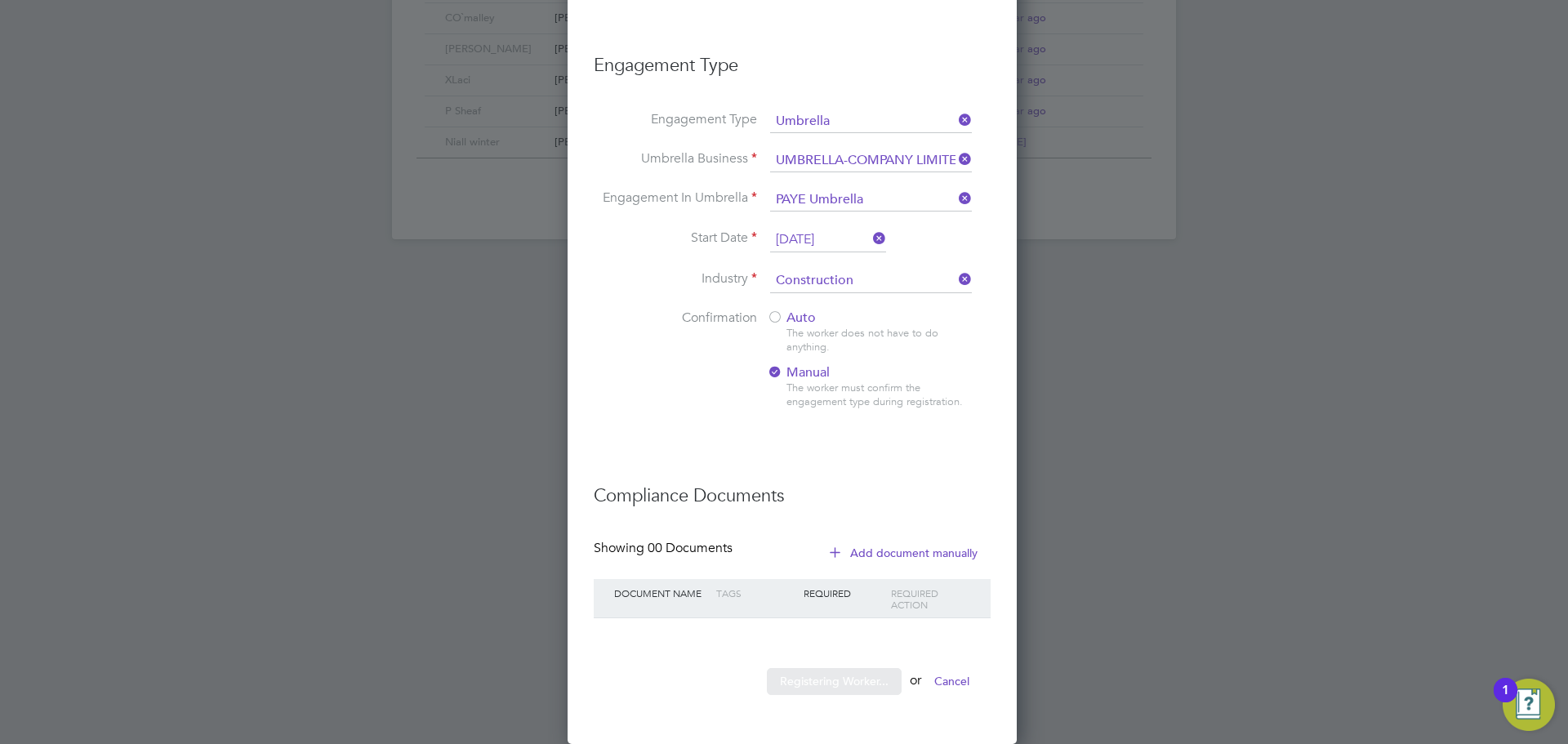
scroll to position [0, 0]
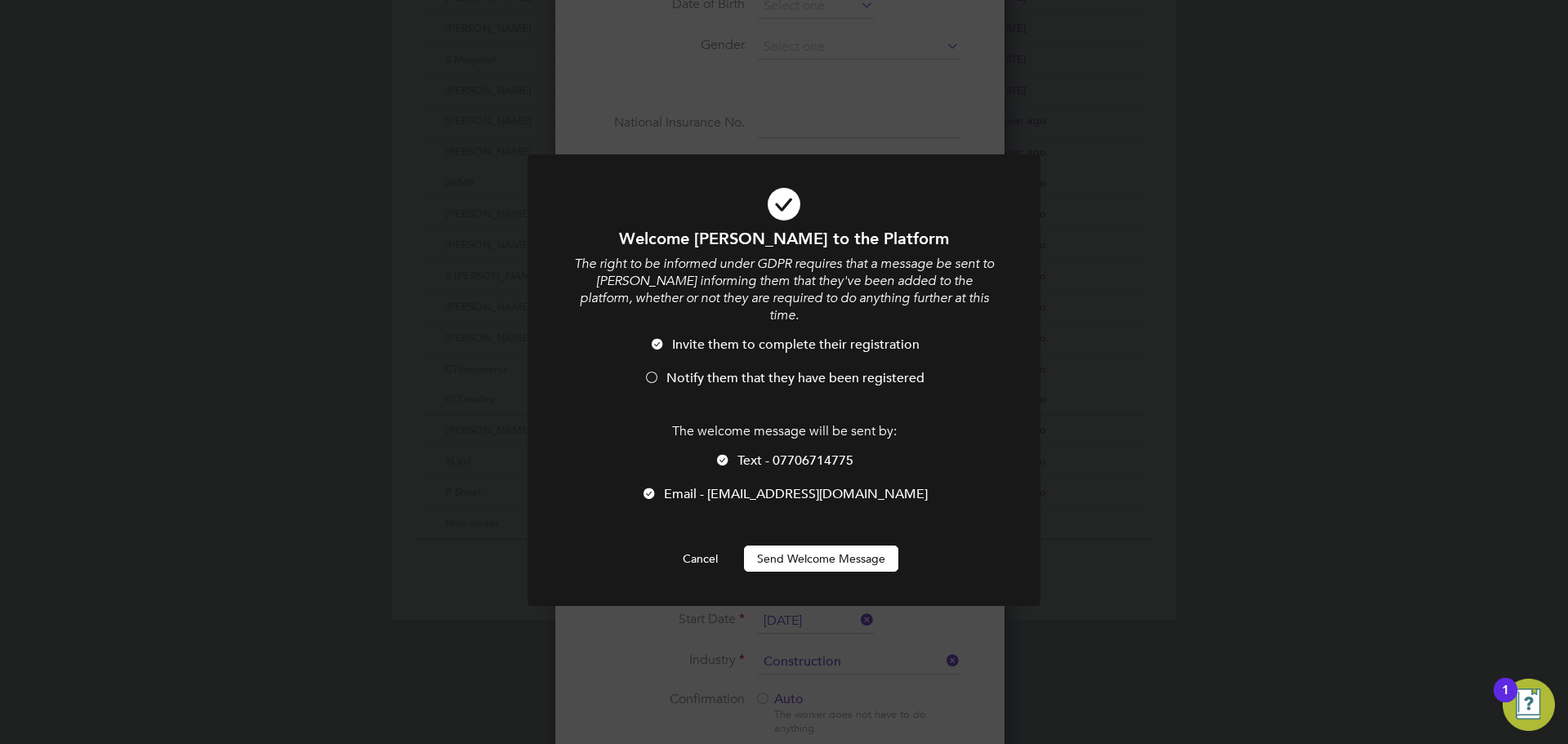
click at [812, 550] on button "Send Welcome Message" at bounding box center [821, 558] width 154 height 26
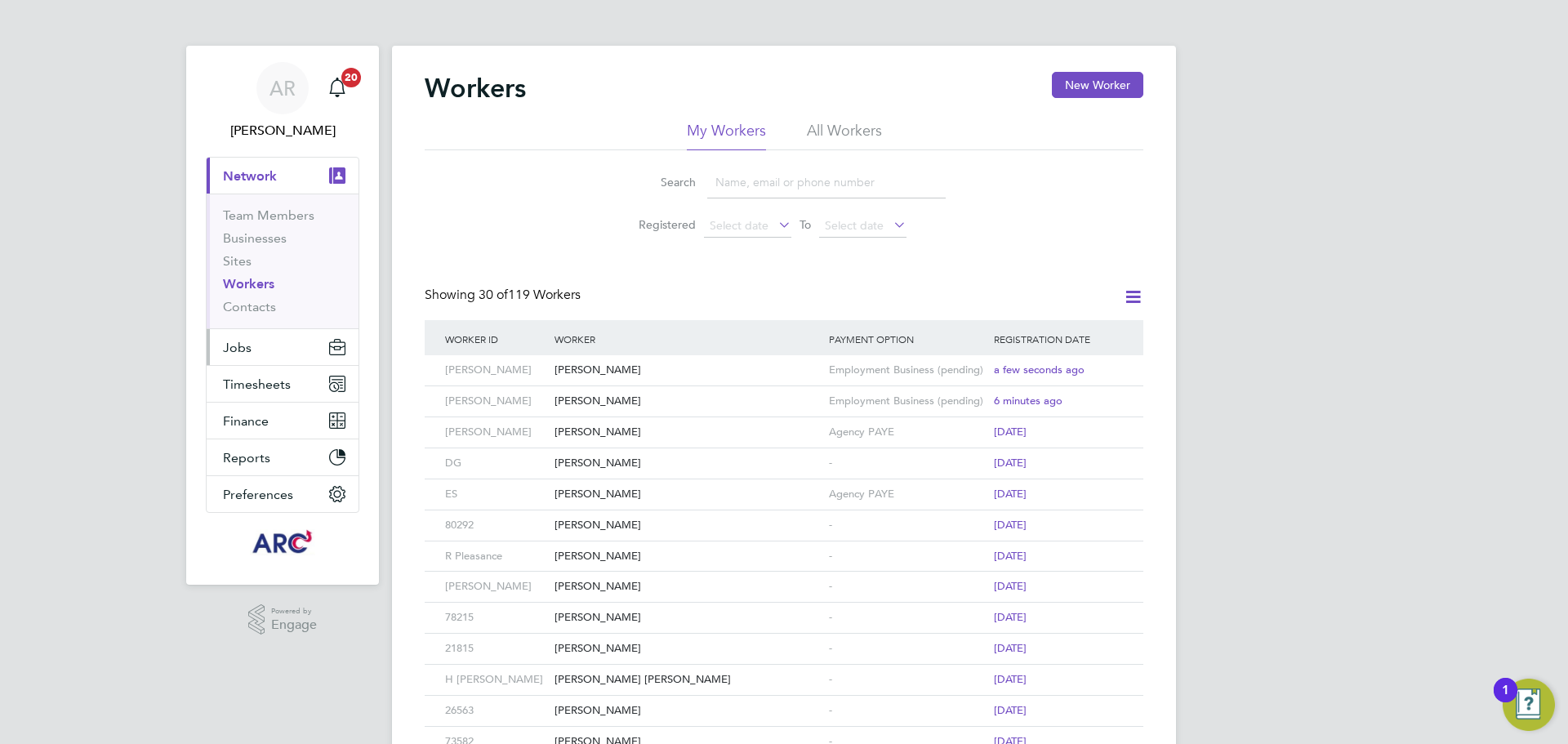
click at [258, 346] on button "Jobs" at bounding box center [282, 347] width 152 height 36
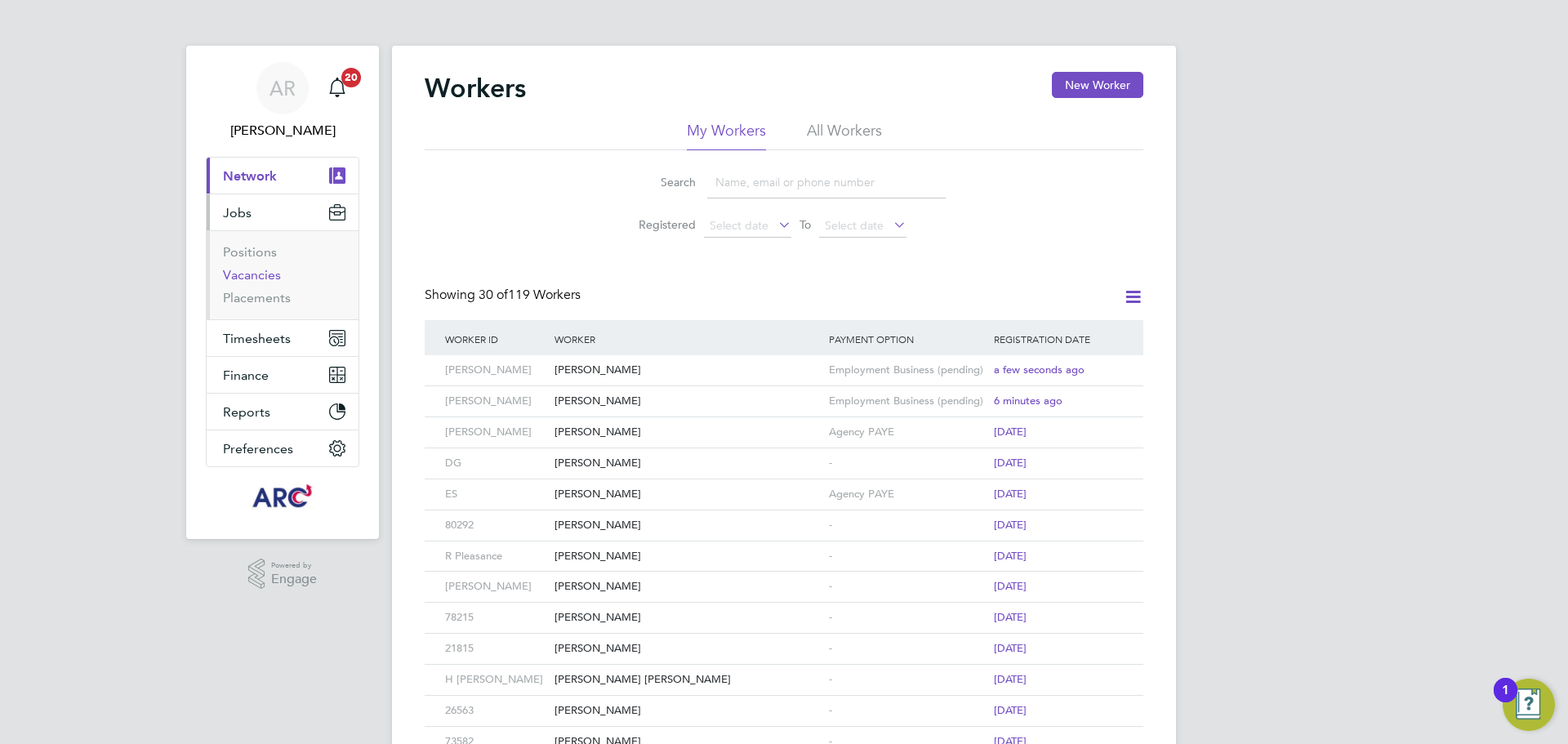
click at [257, 277] on link "Vacancies" at bounding box center [252, 275] width 58 height 16
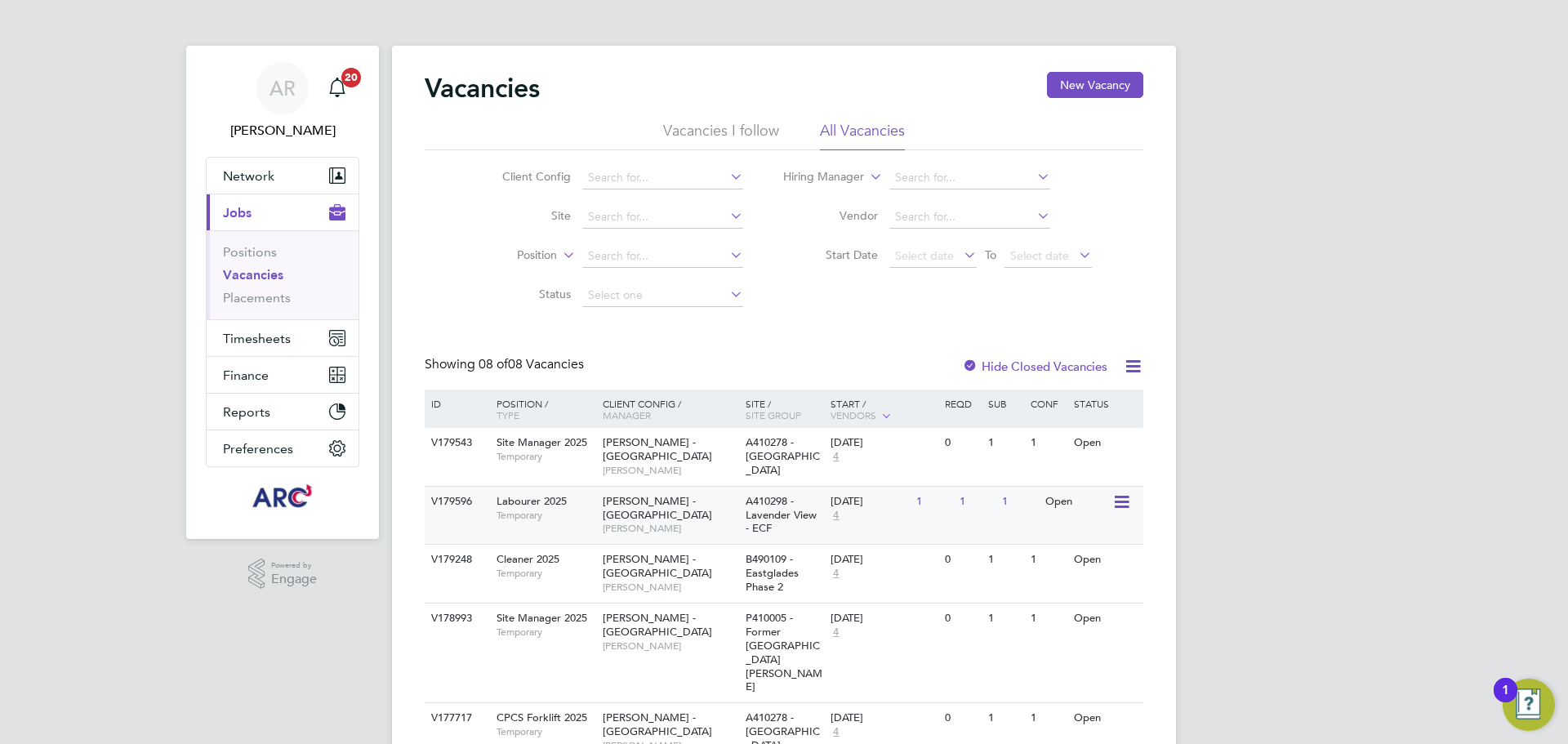
click at [687, 487] on div "Lovell - East Anglia Stuart Middleton" at bounding box center [670, 515] width 143 height 57
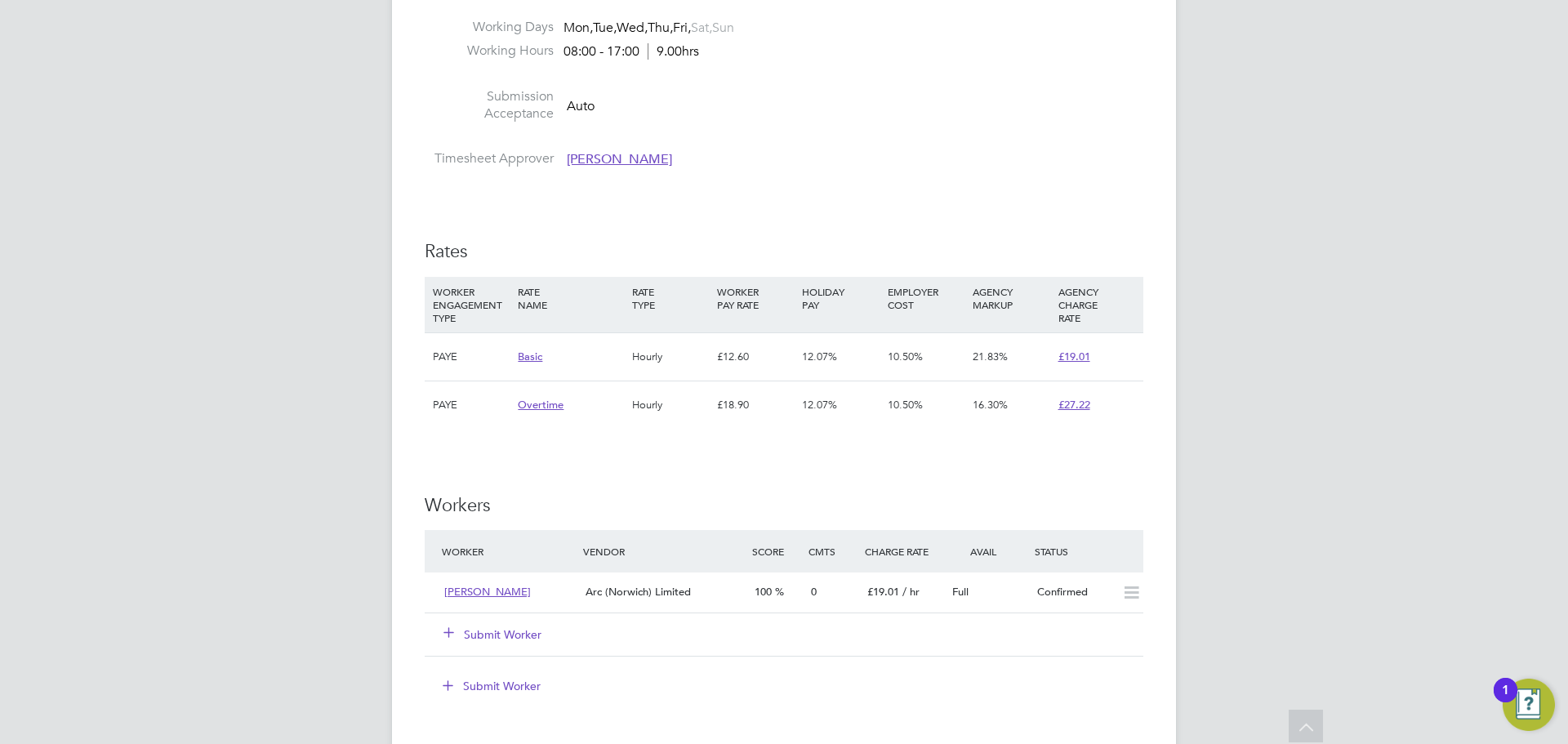
scroll to position [980, 0]
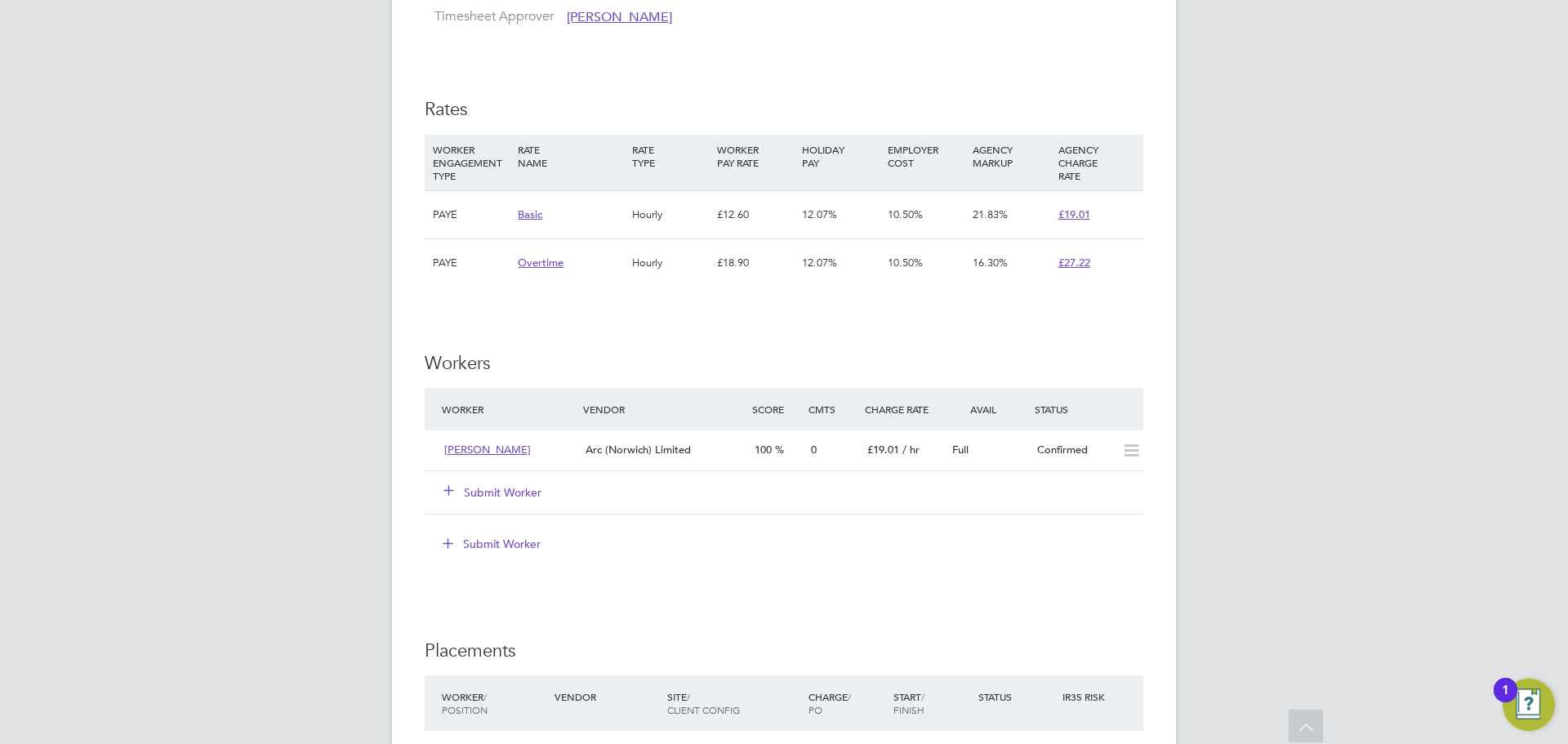
click at [488, 487] on button "Submit Worker" at bounding box center [494, 493] width 98 height 17
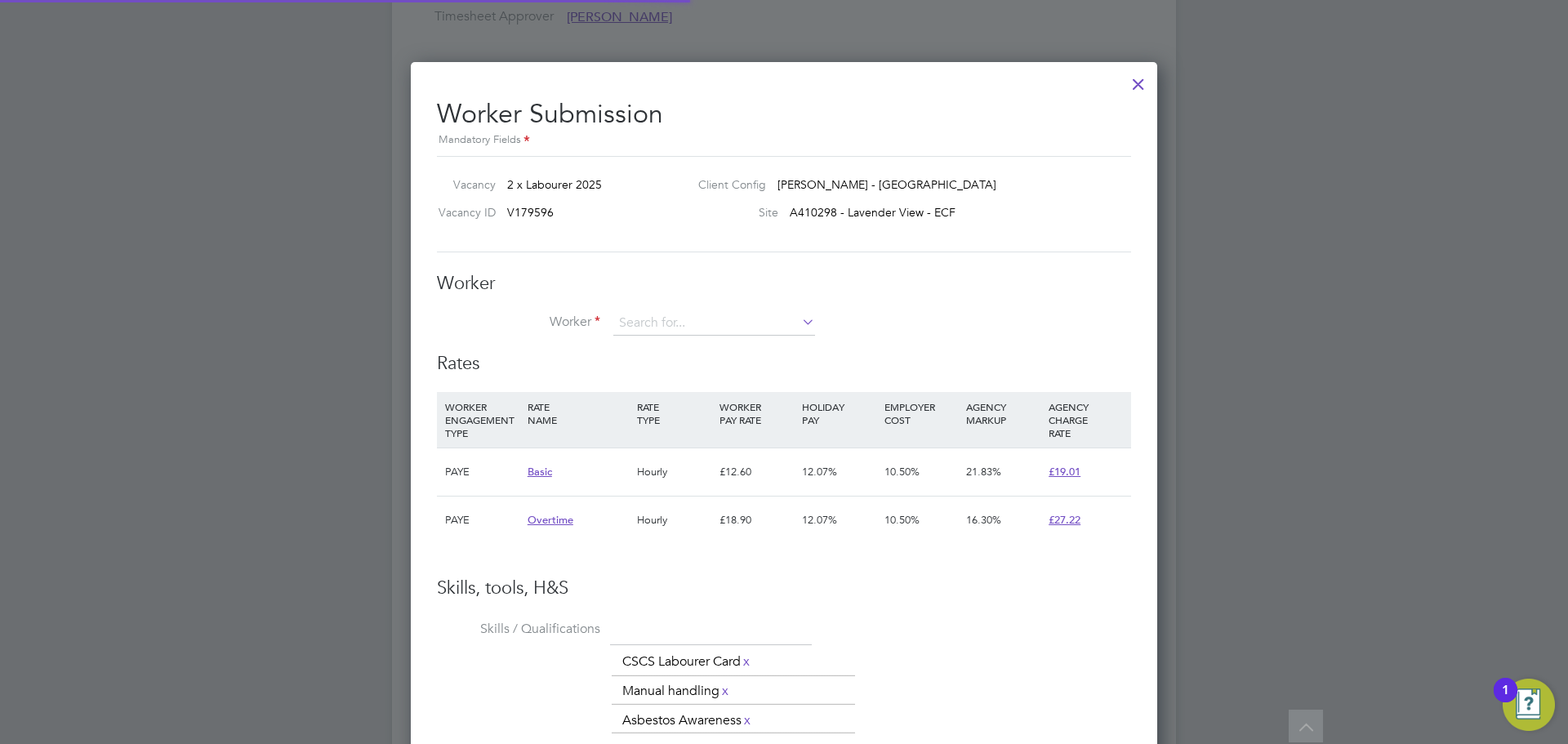
scroll to position [48, 111]
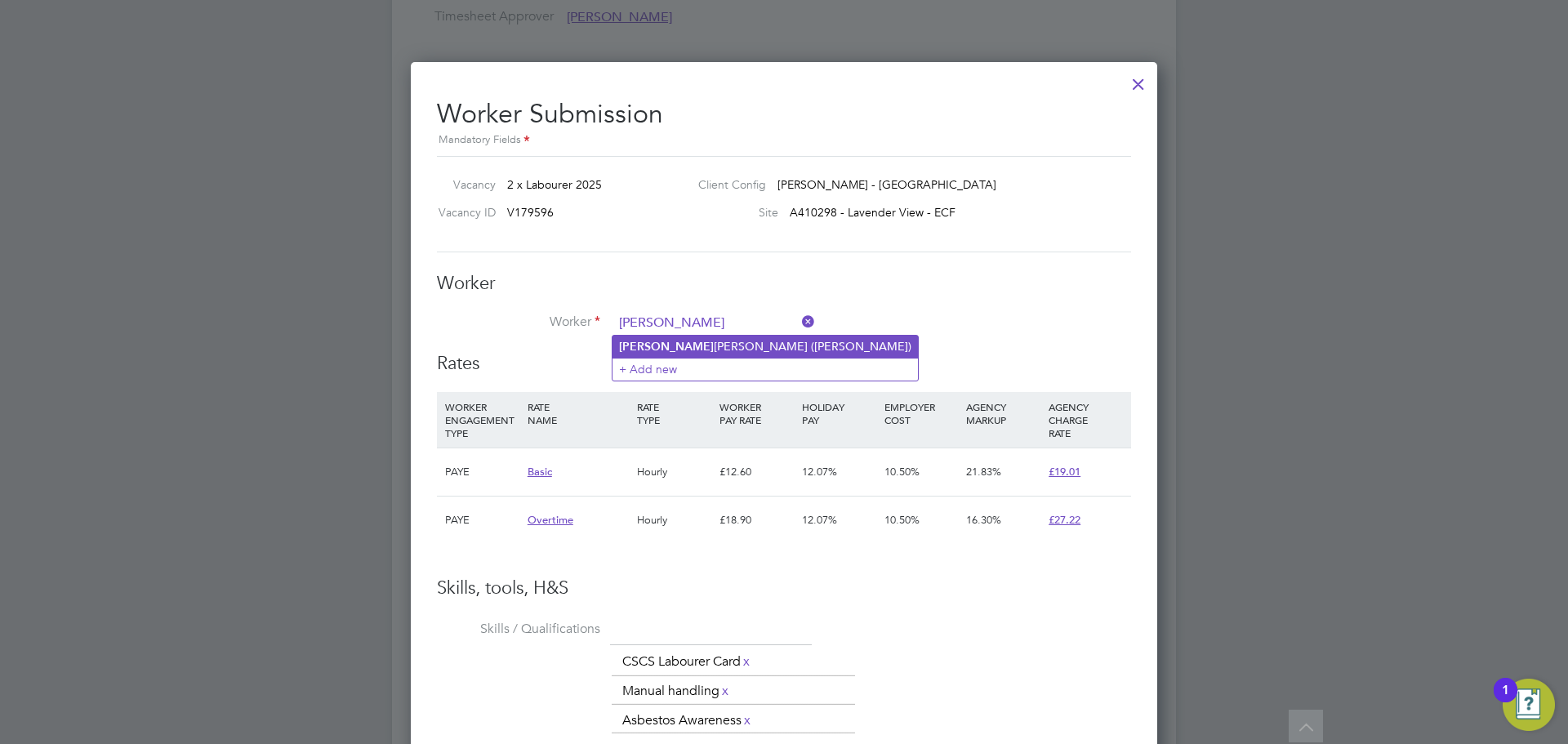
click at [683, 343] on li "[PERSON_NAME] ([PERSON_NAME])" at bounding box center [765, 346] width 305 height 22
type input "[PERSON_NAME] ([PERSON_NAME])"
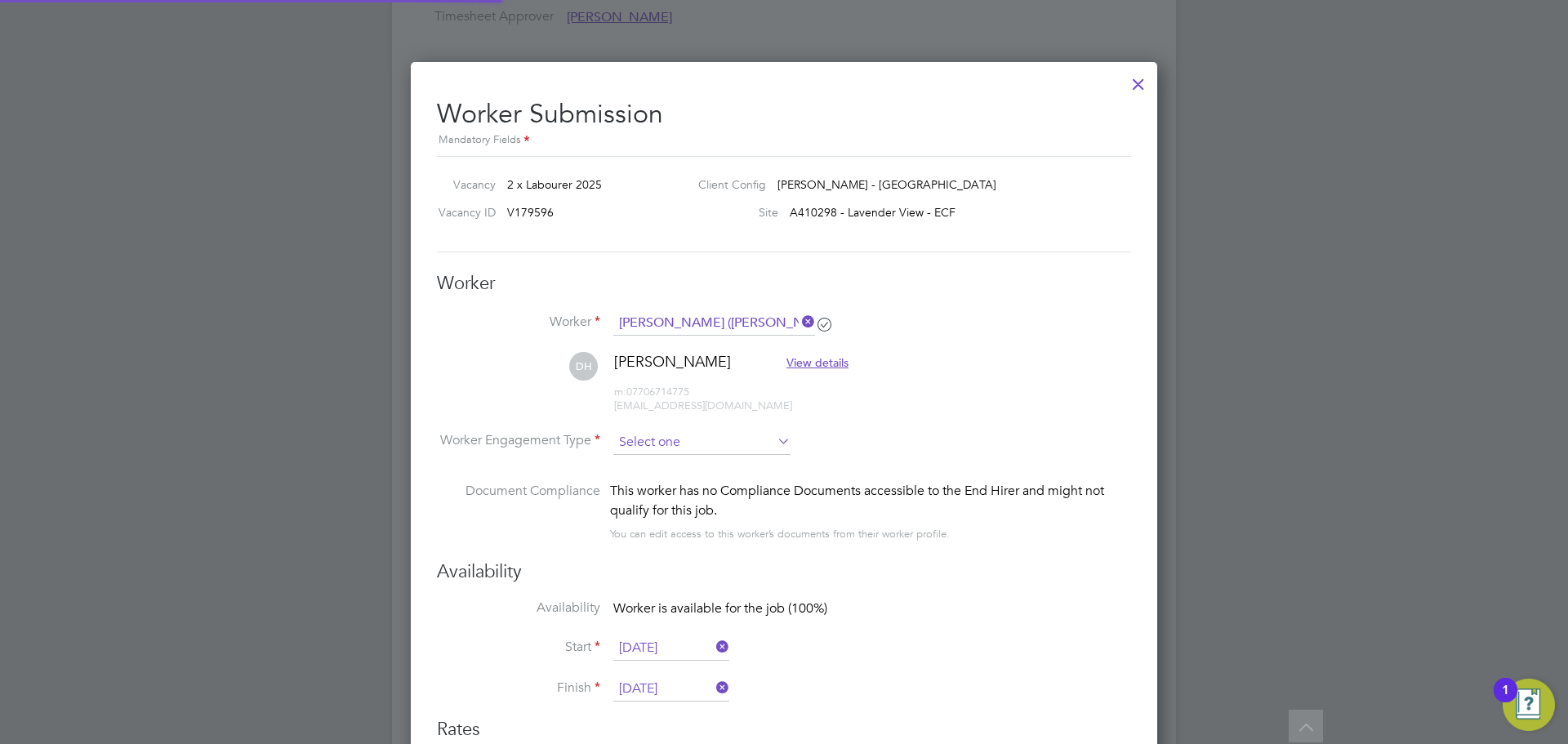
click at [695, 450] on input at bounding box center [702, 442] width 177 height 24
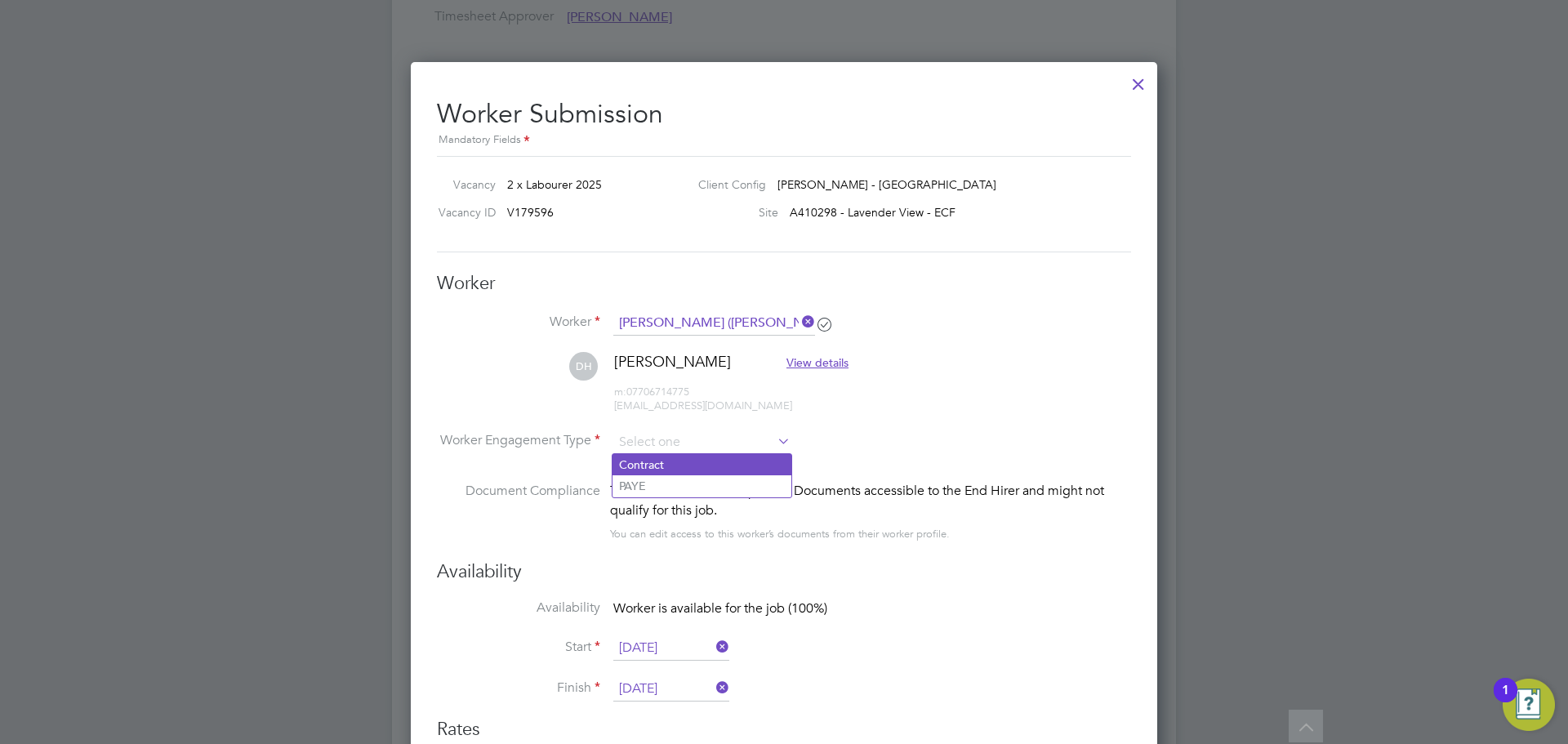
click at [663, 465] on li "Contract" at bounding box center [702, 465] width 179 height 22
type input "Contract"
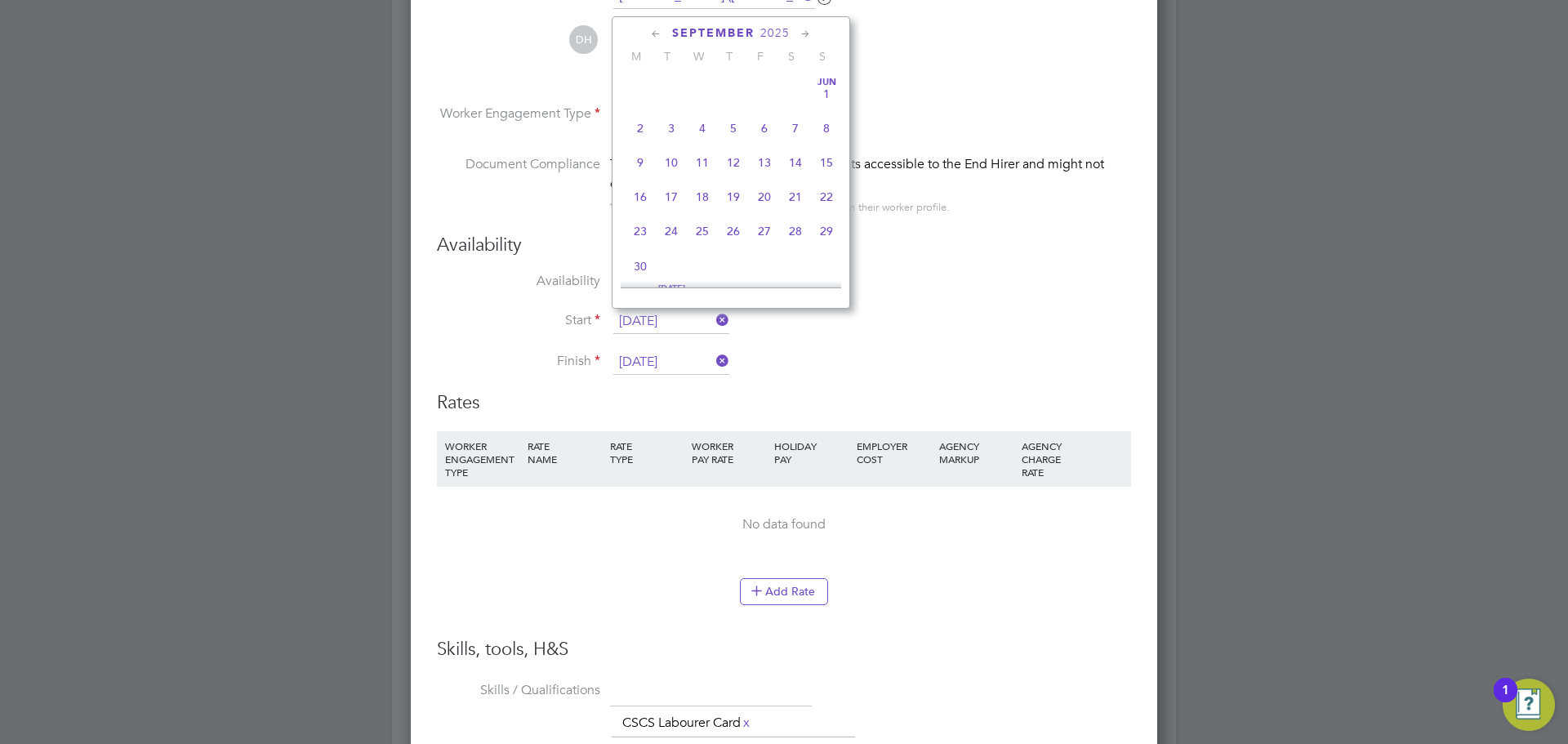
click at [659, 320] on input "[DATE]" at bounding box center [671, 321] width 116 height 24
click at [672, 157] on span "2" at bounding box center [671, 150] width 31 height 31
type input "[DATE]"
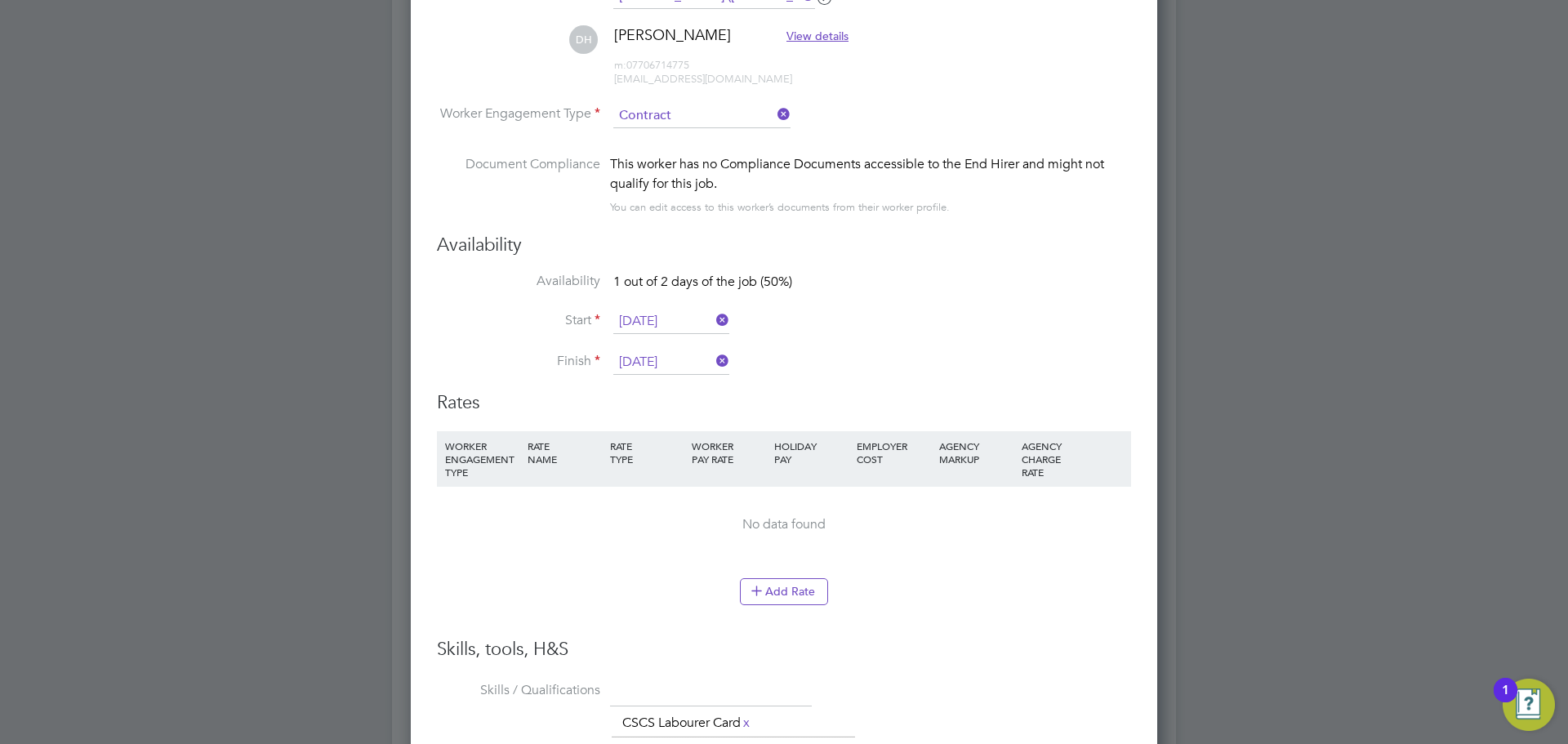
click at [982, 513] on div "No data found" at bounding box center [784, 524] width 662 height 76
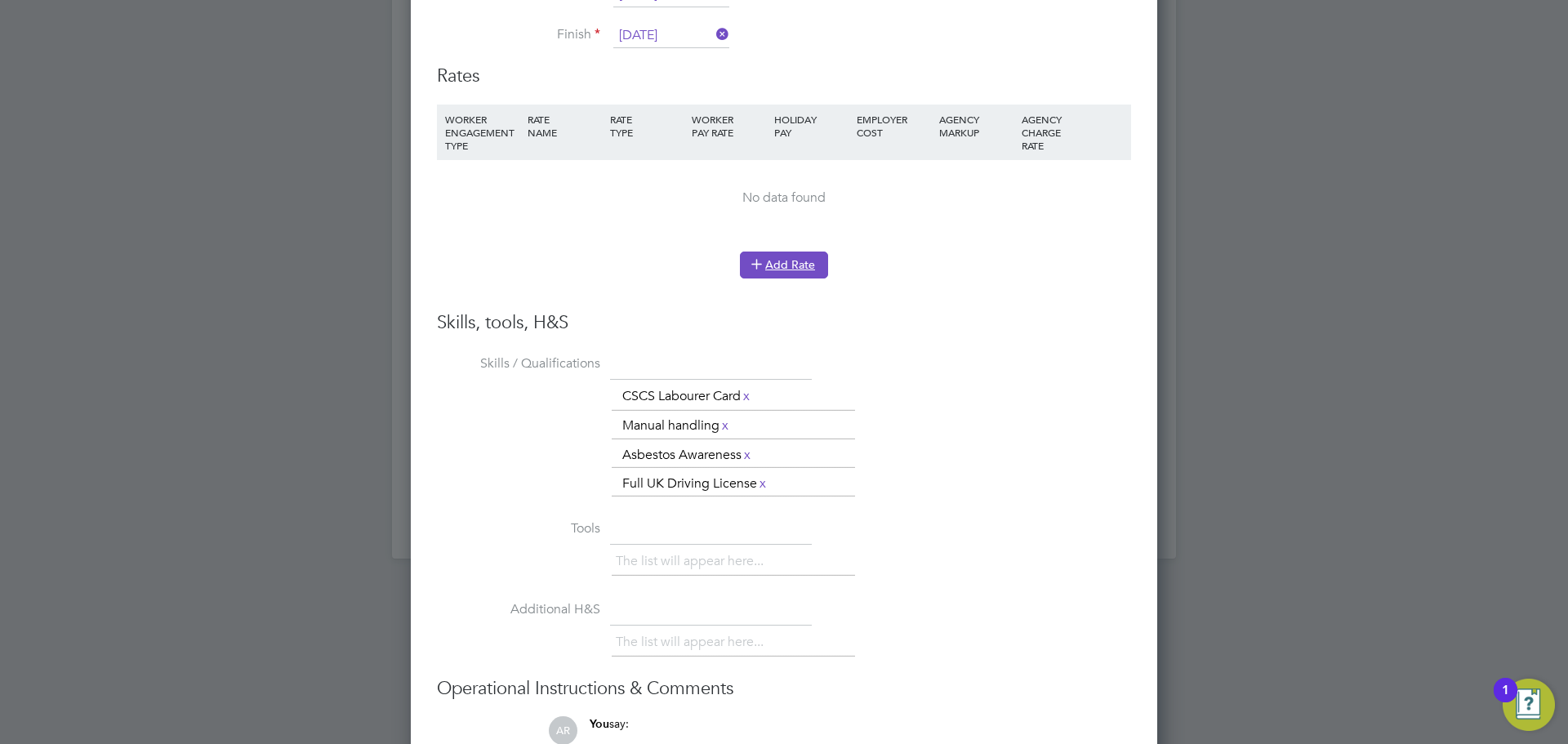
click at [793, 263] on button "Add Rate" at bounding box center [784, 264] width 88 height 26
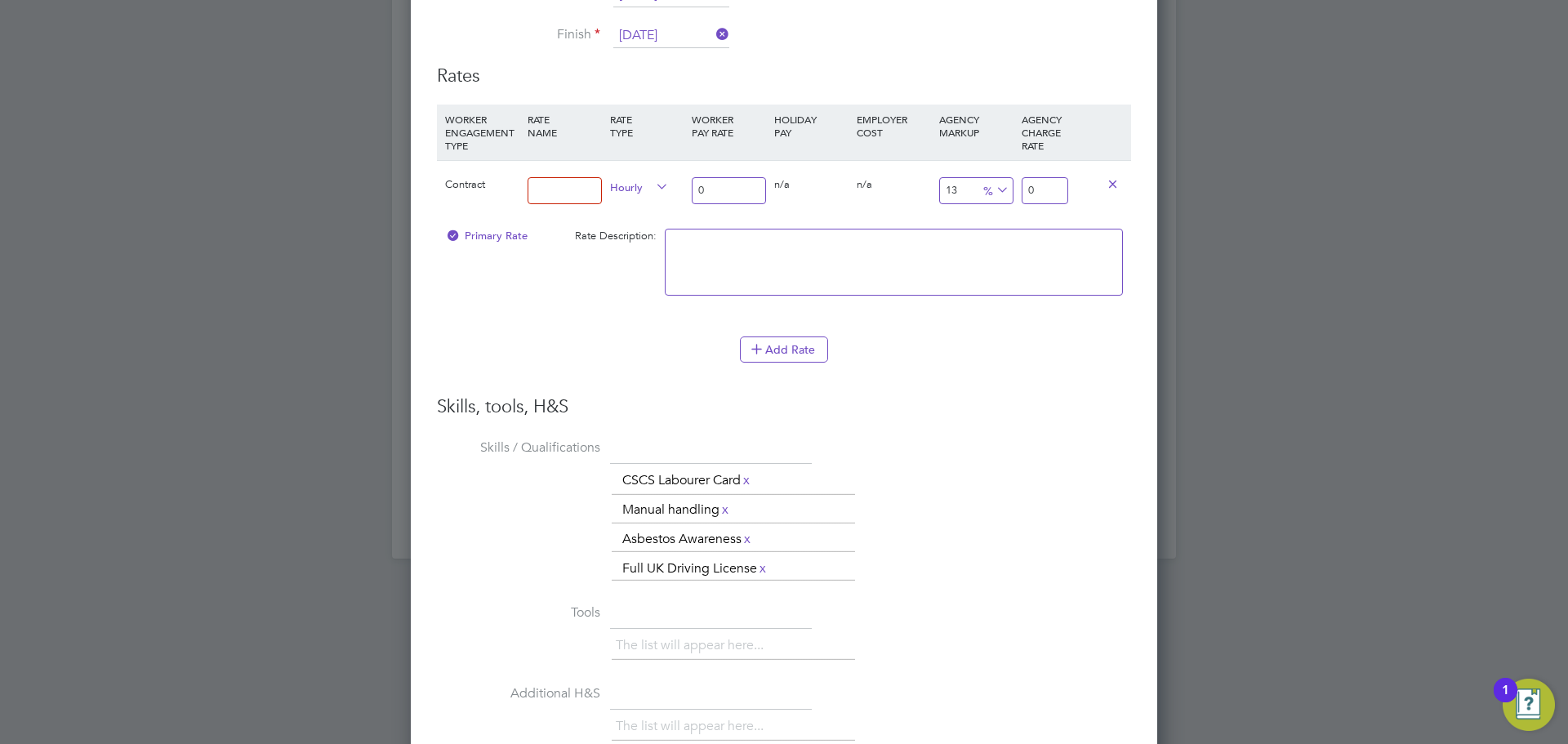
click at [581, 196] on input at bounding box center [564, 191] width 74 height 27
type input "16:41"
drag, startPoint x: 1074, startPoint y: 180, endPoint x: 998, endPoint y: 190, distance: 76.7
click at [998, 190] on div "Contract 16:41 Hourly 0 0 n/a 0 n/a 13 0 % 0" at bounding box center [784, 190] width 694 height 61
click at [1025, 256] on textarea at bounding box center [894, 262] width 459 height 67
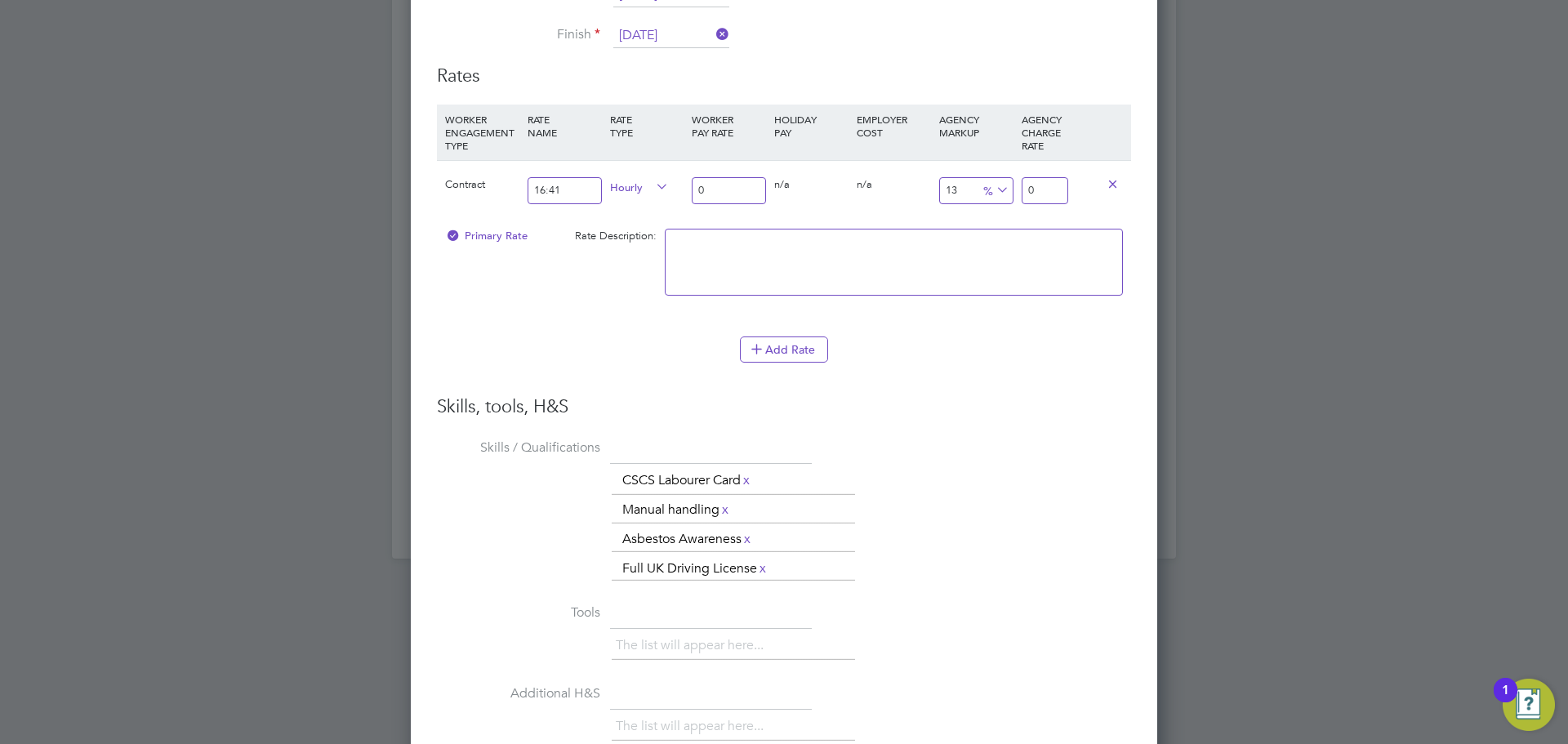
click at [1059, 196] on input "0" at bounding box center [1045, 191] width 47 height 27
type input "1"
type input "0"
type input "1"
type input "1800"
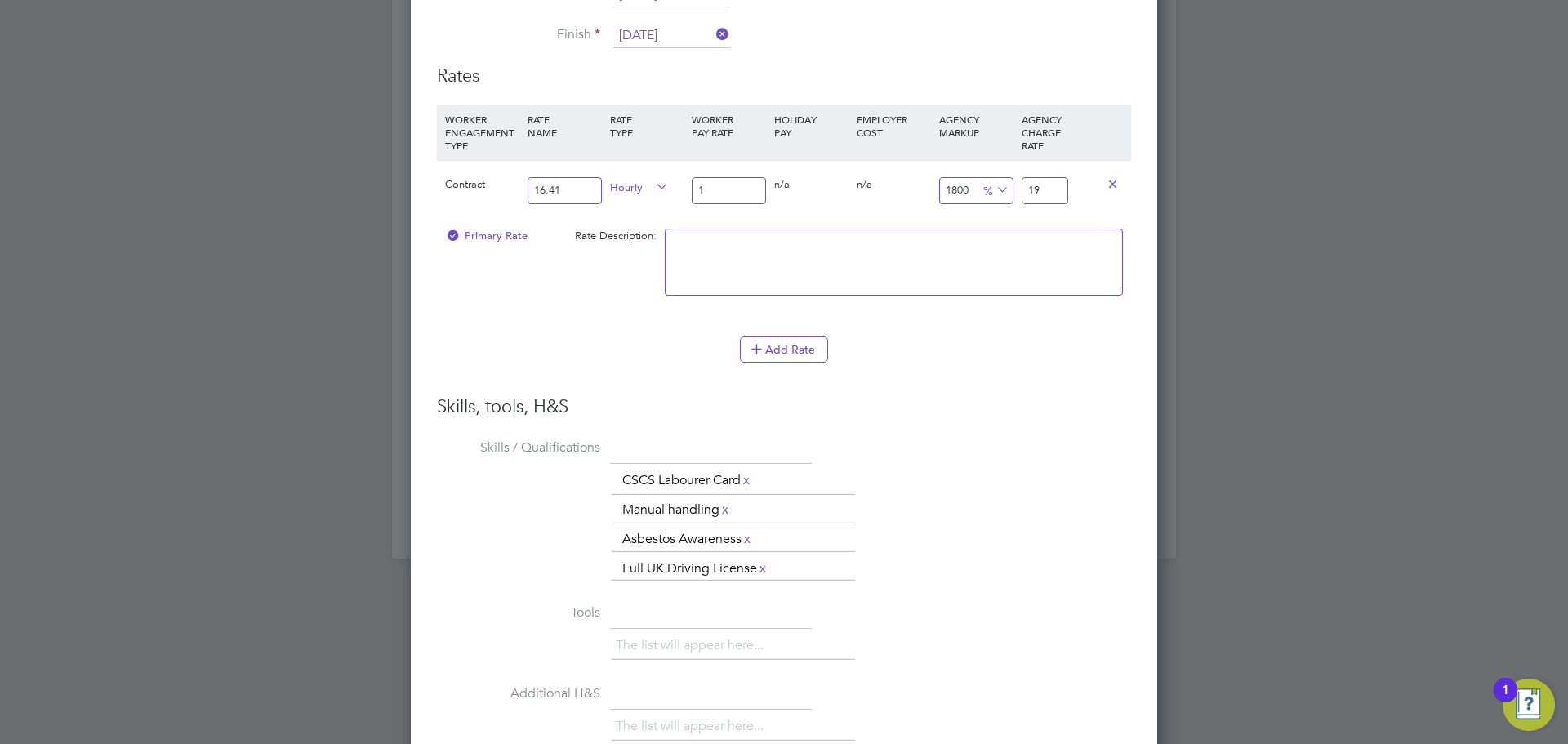
type input "19.0"
type input "1801"
type input "19.01"
click at [971, 233] on textarea at bounding box center [894, 262] width 459 height 67
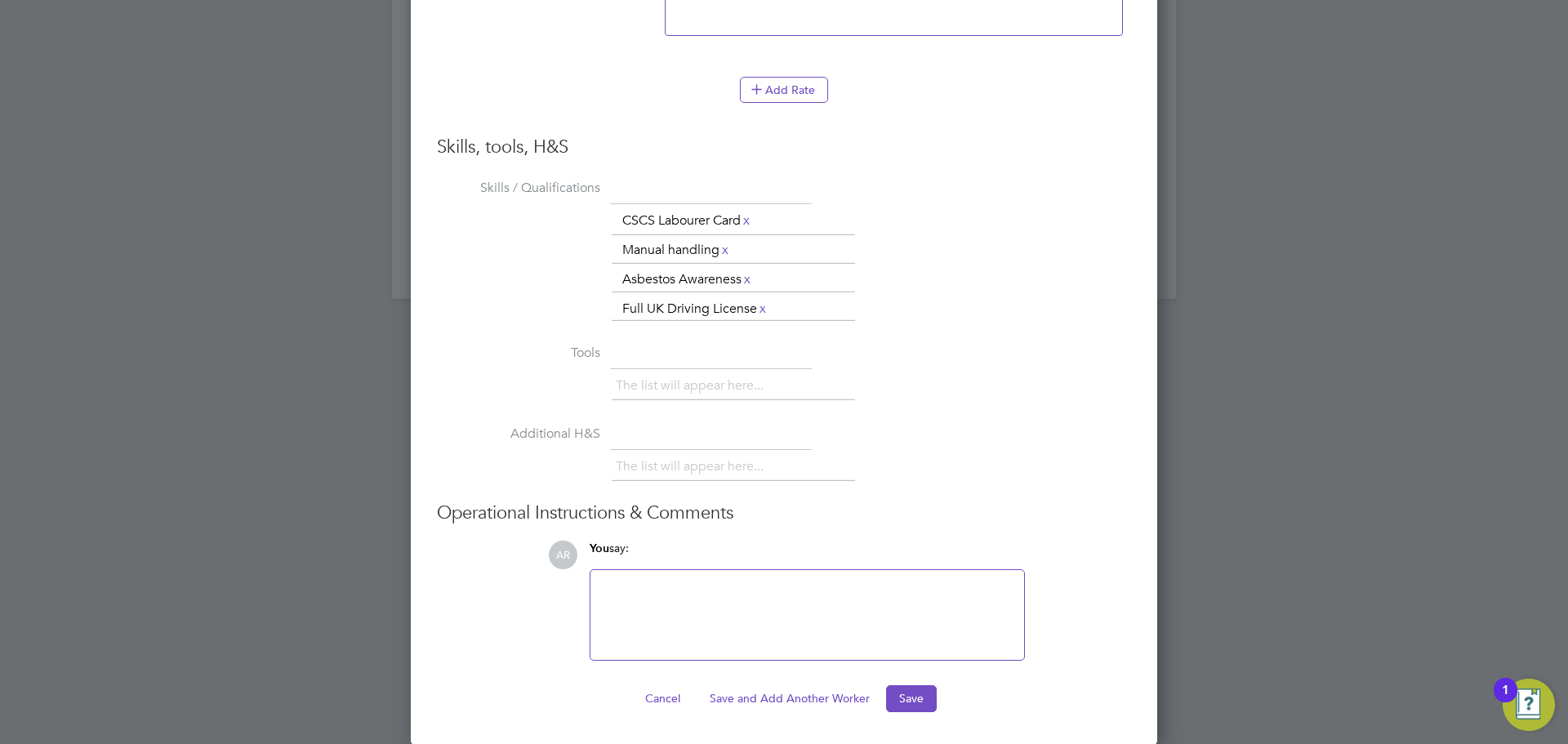
type textarea "umbrella rate"
click at [921, 682] on ng-form "Worker Worker Dylan Hardy (D Hardy) DH Dylan Hardy View details m: 07706714775 …" at bounding box center [784, 36] width 694 height 1353
click at [902, 709] on button "Save" at bounding box center [911, 697] width 51 height 26
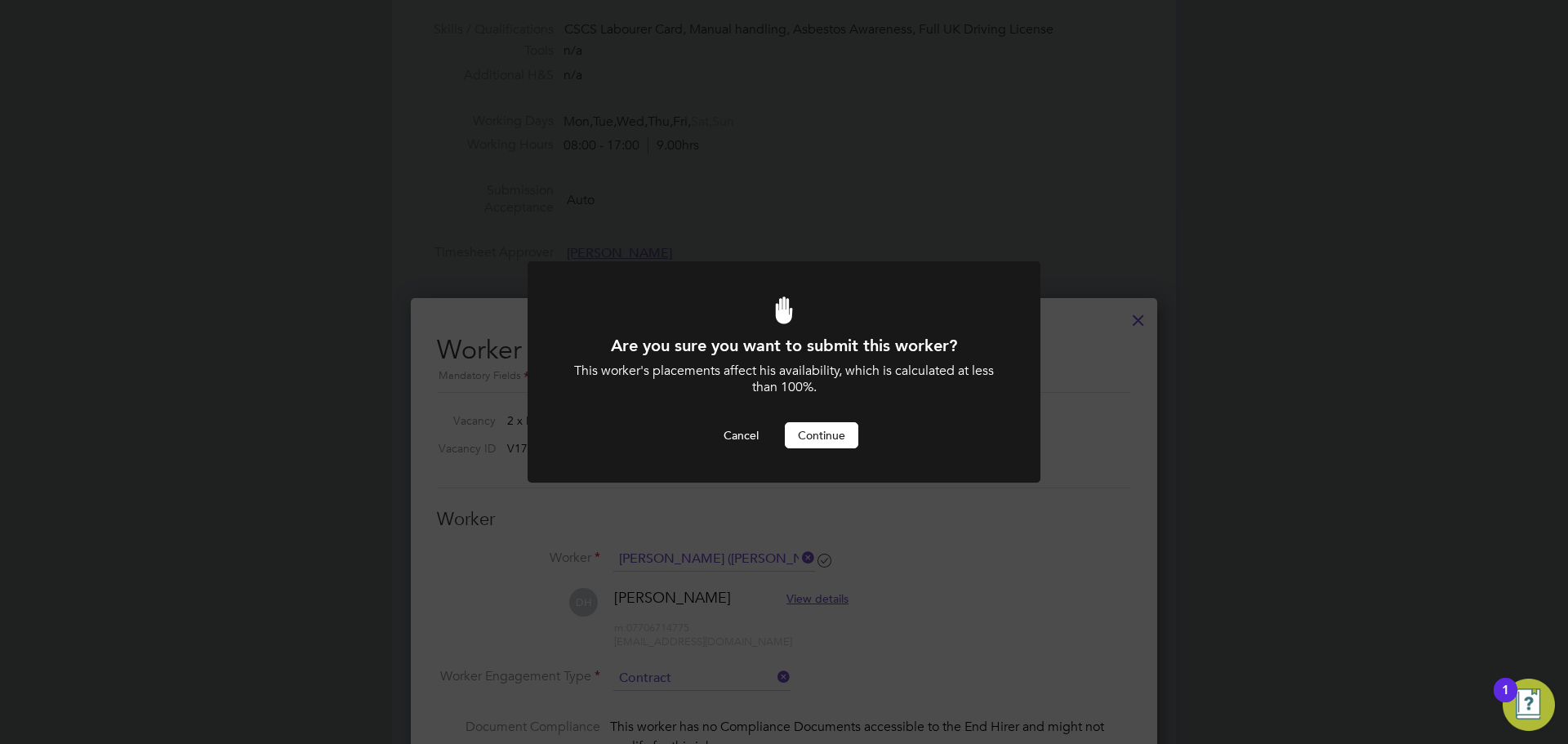
click at [826, 430] on button "Continue" at bounding box center [821, 434] width 73 height 26
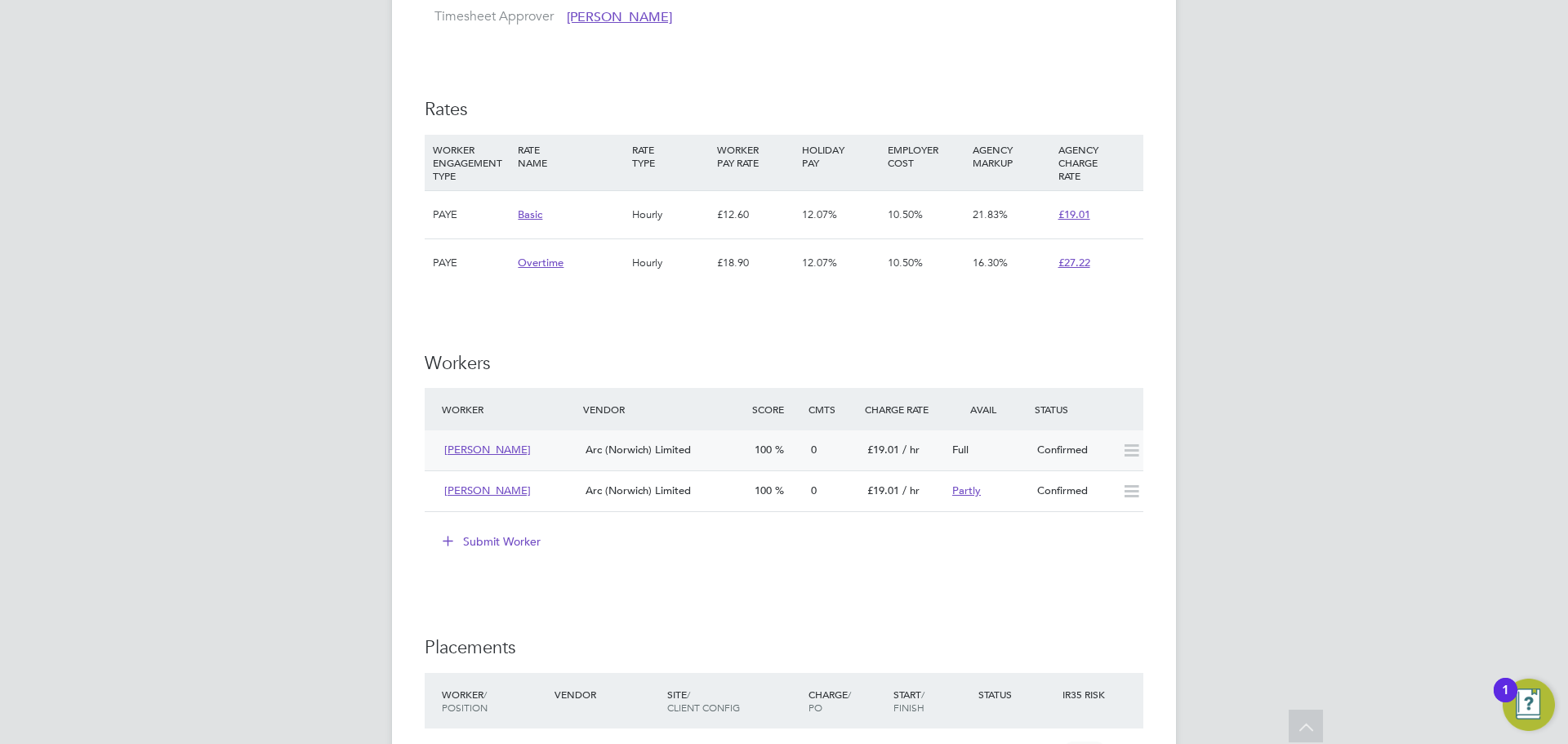
click at [1134, 455] on icon at bounding box center [1132, 451] width 21 height 13
click at [1134, 494] on icon at bounding box center [1132, 492] width 21 height 13
click at [1018, 560] on li "Submit Worker" at bounding box center [784, 549] width 719 height 42
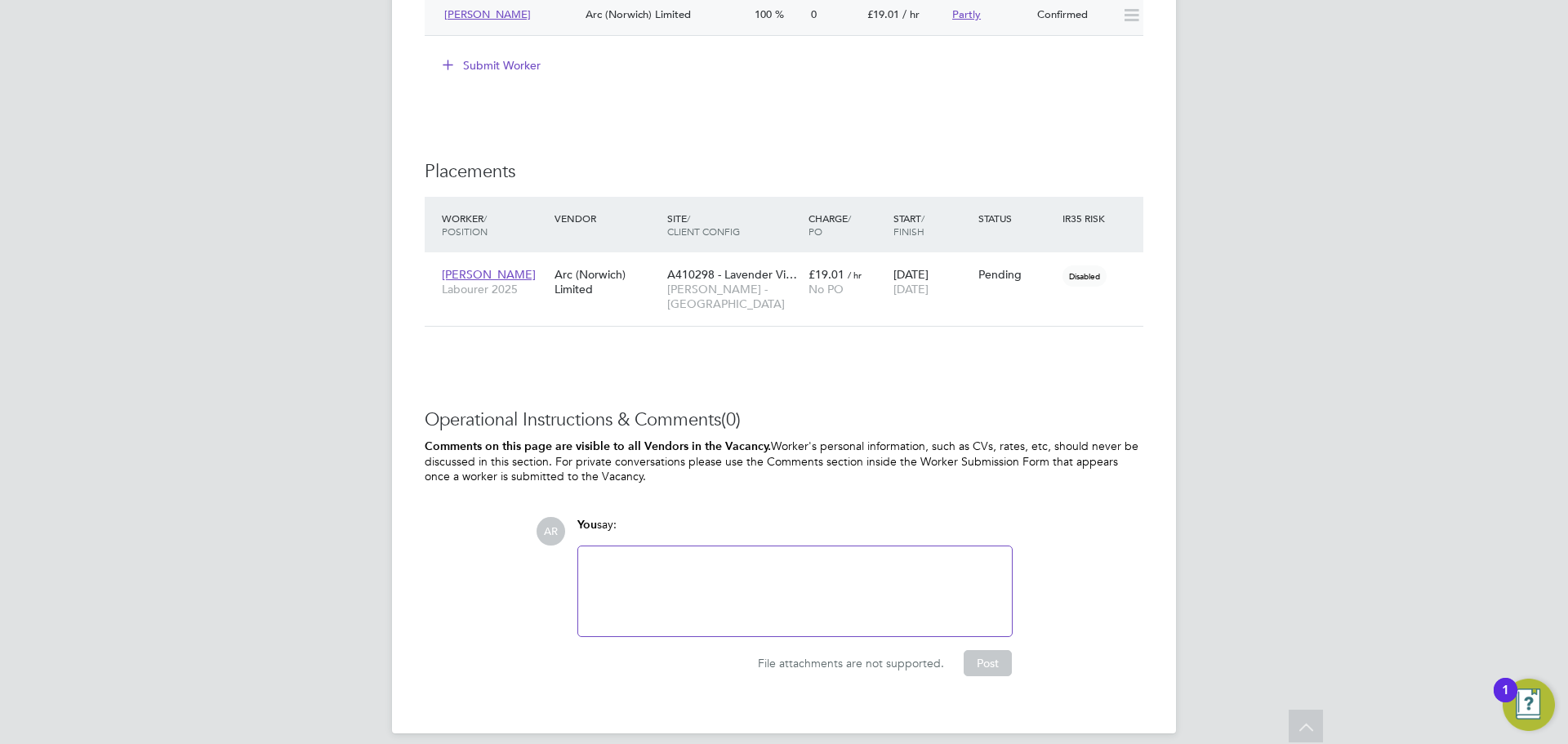
click at [765, 439] on b "Comments on this page are visible to all Vendors in the Vacancy." at bounding box center [598, 446] width 346 height 14
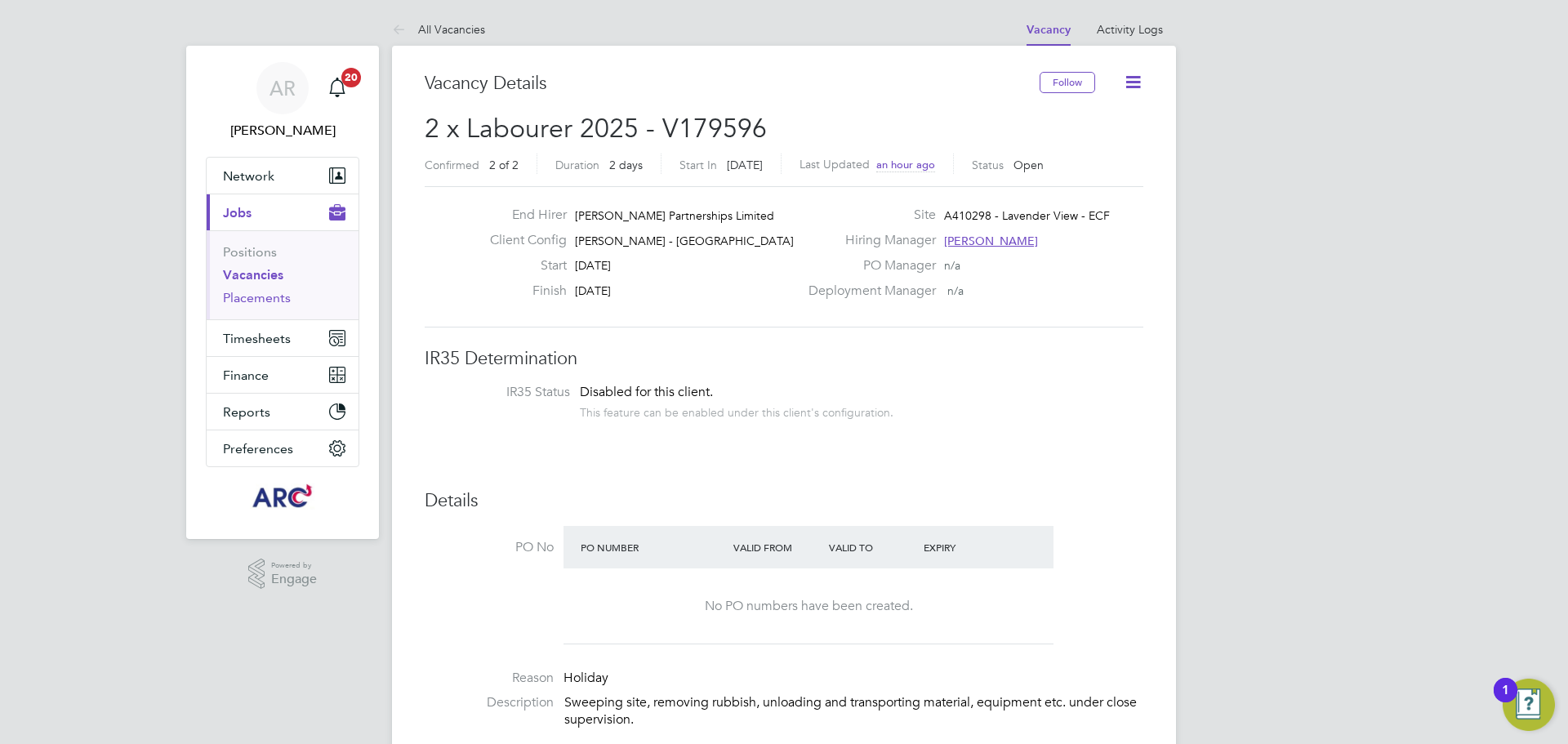
drag, startPoint x: 265, startPoint y: 294, endPoint x: 345, endPoint y: 294, distance: 80.0
click at [265, 294] on link "Placements" at bounding box center [256, 297] width 67 height 16
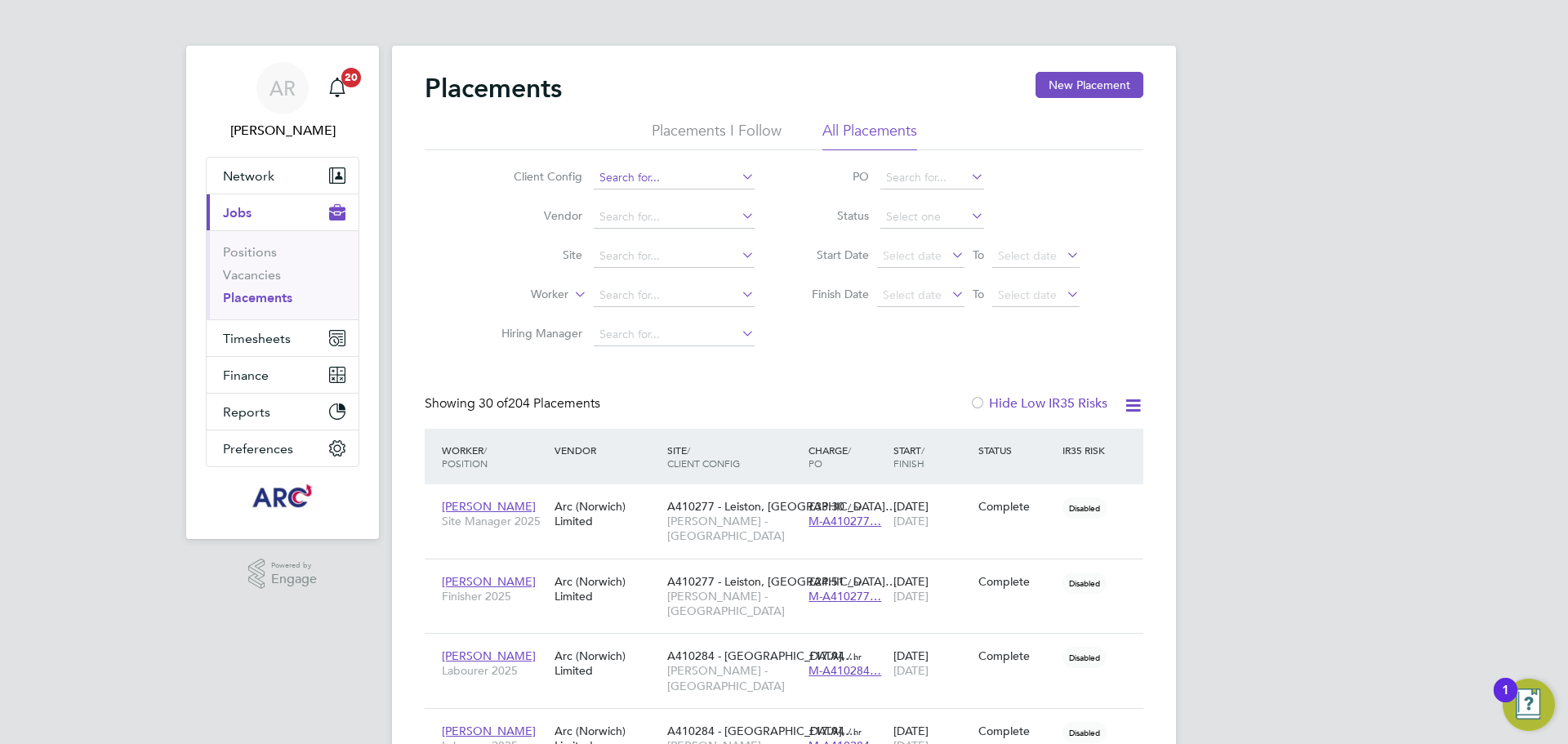
click at [667, 176] on input at bounding box center [674, 177] width 161 height 22
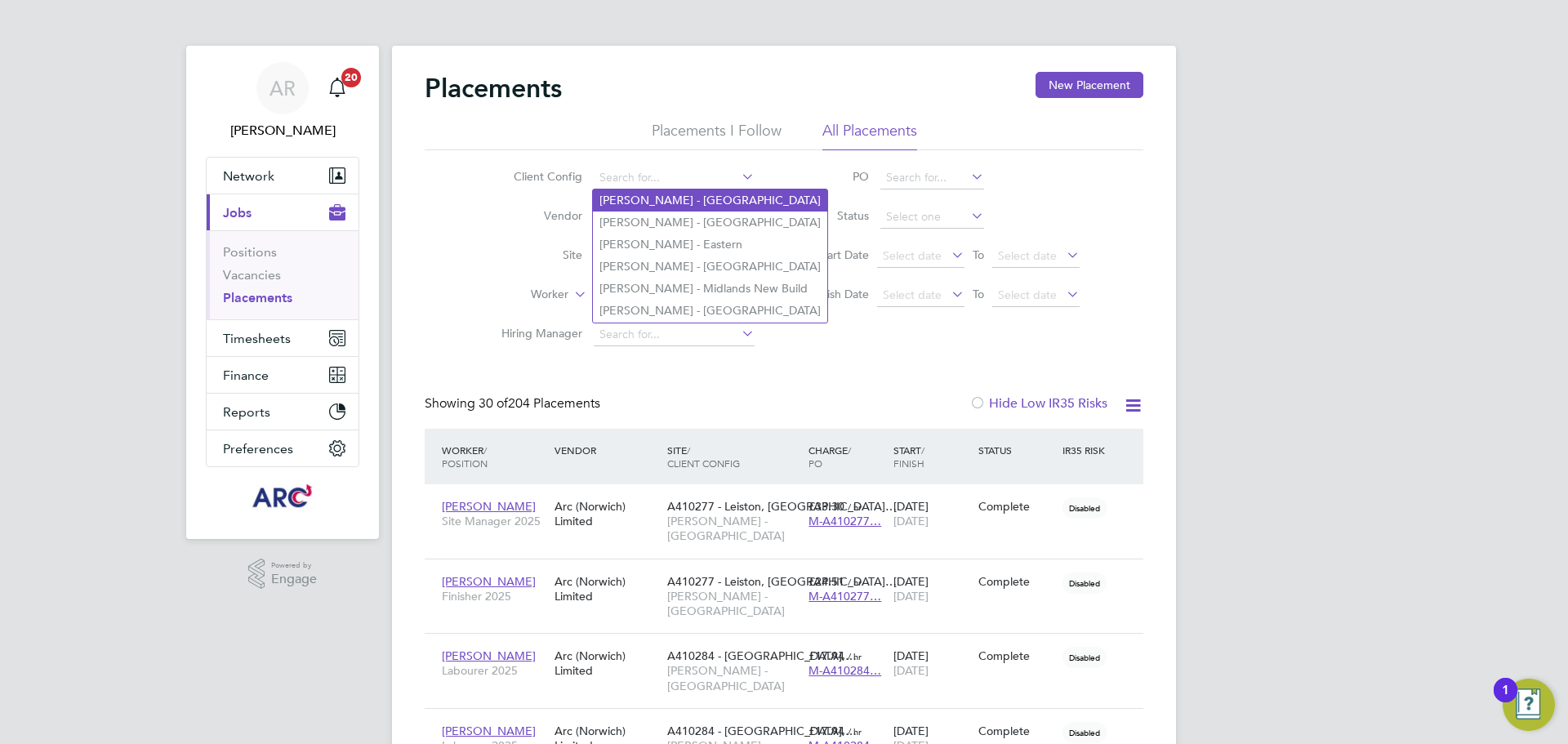
click at [692, 198] on li "[PERSON_NAME] - [GEOGRAPHIC_DATA]" at bounding box center [711, 201] width 235 height 22
type input "[PERSON_NAME] - [GEOGRAPHIC_DATA]"
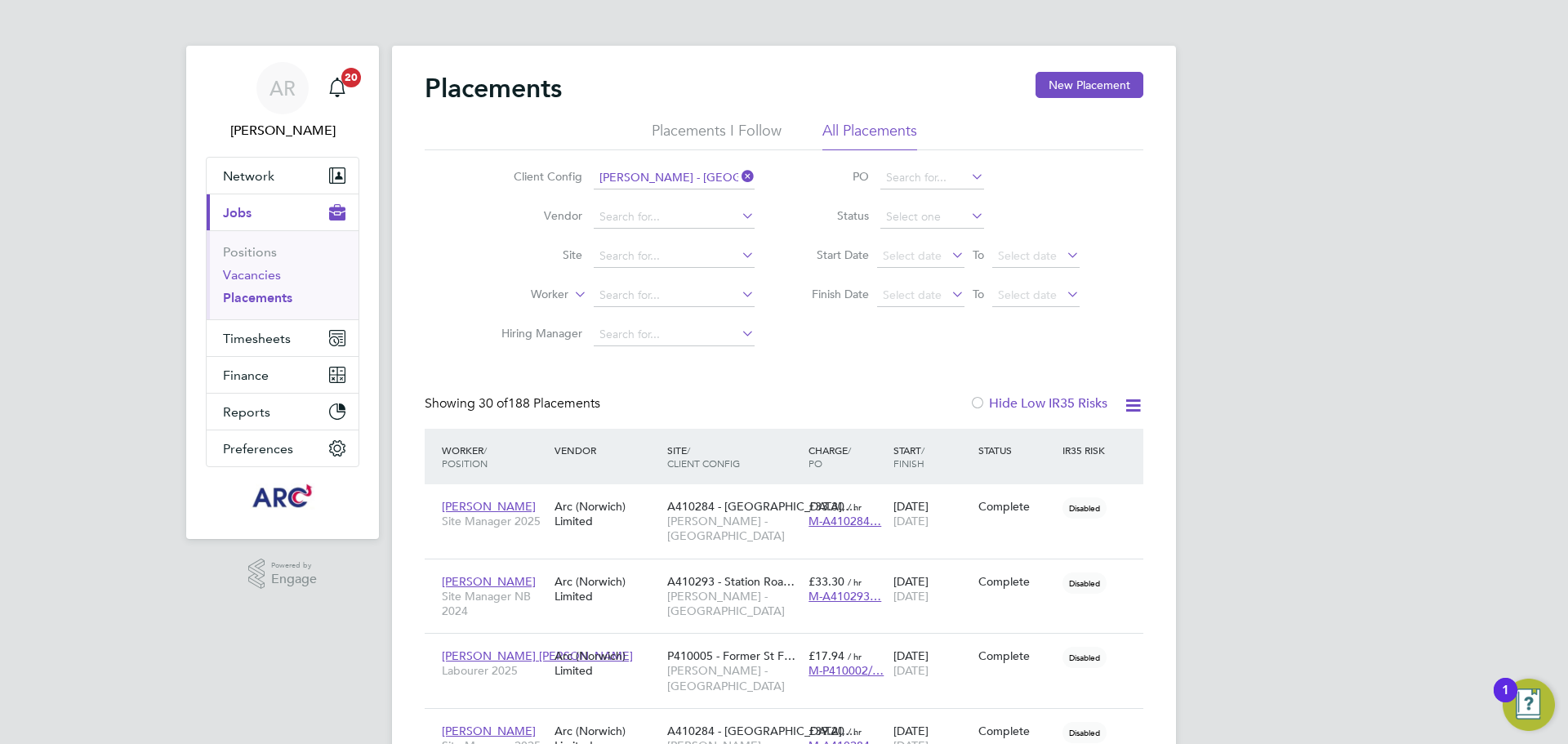
click at [255, 275] on link "Vacancies" at bounding box center [252, 275] width 58 height 16
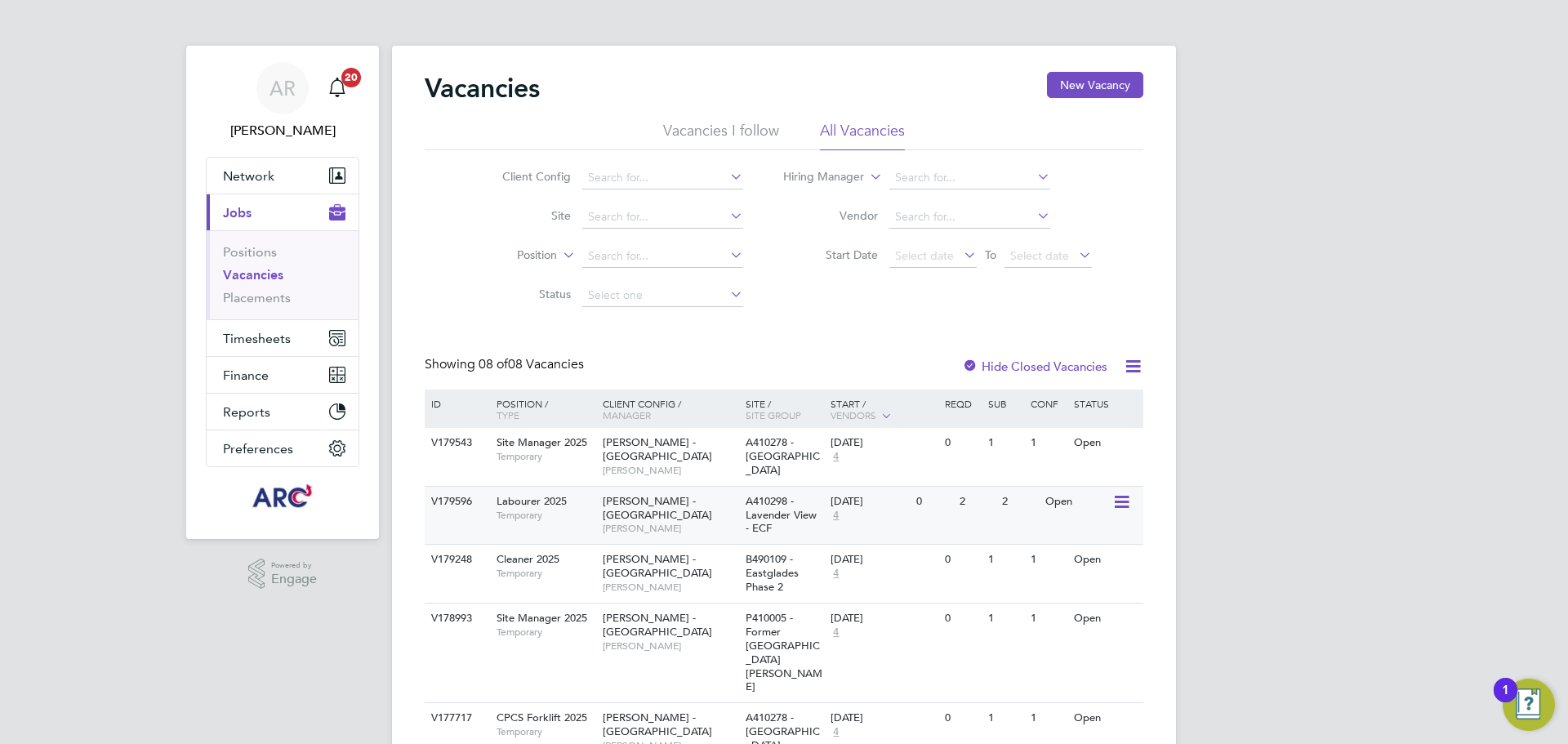
click at [669, 522] on span "[PERSON_NAME]" at bounding box center [670, 528] width 135 height 13
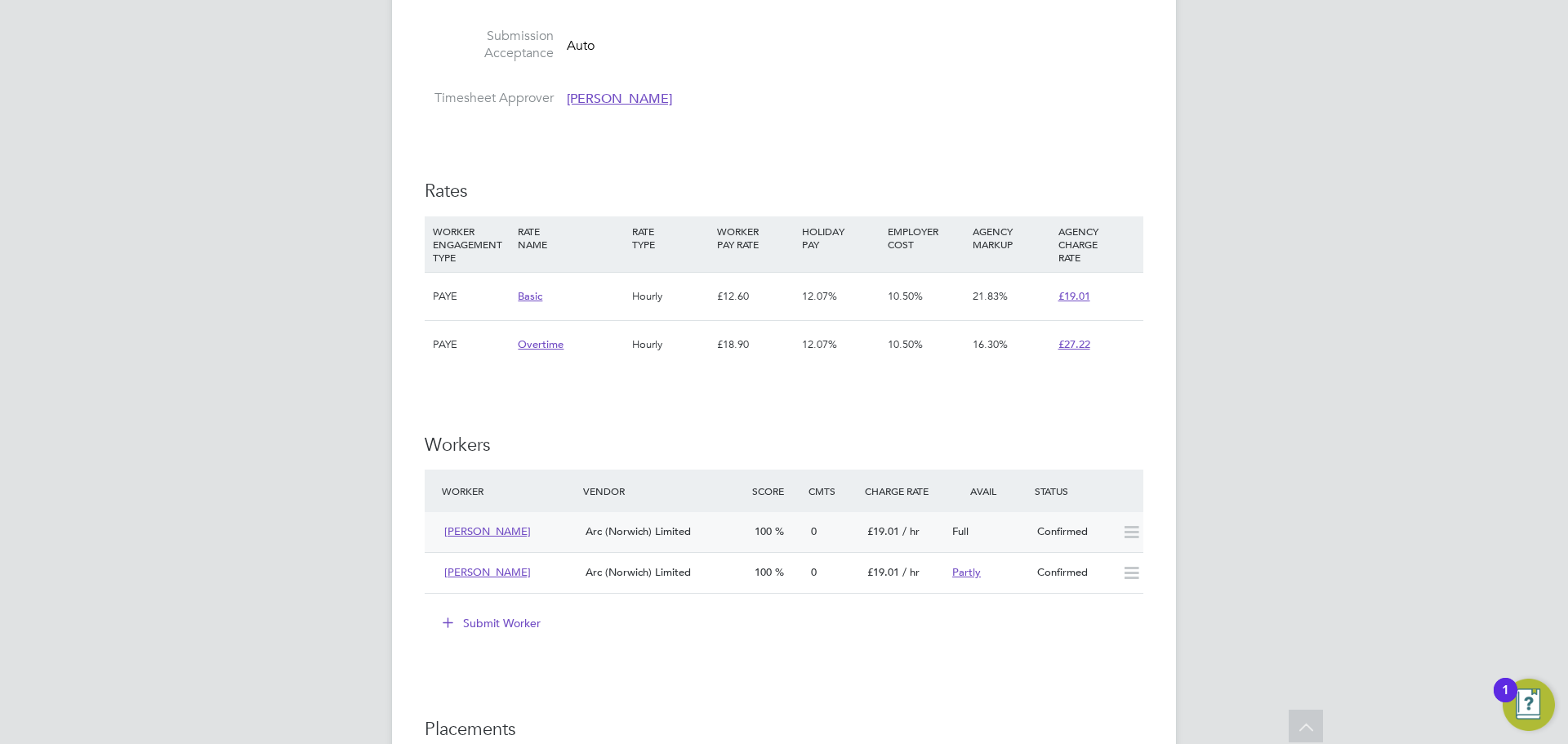
click at [1127, 533] on icon at bounding box center [1132, 533] width 21 height 13
click at [1124, 574] on icon at bounding box center [1132, 573] width 21 height 13
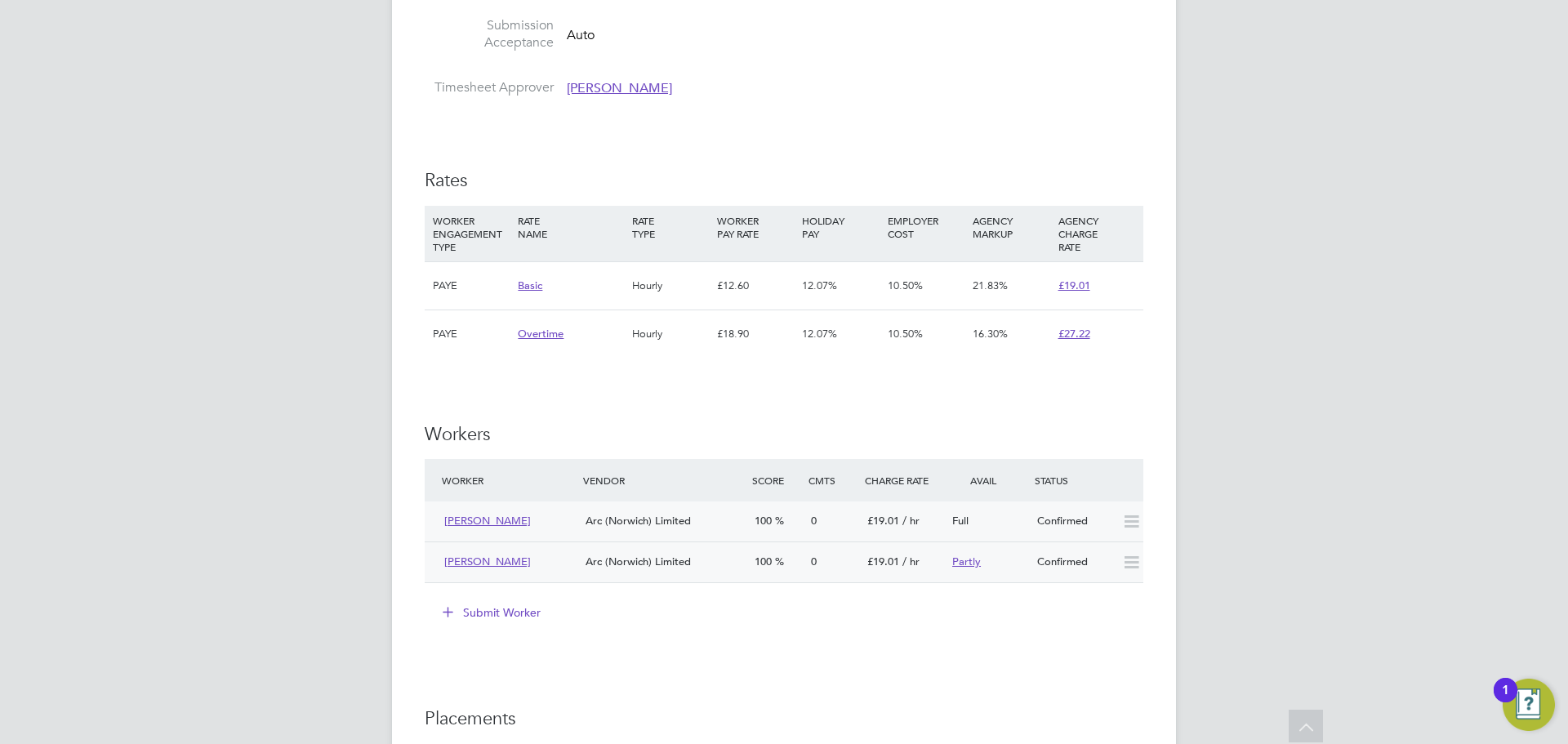
scroll to position [899, 0]
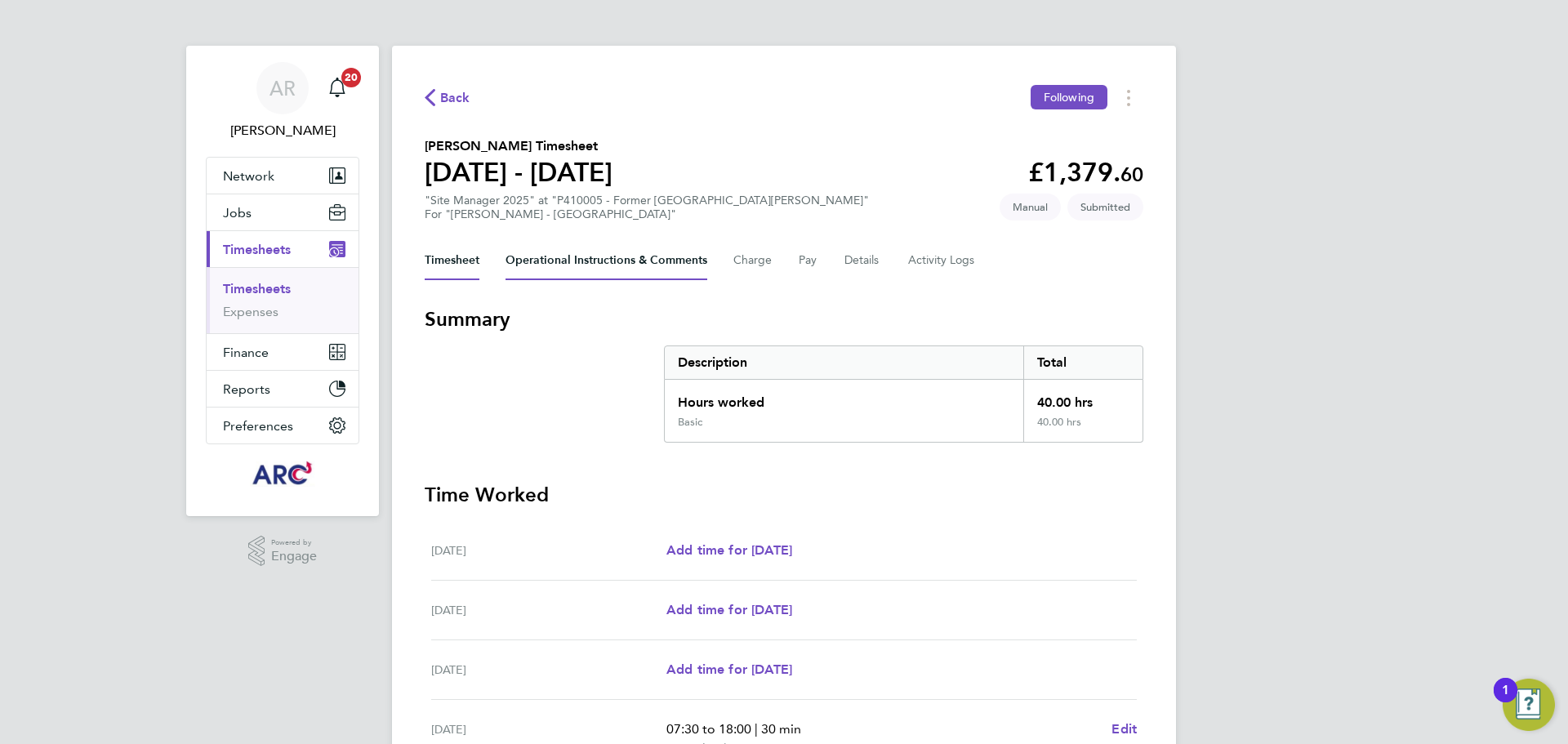
click at [650, 251] on Comments-tab "Operational Instructions & Comments" at bounding box center [607, 260] width 201 height 39
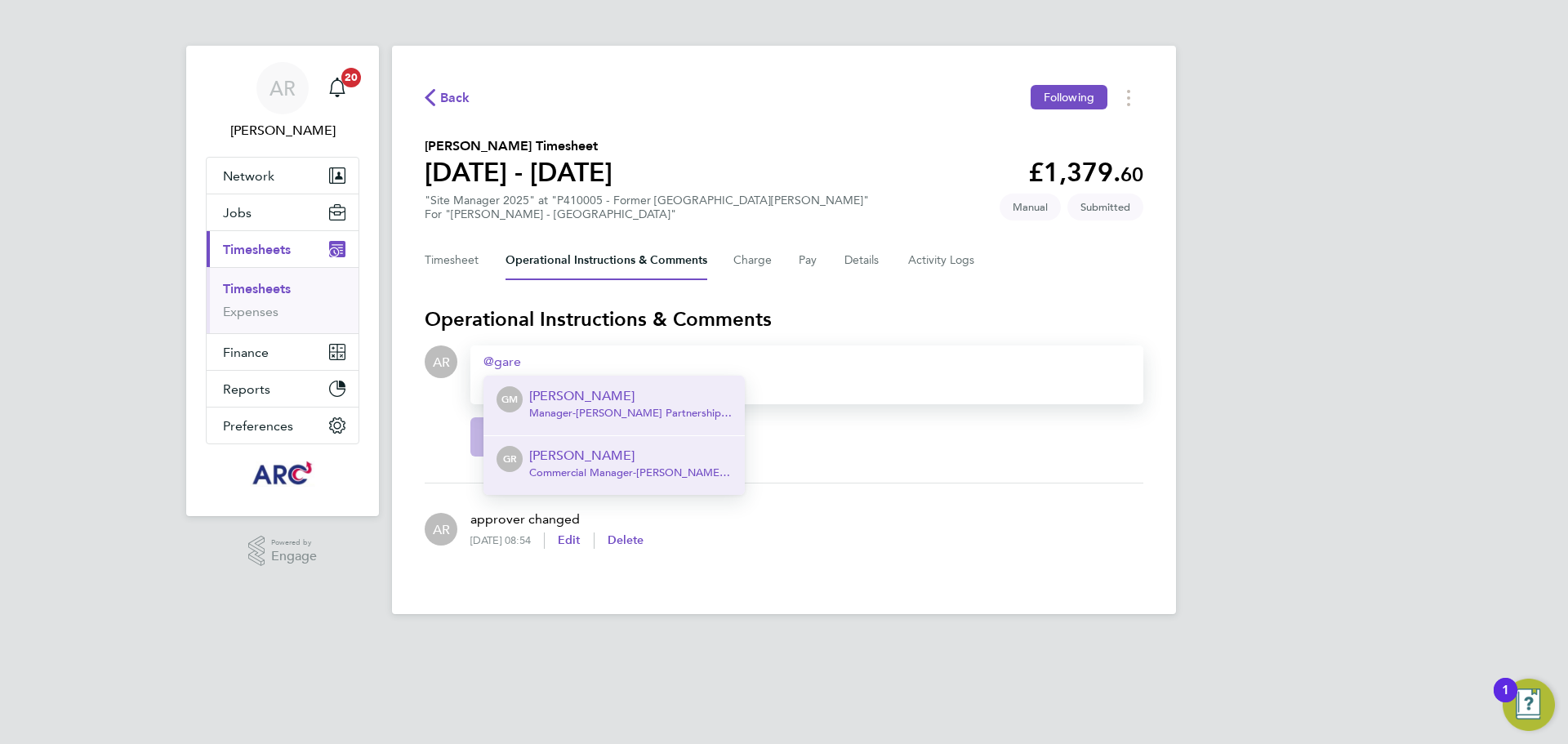
click at [595, 450] on p "[PERSON_NAME]" at bounding box center [630, 456] width 202 height 20
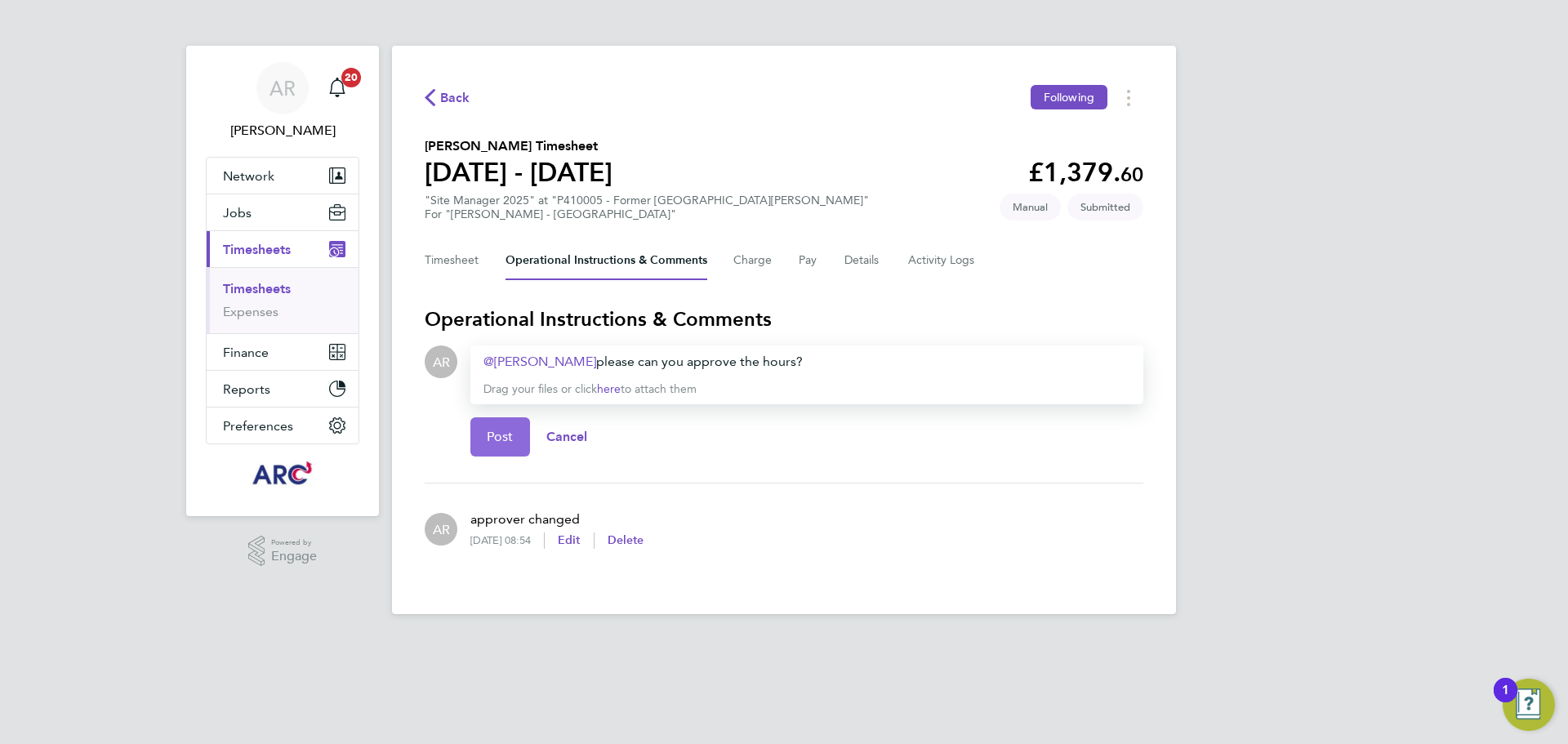
click at [503, 444] on span "Post" at bounding box center [500, 437] width 27 height 17
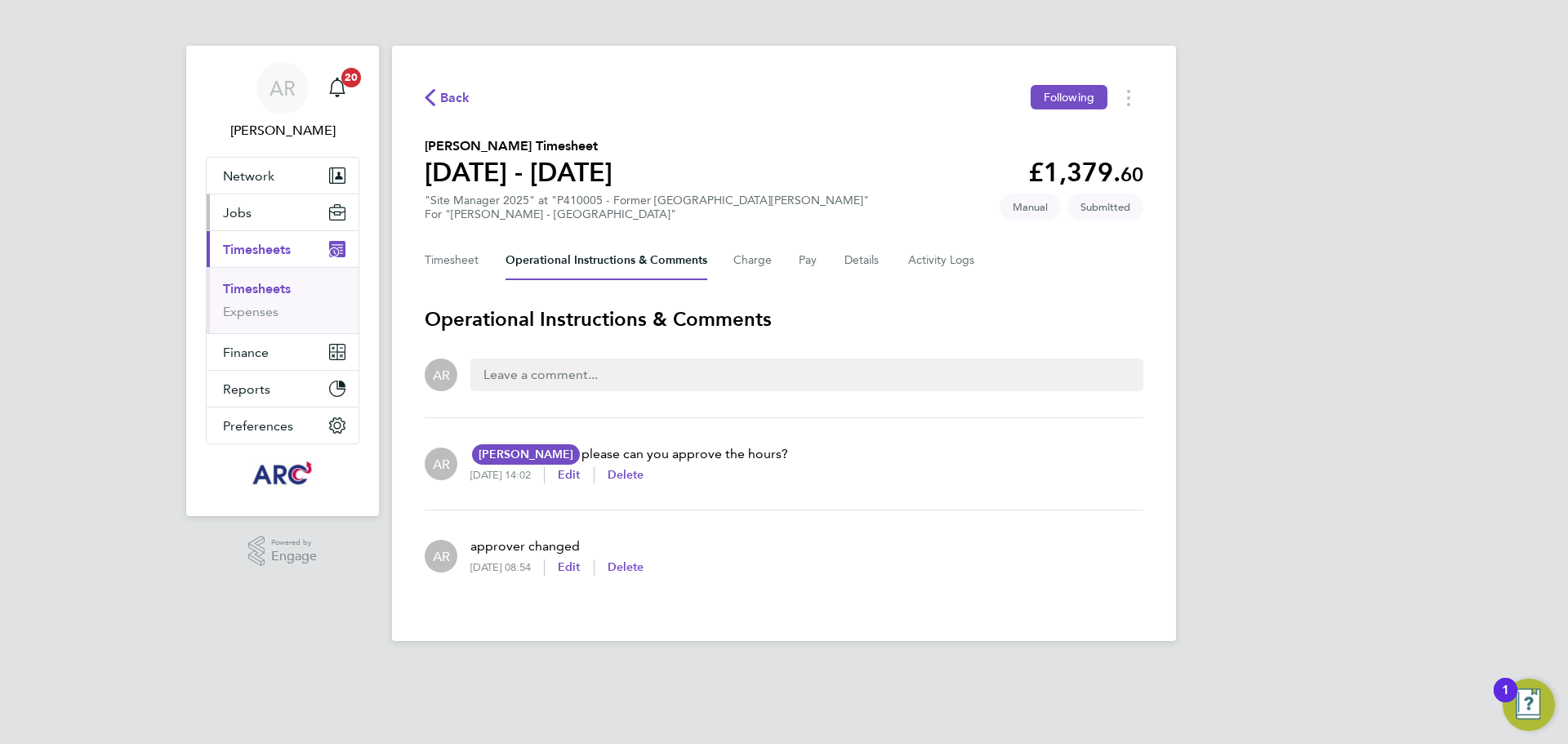
click at [266, 220] on button "Jobs" at bounding box center [282, 212] width 152 height 36
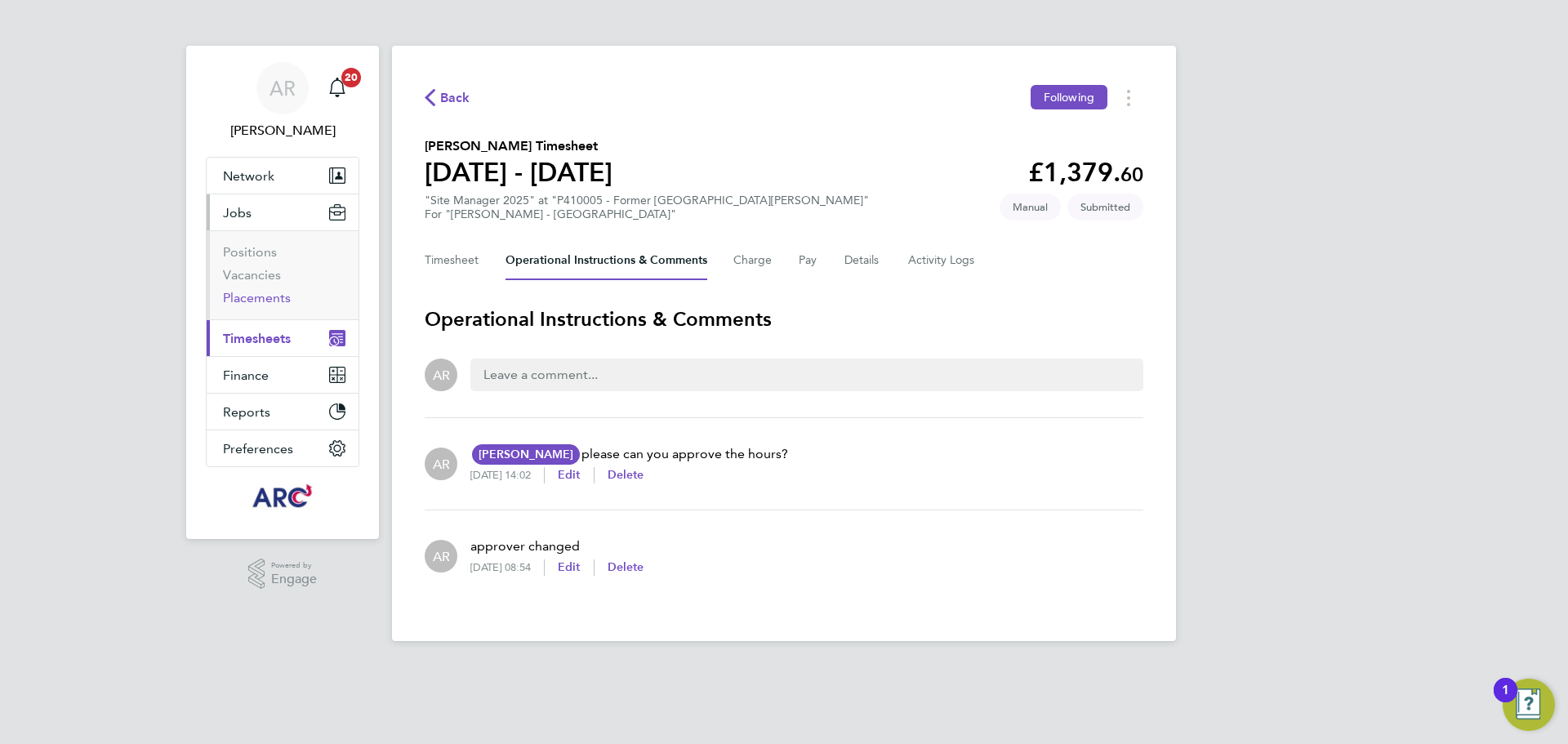
click at [269, 290] on link "Placements" at bounding box center [256, 297] width 67 height 16
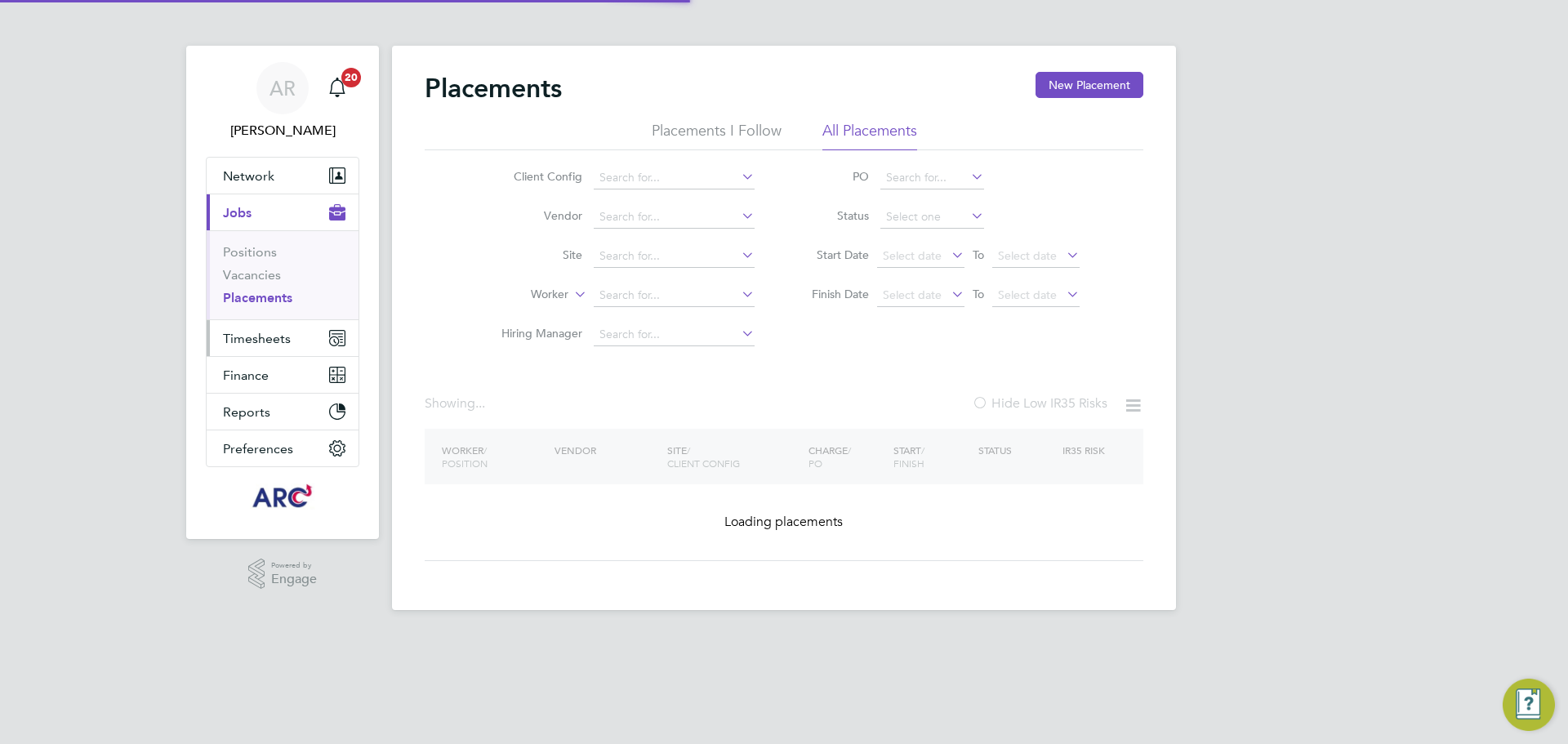
click at [261, 335] on span "Timesheets" at bounding box center [256, 338] width 67 height 16
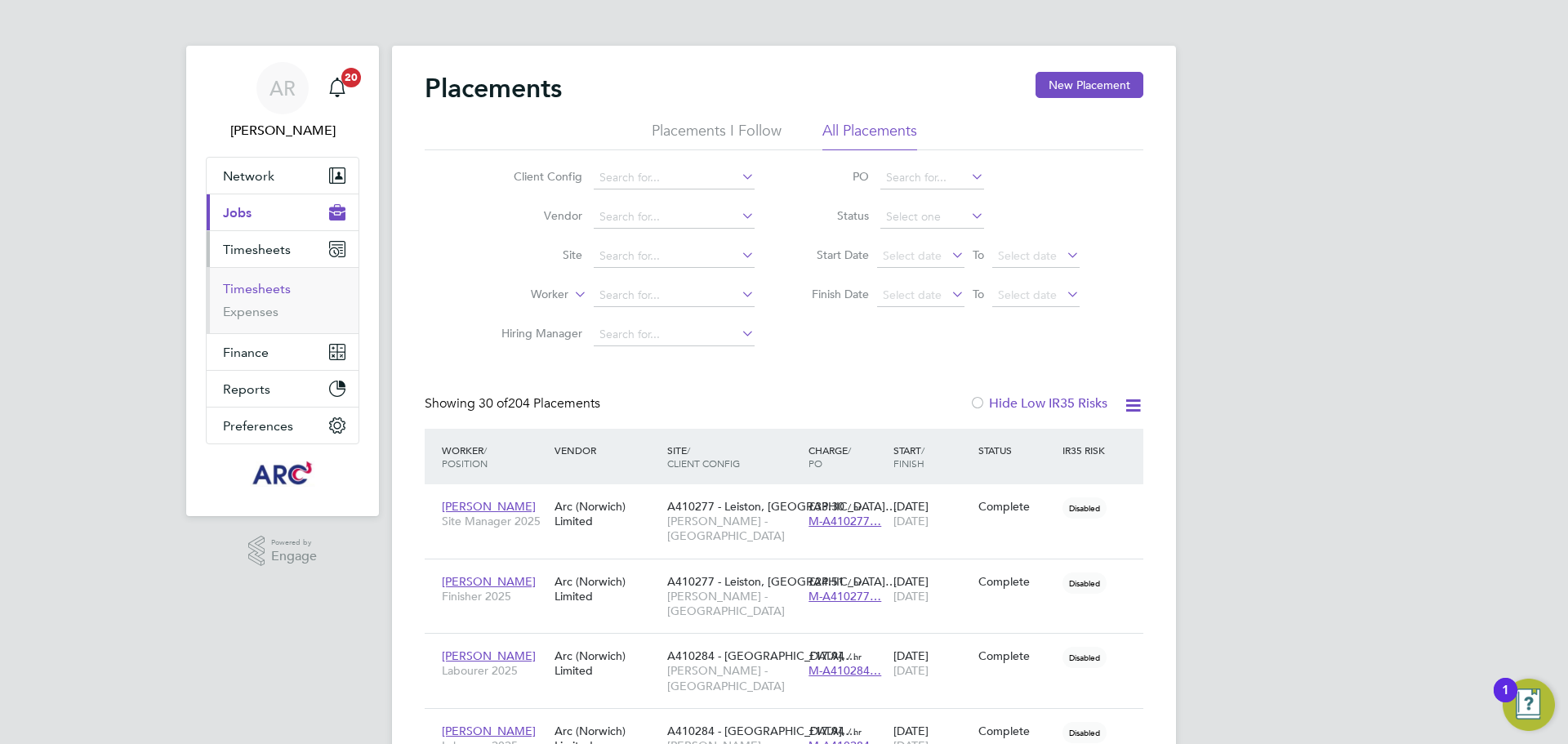
click at [275, 291] on link "Timesheets" at bounding box center [256, 289] width 67 height 16
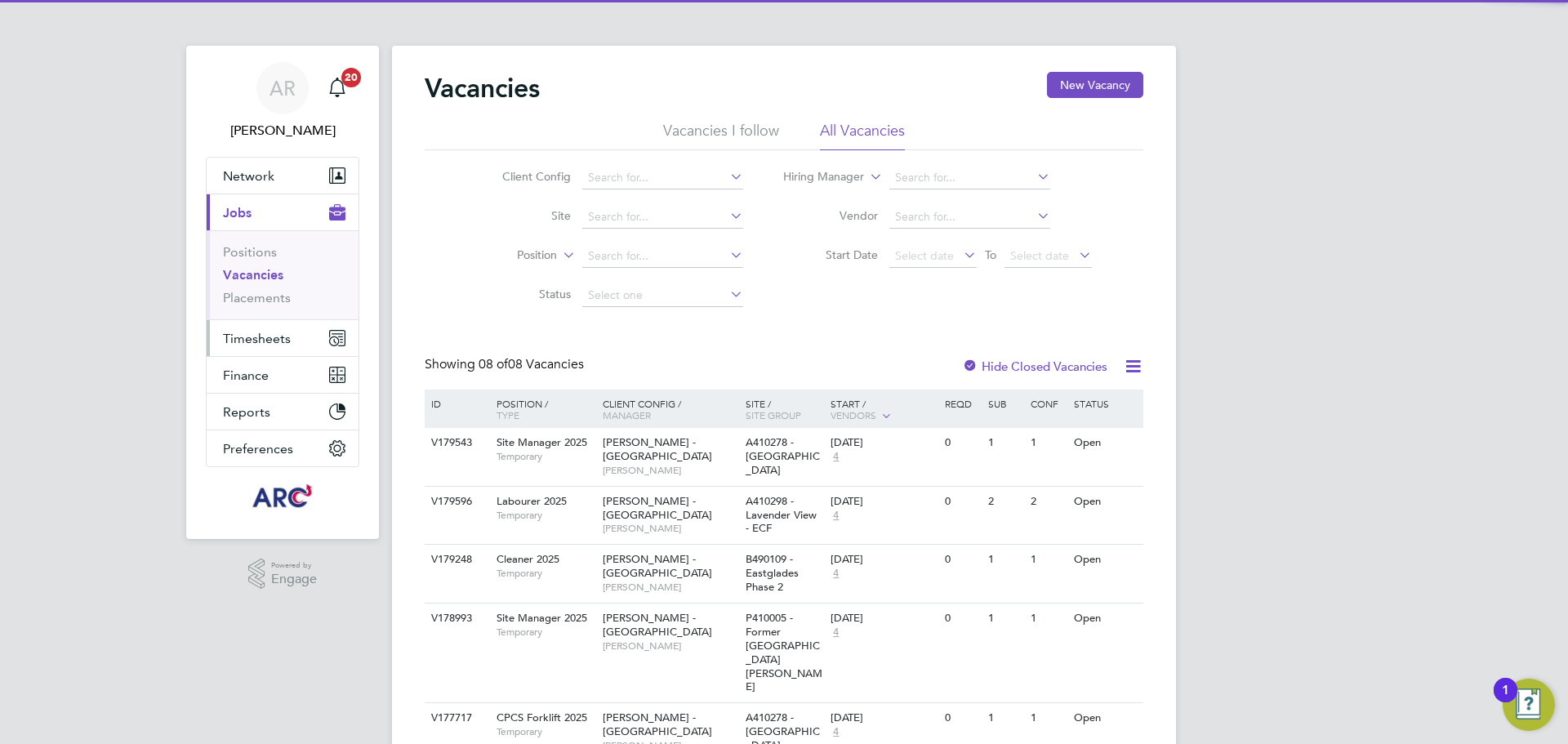
click at [241, 332] on span "Timesheets" at bounding box center [256, 338] width 67 height 16
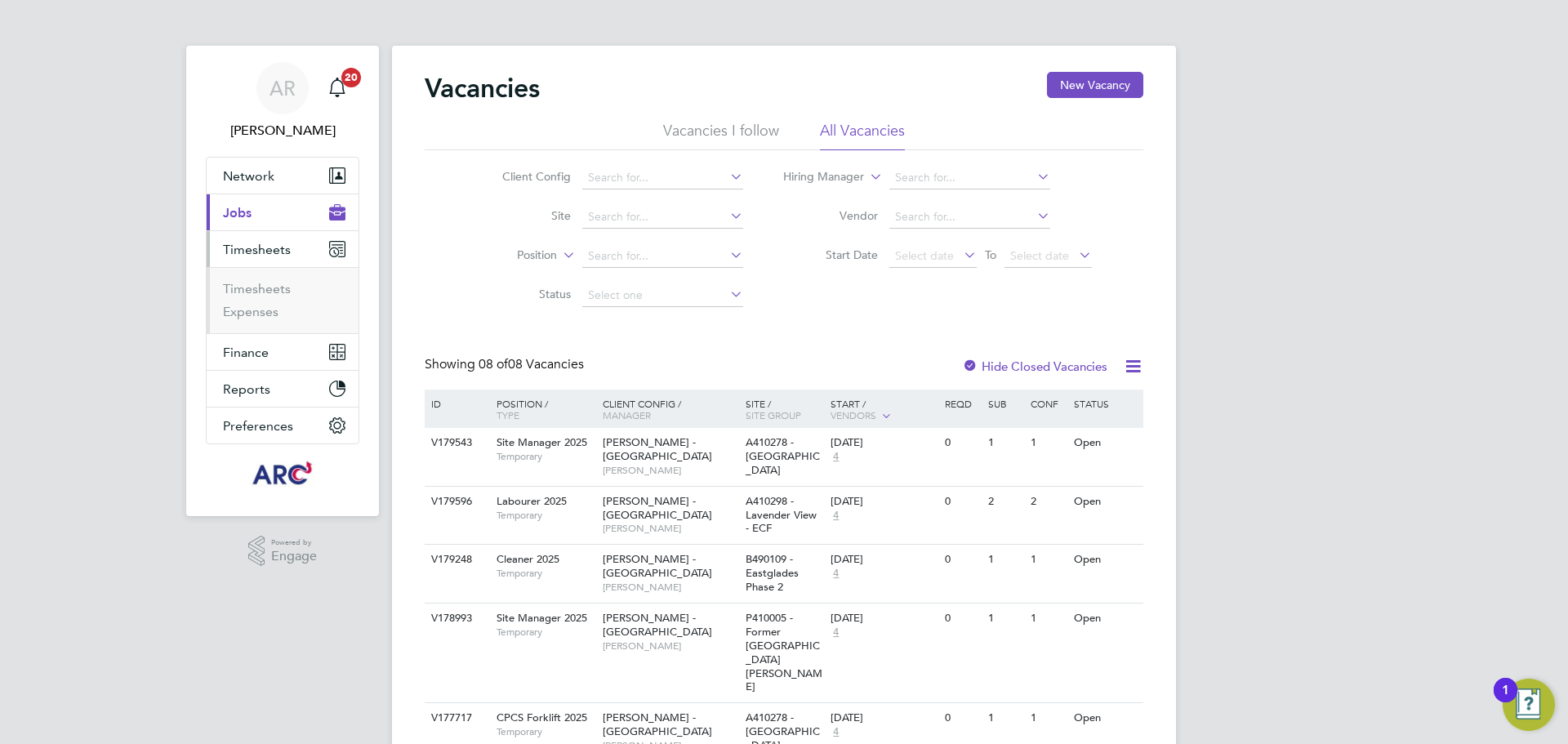
click at [265, 248] on span "Timesheets" at bounding box center [256, 250] width 67 height 16
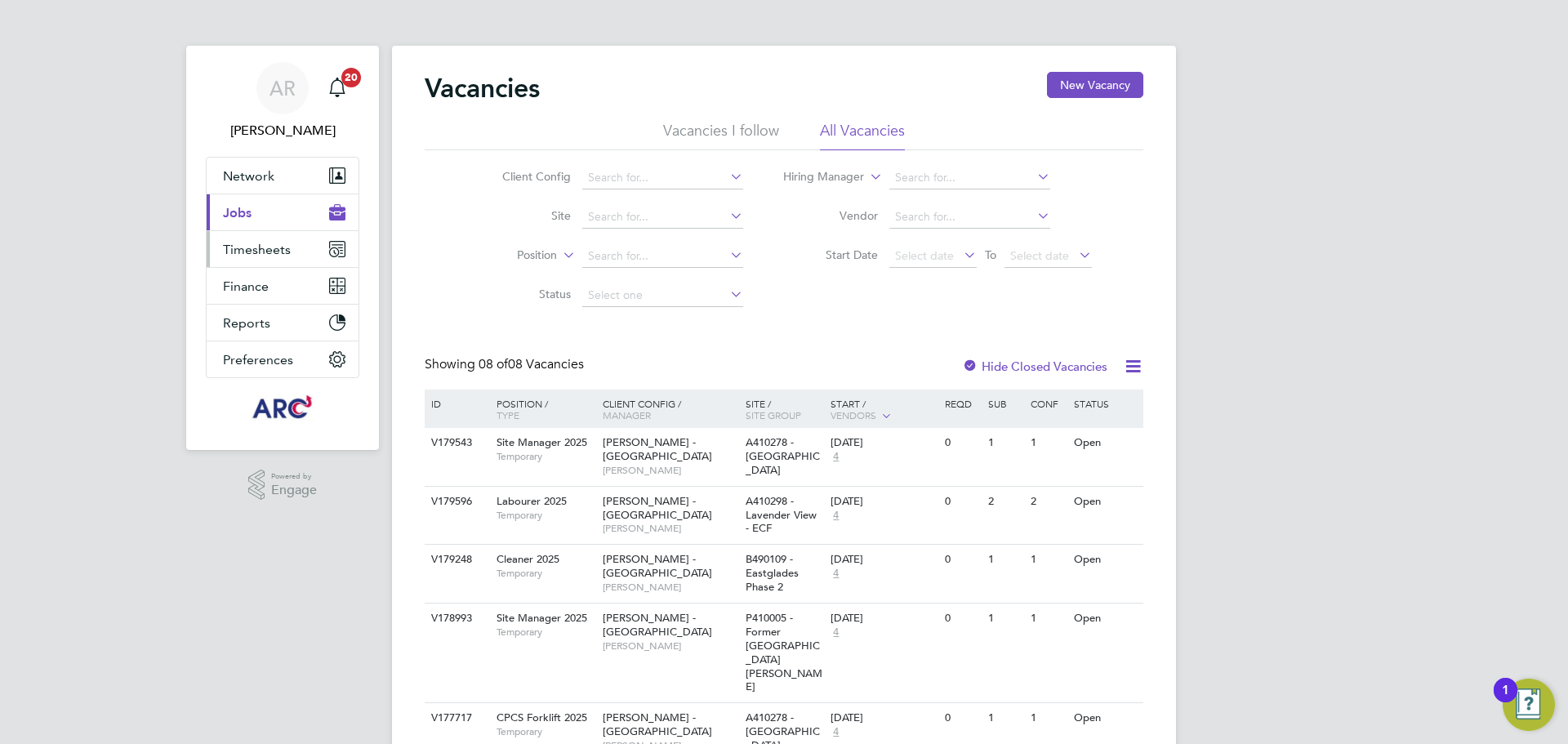
click at [267, 260] on button "Timesheets" at bounding box center [282, 249] width 152 height 36
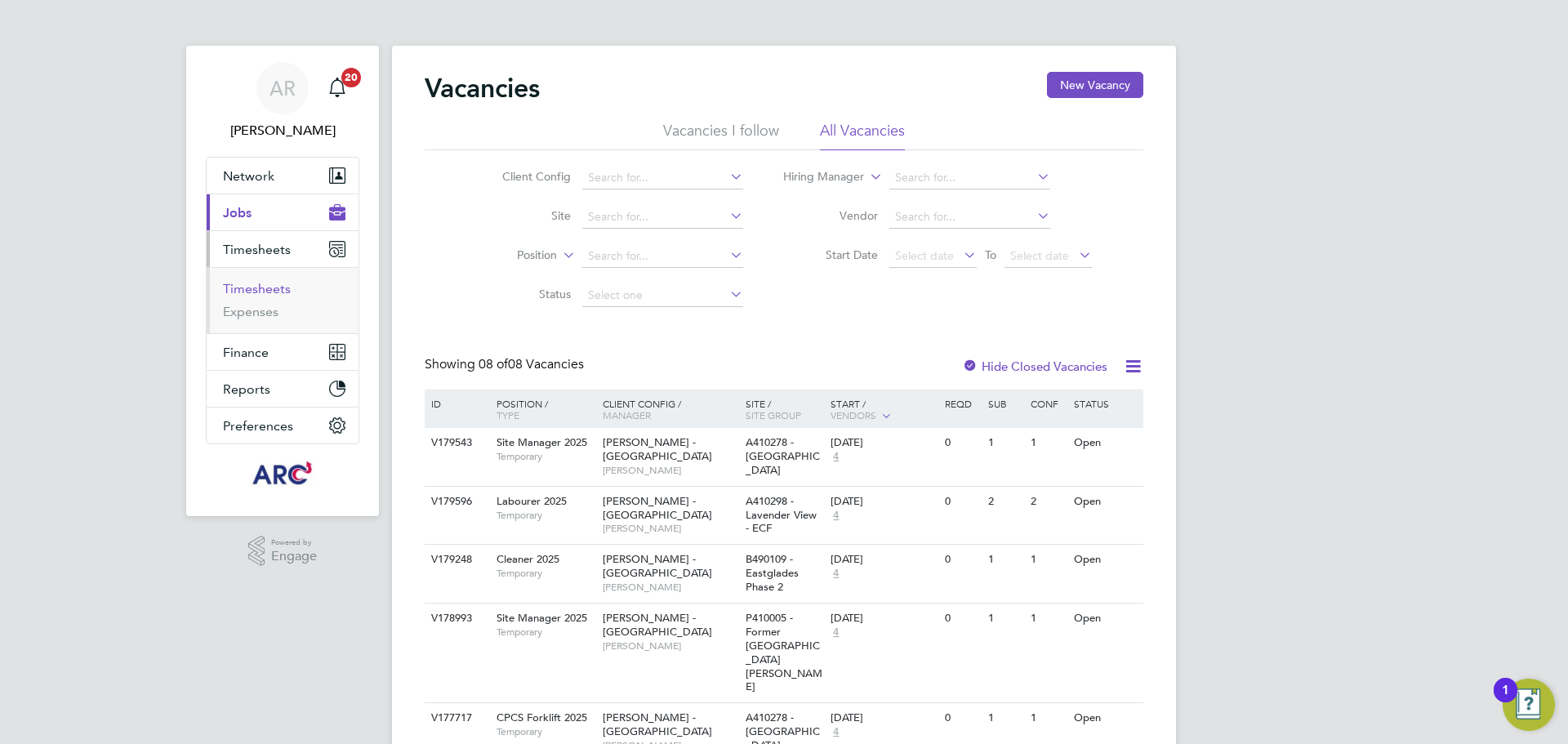
click at [261, 289] on link "Timesheets" at bounding box center [256, 289] width 67 height 16
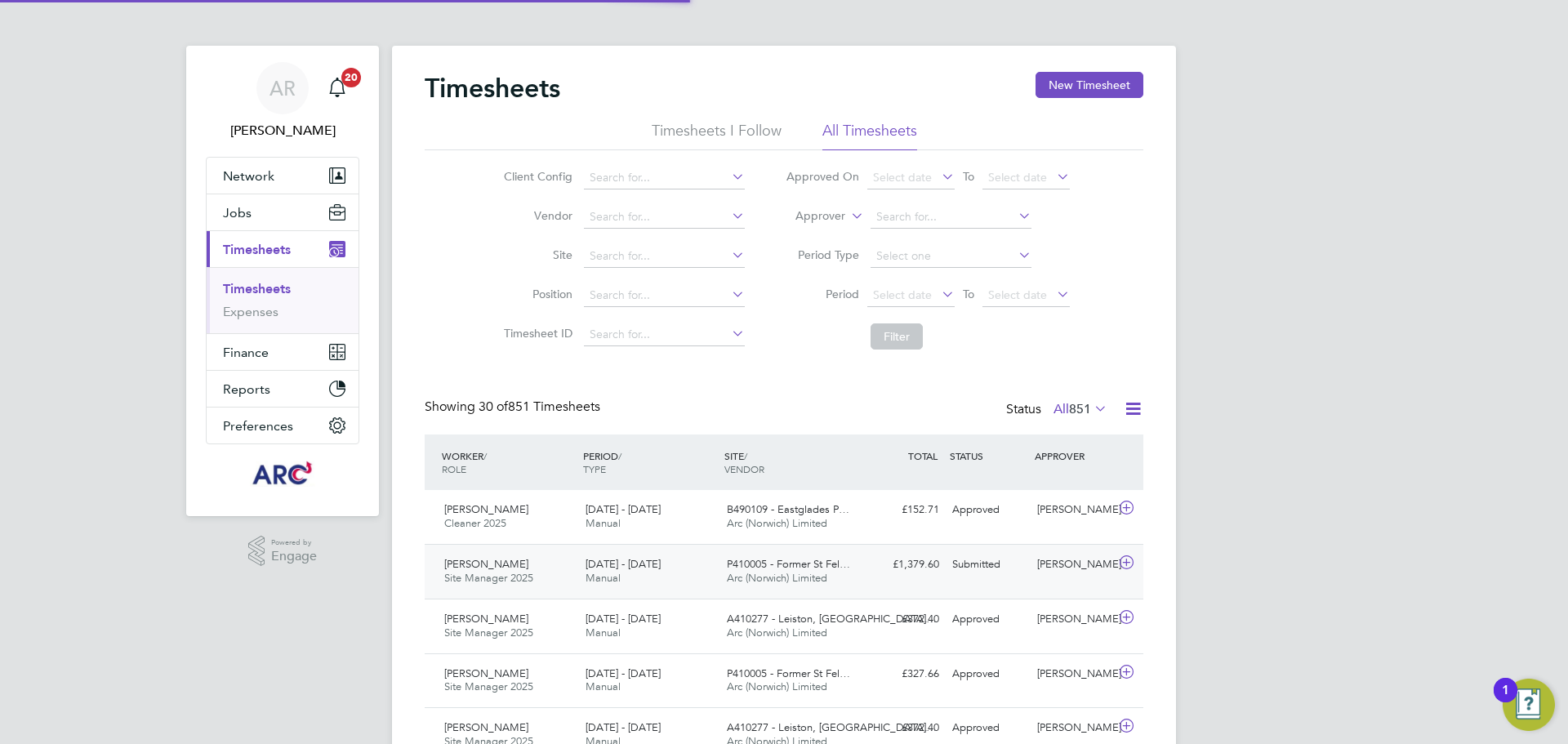
click at [968, 568] on div "Submitted" at bounding box center [989, 564] width 85 height 27
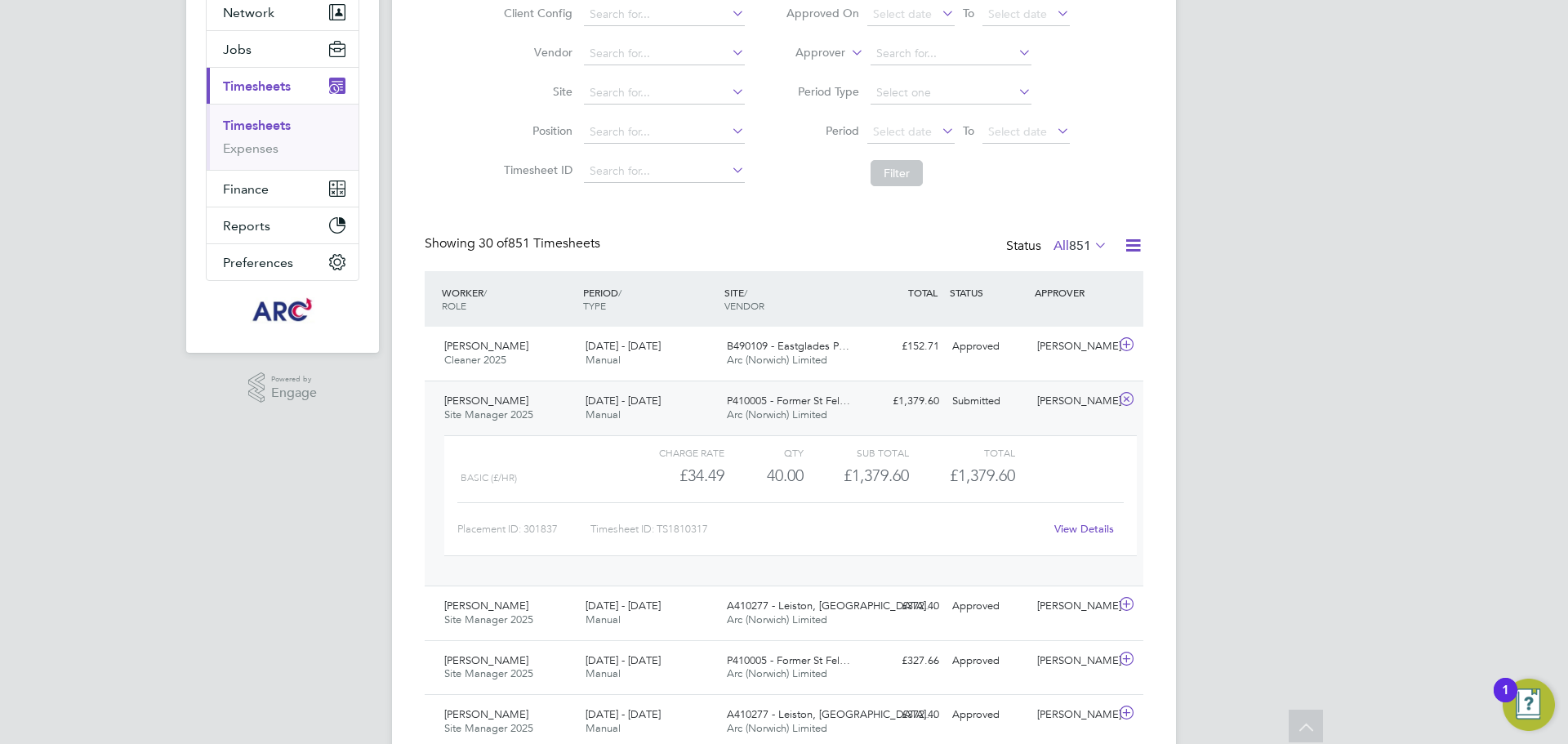
click at [1089, 527] on link "View Details" at bounding box center [1084, 528] width 60 height 14
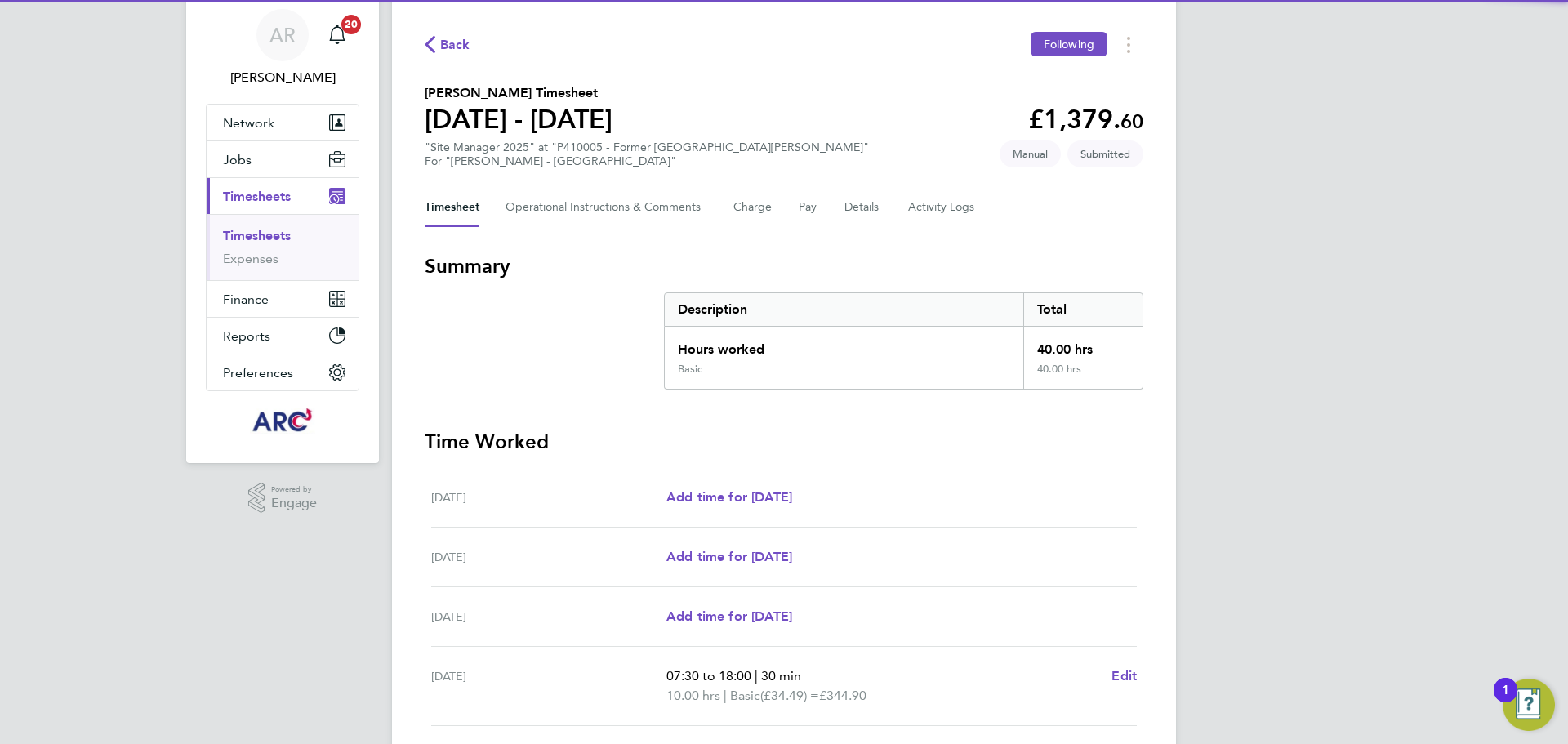
scroll to position [82, 0]
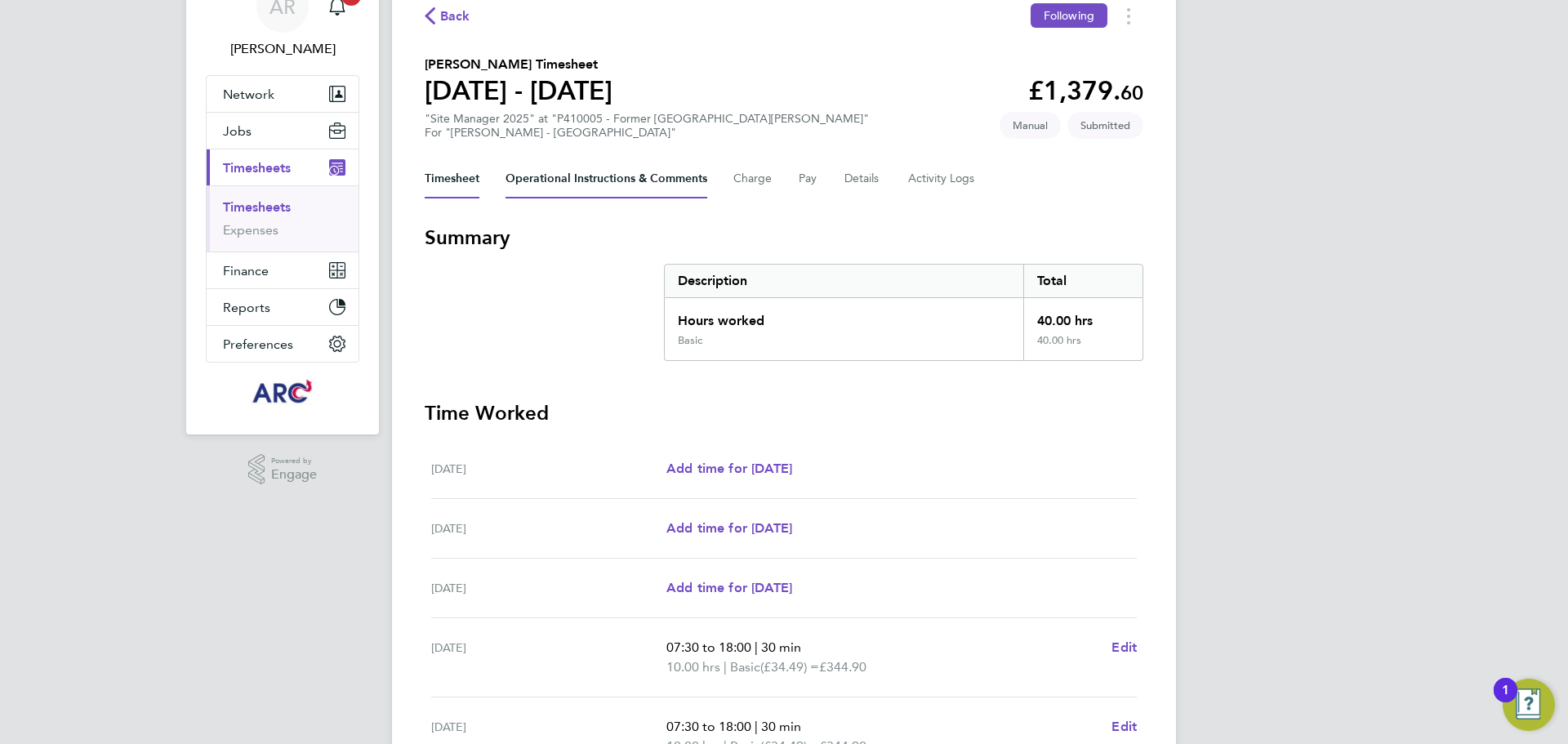
drag, startPoint x: 611, startPoint y: 187, endPoint x: 649, endPoint y: 195, distance: 38.8
click at [611, 187] on Comments-tab "Operational Instructions & Comments" at bounding box center [607, 178] width 201 height 39
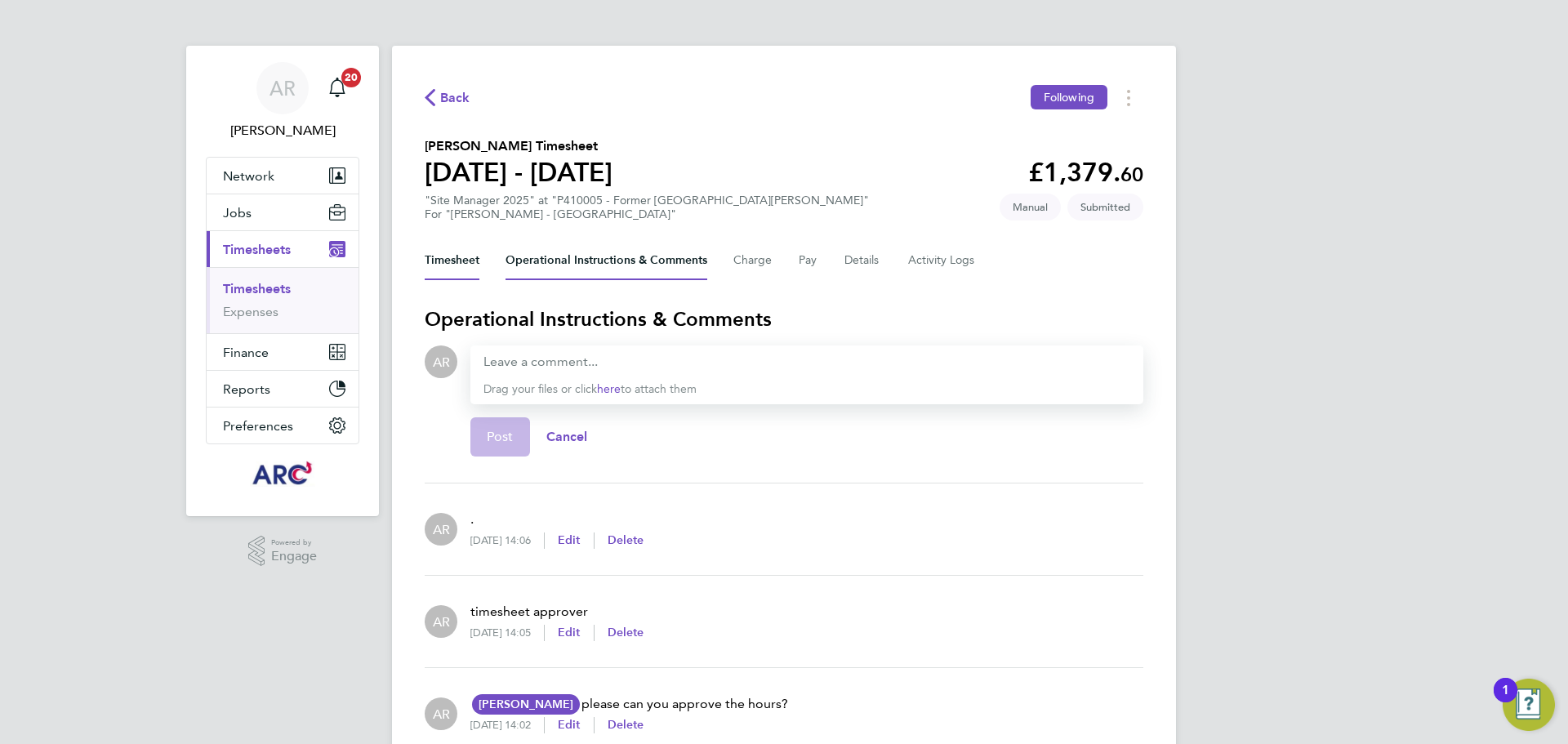
click at [471, 259] on button "Timesheet" at bounding box center [452, 260] width 55 height 39
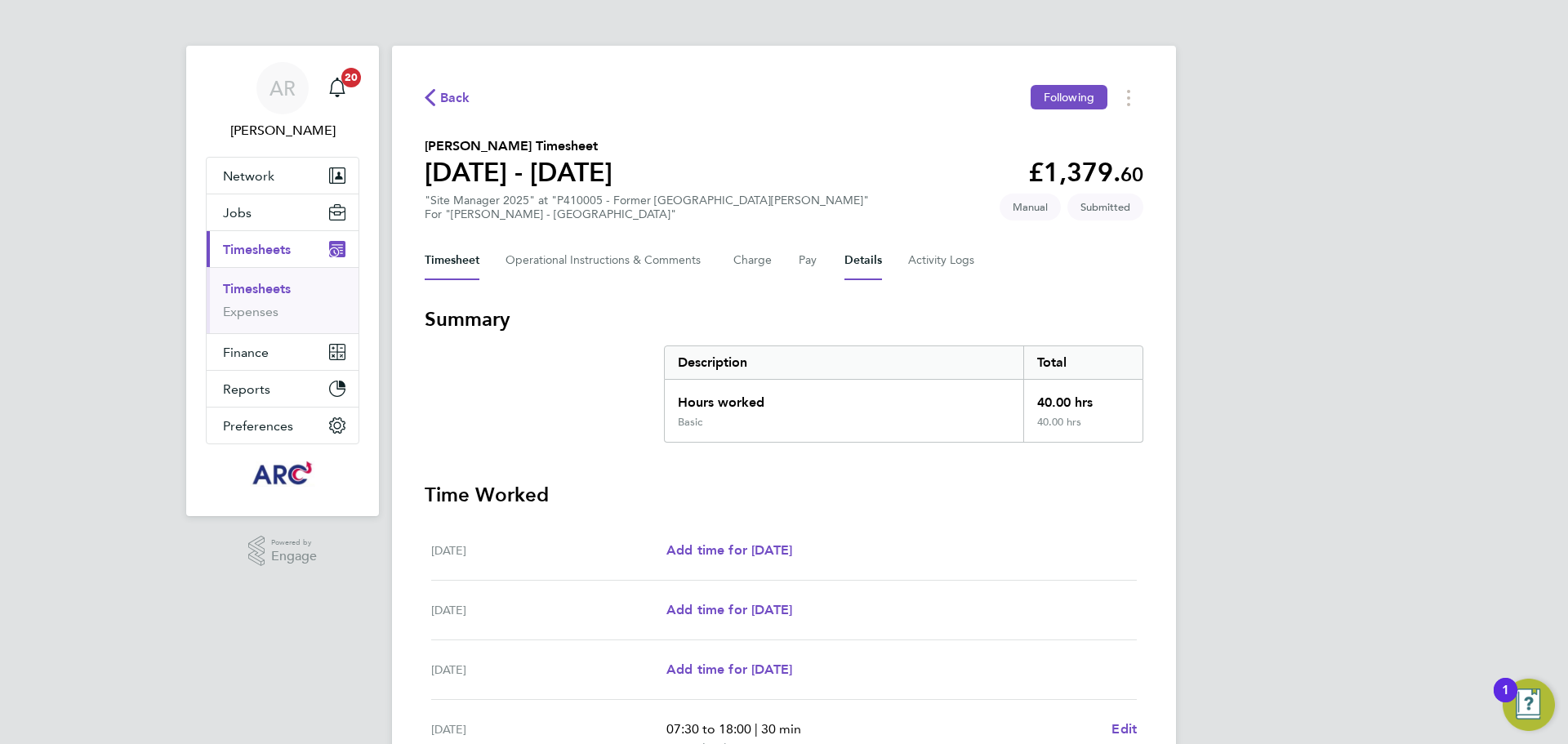
click at [851, 257] on button "Details" at bounding box center [863, 260] width 37 height 39
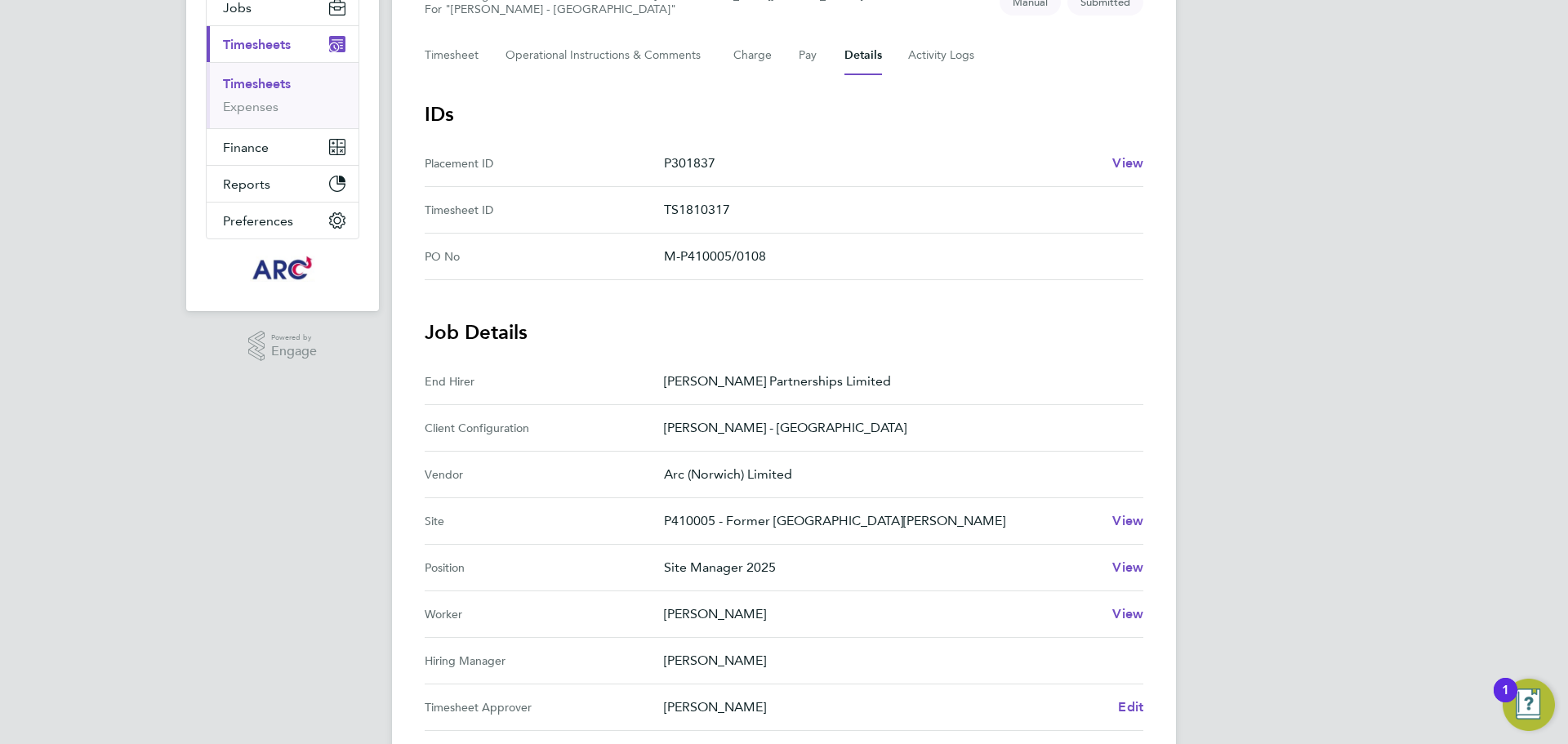
scroll to position [245, 0]
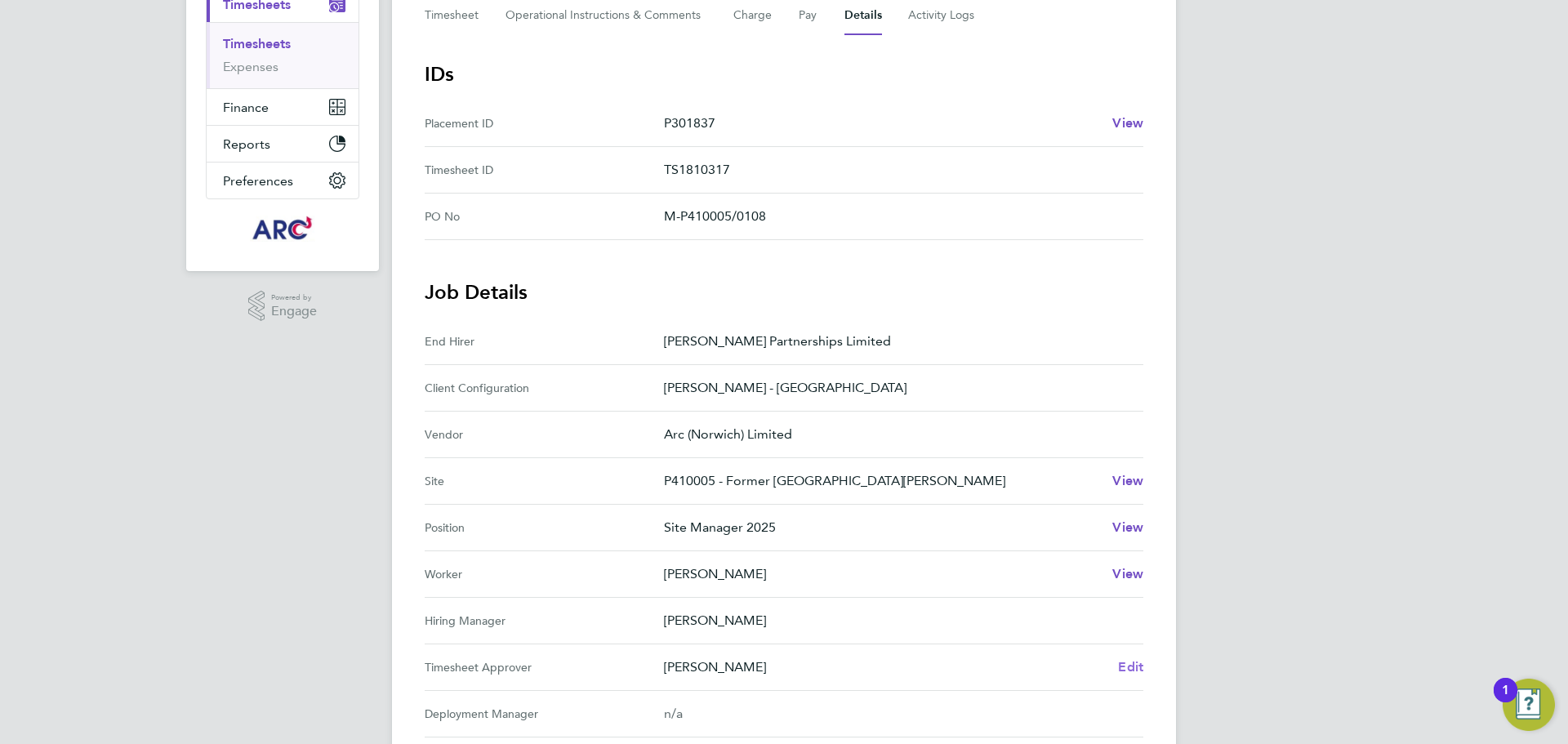
click at [1129, 671] on span "Edit" at bounding box center [1131, 667] width 25 height 16
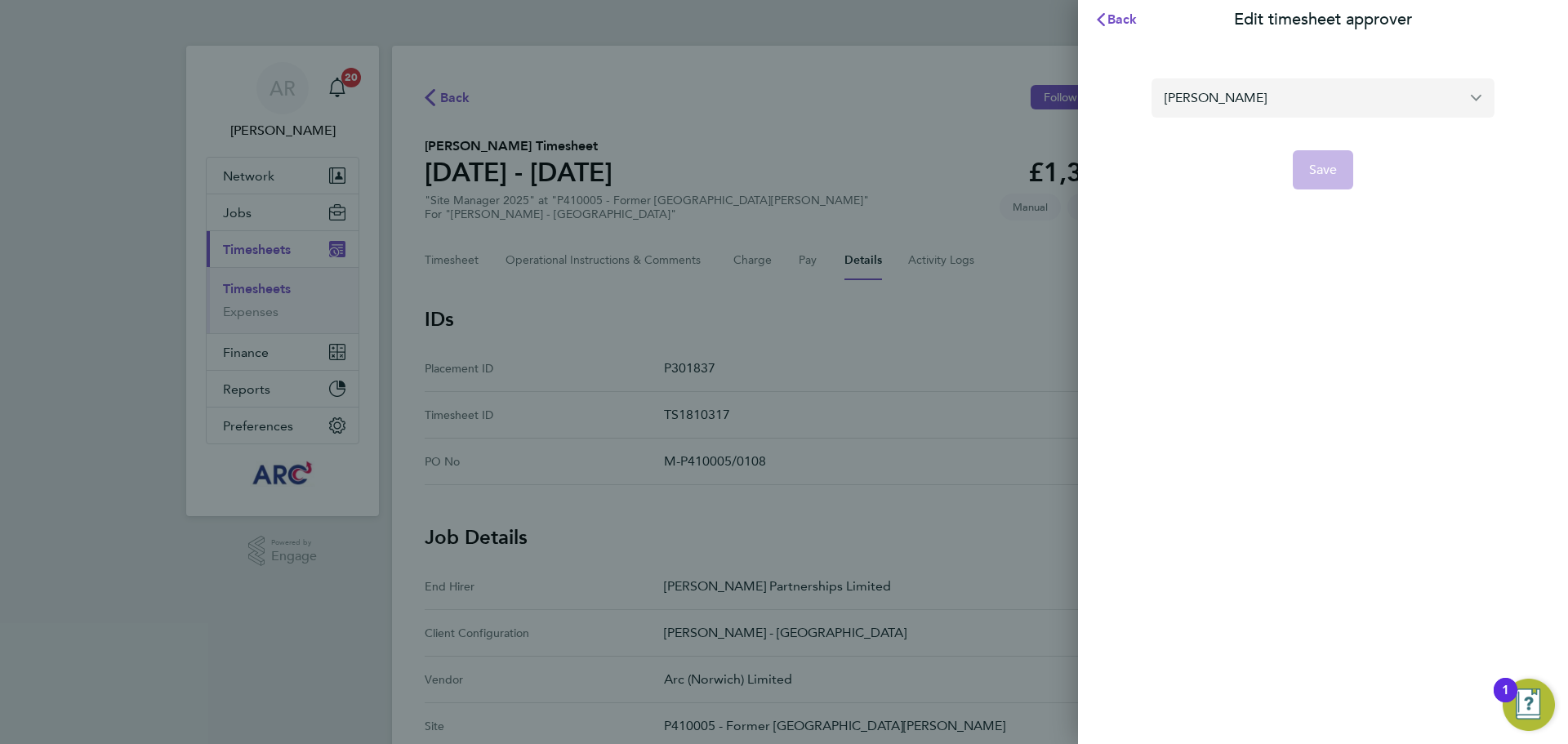
click at [1275, 96] on input "[PERSON_NAME]" at bounding box center [1323, 97] width 343 height 38
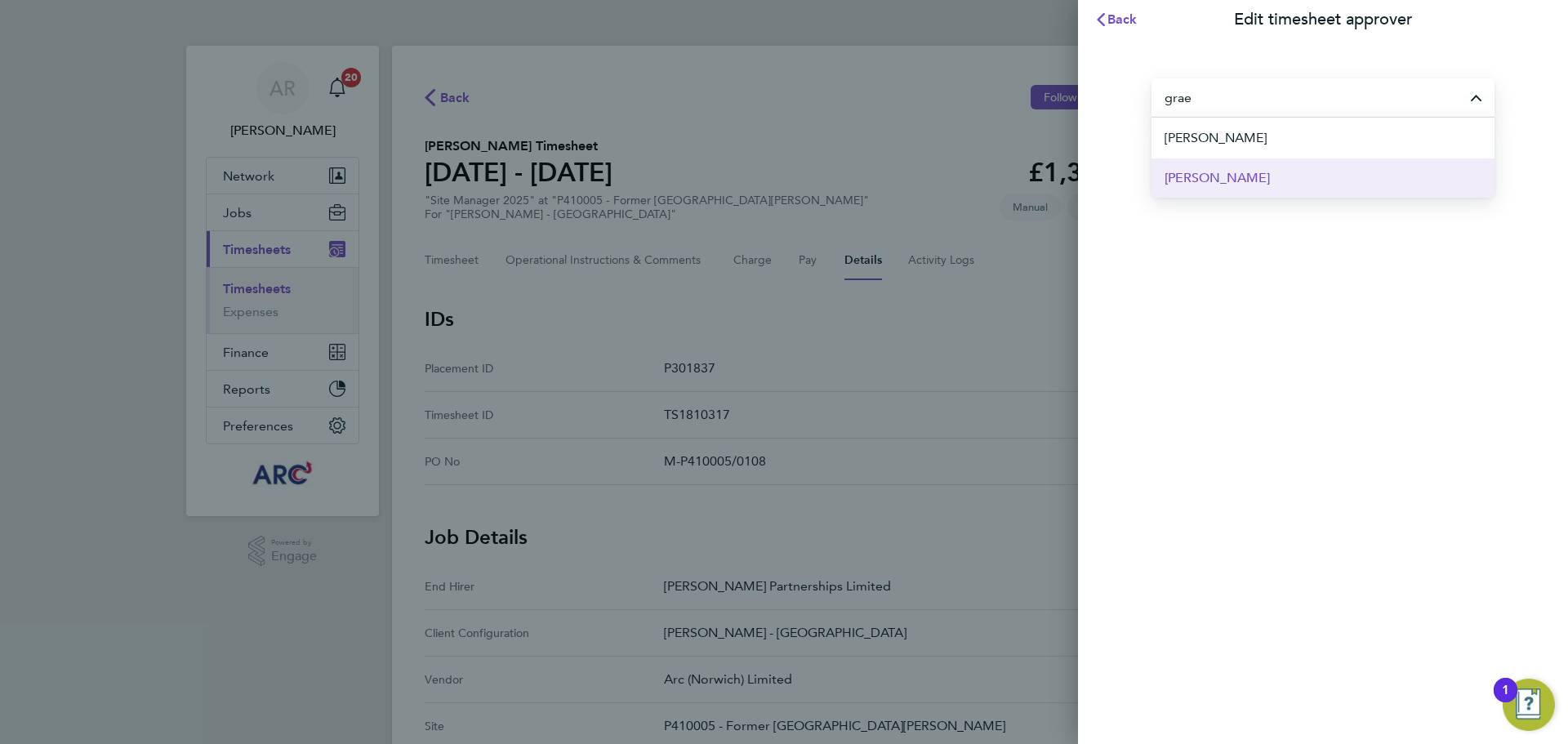
click at [1254, 173] on span "[PERSON_NAME]" at bounding box center [1218, 178] width 106 height 20
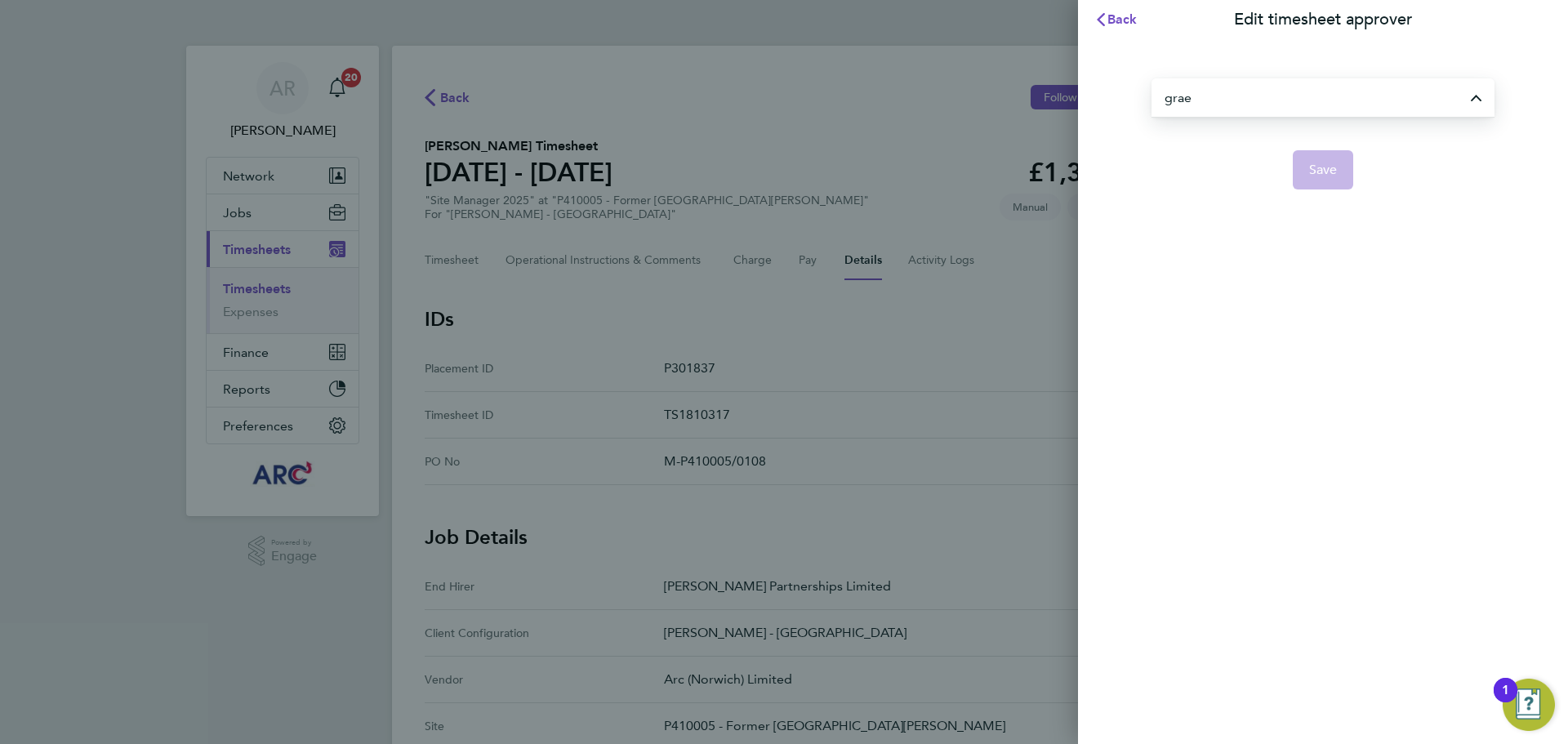
type input "[PERSON_NAME]"
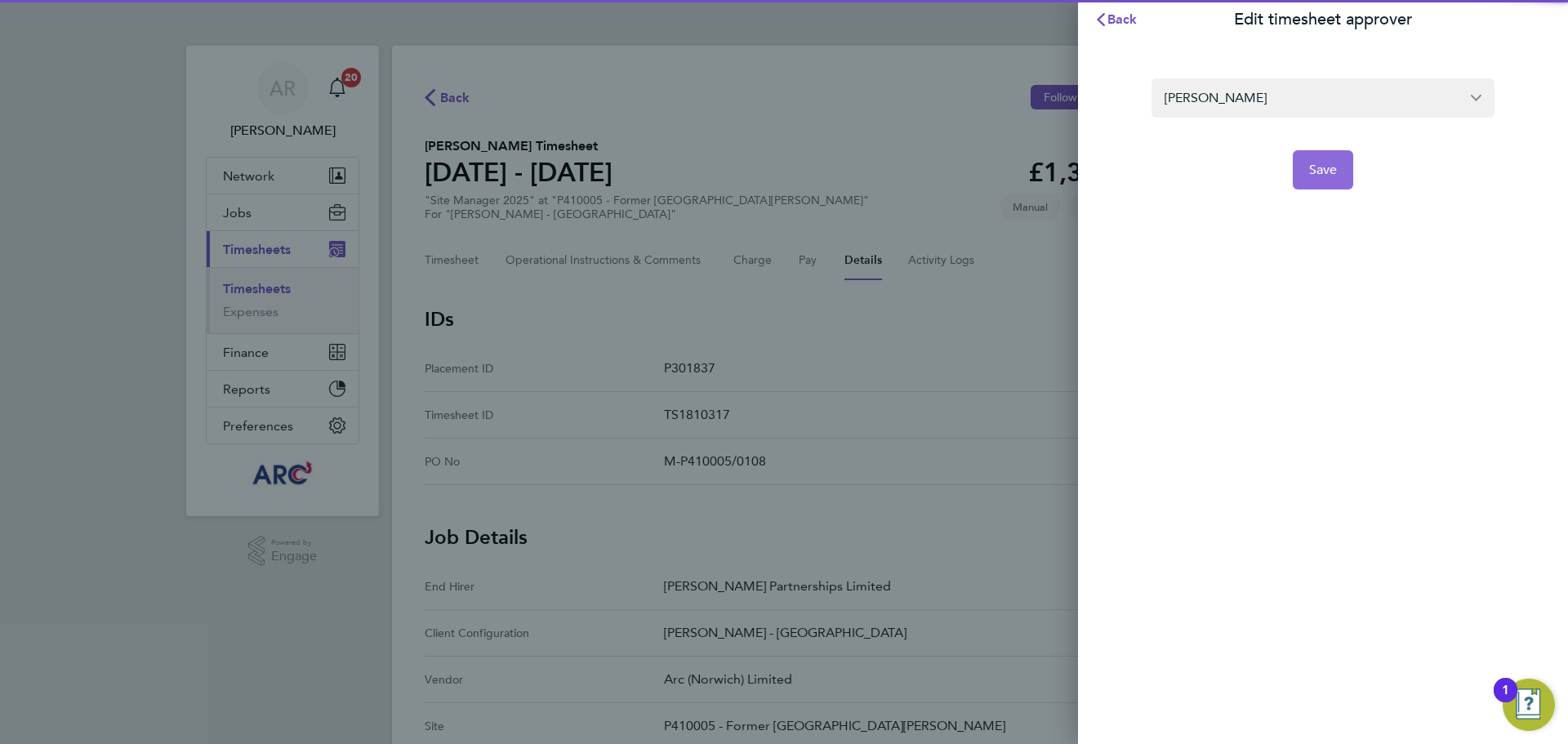
click at [1342, 155] on button "Save" at bounding box center [1324, 170] width 62 height 39
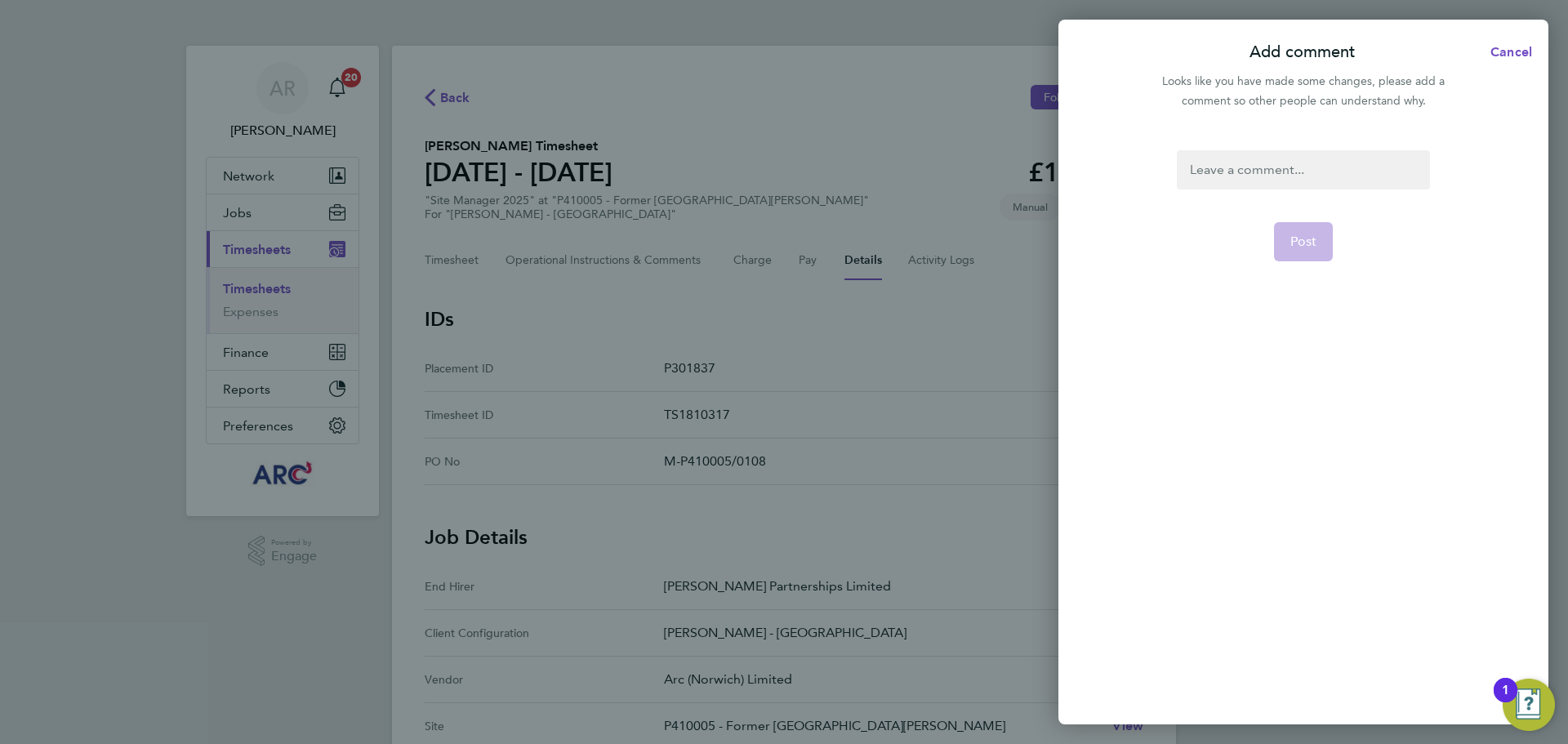
click at [1260, 171] on div at bounding box center [1303, 170] width 252 height 39
click at [1307, 238] on span "Post" at bounding box center [1304, 242] width 27 height 17
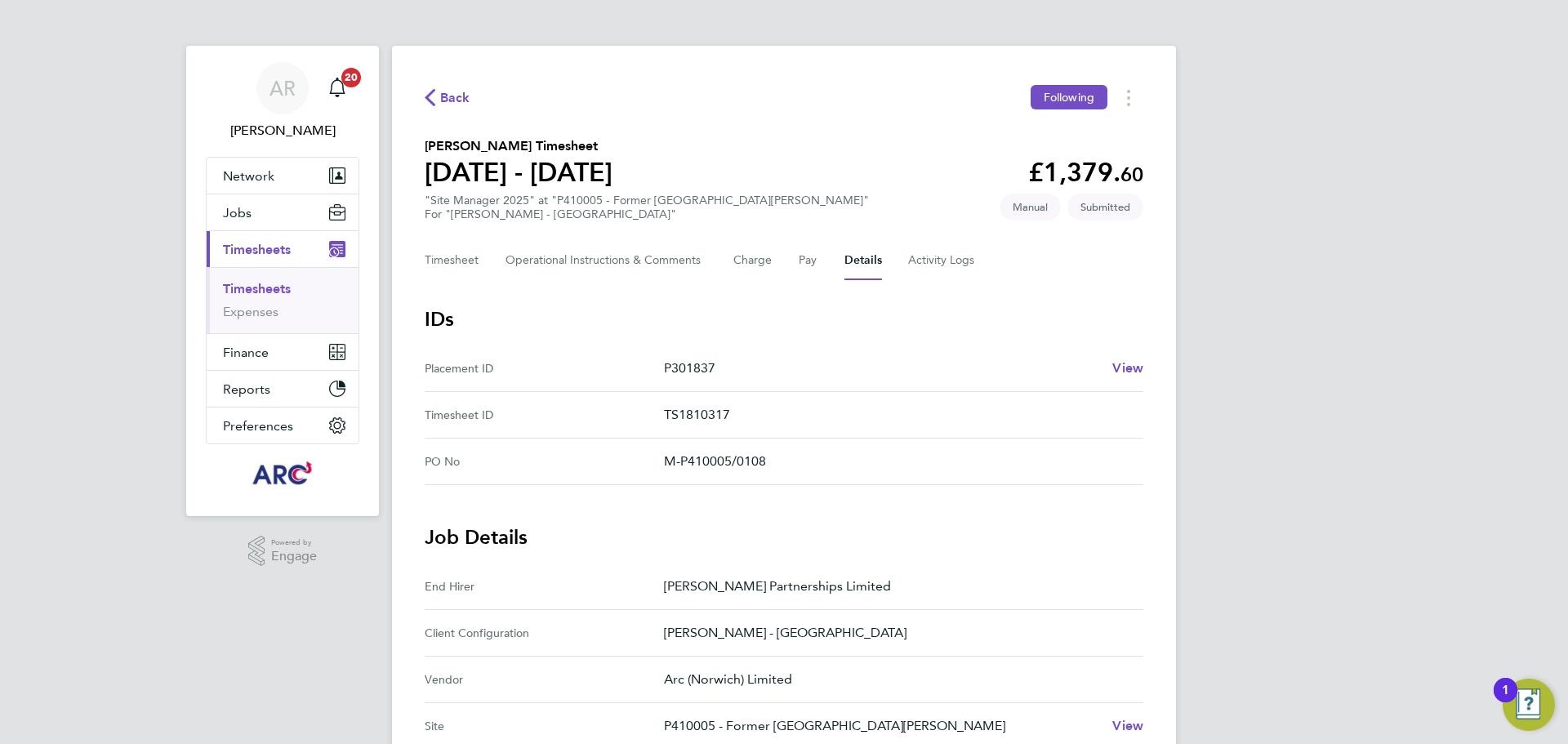
click at [285, 290] on link "Timesheets" at bounding box center [256, 289] width 67 height 16
